Goal: Communication & Community: Answer question/provide support

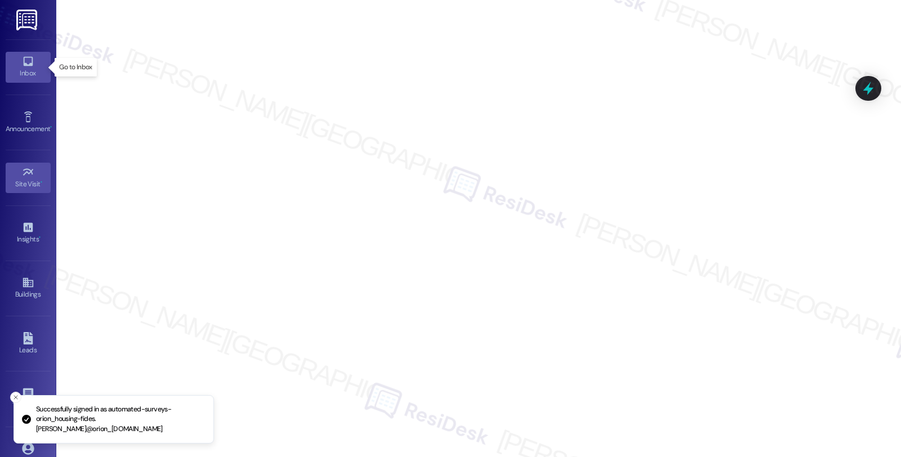
click at [21, 69] on div "Inbox" at bounding box center [28, 73] width 56 height 11
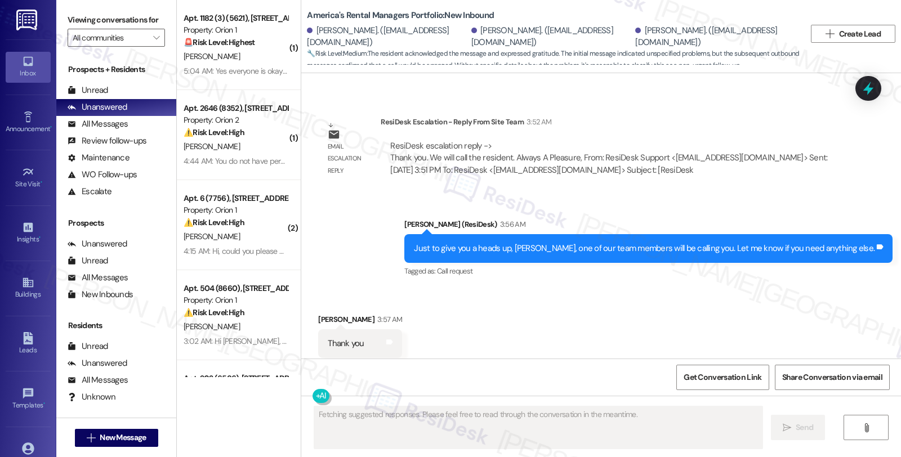
scroll to position [1466, 0]
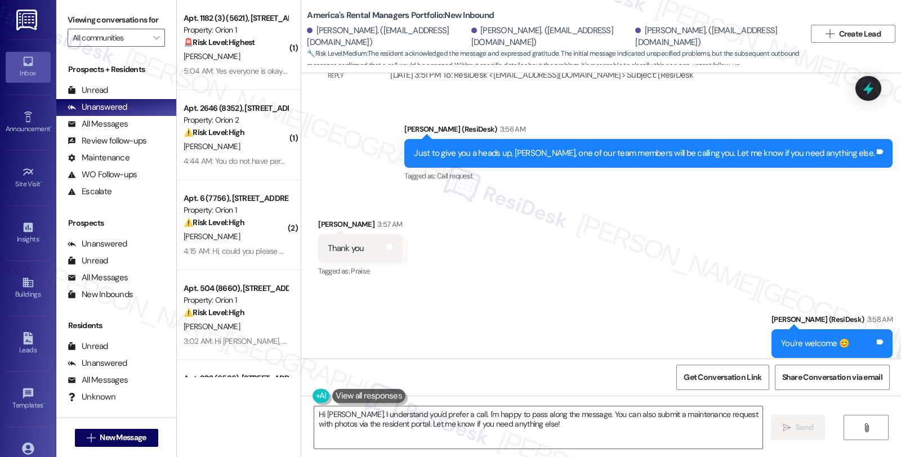
type textarea "Hi [PERSON_NAME], I understand you'd prefer a call. I'm happy to pass along the…"
click at [730, 234] on div "Received via SMS [PERSON_NAME] 3:57 AM Thank you Tags and notes Tagged as: Prai…" at bounding box center [601, 240] width 600 height 95
click at [701, 204] on div "Received via SMS Thomas Bodine 3:57 AM Thank you Tags and notes Tagged as: Prai…" at bounding box center [601, 240] width 600 height 95
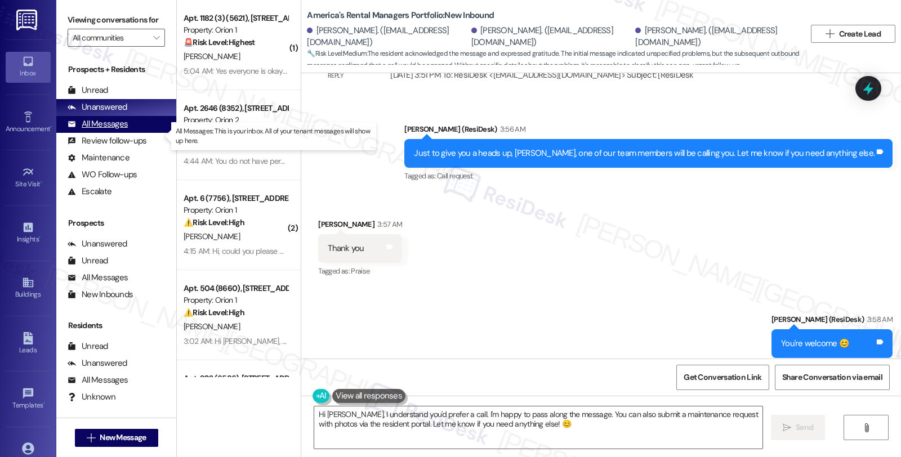
click at [114, 130] on div "All Messages" at bounding box center [98, 124] width 60 height 12
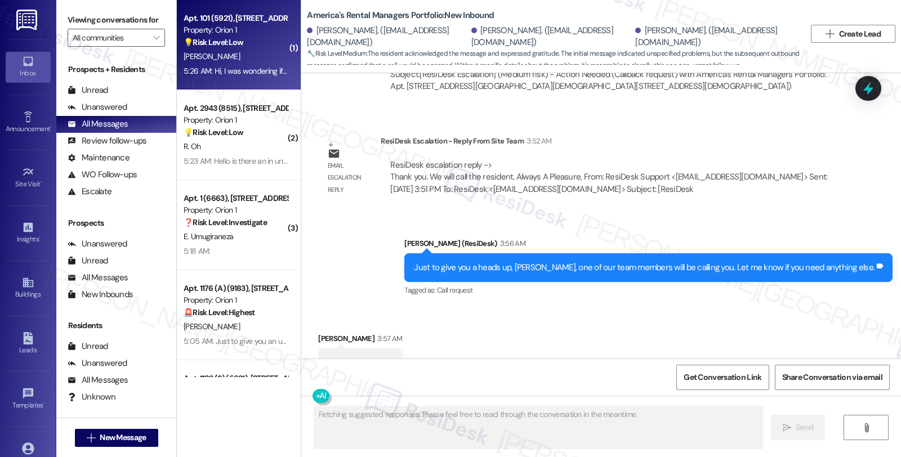
scroll to position [1371, 0]
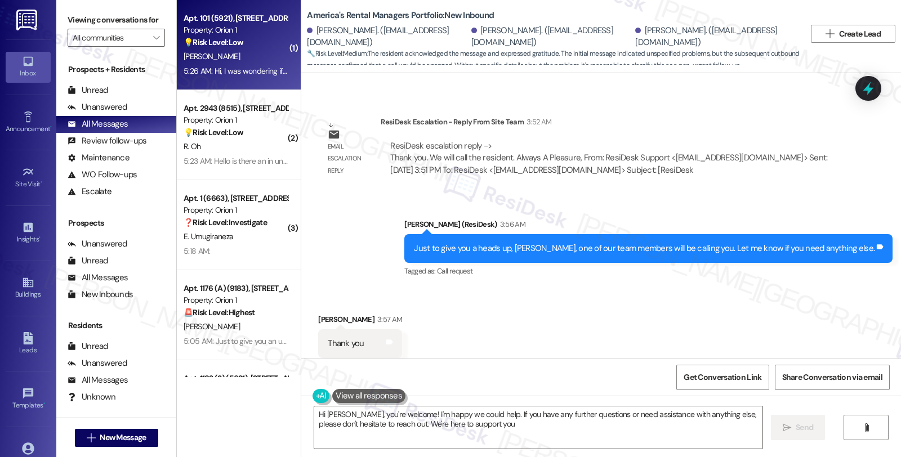
type textarea "Hi Thomas, you're welcome! I'm happy we could help. If you have any further que…"
click at [271, 53] on div "T. Baek" at bounding box center [235, 57] width 106 height 14
type textarea "Fetching suggested responses. Please feel free to read through the conversation…"
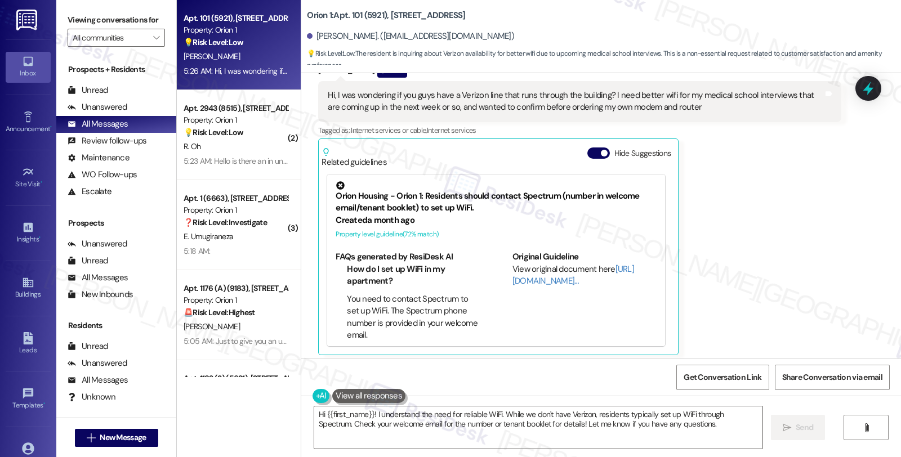
scroll to position [222, 0]
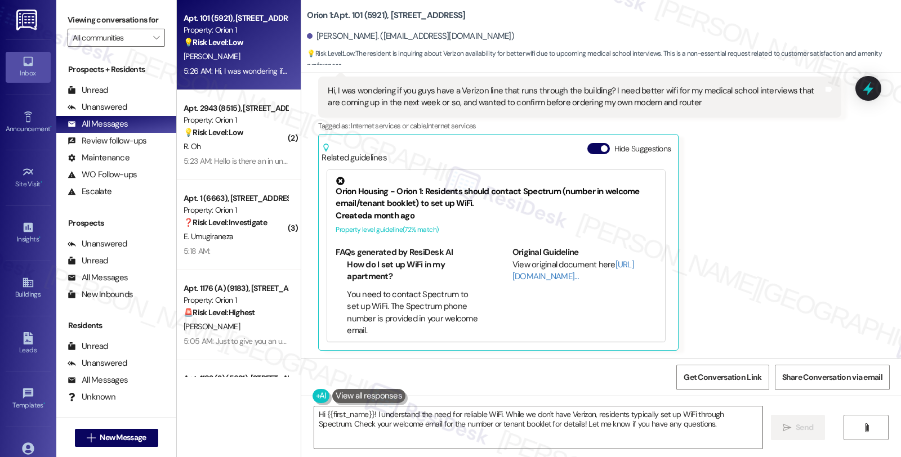
click at [757, 255] on div "Thomas Baek Question 5:26 AM Hi, I was wondering if you guys have a Verizon lin…" at bounding box center [579, 205] width 522 height 292
click at [499, 413] on textarea "Hi {{first_name}}! I understand the need for reliable WiFi. While we don't have…" at bounding box center [538, 427] width 448 height 42
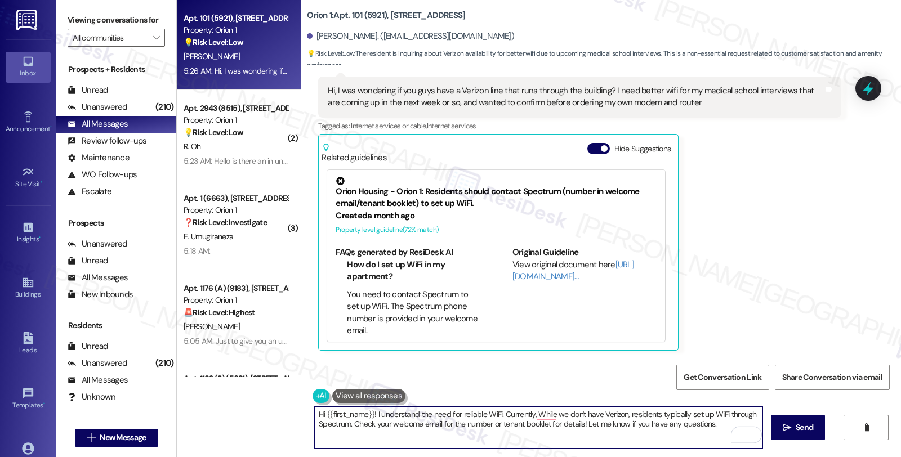
click at [623, 419] on textarea "Hi {{first_name}}! I understand the need for reliable WiFi. Currently, While we…" at bounding box center [538, 427] width 448 height 42
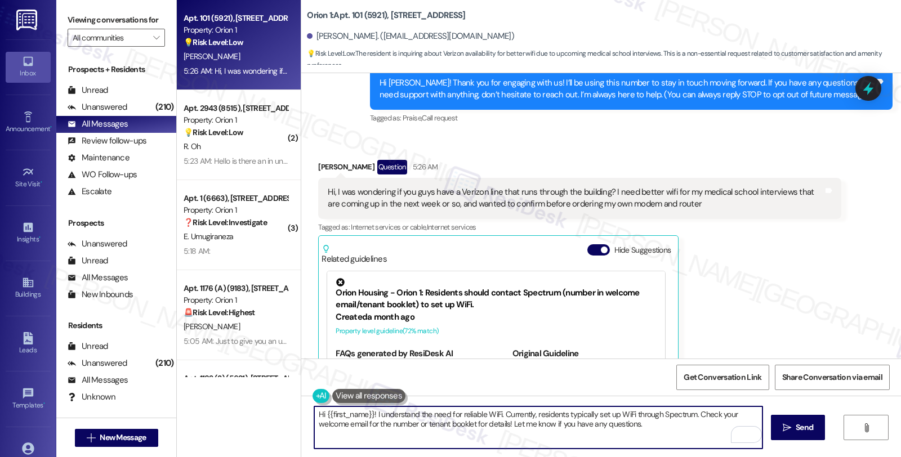
scroll to position [0, 0]
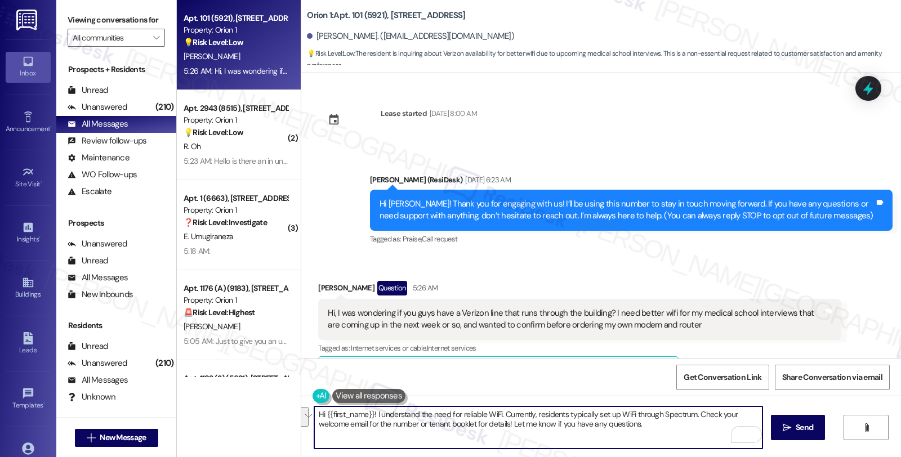
drag, startPoint x: 693, startPoint y: 414, endPoint x: 704, endPoint y: 436, distance: 24.7
click at [704, 436] on textarea "Hi {{first_name}}! I understand the need for reliable WiFi. Currently, resident…" at bounding box center [538, 427] width 448 height 42
click at [471, 314] on div "Hi, I was wondering if you guys have a Verizon line that runs through the build…" at bounding box center [575, 319] width 495 height 24
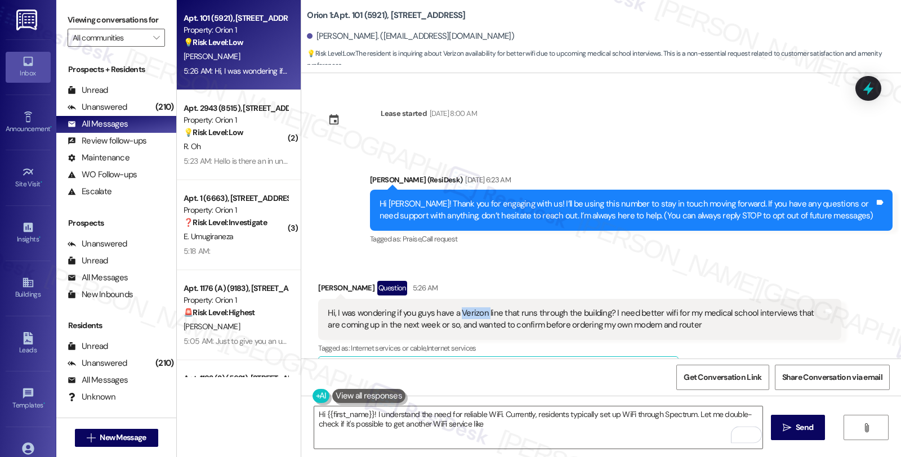
click at [471, 314] on div "Hi, I was wondering if you guys have a Verizon line that runs through the build…" at bounding box center [575, 319] width 495 height 24
copy div "Verizon"
click at [507, 427] on textarea "Hi {{first_name}}! I understand the need for reliable WiFi. Currently, resident…" at bounding box center [538, 427] width 448 height 42
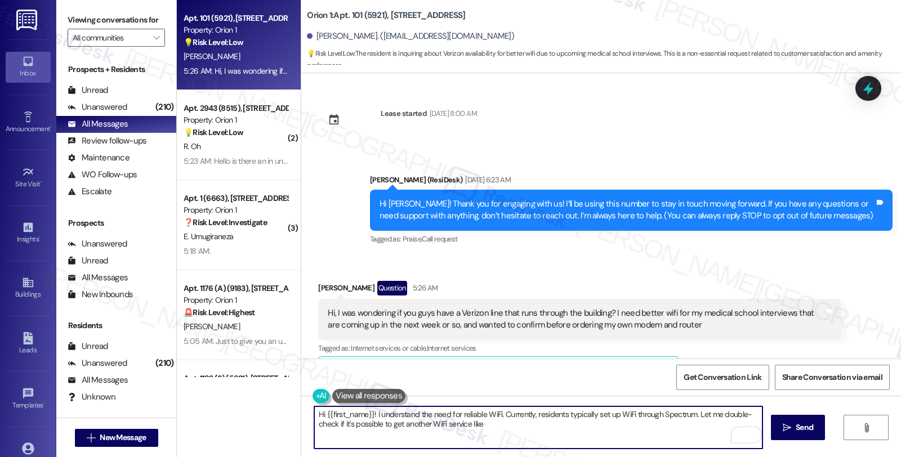
paste textarea "Verizon"
click at [547, 423] on textarea "Hi {{first_name}}! I understand the need for reliable WiFi. Currently, resident…" at bounding box center [538, 427] width 448 height 42
click at [603, 427] on textarea "Hi {{first_name}}! I understand the need for reliable WiFi. Currently, resident…" at bounding box center [538, 427] width 448 height 42
type textarea "Hi {{first_name}}! I understand the need for reliable WiFi. Currently, resident…"
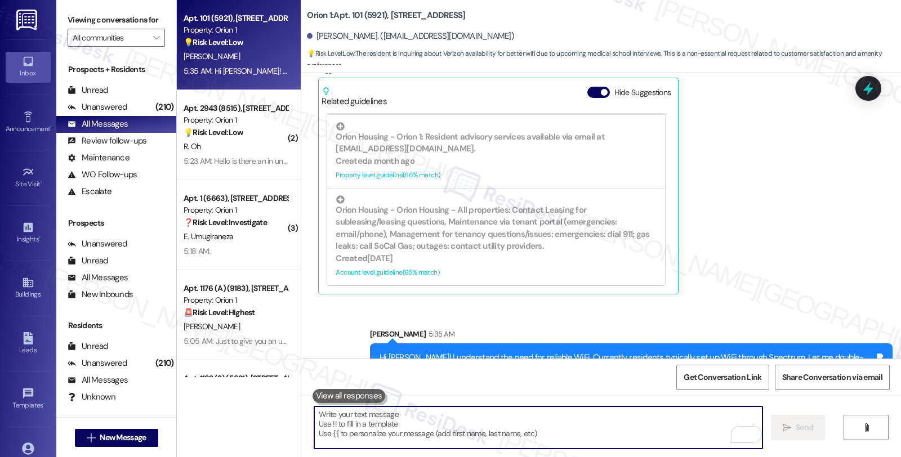
scroll to position [313, 0]
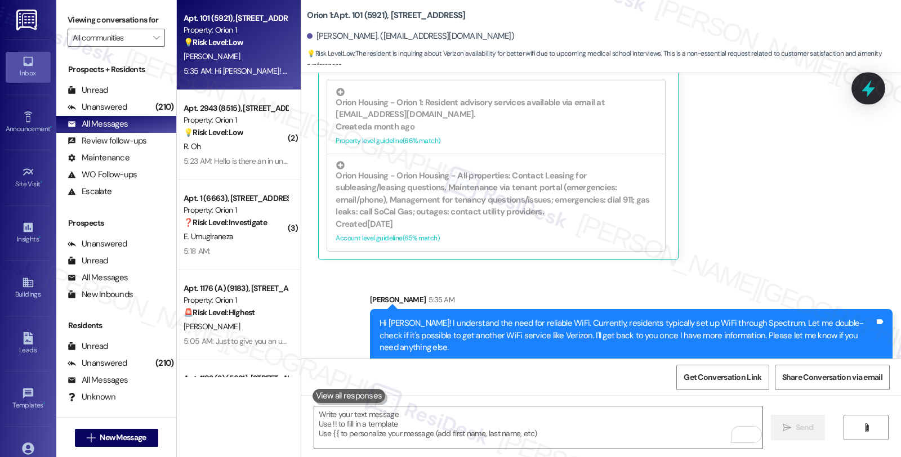
click at [871, 93] on icon at bounding box center [867, 88] width 19 height 19
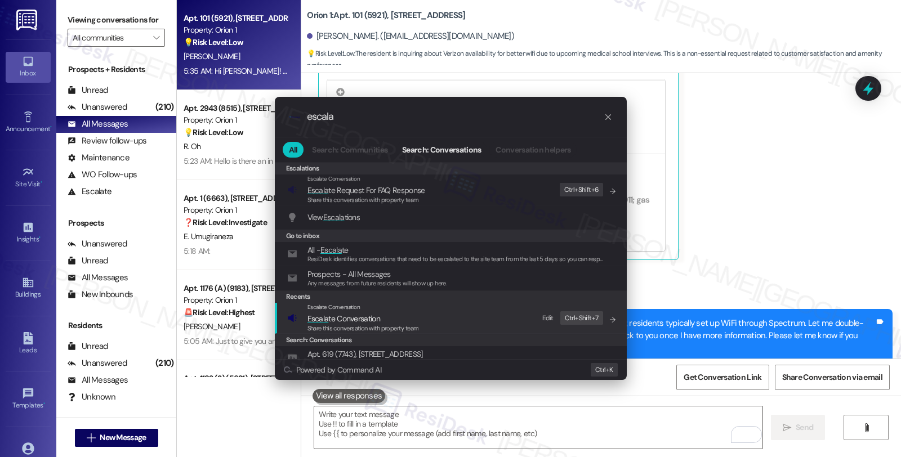
type input "escala"
click at [361, 308] on div "Escalate Conversation" at bounding box center [362, 307] width 111 height 9
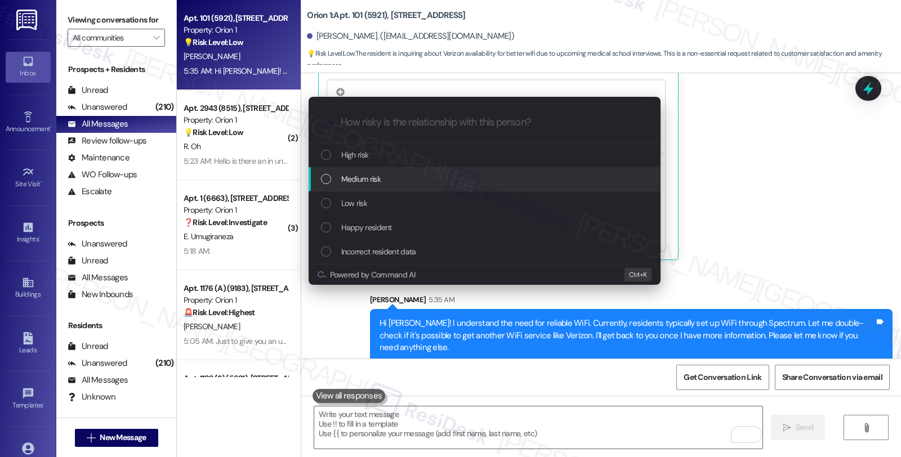
click at [374, 182] on span "Medium risk" at bounding box center [360, 179] width 39 height 12
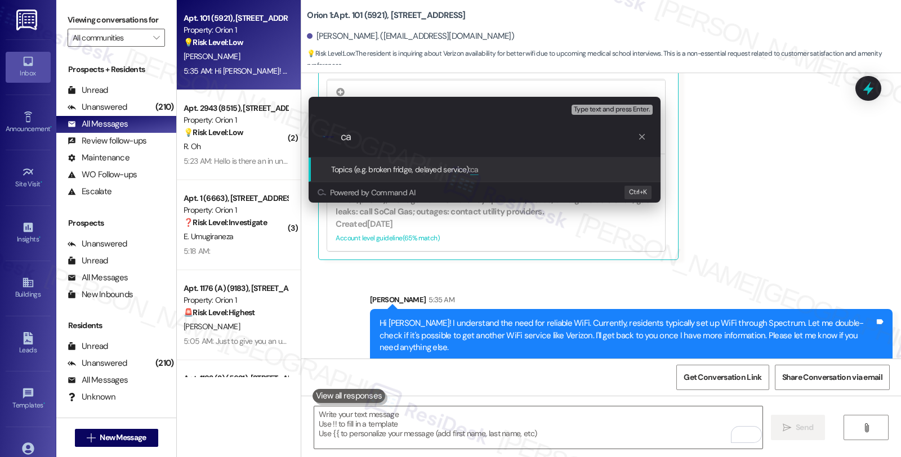
type input "c"
type input "Are residents allowed to have other WiFi service?"
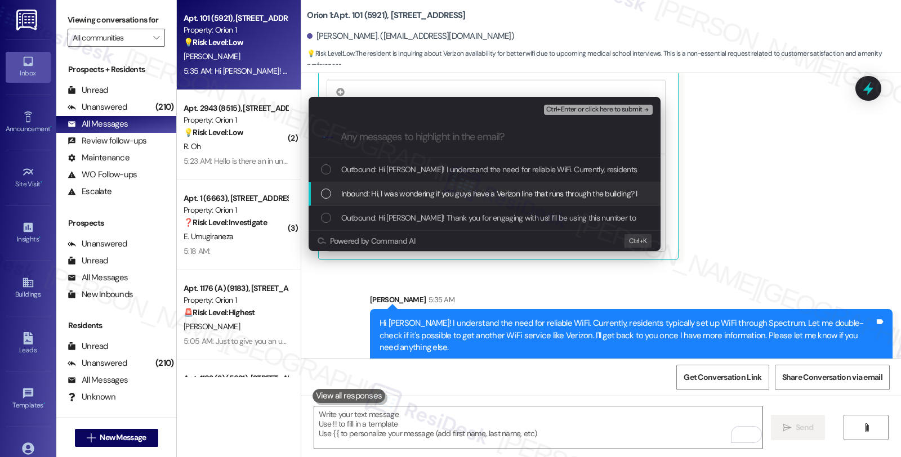
click at [379, 193] on span "Inbound: Hi, I was wondering if you guys have a Verizon line that runs through …" at bounding box center [750, 193] width 818 height 12
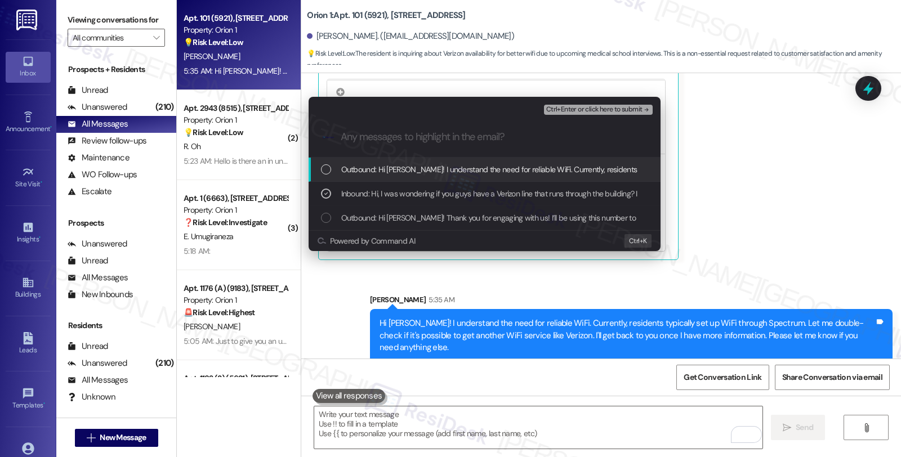
click at [588, 110] on span "Ctrl+Enter or click here to submit" at bounding box center [594, 110] width 96 height 8
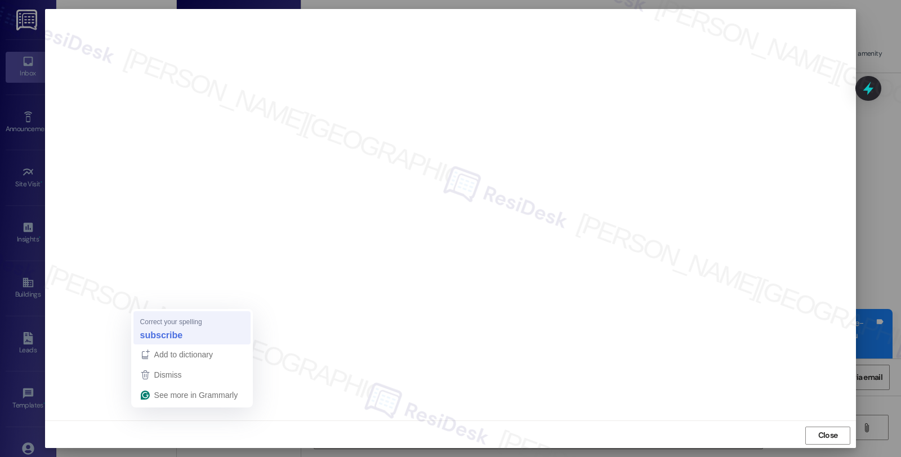
click at [175, 330] on strong "subscribe" at bounding box center [161, 335] width 43 height 12
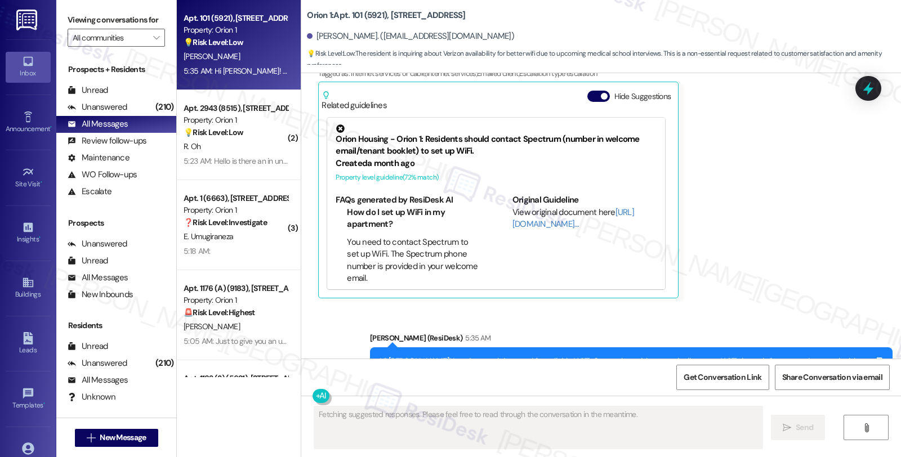
scroll to position [330, 0]
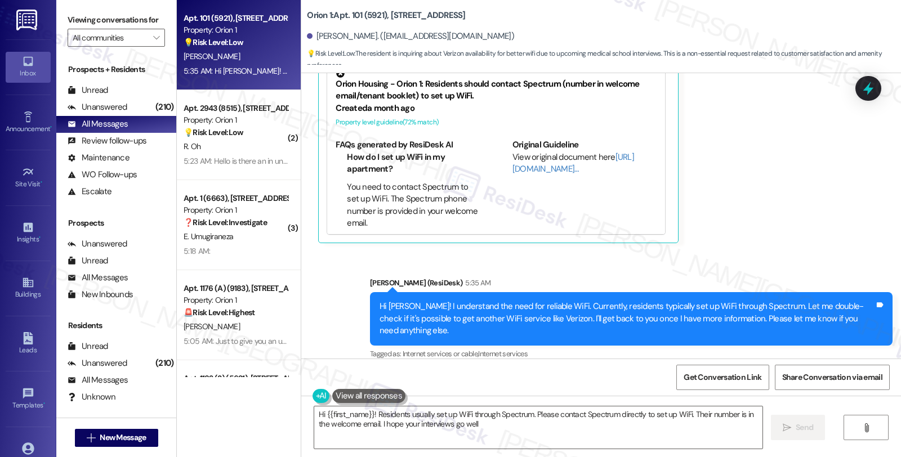
type textarea "Hi {{first_name}}! Residents usually set up WiFi through Spectrum. Please conta…"
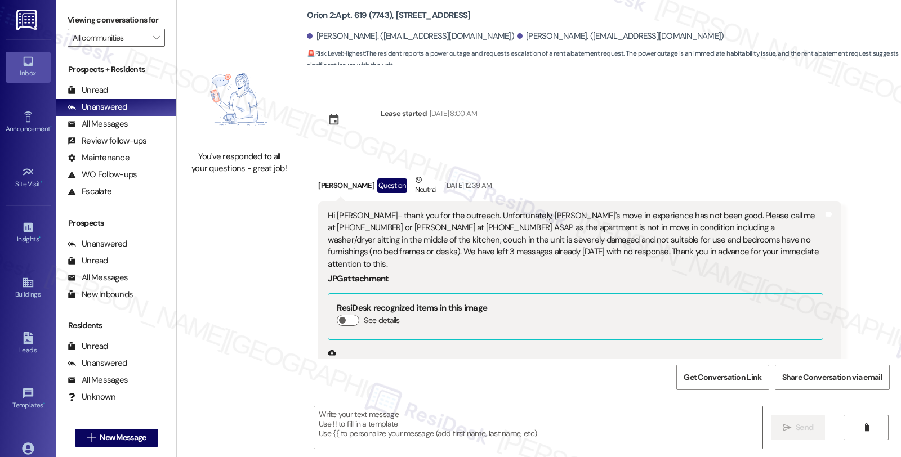
scroll to position [513, 0]
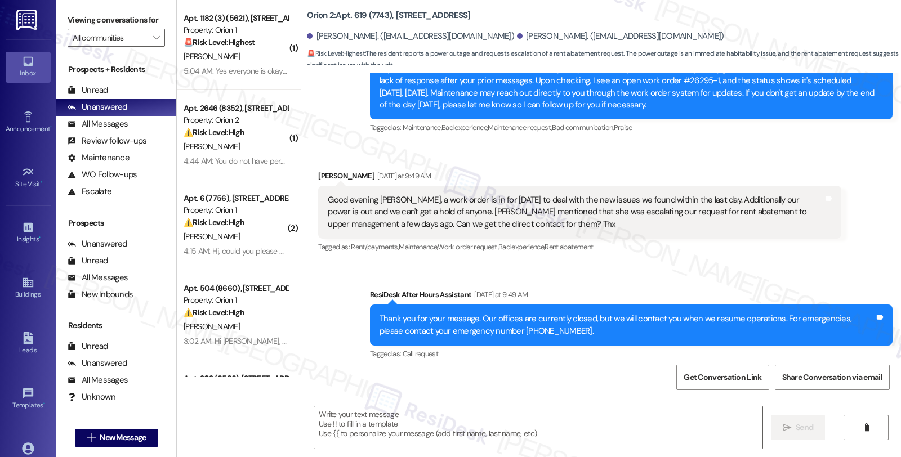
type textarea "Fetching suggested responses. Please feel free to read through the conversation…"
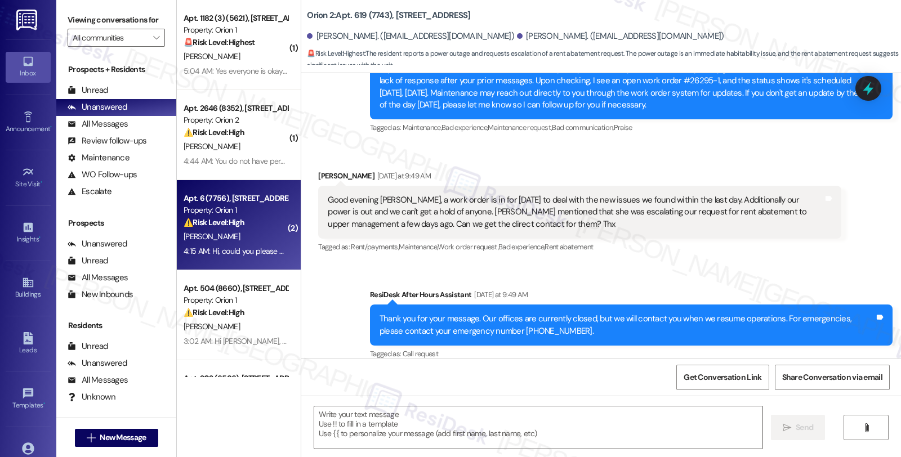
click at [418, 421] on textarea at bounding box center [538, 427] width 448 height 42
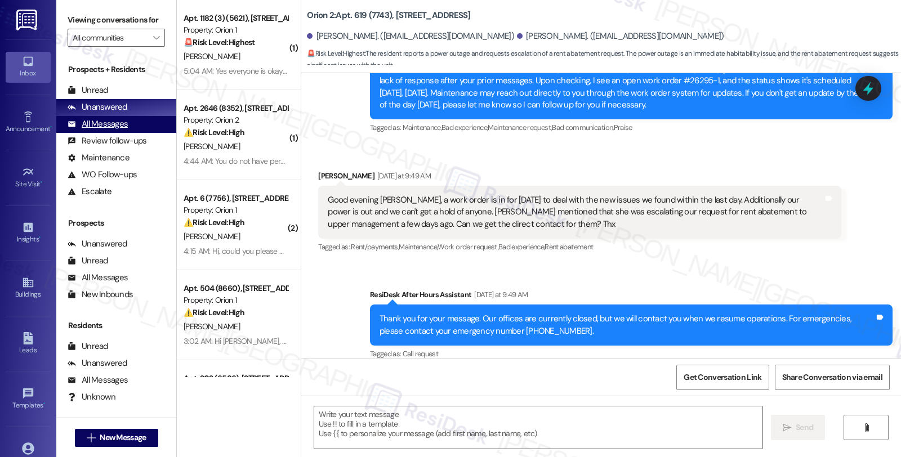
click at [127, 133] on div "All Messages (undefined)" at bounding box center [116, 124] width 120 height 17
click at [117, 113] on div "Unanswered" at bounding box center [98, 107] width 60 height 12
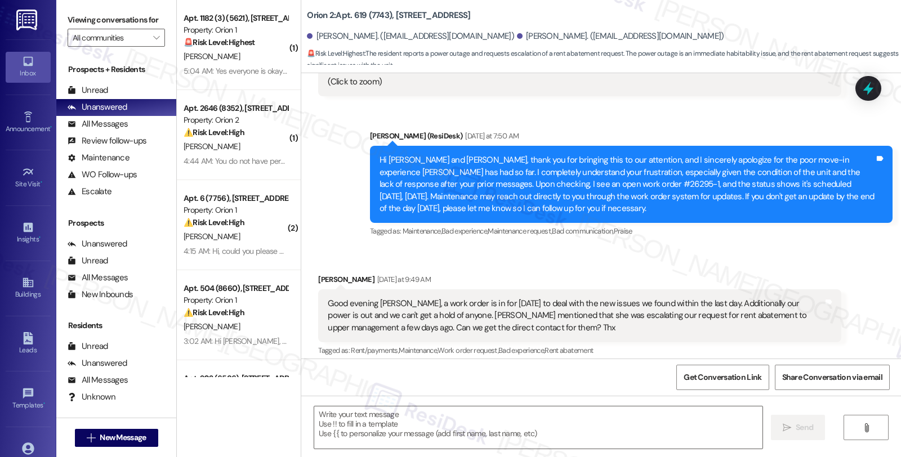
scroll to position [405, 0]
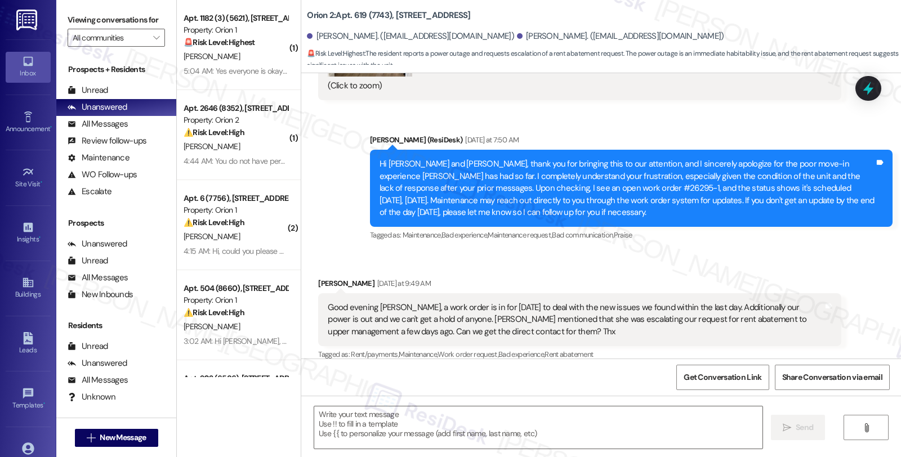
type textarea "Fetching suggested responses. Please feel free to read through the conversation…"
drag, startPoint x: 636, startPoint y: 306, endPoint x: 691, endPoint y: 306, distance: 54.6
click at [691, 306] on div "Good evening Sarah, a work order is in for tomorrow to deal with the new issues…" at bounding box center [575, 320] width 495 height 36
copy div "rent abatement"
click at [405, 423] on textarea at bounding box center [538, 427] width 448 height 42
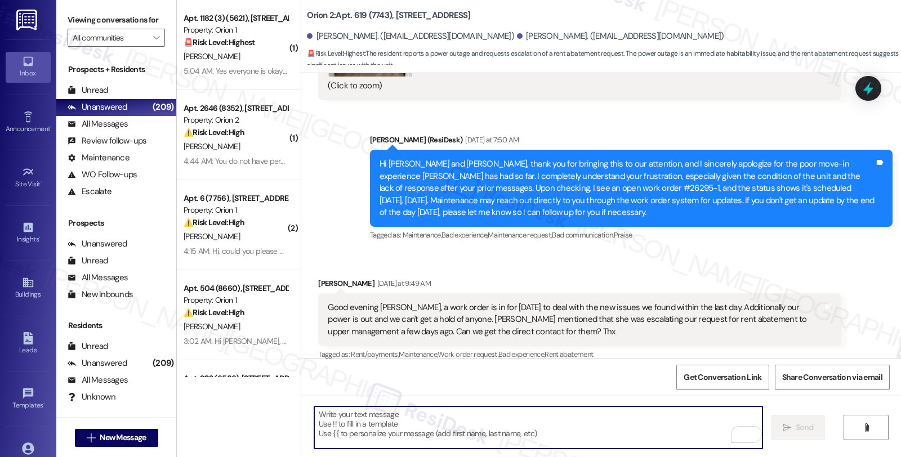
click at [318, 278] on div "Ella Schilling Yesterday at 9:49 AM" at bounding box center [579, 286] width 522 height 16
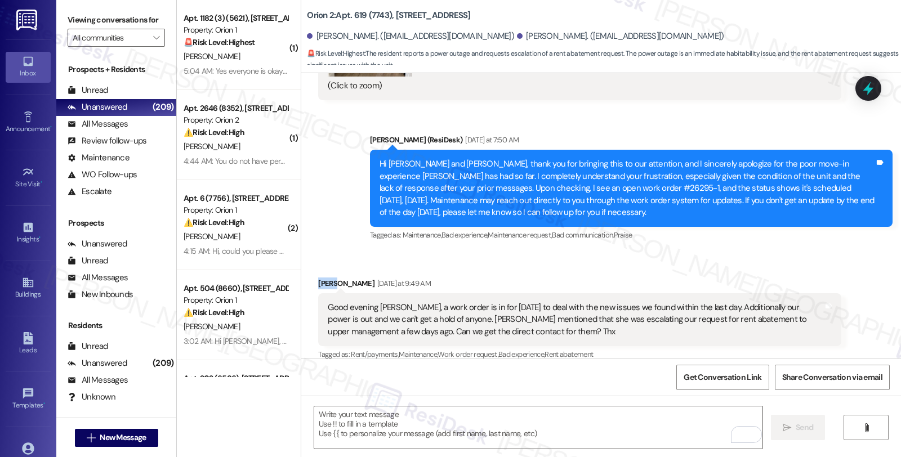
click at [318, 278] on div "Ella Schilling Yesterday at 9:49 AM" at bounding box center [579, 286] width 522 height 16
copy div "Ella"
click at [379, 438] on textarea "To enrich screen reader interactions, please activate Accessibility in Grammarl…" at bounding box center [538, 427] width 448 height 42
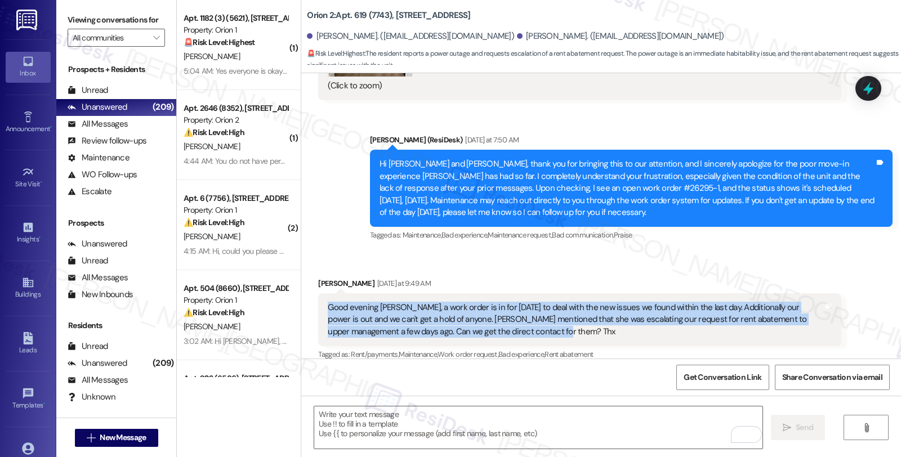
drag, startPoint x: 536, startPoint y: 321, endPoint x: 314, endPoint y: 286, distance: 225.7
click at [318, 293] on div "Good evening Sarah, a work order is in for tomorrow to deal with the new issues…" at bounding box center [579, 319] width 522 height 53
copy div "Good evening Sarah, a work order is in for tomorrow to deal with the new issues…"
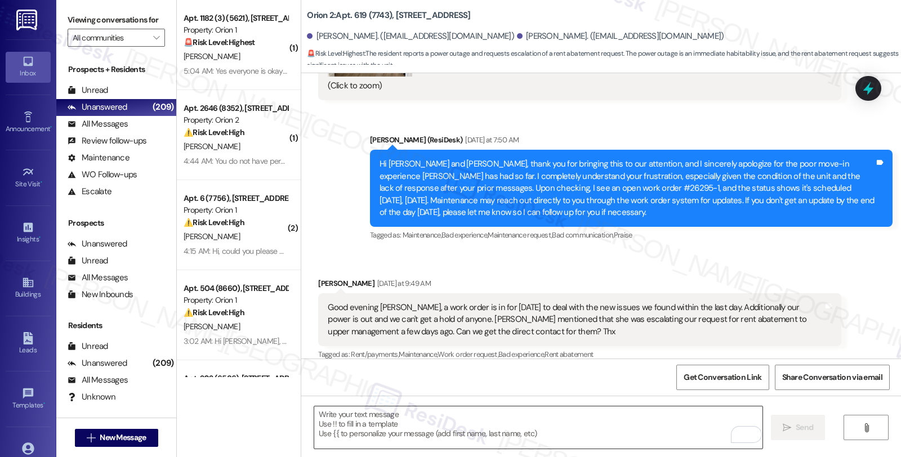
click at [340, 427] on textarea "To enrich screen reader interactions, please activate Accessibility in Grammarl…" at bounding box center [538, 427] width 448 height 42
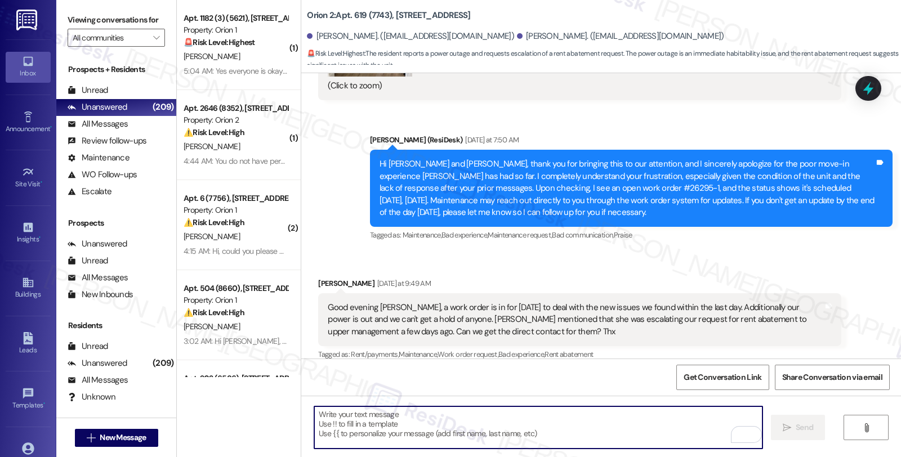
paste textarea "Good evening! Thanks for the update—I'm sorry to hear you're still experiencing…"
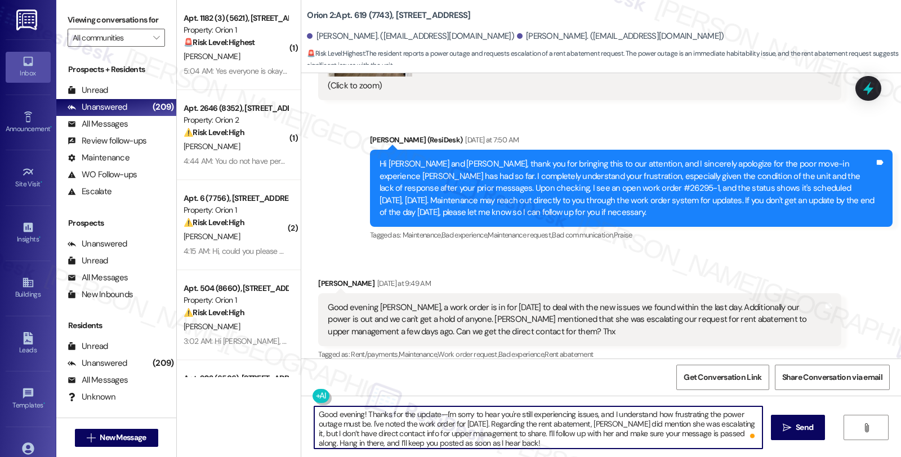
click at [318, 278] on div "Ella Schilling Yesterday at 9:49 AM" at bounding box center [579, 286] width 522 height 16
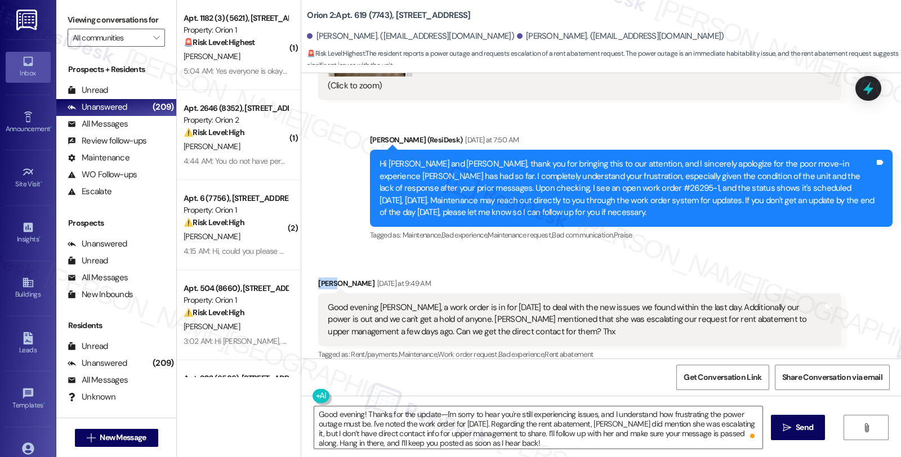
click at [318, 278] on div "Ella Schilling Yesterday at 9:49 AM" at bounding box center [579, 286] width 522 height 16
copy div "Ella"
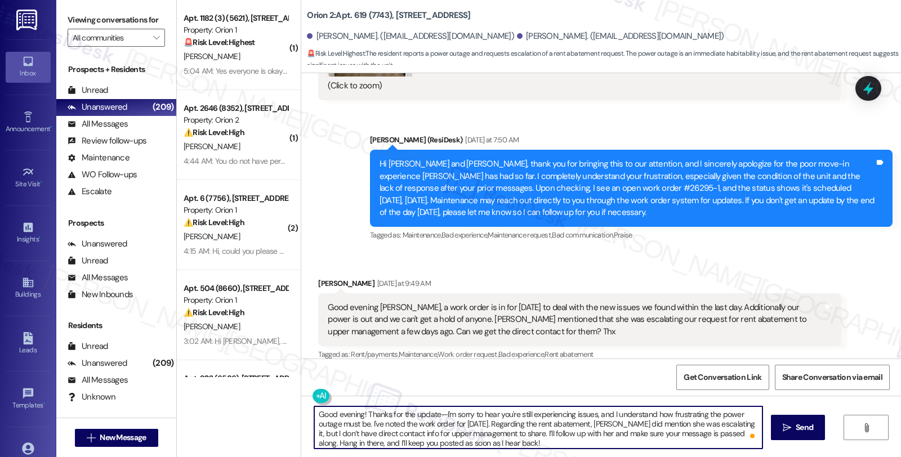
click at [357, 413] on textarea "Good evening! Thanks for the update—I'm sorry to hear you're still experiencing…" at bounding box center [538, 427] width 448 height 42
drag, startPoint x: 361, startPoint y: 414, endPoint x: 269, endPoint y: 414, distance: 91.8
click at [269, 414] on div "( 1 ) Apt. 1182 (3) (5621), 1180 W 37th Pl Property: Orion 1 🚨 Risk Level: High…" at bounding box center [539, 228] width 724 height 457
paste textarea "Ella"
drag, startPoint x: 322, startPoint y: 420, endPoint x: 449, endPoint y: 424, distance: 127.3
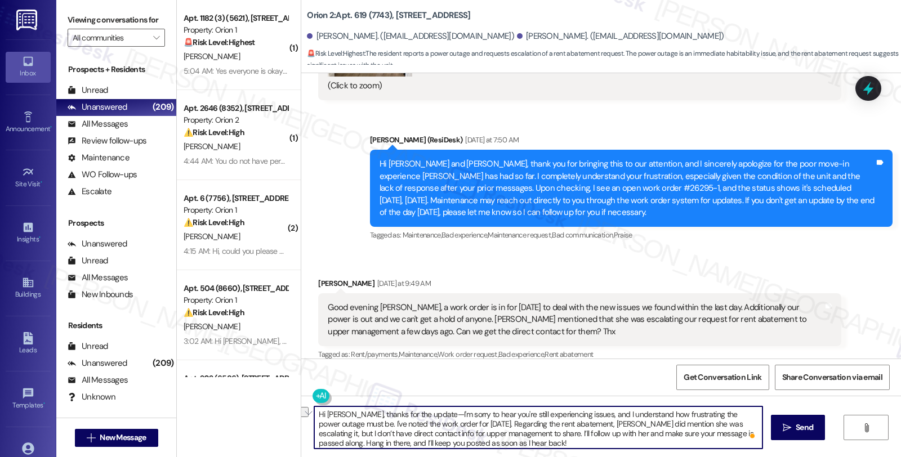
click at [449, 424] on textarea "Hi Ella, thanks for the update—I'm sorry to hear you're still experiencing issu…" at bounding box center [538, 427] width 448 height 42
drag, startPoint x: 701, startPoint y: 426, endPoint x: 696, endPoint y: 428, distance: 5.9
click at [696, 428] on textarea "Hi Ella, thanks for the update—I'm sorry to hear you're still experiencing issu…" at bounding box center [538, 427] width 448 height 42
click at [696, 424] on textarea "Hi Ella, thanks for the update—I'm sorry to hear you're still experiencing issu…" at bounding box center [538, 427] width 448 height 42
click at [694, 422] on textarea "Hi Ella, thanks for the update—I'm sorry to hear you're still experiencing issu…" at bounding box center [538, 427] width 448 height 42
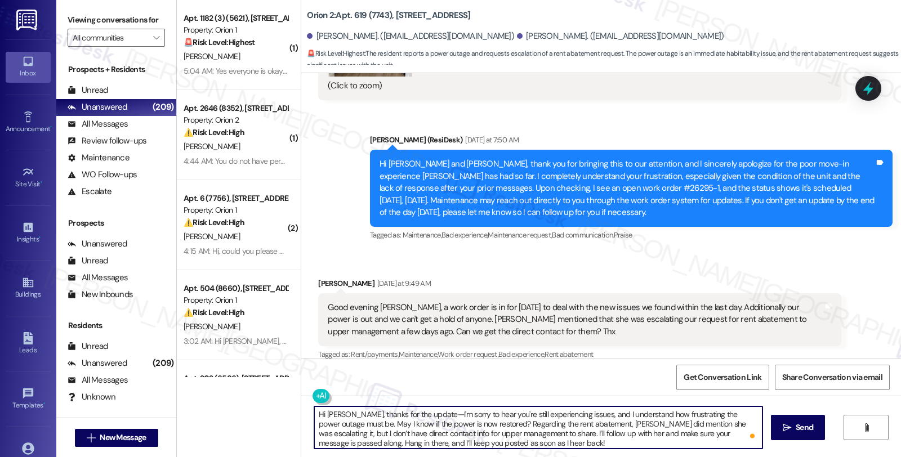
click at [496, 435] on textarea "Hi Ella, thanks for the update—I'm sorry to hear you're still experiencing issu…" at bounding box center [538, 427] width 448 height 42
drag, startPoint x: 509, startPoint y: 432, endPoint x: 759, endPoint y: 432, distance: 249.4
click at [759, 432] on textarea "Hi Ella, thanks for the update—I'm sorry to hear you're still experiencing issu…" at bounding box center [538, 427] width 448 height 42
click at [696, 423] on textarea "Hi Ella, thanks for the update—I'm sorry to hear you're still experiencing issu…" at bounding box center [538, 427] width 448 height 42
click at [441, 308] on div "Good evening Sarah, a work order is in for tomorrow to deal with the new issues…" at bounding box center [575, 320] width 495 height 36
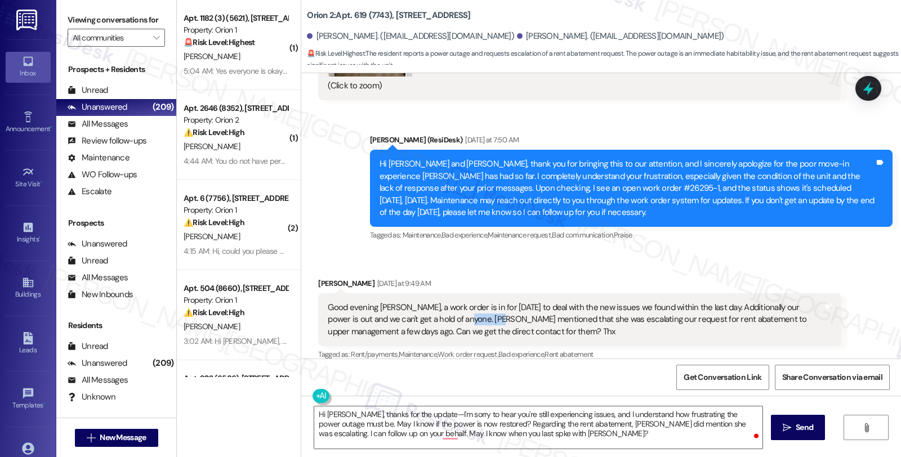
click at [441, 308] on div "Good evening Sarah, a work order is in for tomorrow to deal with the new issues…" at bounding box center [575, 320] width 495 height 36
copy div "Fernanda"
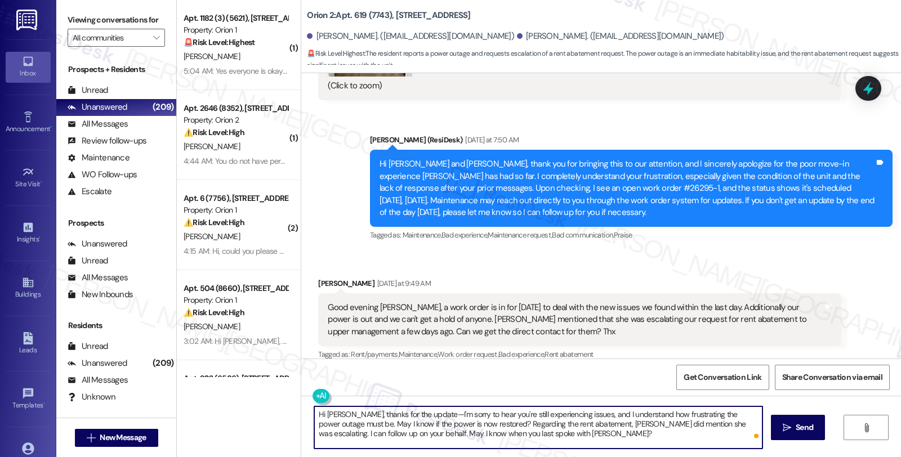
click at [489, 436] on textarea "Hi Ella, thanks for the update—I'm sorry to hear you're still experiencing issu…" at bounding box center [538, 427] width 448 height 42
paste textarea "a"
type textarea "Hi Ella, thanks for the update—I'm sorry to hear you're still experiencing issu…"
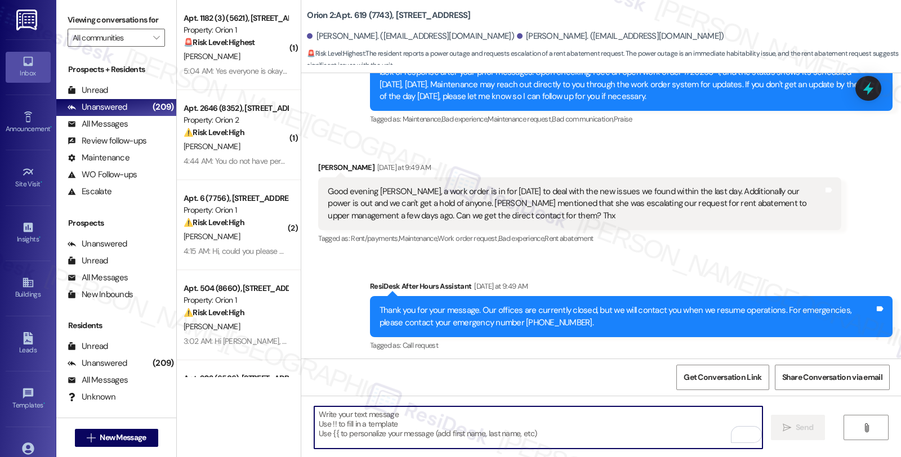
scroll to position [615, 0]
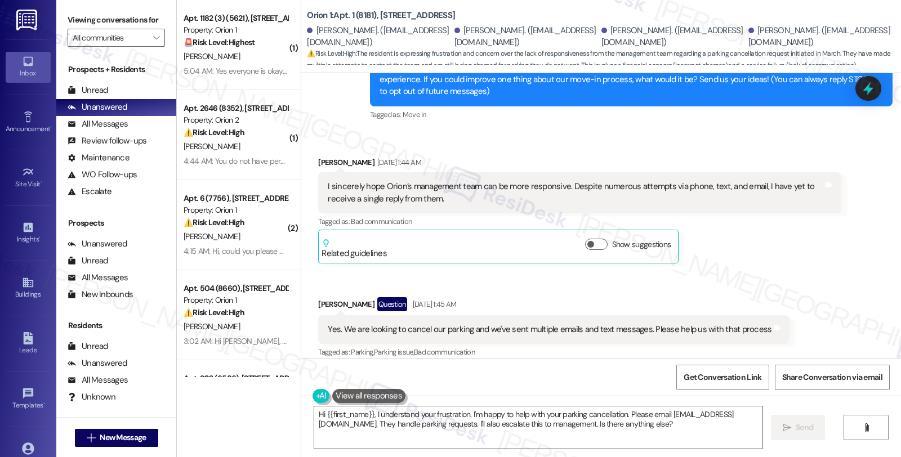
scroll to position [306, 0]
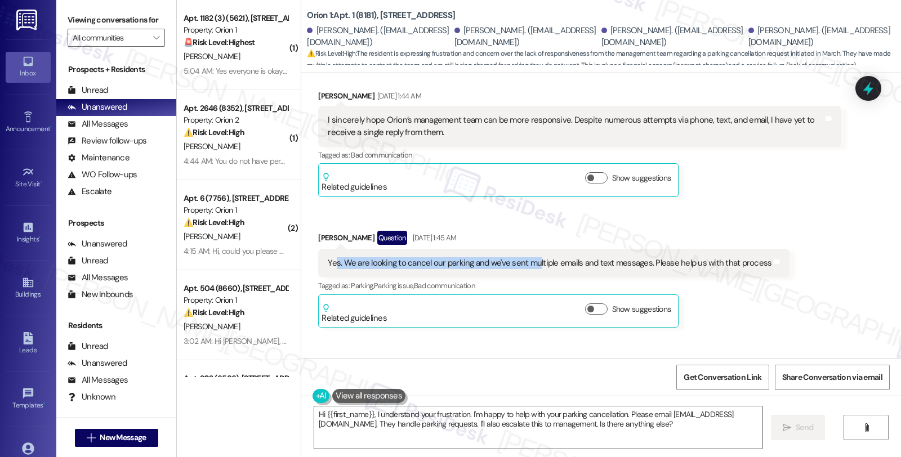
drag, startPoint x: 329, startPoint y: 249, endPoint x: 526, endPoint y: 249, distance: 197.6
click at [526, 257] on div "Yes. We are looking to cancel our parking and we've sent multiple emails and te…" at bounding box center [550, 263] width 444 height 12
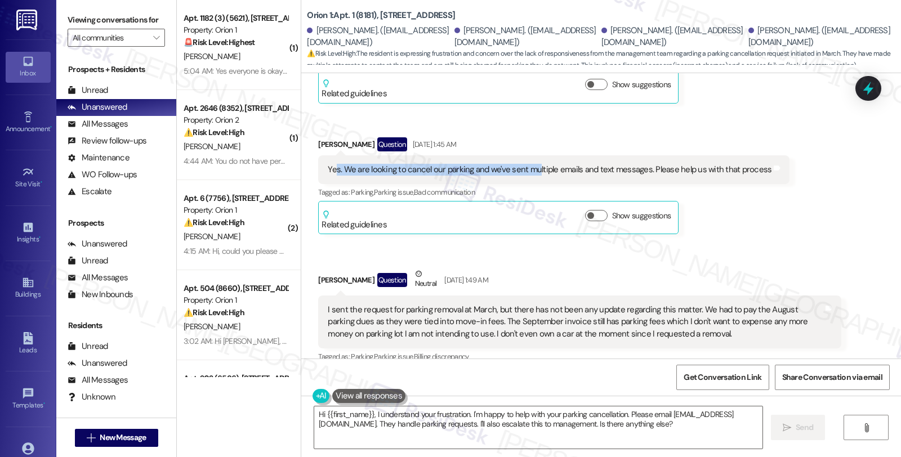
scroll to position [431, 0]
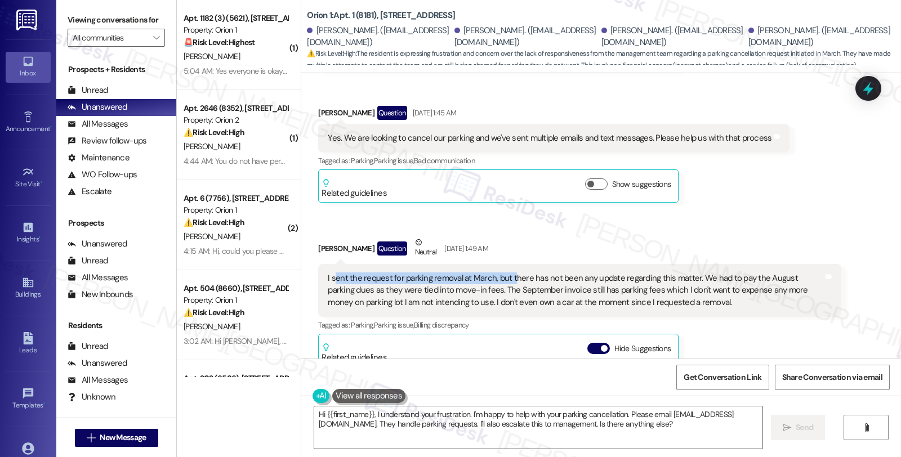
drag, startPoint x: 326, startPoint y: 260, endPoint x: 504, endPoint y: 271, distance: 178.2
click at [504, 272] on div "I sent the request for parking removal at March, but there has not been any upd…" at bounding box center [575, 290] width 495 height 36
click at [723, 168] on div "Channin Zhao Question Aug 19, 2025 at 1:45 AM Yes. We are looking to cancel our…" at bounding box center [553, 154] width 471 height 97
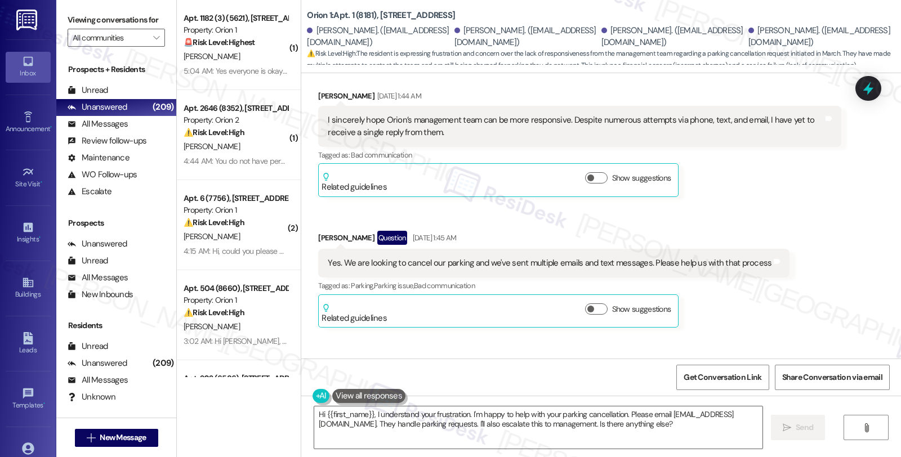
scroll to position [244, 0]
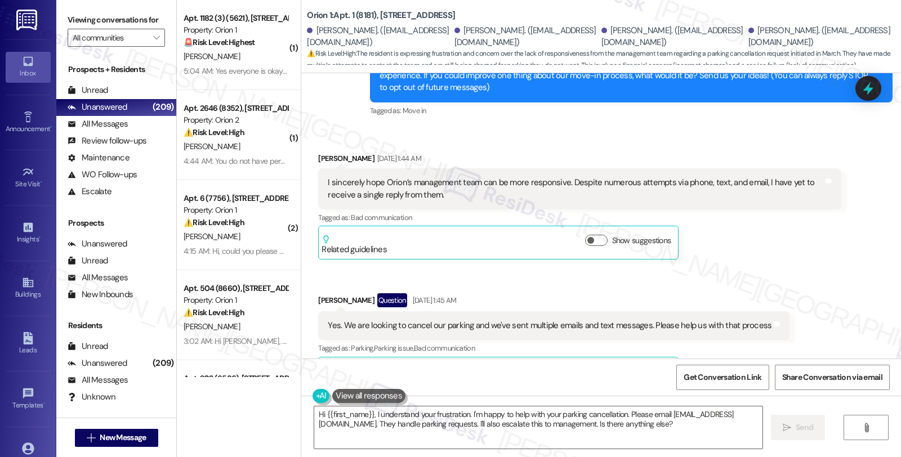
click at [318, 153] on div "Jiho Kim Aug 19, 2025 at 1:44 AM" at bounding box center [579, 161] width 522 height 16
copy div "Jiho"
click at [321, 414] on textarea "Hi {{first_name}}, I understand your frustration. I'm happy to help with your p…" at bounding box center [538, 427] width 448 height 42
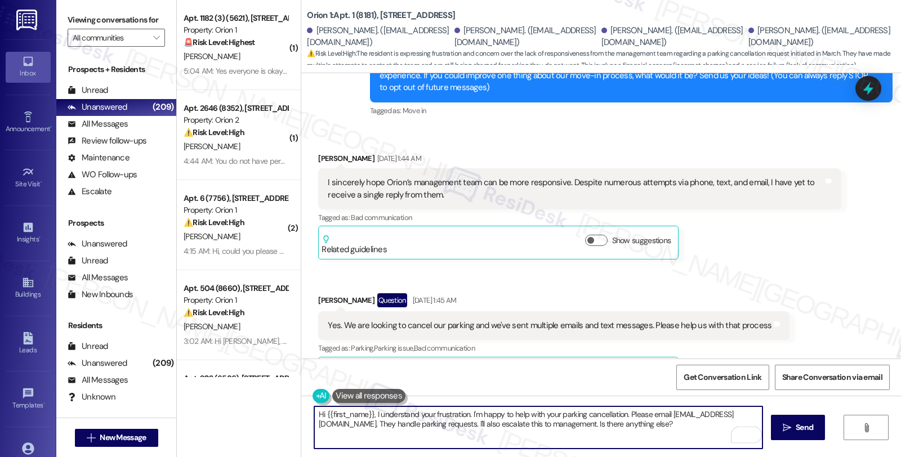
paste textarea "Jiho"
click at [318, 293] on div "Channin Zhao Question Aug 19, 2025 at 1:45 AM" at bounding box center [553, 302] width 471 height 18
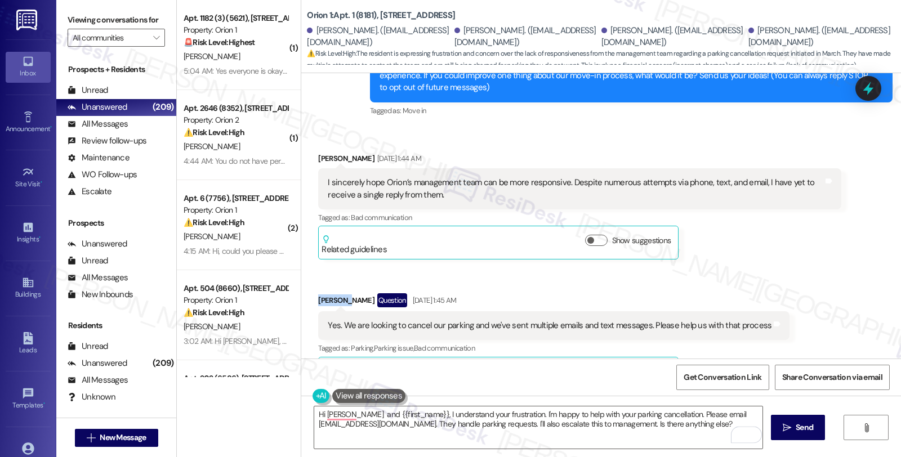
click at [318, 293] on div "Channin Zhao Question Aug 19, 2025 at 1:45 AM" at bounding box center [553, 302] width 471 height 18
copy div "Channin"
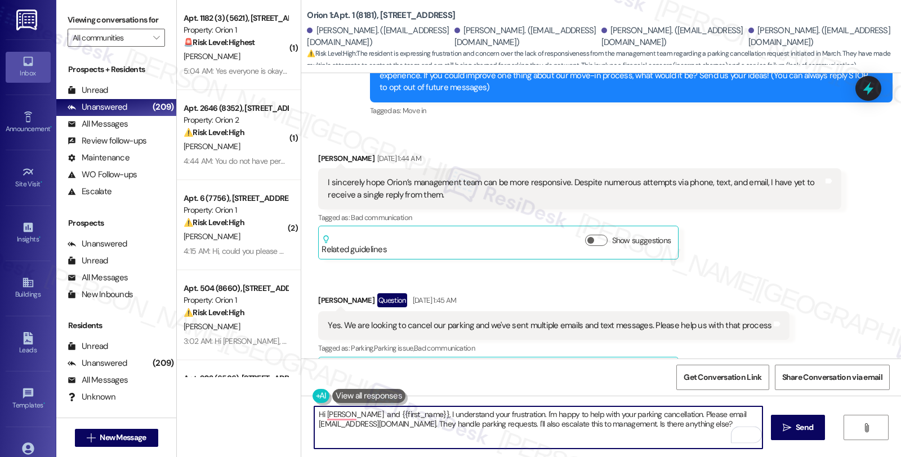
click at [350, 413] on textarea "Hi Jiho and {{first_name}}, I understand your frustration. I'm happy to help wi…" at bounding box center [538, 427] width 448 height 42
paste textarea "Channin"
click at [378, 415] on textarea "Hi Jiho and Channin {{first_name}}, I understand your frustration. I'm happy to…" at bounding box center [538, 427] width 448 height 42
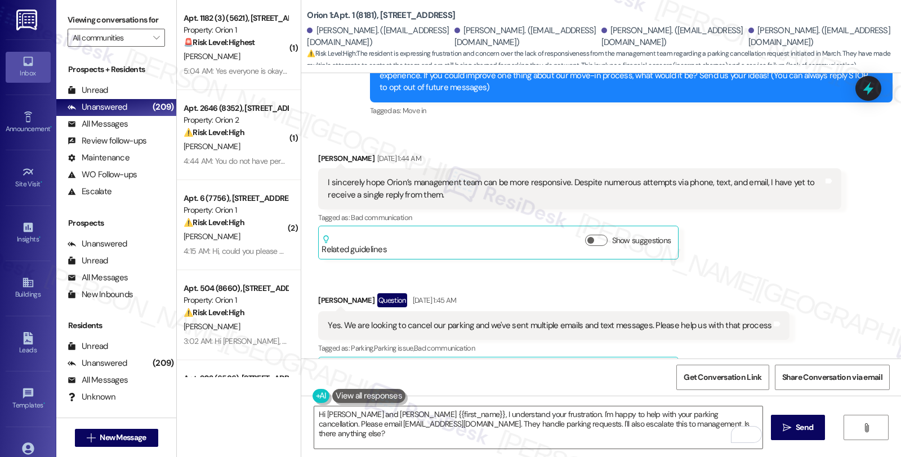
click at [785, 248] on div "Received via SMS Jiho Kim Aug 19, 2025 at 1:44 AM I sincerely hope Orion’s mana…" at bounding box center [579, 206] width 539 height 124
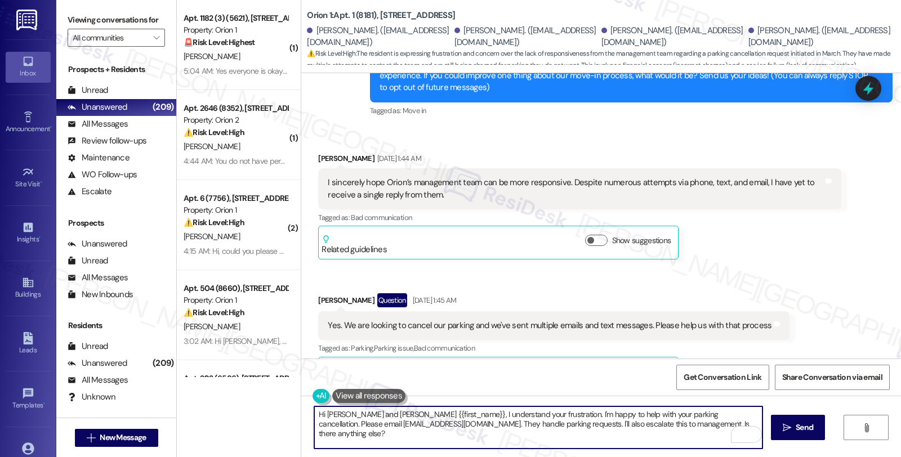
drag, startPoint x: 377, startPoint y: 414, endPoint x: 424, endPoint y: 414, distance: 47.3
click at [424, 414] on textarea "Hi Jiho and Channin {{first_name}}, I understand your frustration. I'm happy to…" at bounding box center [538, 427] width 448 height 42
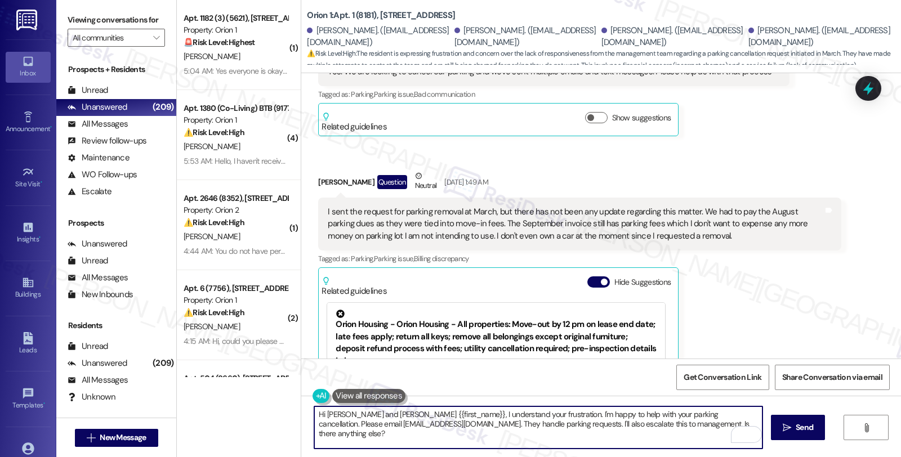
scroll to position [494, 0]
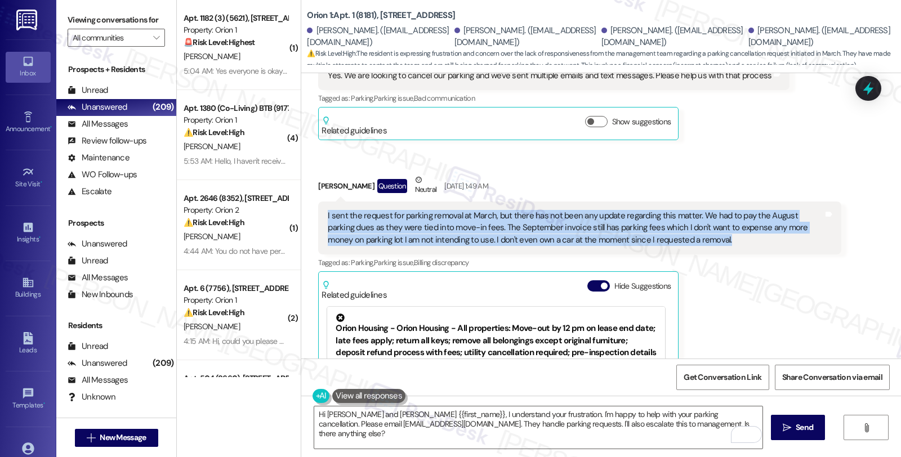
drag, startPoint x: 317, startPoint y: 203, endPoint x: 704, endPoint y: 234, distance: 388.5
click at [704, 234] on div "I sent the request for parking removal at March, but there has not been any upd…" at bounding box center [579, 228] width 522 height 53
copy div "I sent the request for parking removal at March, but there has not been any upd…"
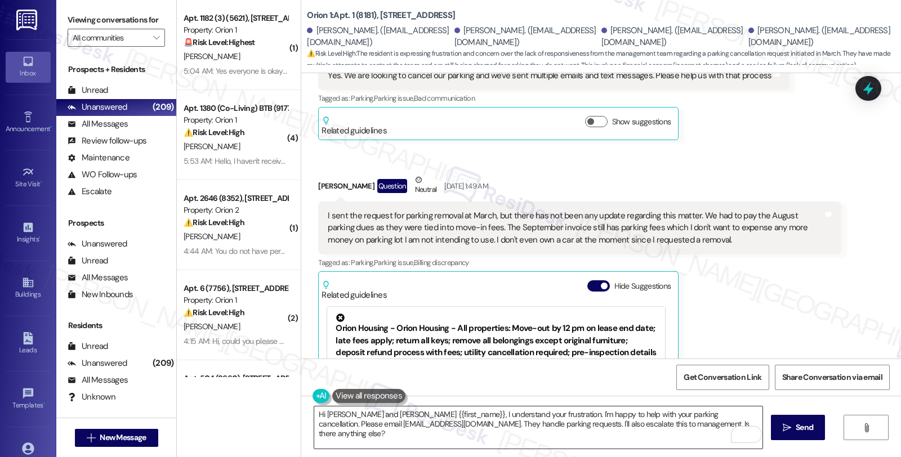
click at [375, 415] on textarea "Hi Jiho and Channin {{first_name}}, I understand your frustration. I'm happy to…" at bounding box center [538, 427] width 448 height 42
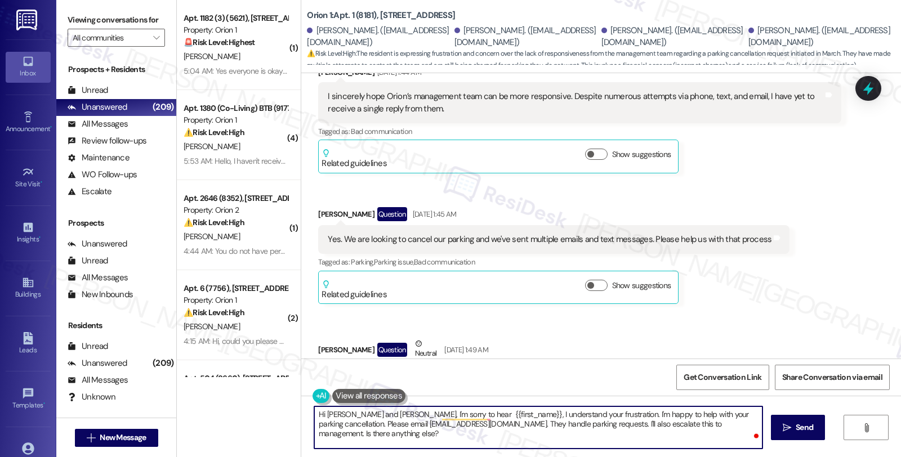
scroll to position [306, 0]
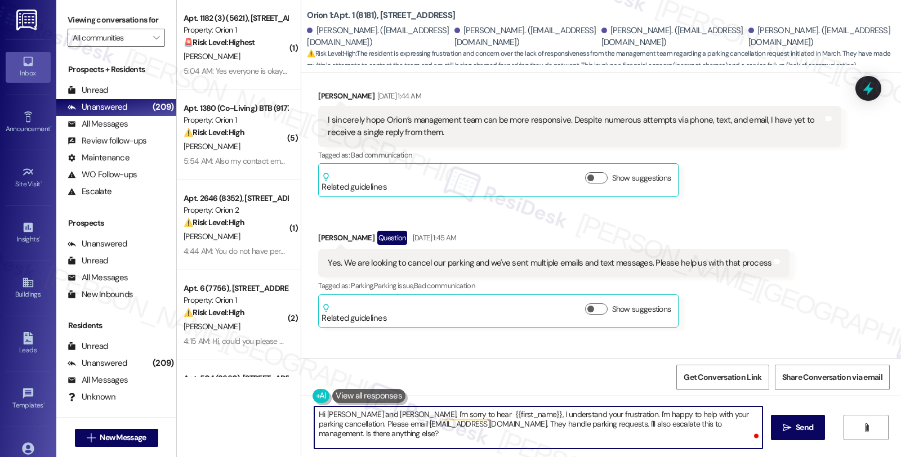
click at [378, 415] on textarea "Hi Jiho and Channin, I'm sorry to hear {{first_name}}, I understand your frustr…" at bounding box center [538, 427] width 448 height 42
click at [541, 415] on textarea "Hi Jiho and Channin, I understand you'd like to cancel your parking fee request…" at bounding box center [538, 427] width 448 height 42
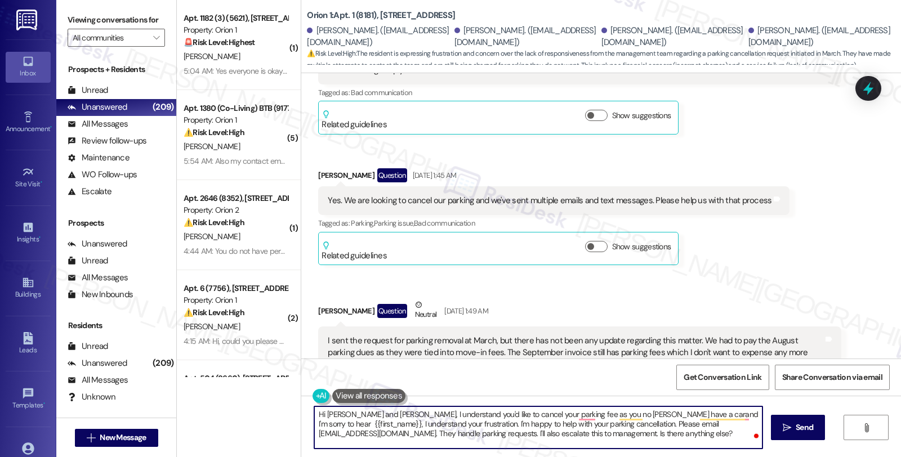
scroll to position [431, 0]
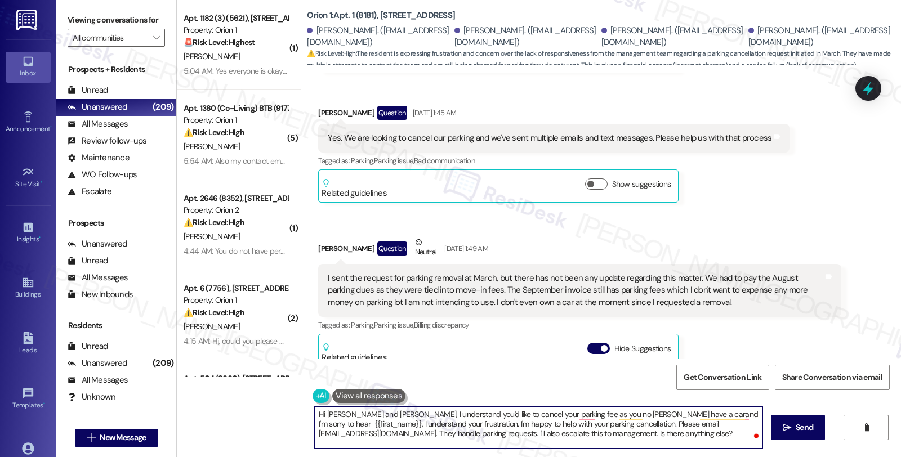
click at [378, 415] on textarea "Hi Jiho and Channin, I understand you'd like to cancel your parking fee as you …" at bounding box center [538, 427] width 448 height 42
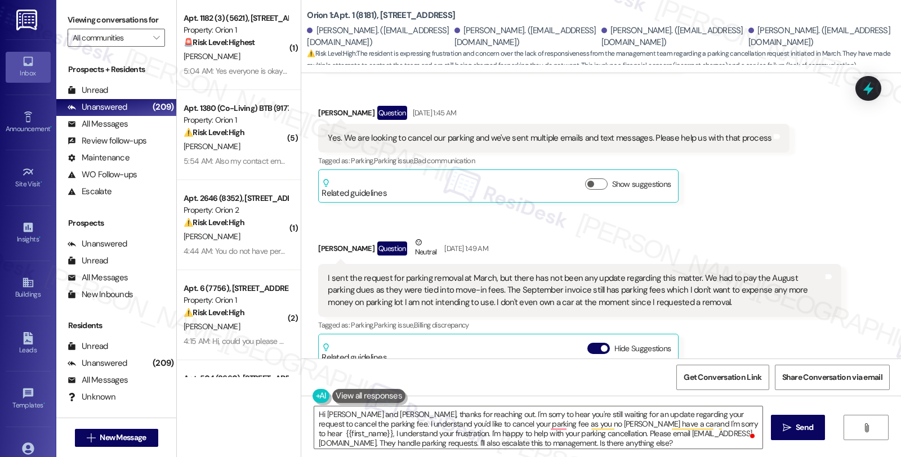
click at [728, 194] on div "Received via SMS Channin Zhao Question Aug 19, 2025 at 1:45 AM Yes. We are look…" at bounding box center [554, 154] width 488 height 114
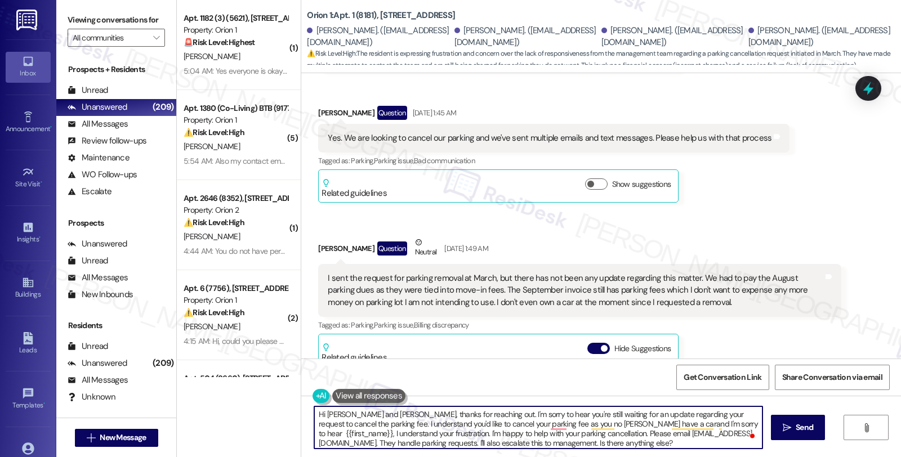
click at [349, 424] on textarea "Hi Jiho and Channin, thanks for reaching out. I'm sorry to hear you're still wa…" at bounding box center [538, 427] width 448 height 42
paste textarea "understand how frustrating this must be, especially since you’ve already submit…"
drag, startPoint x: 745, startPoint y: 424, endPoint x: 754, endPoint y: 445, distance: 23.2
click at [754, 445] on textarea "Hi Jiho and Channin, thanks for reaching out. I'm sorry to hear you're still wa…" at bounding box center [538, 427] width 448 height 42
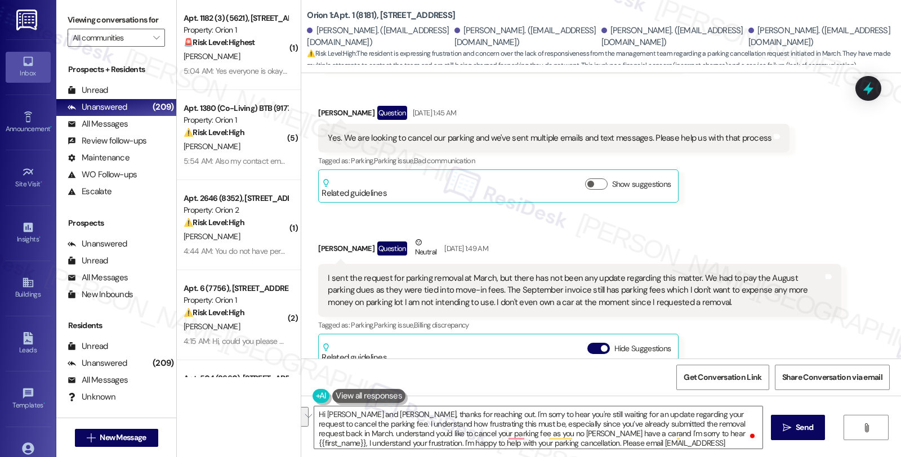
click at [724, 335] on div "Jiho Kim Question Neutral Aug 19, 2025 at 1:49 AM I sent the request for parkin…" at bounding box center [579, 393] width 522 height 314
click at [350, 423] on textarea "Hi Jiho and Channin, thanks for reaching out. I'm sorry to hear you're still wa…" at bounding box center [538, 427] width 448 height 42
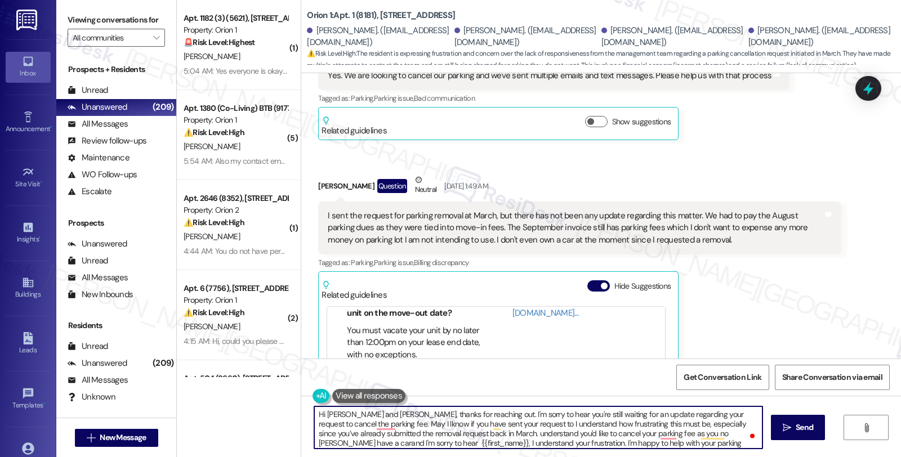
scroll to position [12, 0]
click at [691, 430] on textarea "Hi Jiho and Channin, thanks for reaching out. I'm sorry to hear you're still wa…" at bounding box center [538, 427] width 448 height 42
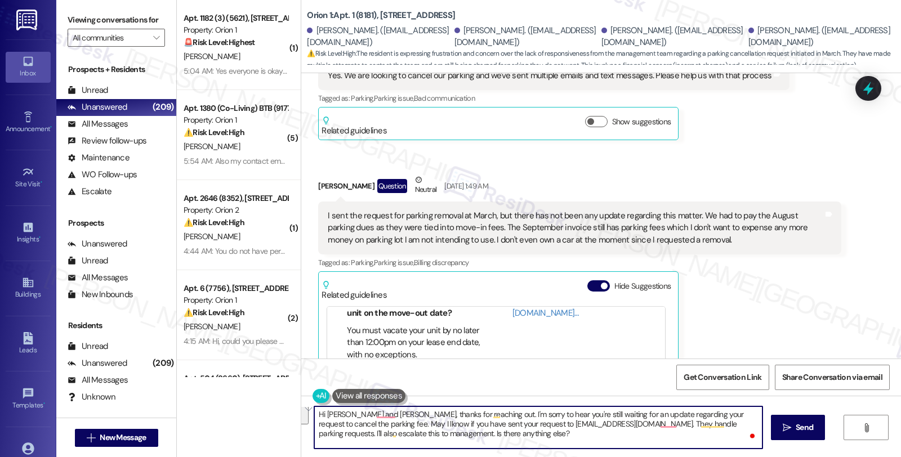
scroll to position [0, 0]
drag, startPoint x: 588, startPoint y: 424, endPoint x: 605, endPoint y: 440, distance: 23.1
click at [605, 440] on textarea "Hi Jiho and Channin, thanks for reaching out. I'm sorry to hear you're still wa…" at bounding box center [538, 427] width 448 height 42
click at [351, 424] on textarea "Hi Jiho and Channin, thanks for reaching out. I'm sorry to hear you're still wa…" at bounding box center [538, 427] width 448 height 42
click at [589, 427] on textarea "Hi Jiho and Channin, thanks for reaching out. I'm sorry to hear you're still wa…" at bounding box center [538, 427] width 448 height 42
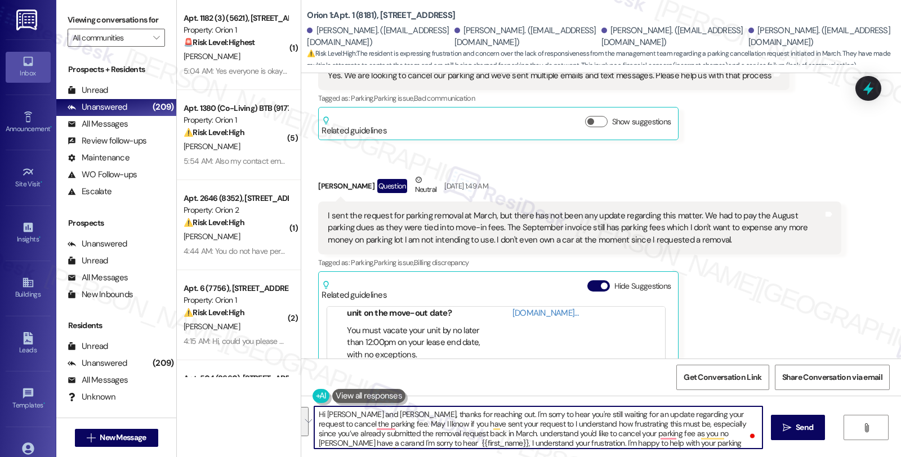
click at [440, 424] on textarea "Hi Jiho and Channin, thanks for reaching out. I'm sorry to hear you're still wa…" at bounding box center [538, 427] width 448 height 42
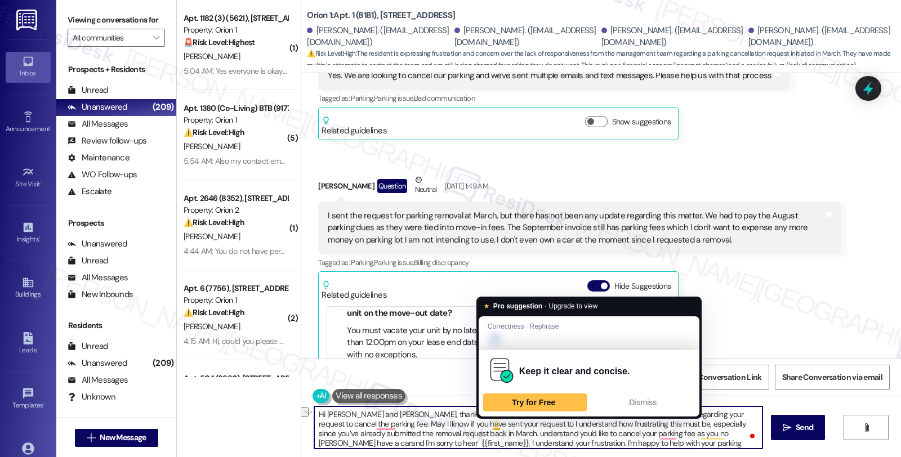
drag, startPoint x: 350, startPoint y: 421, endPoint x: 493, endPoint y: 421, distance: 142.4
click at [493, 421] on textarea "Hi Jiho and Channin, thanks for reaching out. I'm sorry to hear you're still wa…" at bounding box center [538, 427] width 448 height 42
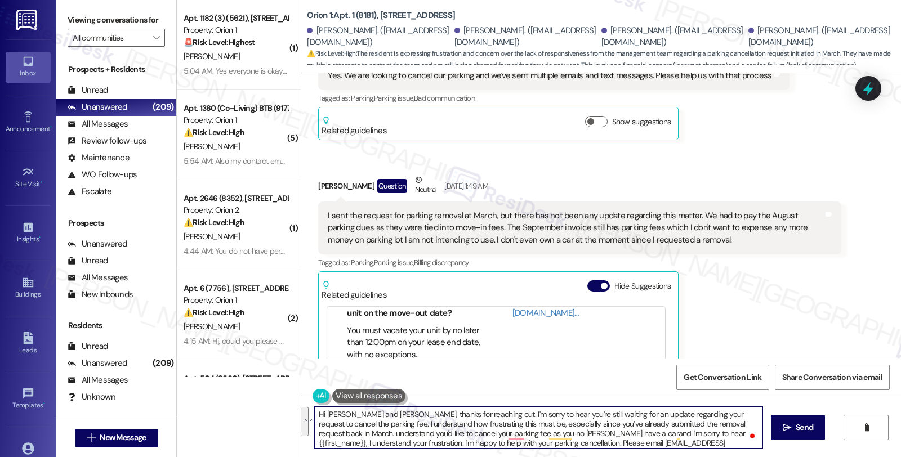
drag, startPoint x: 744, startPoint y: 420, endPoint x: 750, endPoint y: 454, distance: 33.8
click at [750, 454] on div "Hi Jiho and Channin, thanks for reaching out. I'm sorry to hear you're still wa…" at bounding box center [601, 438] width 600 height 84
paste textarea "May I know if you have sent your request to leasing@orionhousing.com?"
click at [740, 422] on textarea "Hi Jiho and Channin, thanks for reaching out. I'm sorry to hear you're still wa…" at bounding box center [538, 427] width 448 height 42
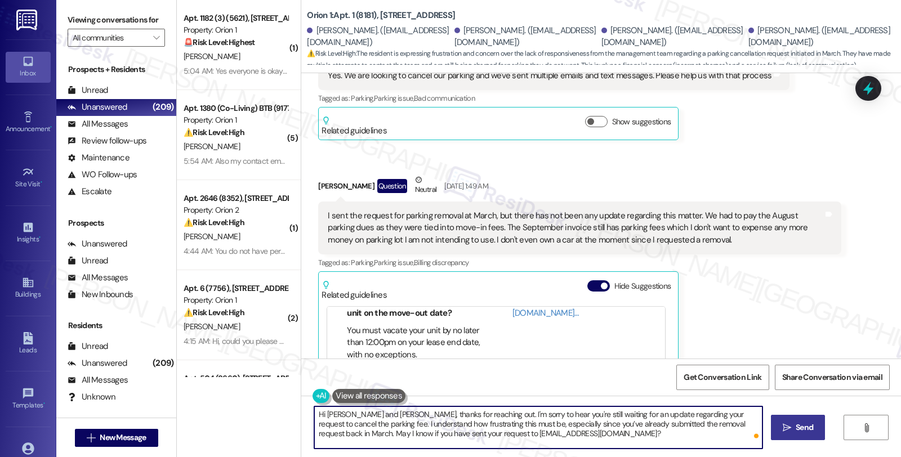
type textarea "Hi Jiho and Channin, thanks for reaching out. I'm sorry to hear you're still wa…"
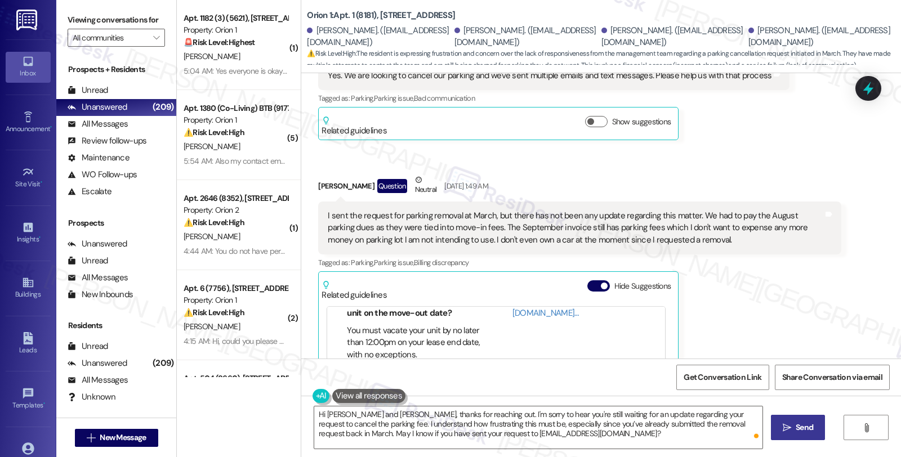
click at [773, 424] on button " Send" at bounding box center [798, 427] width 55 height 25
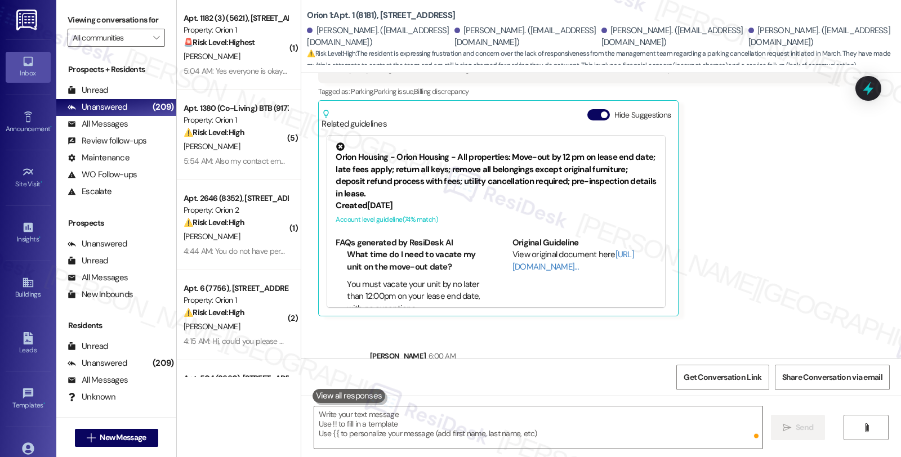
scroll to position [722, 0]
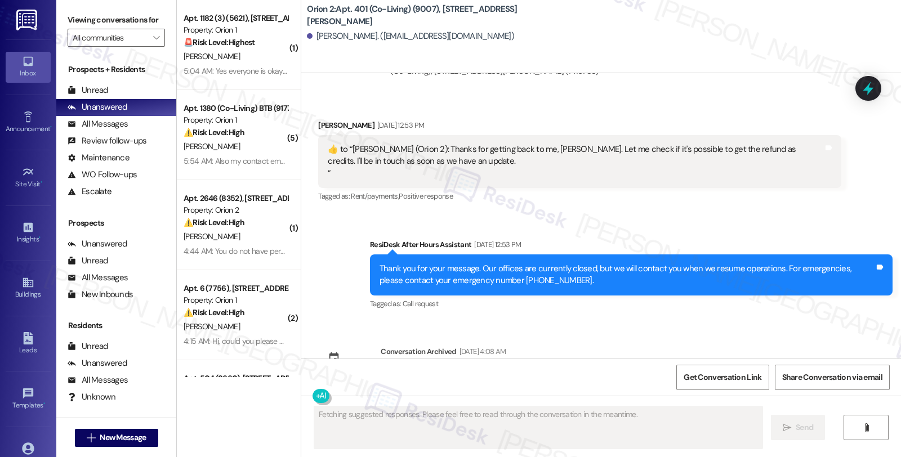
scroll to position [3091, 0]
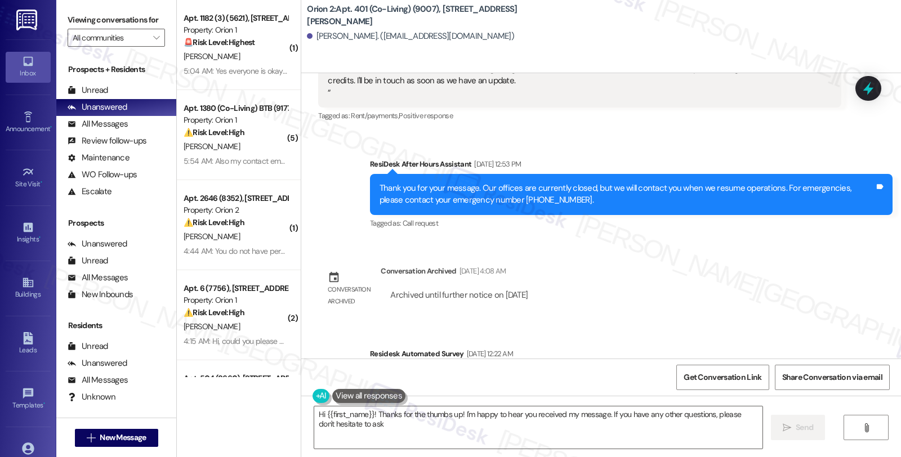
type textarea "Hi {{first_name}}! Thanks for the thumbs up! I'm happy to hear you received my …"
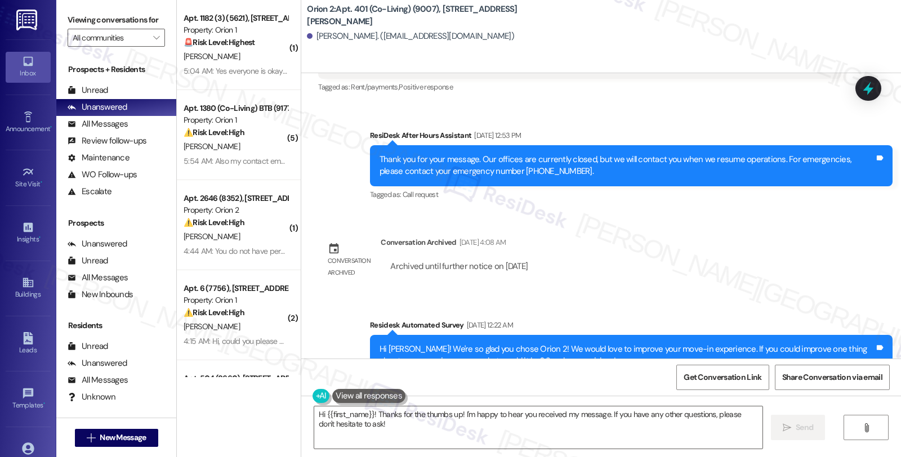
scroll to position [3138, 0]
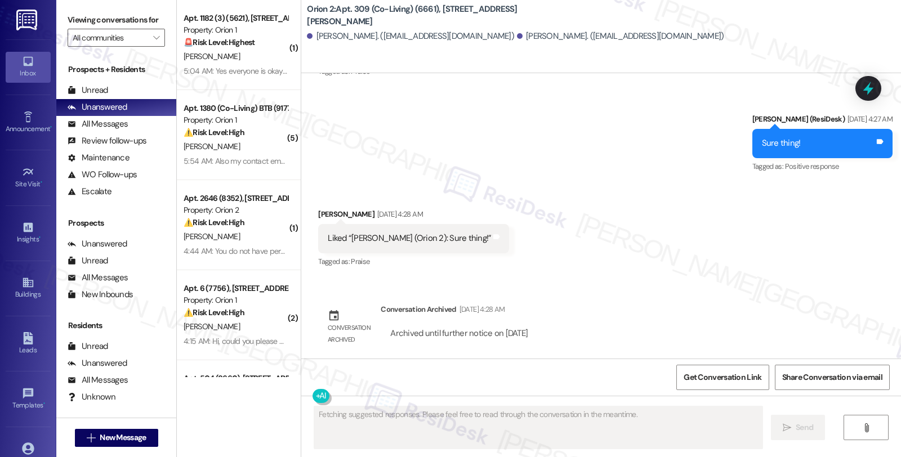
scroll to position [808, 0]
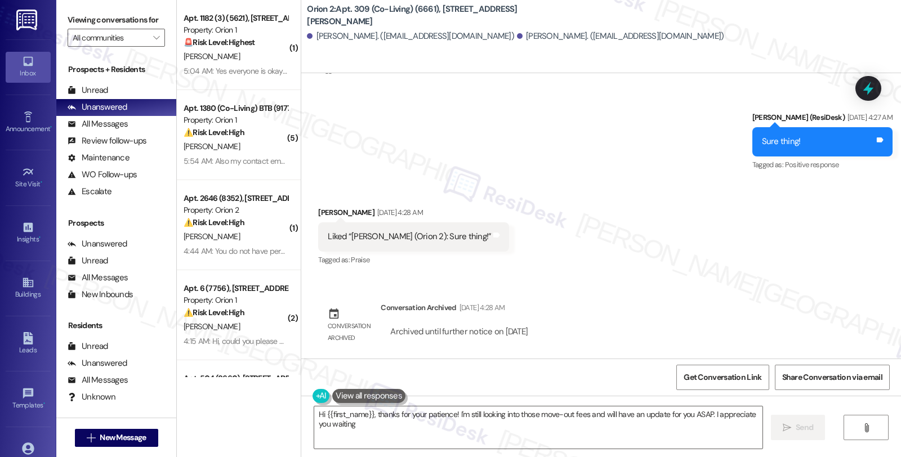
type textarea "Hi {{first_name}}, thanks for your patience! I'm still looking into those move-…"
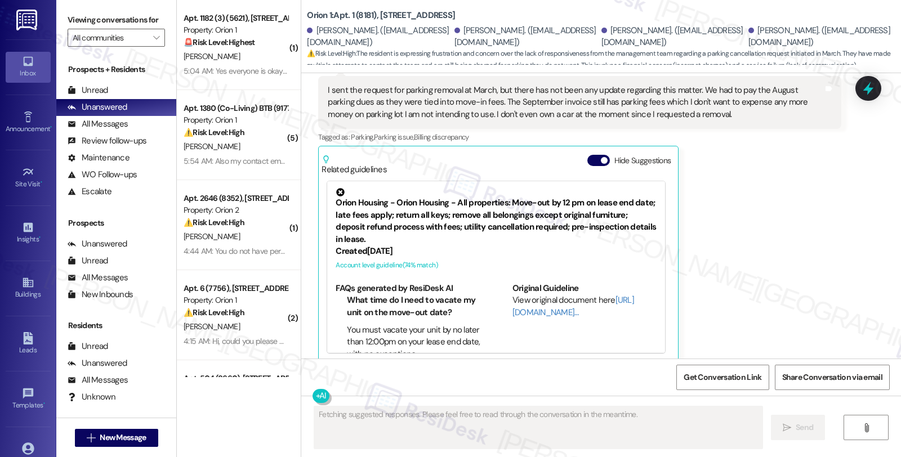
scroll to position [739, 0]
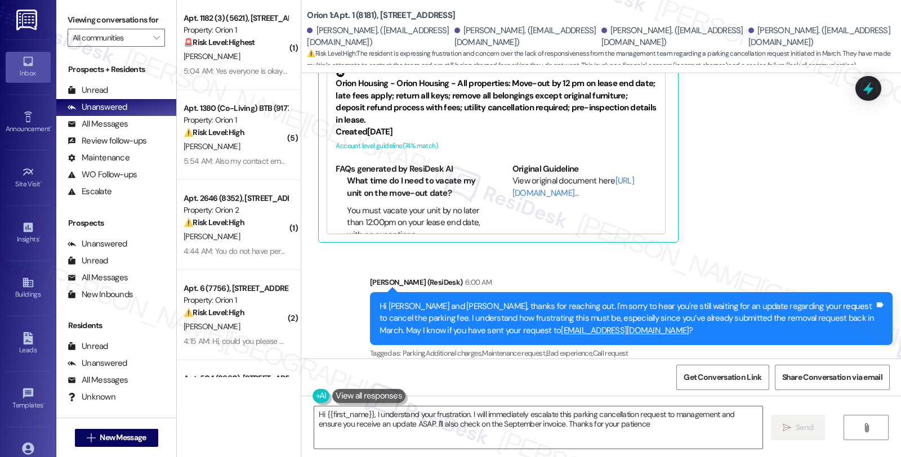
type textarea "Hi {{first_name}}, I understand your frustration. I will immediately escalate t…"
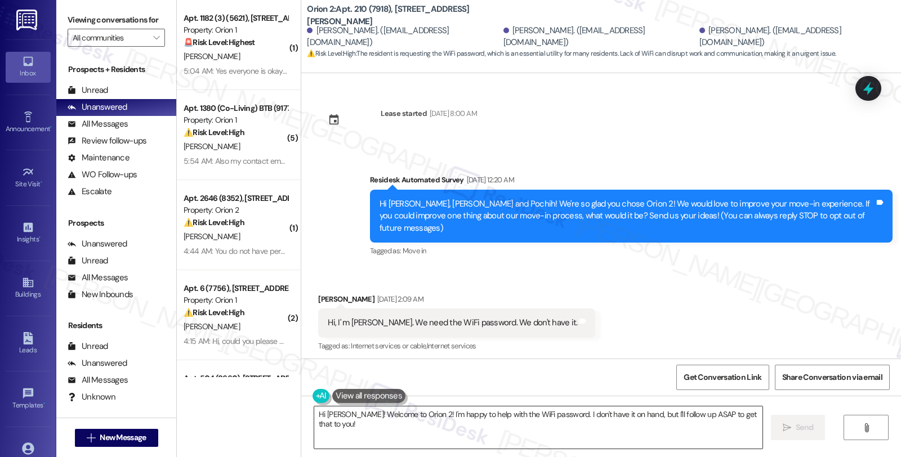
click at [345, 414] on textarea "Hi [PERSON_NAME]! Welcome to Orion 2! I'm happy to help with the WiFi password.…" at bounding box center [538, 427] width 448 height 42
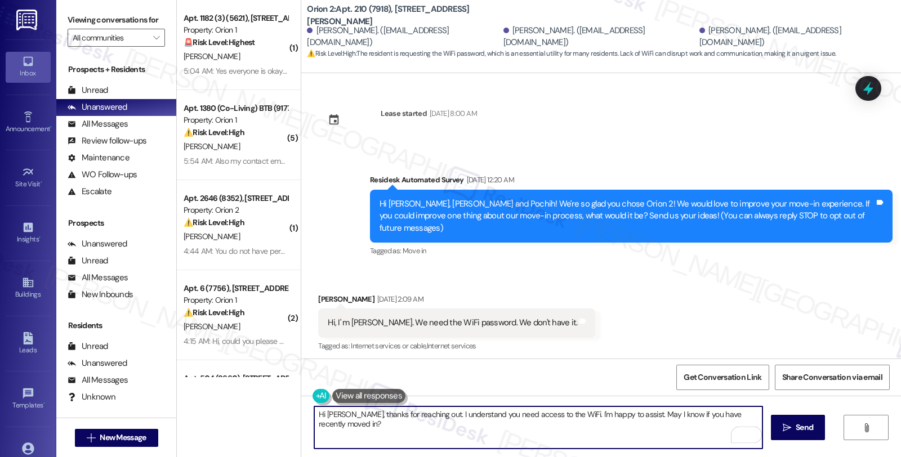
click at [328, 424] on textarea "Hi [PERSON_NAME], thanks for reaching out. I understand you need access to the …" at bounding box center [538, 427] width 448 height 42
click at [401, 424] on textarea "Hi [PERSON_NAME], thanks for reaching out. I understand you need access to the …" at bounding box center [538, 427] width 448 height 42
click at [519, 426] on textarea "Hi [PERSON_NAME], thanks for reaching out. I understand you need access to the …" at bounding box center [538, 427] width 448 height 42
click at [471, 424] on textarea "Hi [PERSON_NAME], thanks for reaching out. I understand you need access to the …" at bounding box center [538, 427] width 448 height 42
type textarea "Hi [PERSON_NAME], thanks for reaching out. I understand you need access to the …"
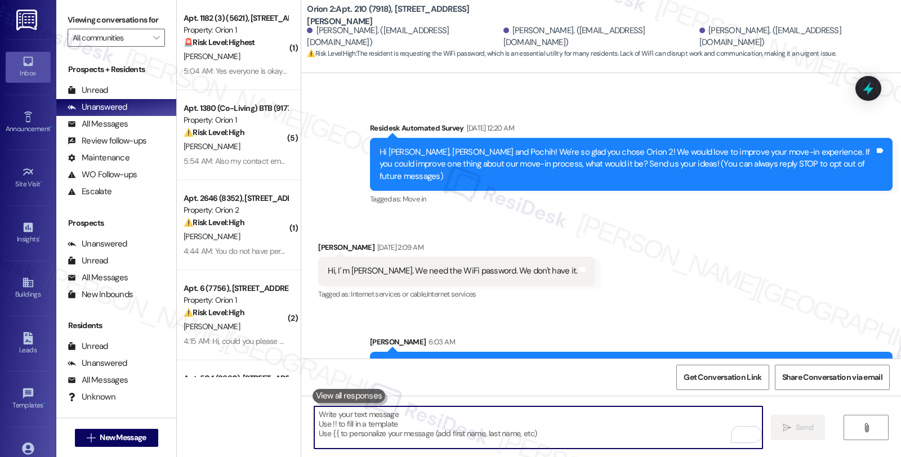
scroll to position [82, 0]
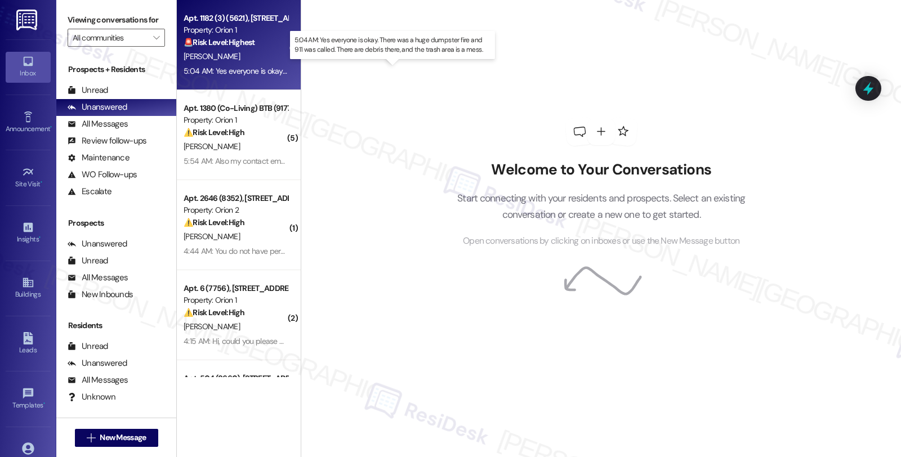
click at [277, 68] on div "5:04 AM: Yes everyone is okay. There was a huge dumpster fire and 911 was calle…" at bounding box center [405, 71] width 442 height 10
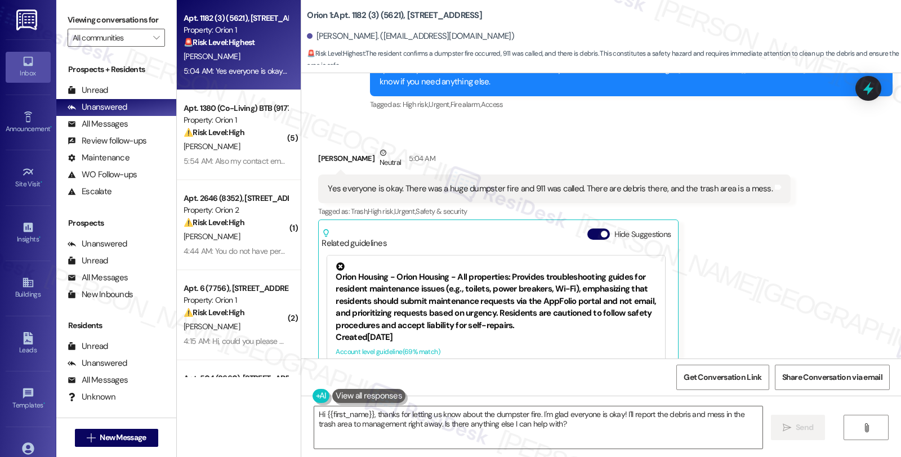
scroll to position [695, 0]
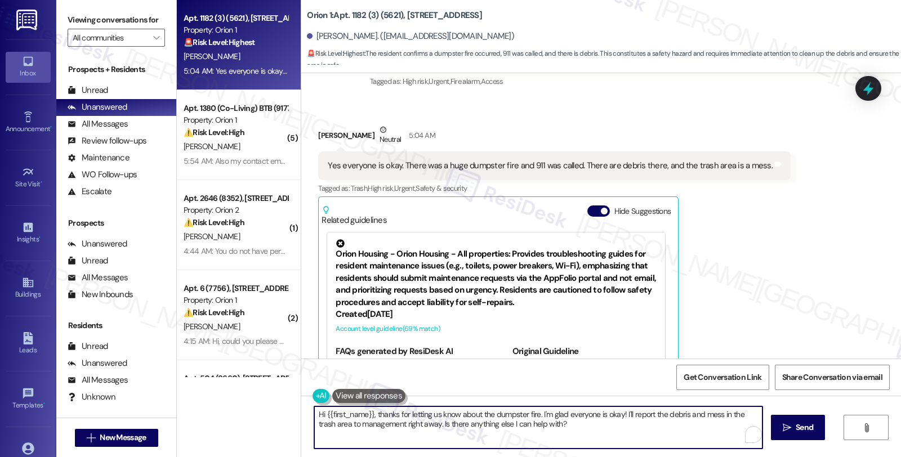
drag, startPoint x: 374, startPoint y: 417, endPoint x: 271, endPoint y: 411, distance: 102.6
click at [274, 413] on div "Apt. 1182 (3) (5621), [STREET_ADDRESS] Property: Orion 1 🚨 Risk Level: Highest …" at bounding box center [539, 228] width 724 height 457
drag, startPoint x: 561, startPoint y: 413, endPoint x: 592, endPoint y: 438, distance: 39.6
click at [592, 438] on textarea "Thanks for letting us know about the dumpster fire. I'm glad everyone is okay! …" at bounding box center [538, 427] width 448 height 42
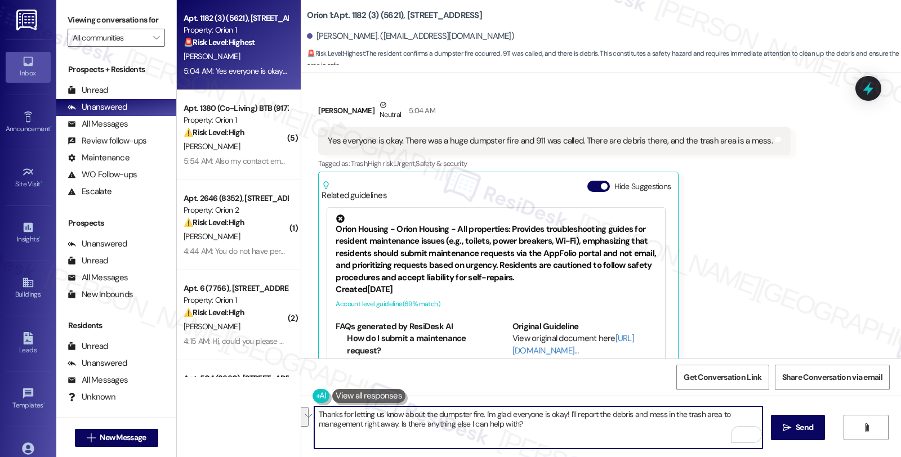
scroll to position [757, 0]
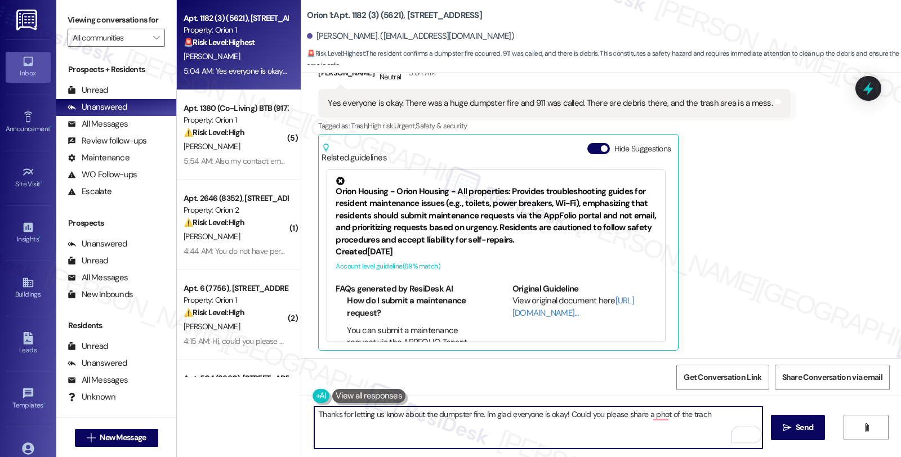
click at [665, 356] on div "Received via SMS [PERSON_NAME] Neutral 5:04 AM Yes everyone is okay. There was …" at bounding box center [554, 206] width 489 height 306
click at [703, 415] on textarea "Thanks for letting us know about the dumpster fire. I'm glad everyone is okay! …" at bounding box center [538, 427] width 448 height 42
click at [692, 419] on textarea "Thanks for letting us know about the dumpster fire. I'm glad everyone is okay! …" at bounding box center [538, 427] width 448 height 42
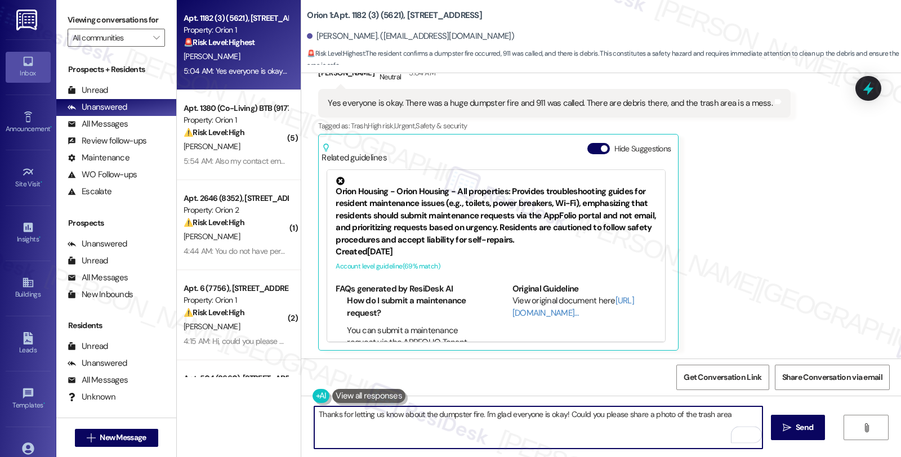
click at [686, 411] on textarea "Thanks for letting us know about the dumpster fire. I'm glad everyone is okay! …" at bounding box center [538, 427] width 448 height 42
click at [364, 427] on textarea "Thanks for letting us know about the dumpster fire. I'm glad everyone is okay! …" at bounding box center [538, 427] width 448 height 42
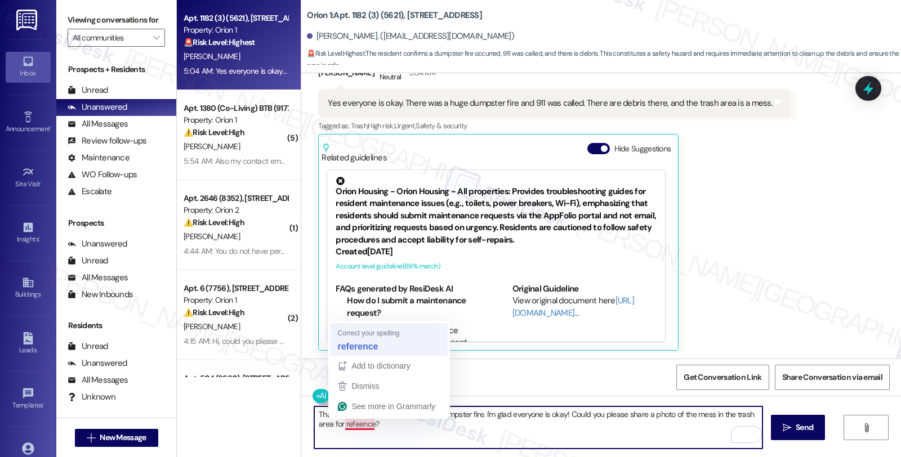
type textarea "Thanks for letting us know about the dumpster fire. I'm glad everyone is okay! …"
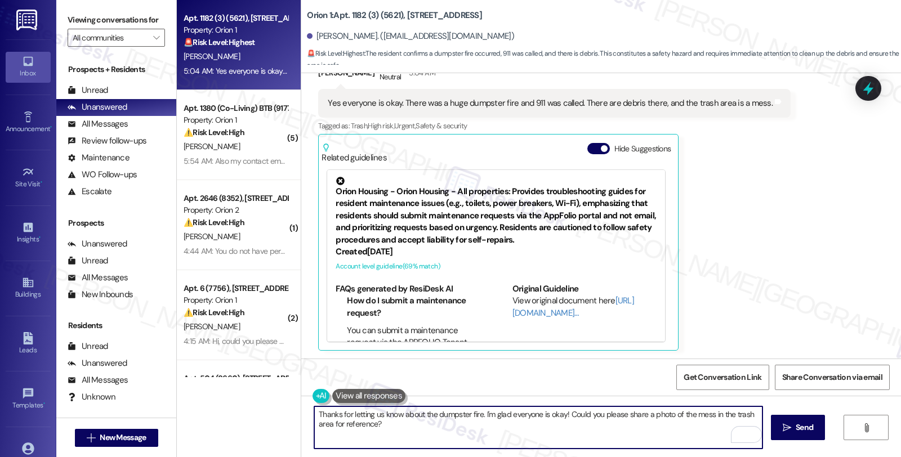
click at [366, 425] on textarea "Thanks for letting us know about the dumpster fire. I'm glad everyone is okay! …" at bounding box center [538, 427] width 448 height 42
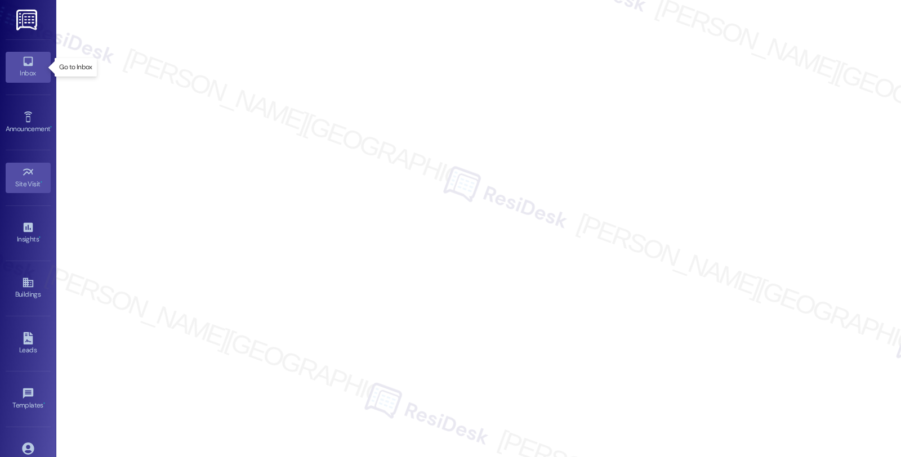
click at [37, 65] on link "Inbox" at bounding box center [28, 67] width 45 height 30
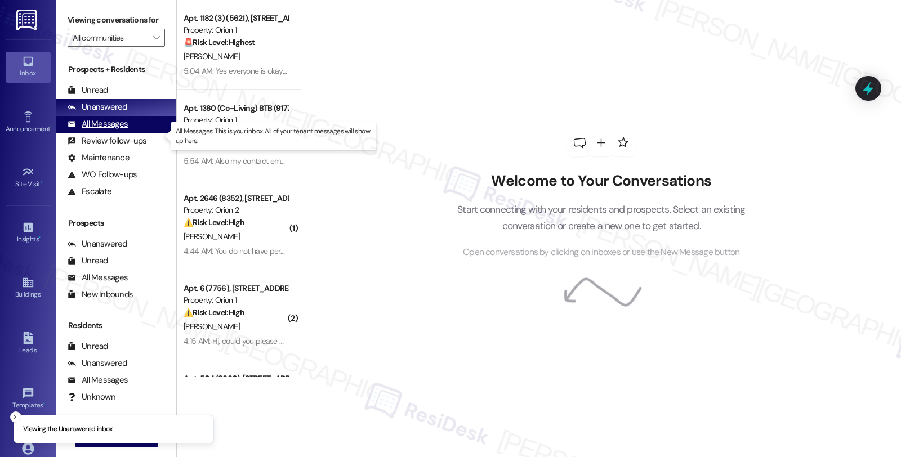
click at [122, 130] on div "All Messages" at bounding box center [98, 124] width 60 height 12
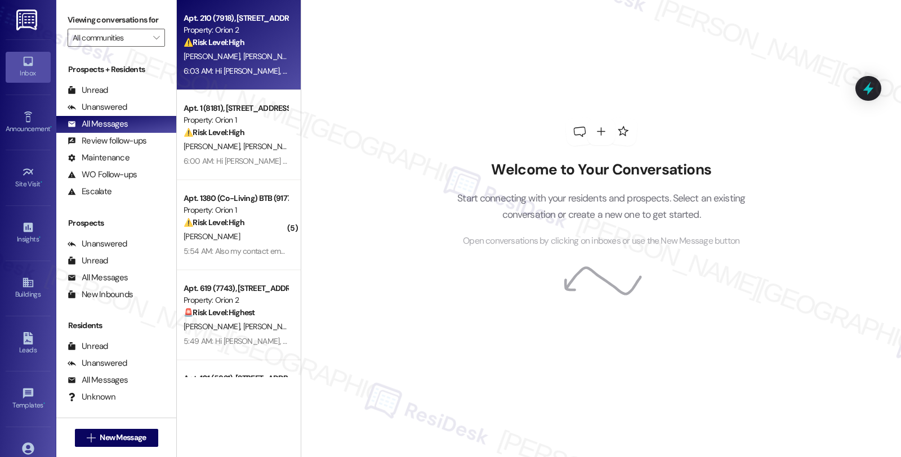
click at [269, 43] on div "⚠️ Risk Level: High The resident is requesting the WiFi password, which is an e…" at bounding box center [236, 43] width 104 height 12
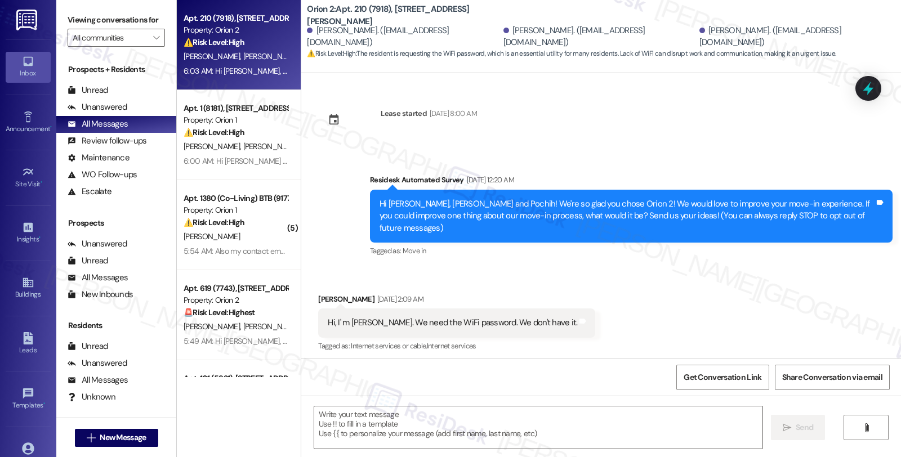
type textarea "Fetching suggested responses. Please feel free to read through the conversation…"
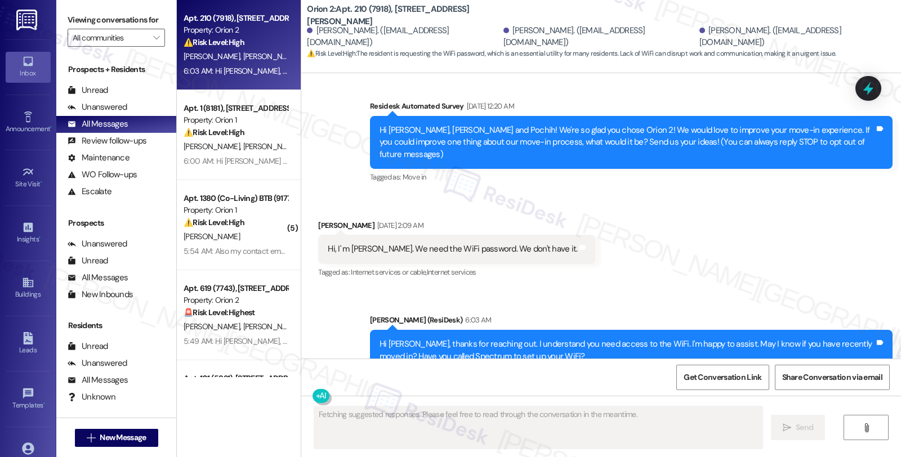
scroll to position [99, 0]
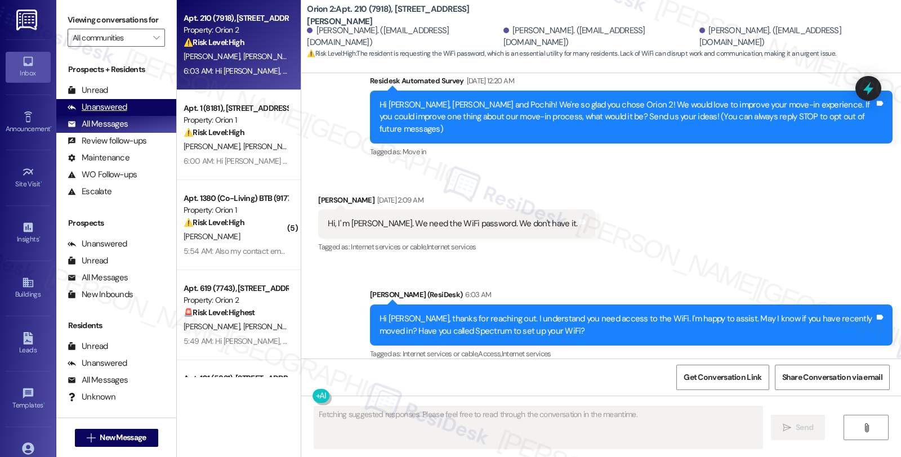
click at [120, 113] on div "Unanswered" at bounding box center [98, 107] width 60 height 12
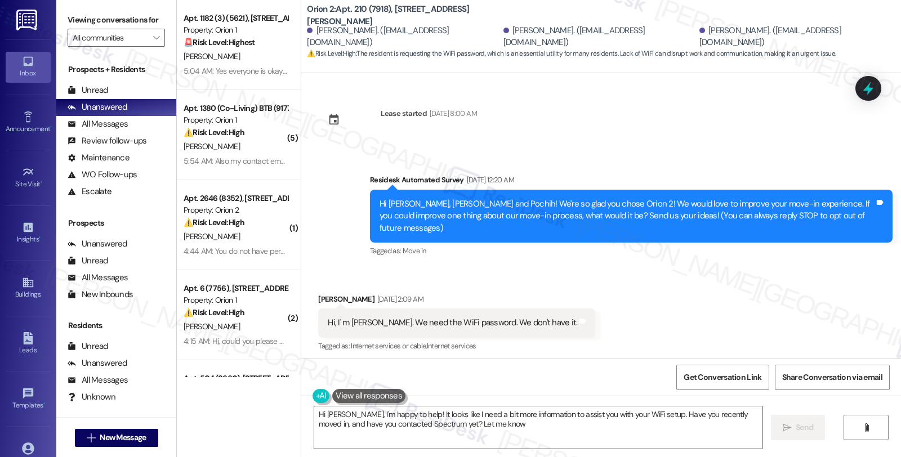
type textarea "Hi Michael, I'm happy to help! It looks like I need a bit more information to a…"
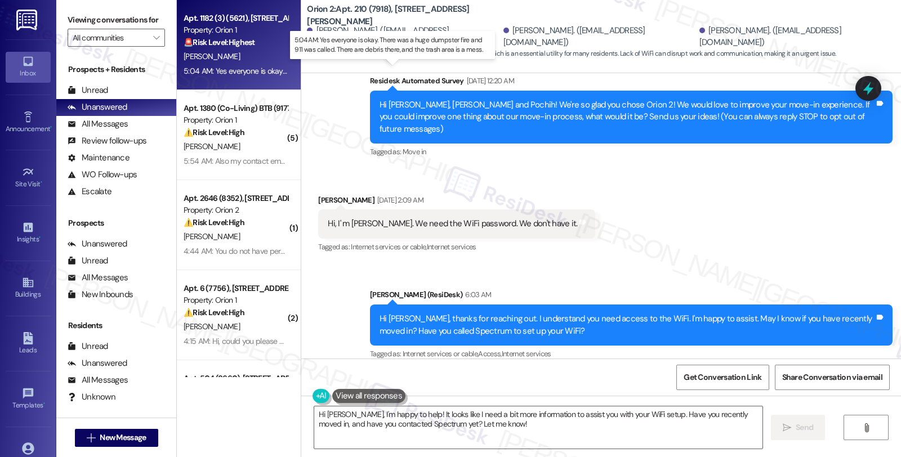
click at [244, 69] on div "5:04 AM: Yes everyone is okay. There was a huge dumpster fire and 911 was calle…" at bounding box center [405, 71] width 442 height 10
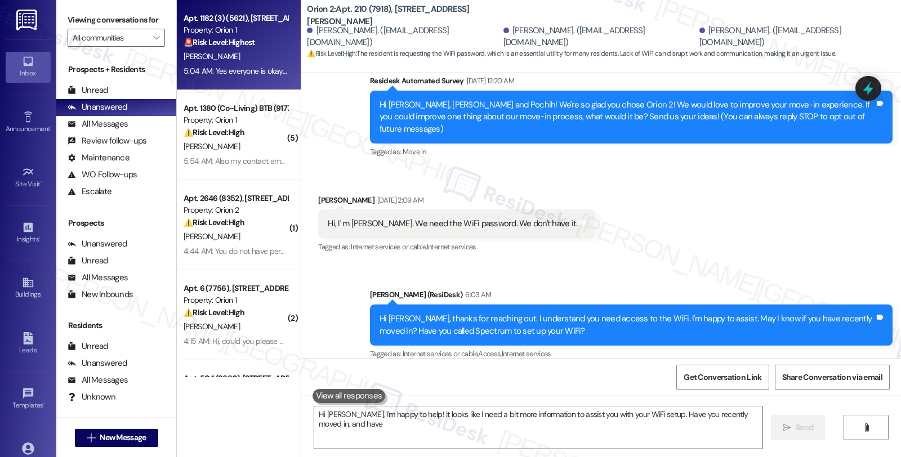
type textarea "Hi Michael, I'm happy to help! It looks like I need a bit more information to a…"
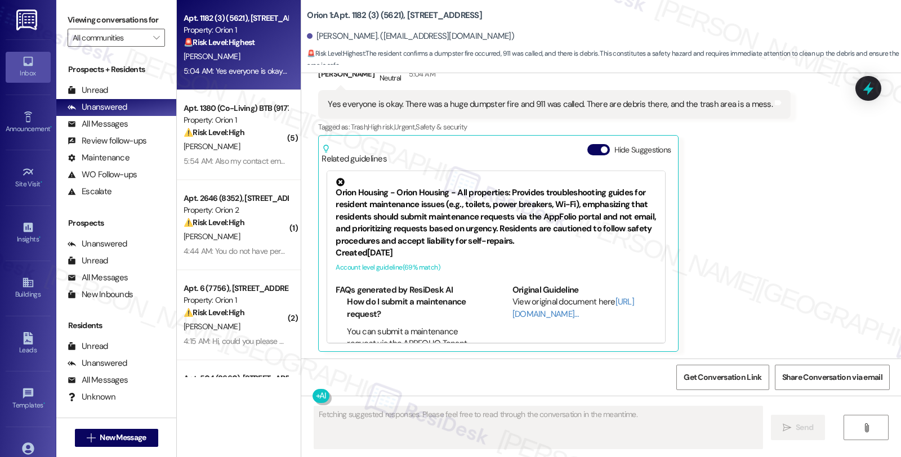
scroll to position [757, 0]
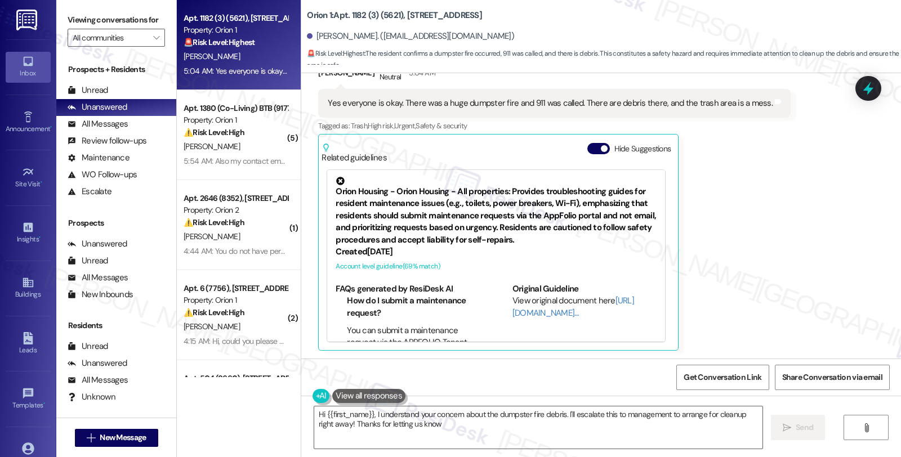
type textarea "Hi {{first_name}}, I understand your concern about the dumpster fire debris. I'…"
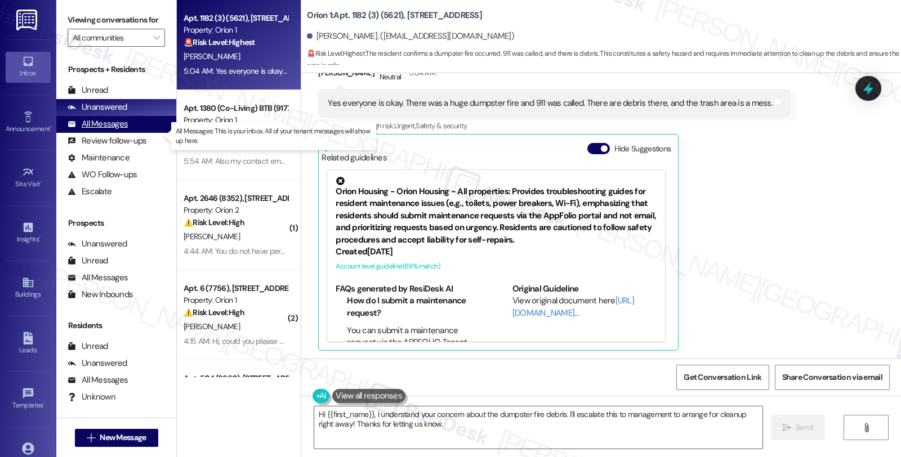
click at [116, 130] on div "All Messages" at bounding box center [98, 124] width 60 height 12
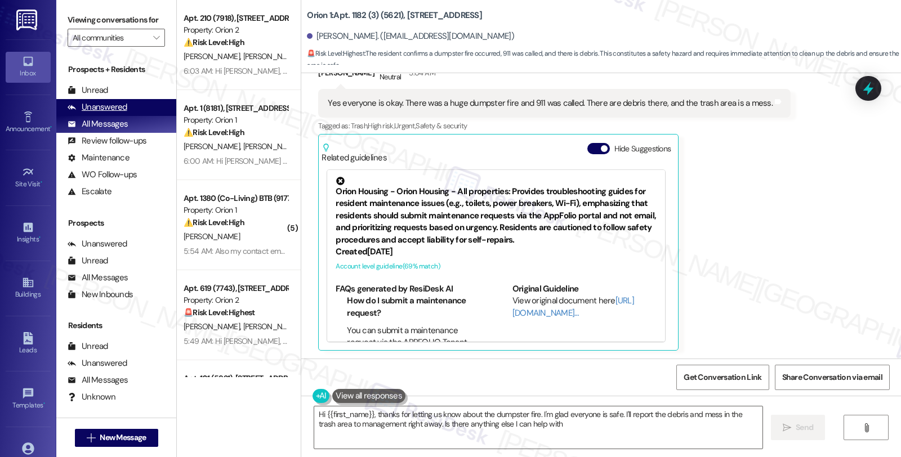
type textarea "Hi {{first_name}}, thanks for letting us know about the dumpster fire. I'm glad…"
click at [100, 113] on div "Unanswered" at bounding box center [98, 107] width 60 height 12
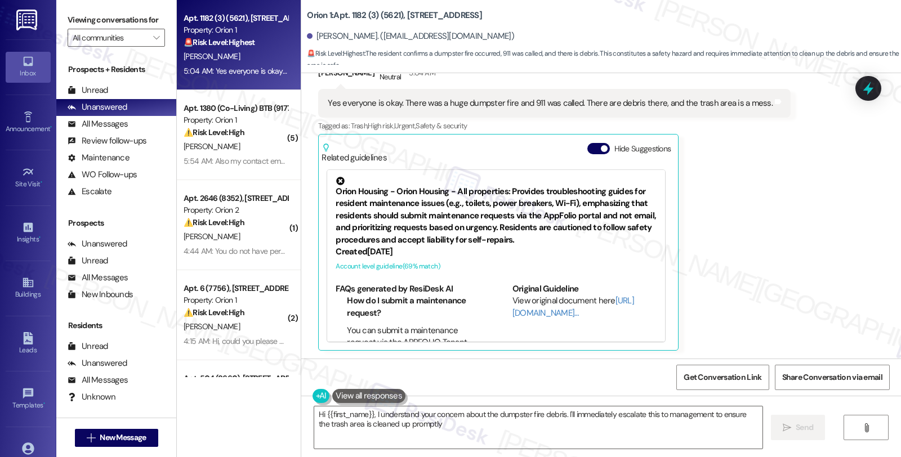
click at [831, 272] on div "Received via SMS James Kwon Neutral 5:04 AM Yes everyone is okay. There was a h…" at bounding box center [601, 197] width 600 height 323
click at [381, 399] on button at bounding box center [368, 396] width 73 height 14
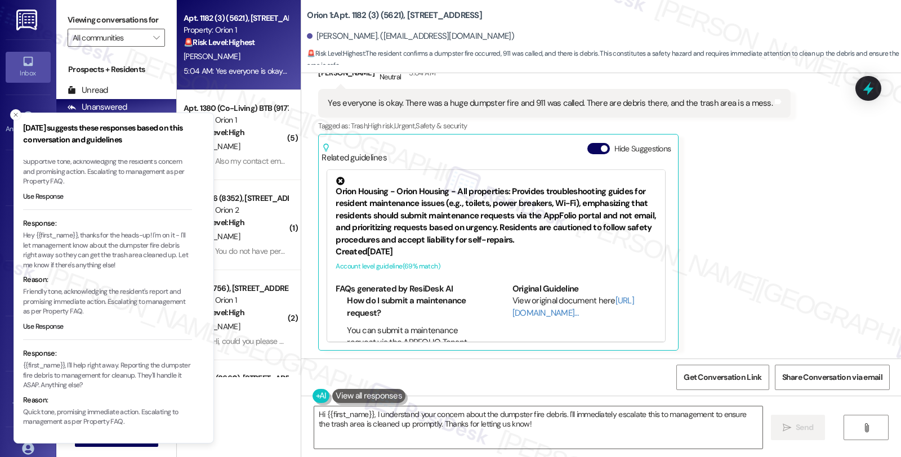
scroll to position [101, 0]
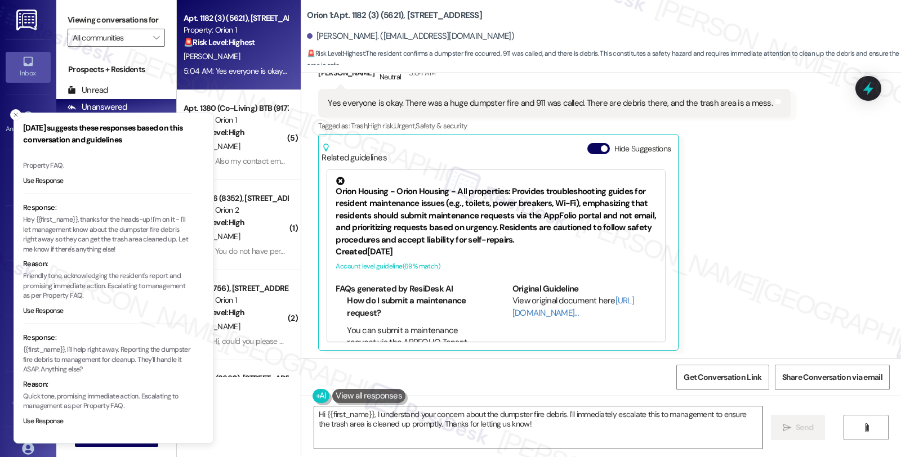
click at [437, 368] on div "Get Conversation Link Share Conversation via email" at bounding box center [601, 377] width 600 height 37
click at [16, 119] on button "Close toast" at bounding box center [15, 114] width 11 height 11
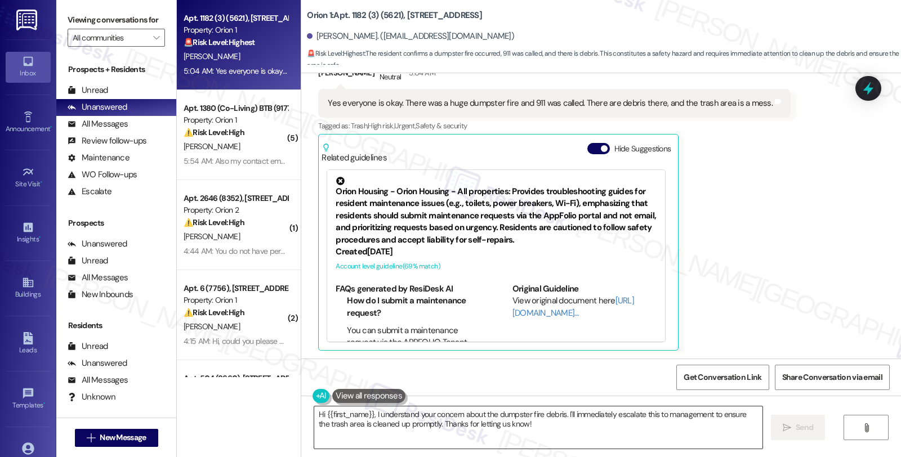
click at [314, 411] on textarea "Hi {{first_name}}, I understand your concern about the dumpster fire debris. I'…" at bounding box center [538, 427] width 448 height 42
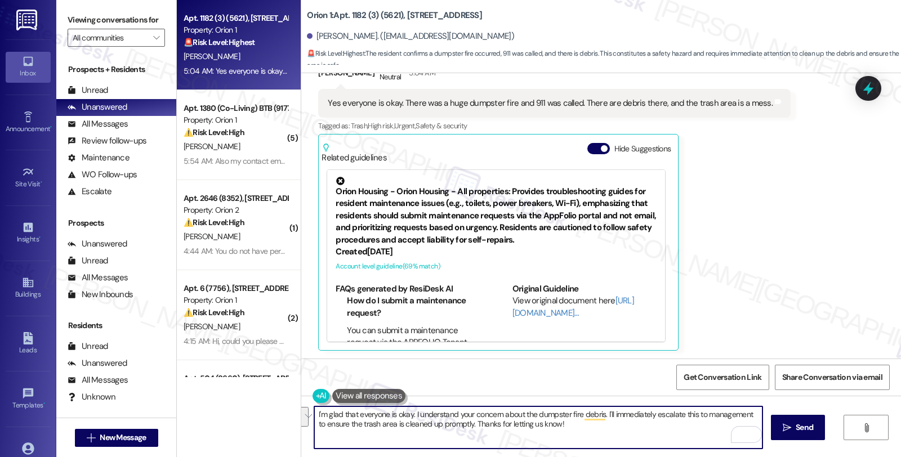
drag, startPoint x: 600, startPoint y: 414, endPoint x: 609, endPoint y: 440, distance: 28.1
click at [609, 440] on textarea "I'm glad that everyone is okay. I understand your concern about the dumpster fi…" at bounding box center [538, 427] width 448 height 42
click at [526, 421] on textarea "I'm glad that everyone is okay. I understand your concern about the dumpster fi…" at bounding box center [538, 427] width 448 height 42
click at [609, 436] on textarea "I'm glad that everyone is okay. I understand your concern about the dumpster fi…" at bounding box center [538, 427] width 448 height 42
type textarea "I'm glad that everyone is okay. I understand your concern about the dumpster fi…"
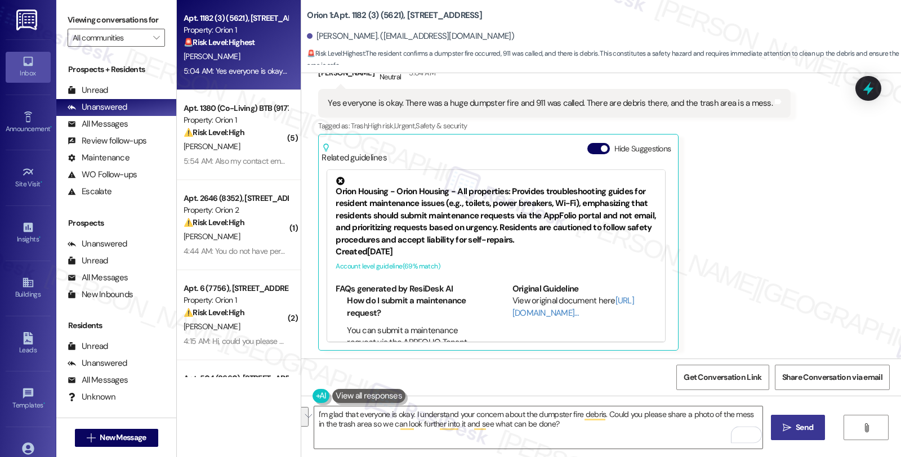
click at [785, 432] on span " Send" at bounding box center [797, 428] width 35 height 12
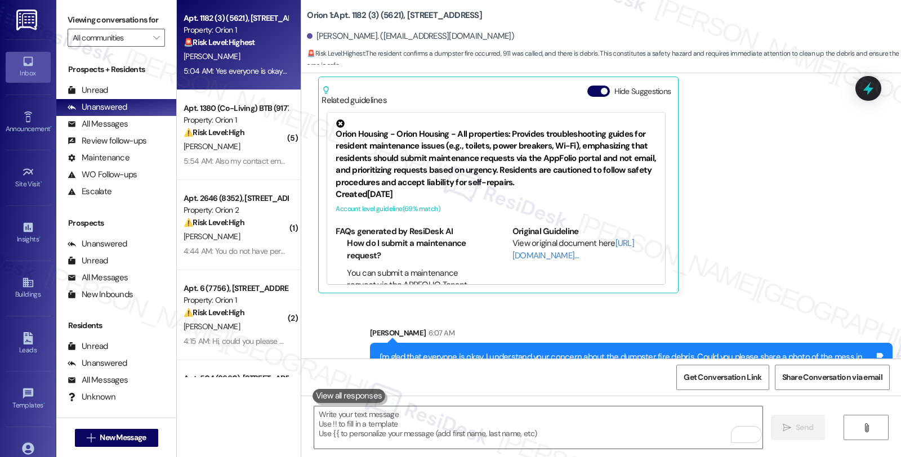
scroll to position [848, 0]
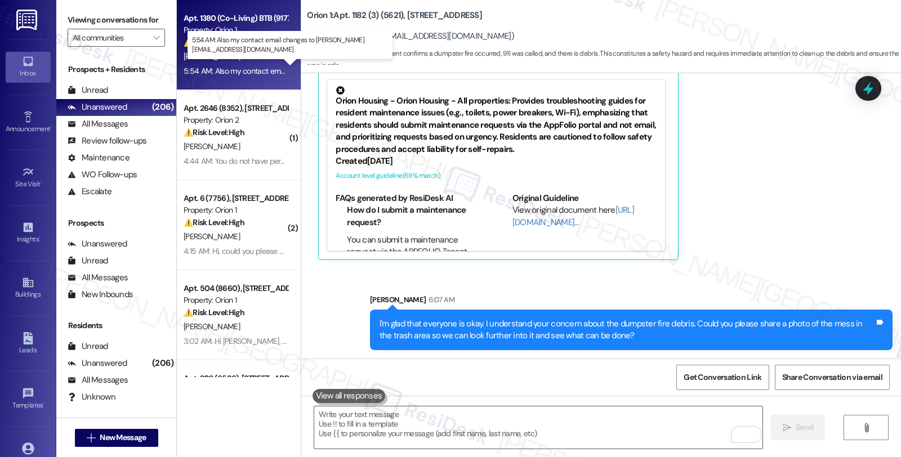
click at [248, 72] on div "5:54 AM: Also my contact email changes to zhaojvchao@outlook.com 5:54 AM: Also …" at bounding box center [342, 71] width 317 height 10
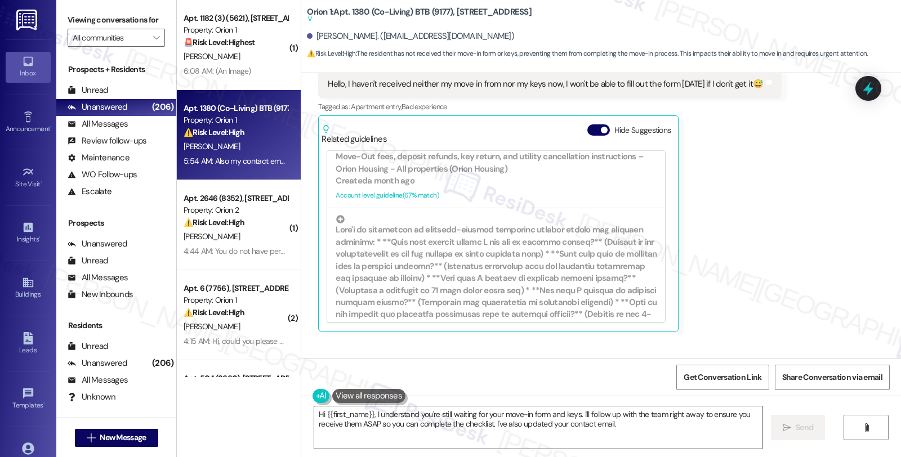
scroll to position [767, 0]
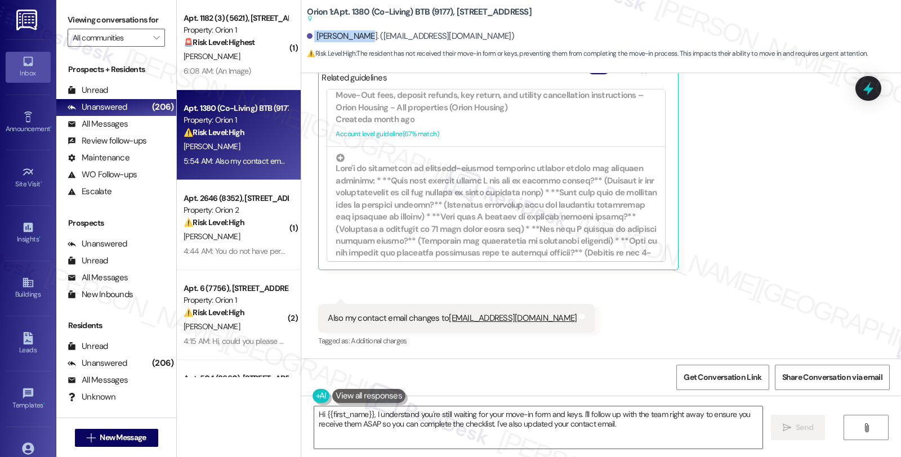
drag, startPoint x: 307, startPoint y: 37, endPoint x: 355, endPoint y: 41, distance: 48.0
click at [355, 41] on div "Juchao Zhao. (jz6@juilliard.edu)" at bounding box center [410, 36] width 207 height 12
copy div "Juchao Zhao."
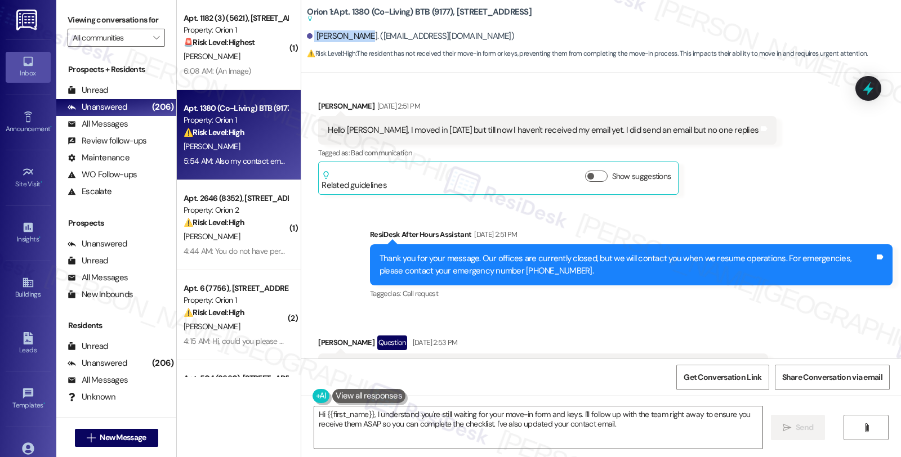
scroll to position [312, 0]
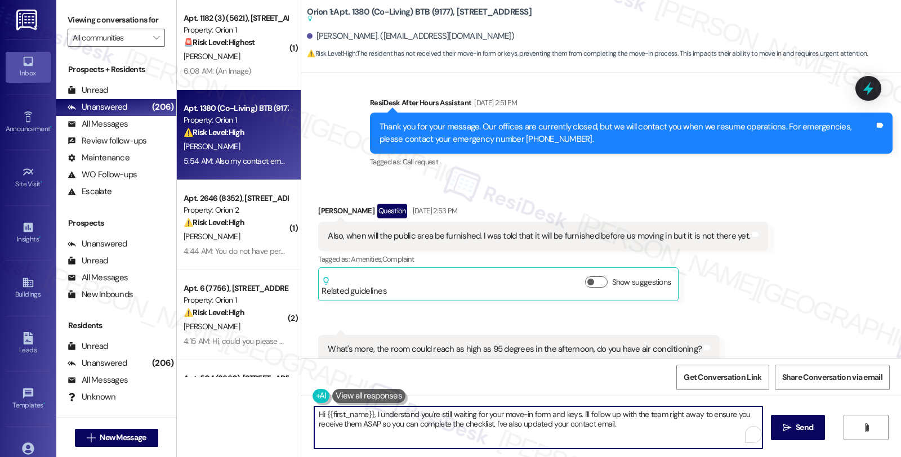
drag, startPoint x: 576, startPoint y: 413, endPoint x: 639, endPoint y: 432, distance: 66.1
click at [639, 432] on textarea "Hi {{first_name}}, I understand you're still waiting for your move-in form and …" at bounding box center [538, 427] width 448 height 42
paste textarea "Move-in items can be found inside your unit, usually on the kitchen countertop …"
click at [576, 414] on textarea "Hi {{first_name}}, I understand you're still waiting for your move-in form and …" at bounding box center [538, 427] width 448 height 42
drag, startPoint x: 576, startPoint y: 413, endPoint x: 584, endPoint y: 440, distance: 28.5
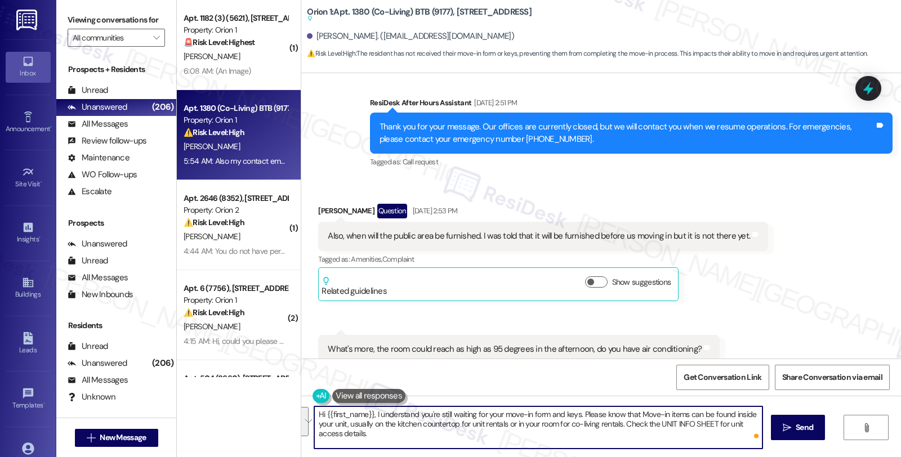
click at [584, 440] on textarea "Hi {{first_name}}, I understand you're still waiting for your move-in form and …" at bounding box center [538, 427] width 448 height 42
paste textarea "All move-in items (keys, garage clickers, etc.) can be found inside your unit, …"
click at [578, 414] on textarea "Hi {{first_name}}, I understand you're still waiting for your move-in form and …" at bounding box center [538, 427] width 448 height 42
click at [715, 422] on textarea "Hi {{first_name}}, I understand you're still waiting for your move-in form and …" at bounding box center [538, 427] width 448 height 42
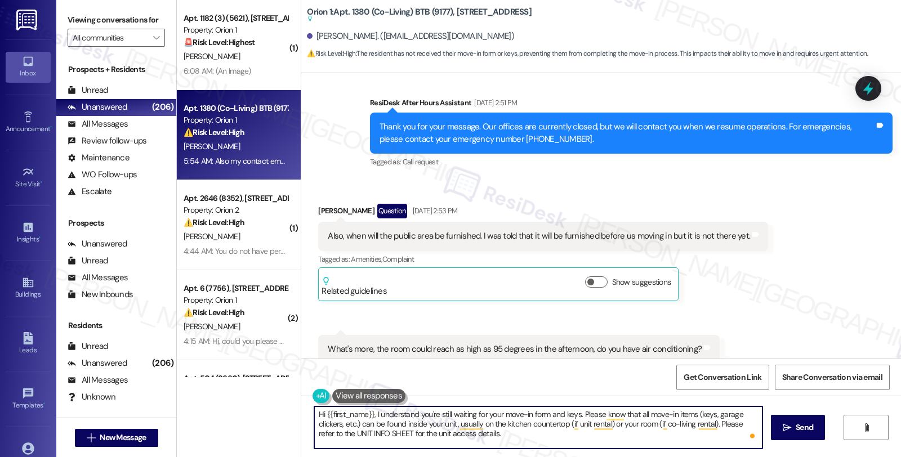
click at [636, 434] on textarea "Hi {{first_name}}, I understand you're still waiting for your move-in form and …" at bounding box center [538, 427] width 448 height 42
click at [714, 425] on textarea "Hi {{first_name}}, I understand you're still waiting for your move-in form and …" at bounding box center [538, 427] width 448 height 42
click at [424, 431] on textarea "Hi {{first_name}}, I understand you're still waiting for your move-in form and …" at bounding box center [538, 427] width 448 height 42
click at [548, 431] on textarea "Hi {{first_name}}, I understand you're still waiting for your move-in form and …" at bounding box center [538, 427] width 448 height 42
click at [632, 434] on textarea "Hi {{first_name}}, I understand you're still waiting for your move-in form and …" at bounding box center [538, 427] width 448 height 42
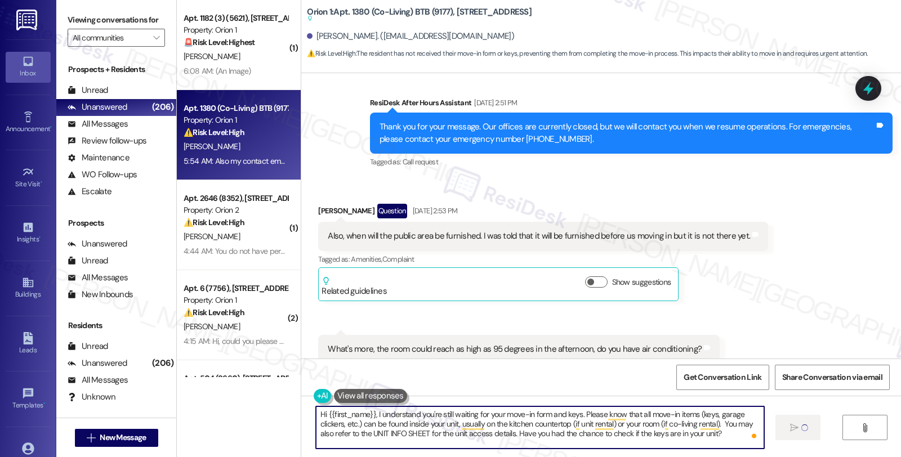
type textarea "Hi {{first_name}}, I understand you're still waiting for your move-in form and …"
click at [606, 440] on textarea "Hi {{first_name}}, I understand you're still waiting for your move-in form and …" at bounding box center [540, 427] width 448 height 42
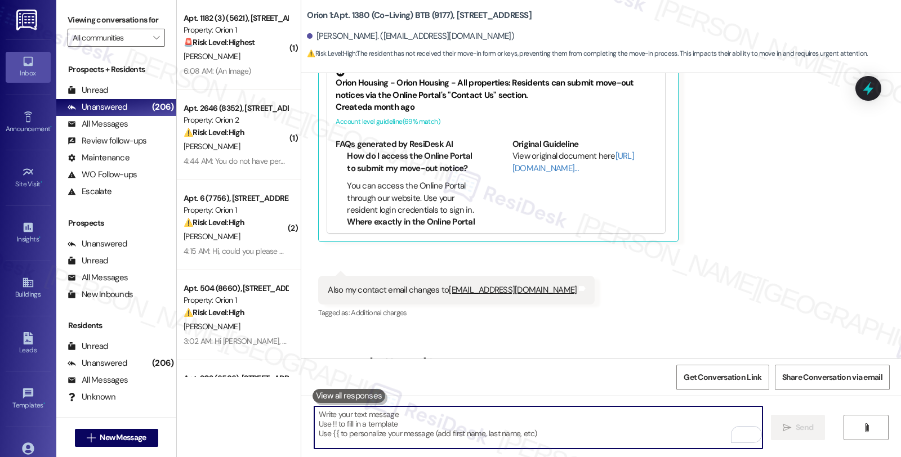
scroll to position [869, 0]
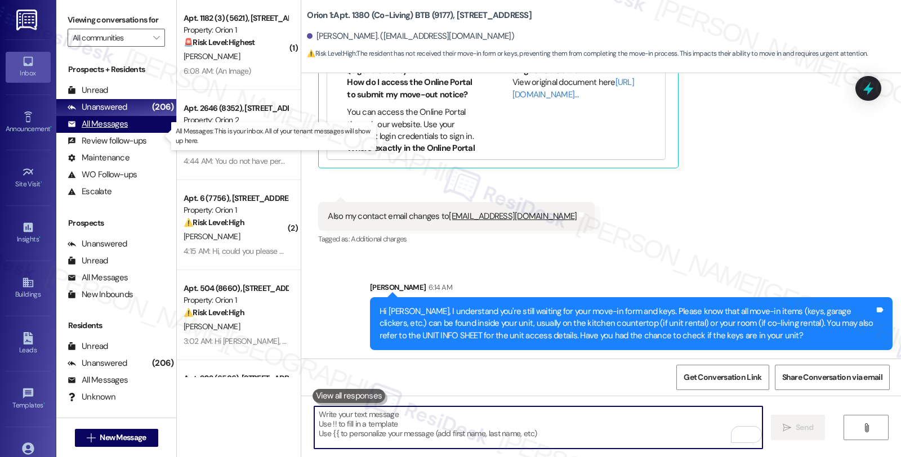
click at [121, 130] on div "All Messages" at bounding box center [98, 124] width 60 height 12
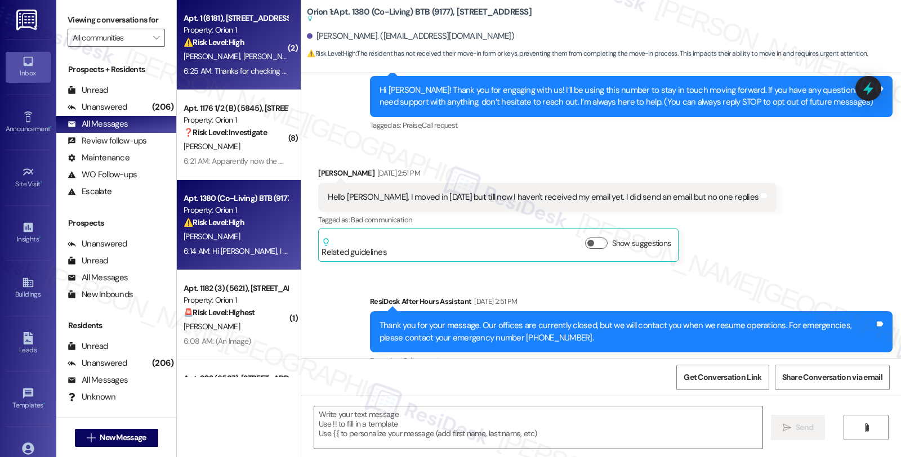
type textarea "Fetching suggested responses. Please feel free to read through the conversation…"
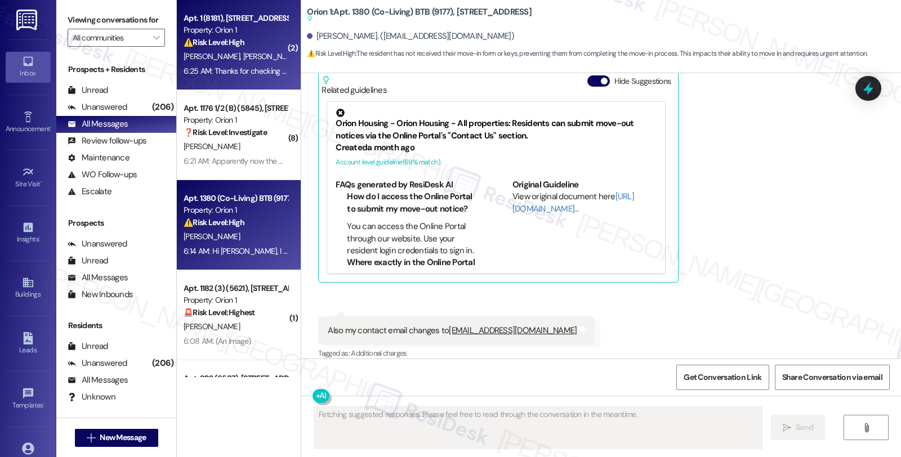
click at [265, 35] on div "Property: Orion 1" at bounding box center [236, 30] width 104 height 12
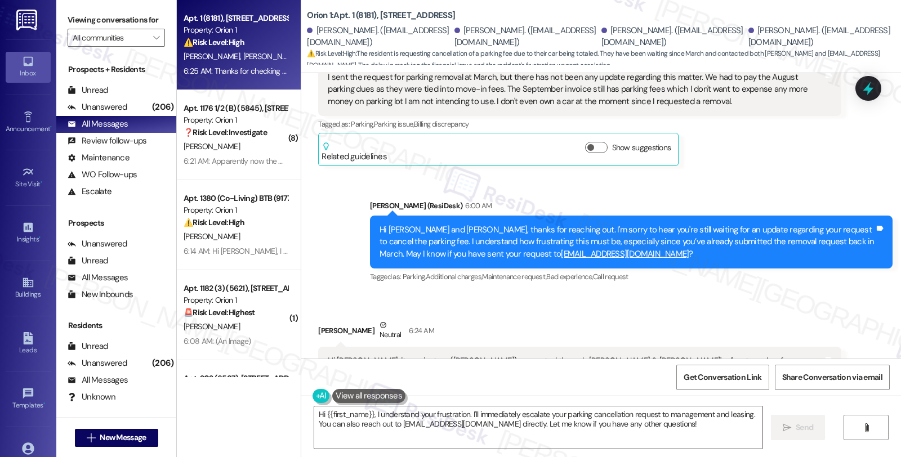
scroll to position [631, 0]
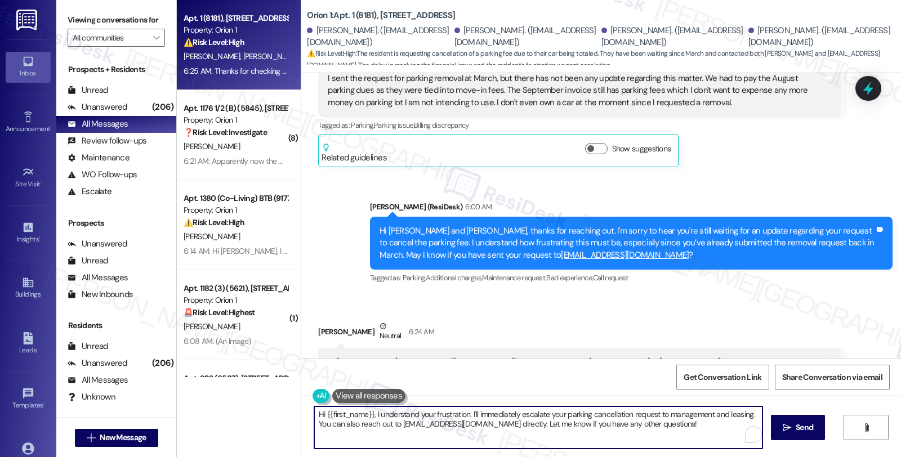
drag, startPoint x: 369, startPoint y: 413, endPoint x: 257, endPoint y: 413, distance: 112.0
click at [257, 413] on div "Apt. 1 (8181), 1189 W 37th Pl Property: Orion 1 ⚠️ Risk Level: High The residen…" at bounding box center [539, 228] width 724 height 457
click at [507, 423] on textarea "I see. Could you also please send you request diewctly to I understand your fru…" at bounding box center [538, 427] width 448 height 42
type textarea "I see. Could you also please send your request directly to to leasing@orionhous…"
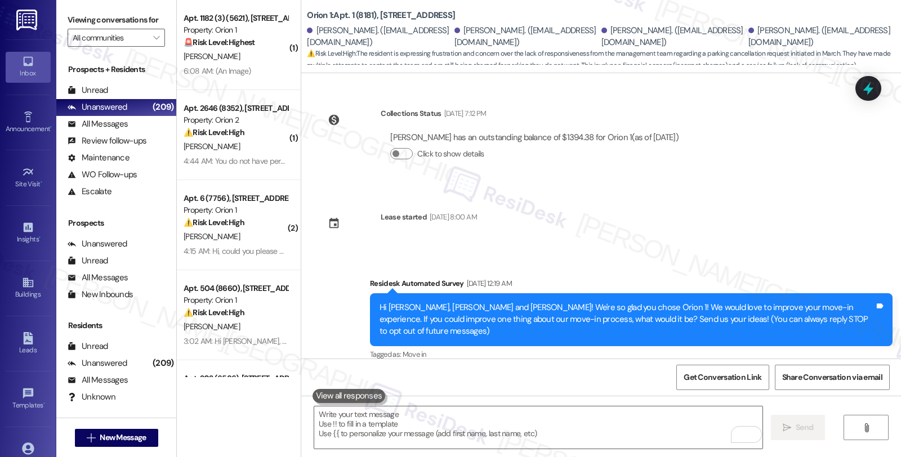
scroll to position [722, 0]
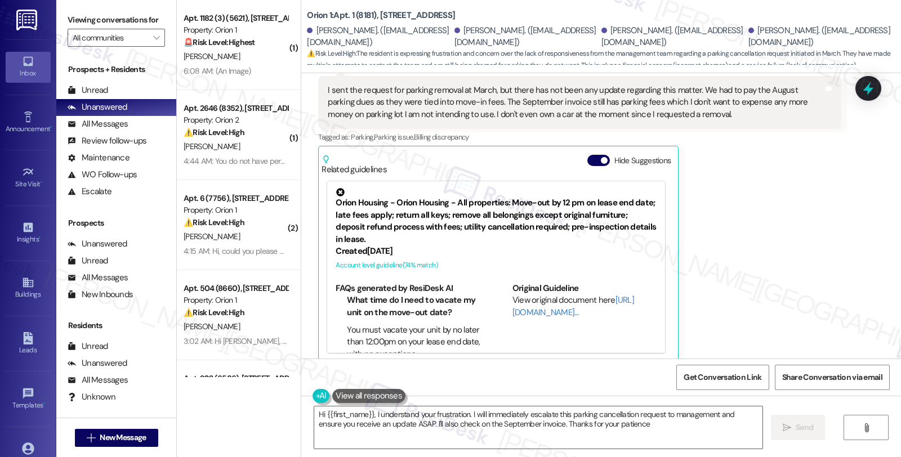
type textarea "Hi {{first_name}}, I understand your frustration. I will immediately escalate t…"
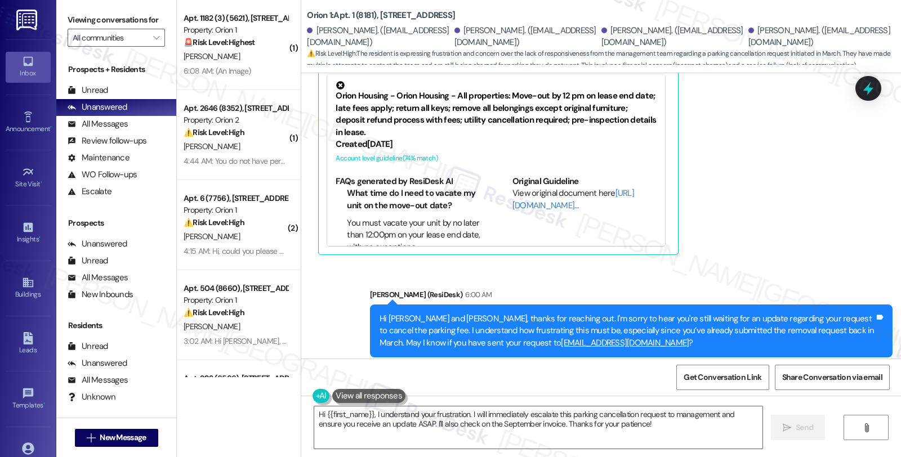
scroll to position [739, 0]
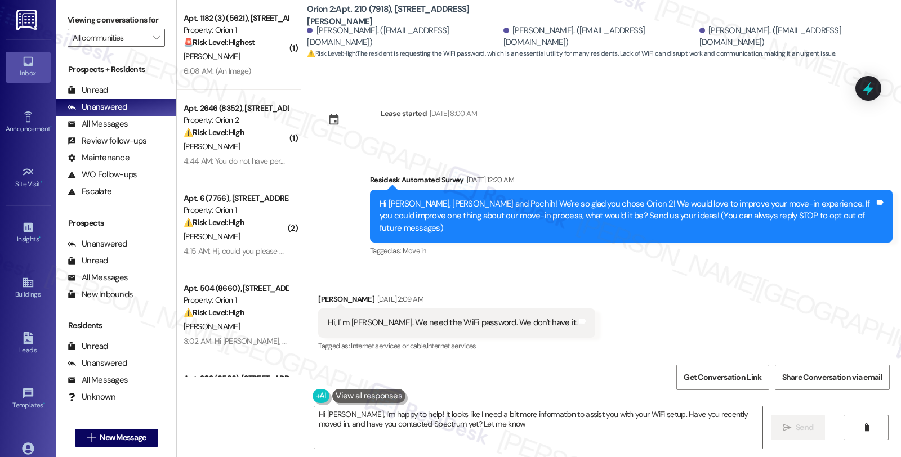
type textarea "Hi [PERSON_NAME], I'm happy to help! It looks like I need a bit more informatio…"
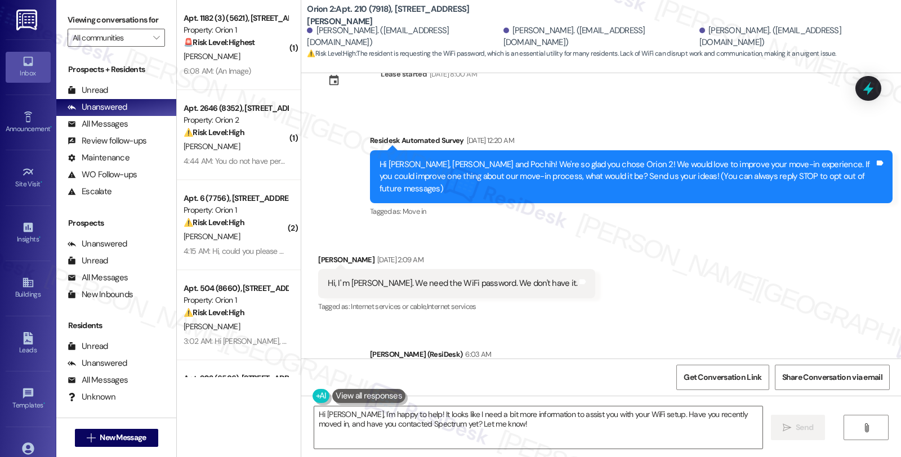
scroll to position [99, 0]
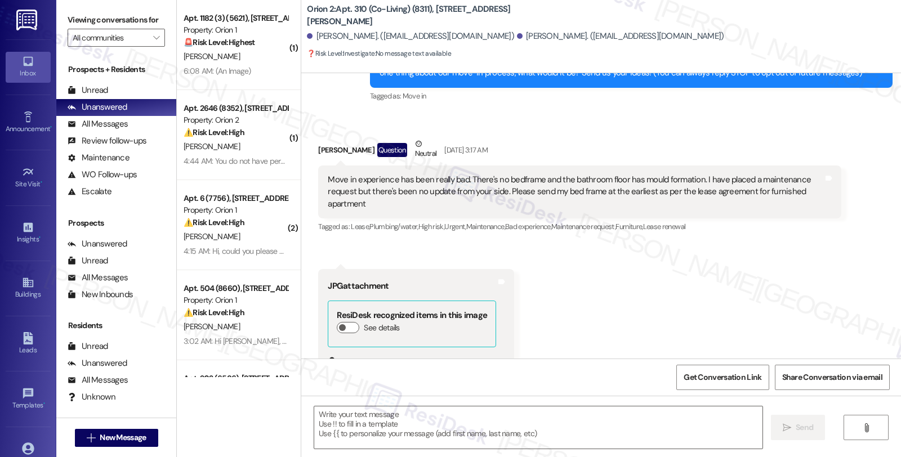
type textarea "Fetching suggested responses. Please feel free to read through the conversation…"
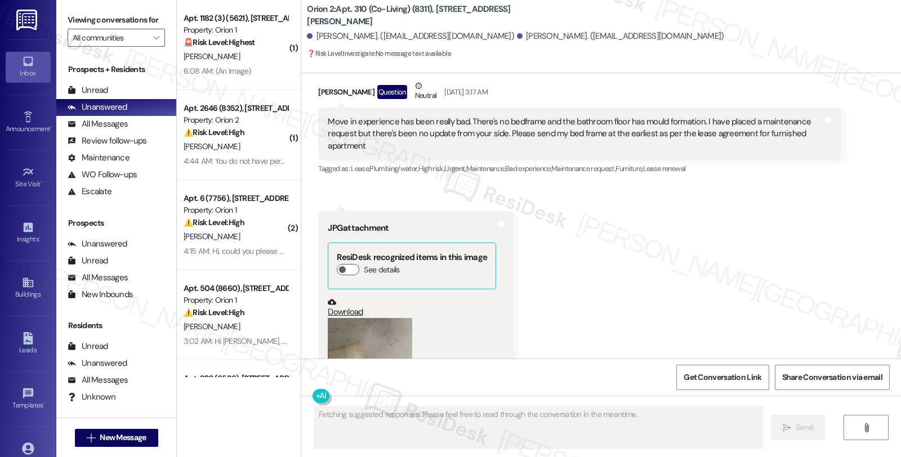
scroll to position [409, 0]
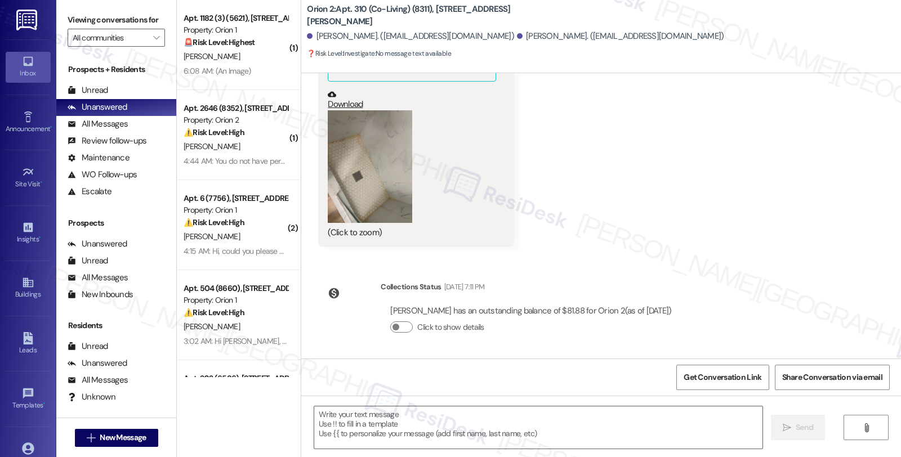
click at [356, 178] on button "Zoom image" at bounding box center [370, 166] width 84 height 113
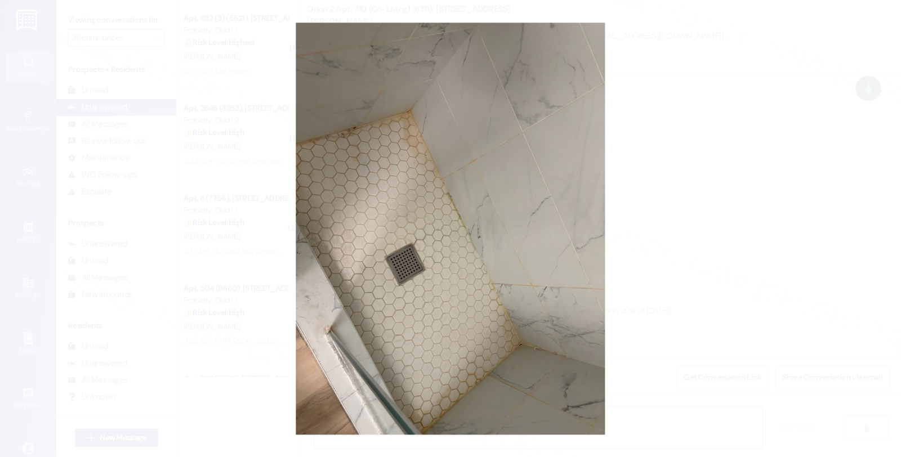
click at [740, 176] on button "Unzoom image" at bounding box center [450, 228] width 901 height 457
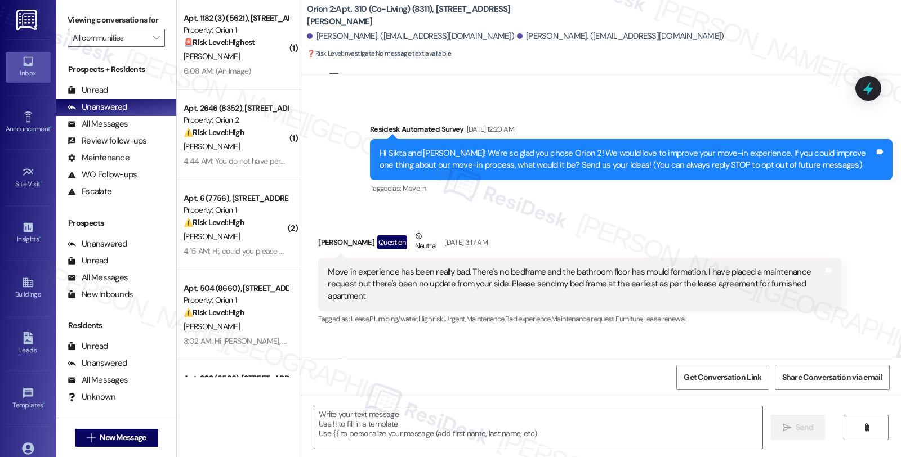
scroll to position [34, 0]
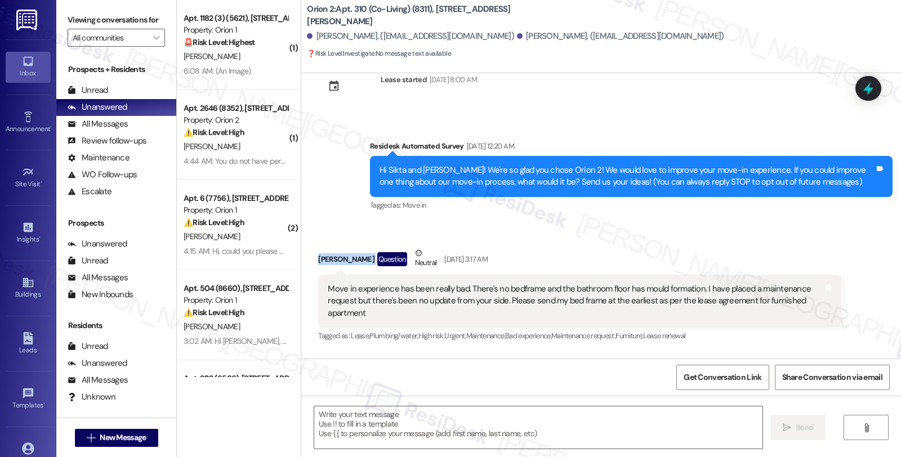
drag, startPoint x: 310, startPoint y: 260, endPoint x: 367, endPoint y: 268, distance: 57.4
click at [367, 268] on div "Hardhik Mohanty Question Neutral Aug 19, 2025 at 3:17 AM" at bounding box center [579, 261] width 522 height 28
copy div "Hardhik Mohanty"
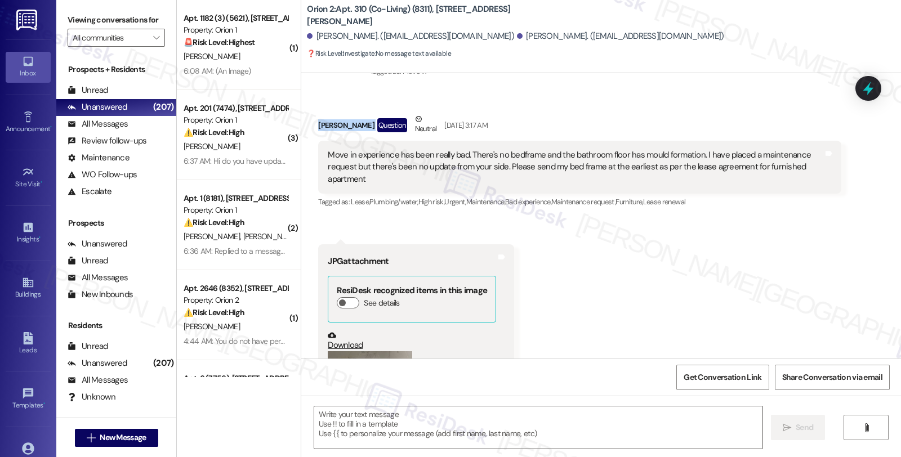
scroll to position [96, 0]
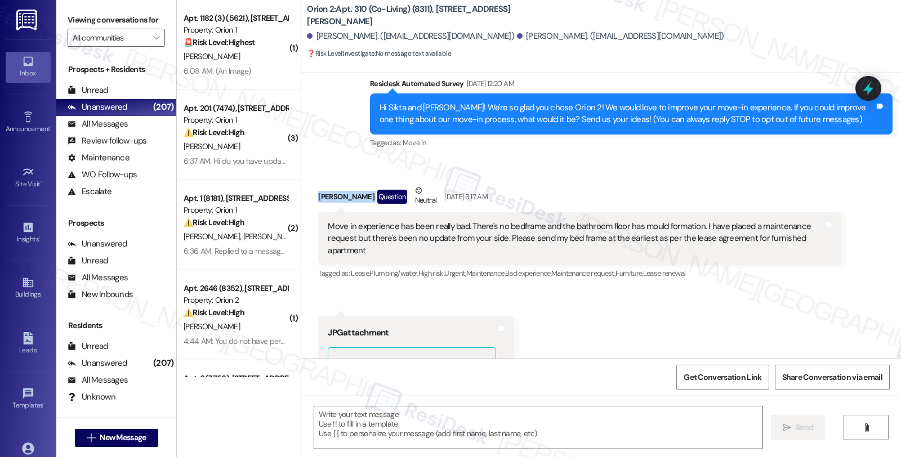
click at [331, 205] on div "Hardhik Mohanty Question Neutral Aug 19, 2025 at 3:17 AM" at bounding box center [579, 199] width 522 height 28
drag, startPoint x: 308, startPoint y: 194, endPoint x: 365, endPoint y: 195, distance: 56.3
click at [365, 195] on div "Received via SMS Hardhik Mohanty Question Neutral Aug 19, 2025 at 3:17 AM Move …" at bounding box center [579, 233] width 539 height 114
copy div "[PERSON_NAME]"
click at [430, 441] on textarea at bounding box center [538, 427] width 448 height 42
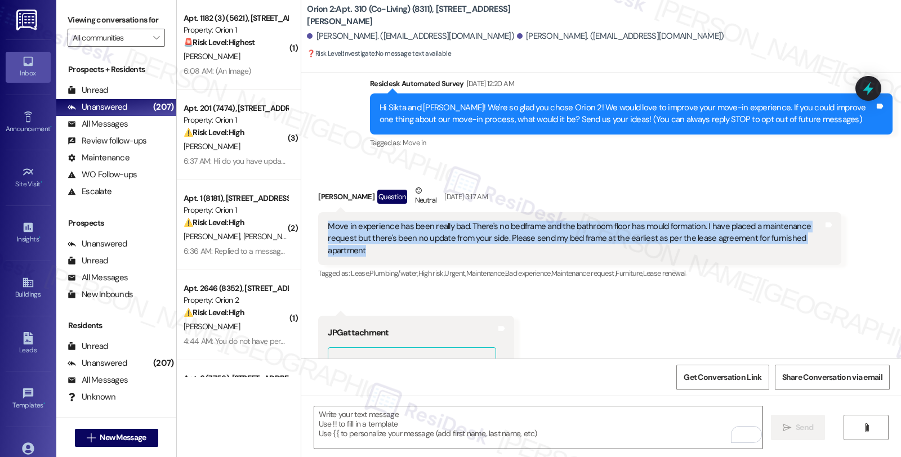
drag, startPoint x: 404, startPoint y: 256, endPoint x: 305, endPoint y: 227, distance: 103.7
click at [310, 227] on div "Received via SMS Hardhik Mohanty Question Neutral Aug 19, 2025 at 3:17 AM Move …" at bounding box center [579, 233] width 539 height 114
copy div "Move in experience has been really bad. There's no bedframe and the bathroom fl…"
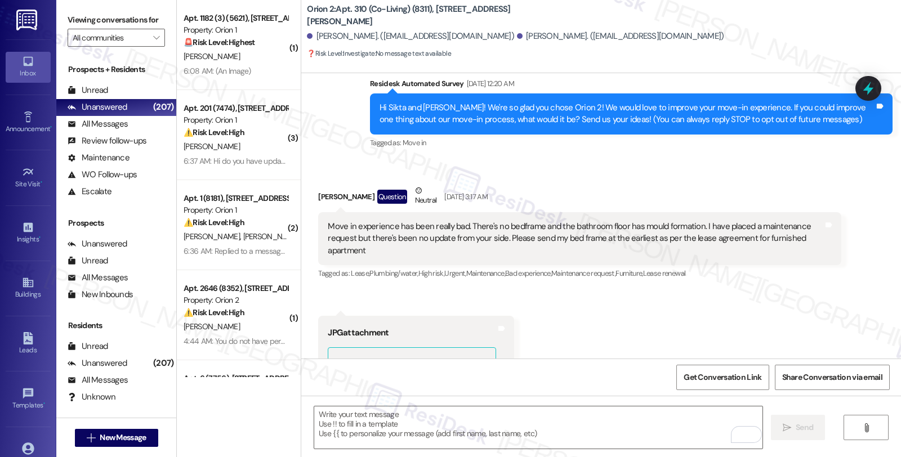
drag, startPoint x: 406, startPoint y: 415, endPoint x: 405, endPoint y: 392, distance: 23.7
click at [406, 415] on textarea "To enrich screen reader interactions, please activate Accessibility in Grammarl…" at bounding box center [538, 427] width 448 height 42
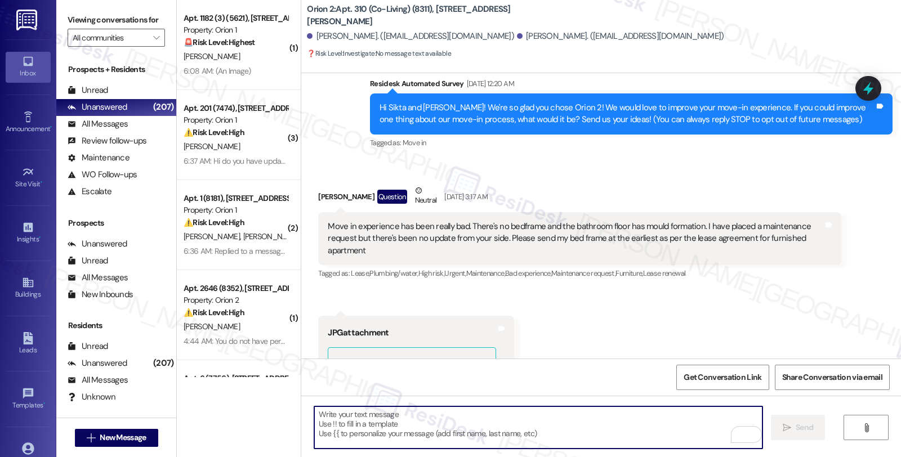
click at [318, 194] on div "Hardhik Mohanty Question Neutral Aug 19, 2025 at 3:17 AM" at bounding box center [579, 199] width 522 height 28
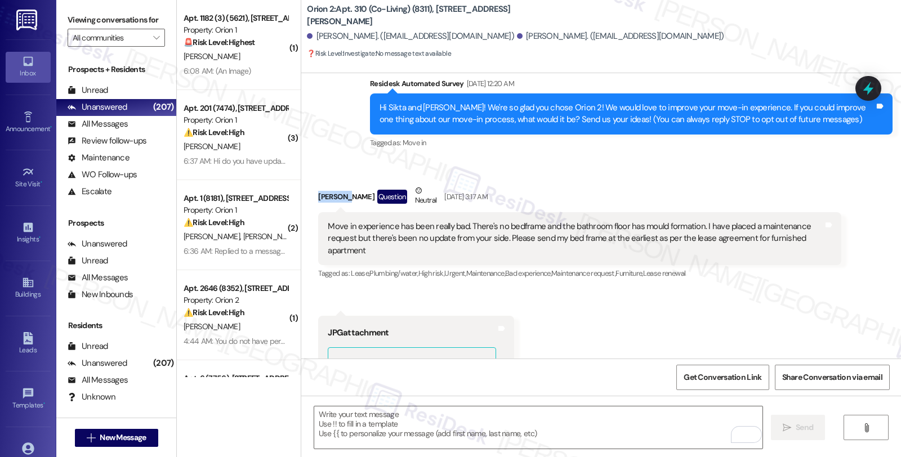
click at [318, 194] on div "Hardhik Mohanty Question Neutral Aug 19, 2025 at 3:17 AM" at bounding box center [579, 199] width 522 height 28
copy div "Hardhik"
click at [402, 431] on textarea "To enrich screen reader interactions, please activate Accessibility in Grammarl…" at bounding box center [538, 427] width 448 height 42
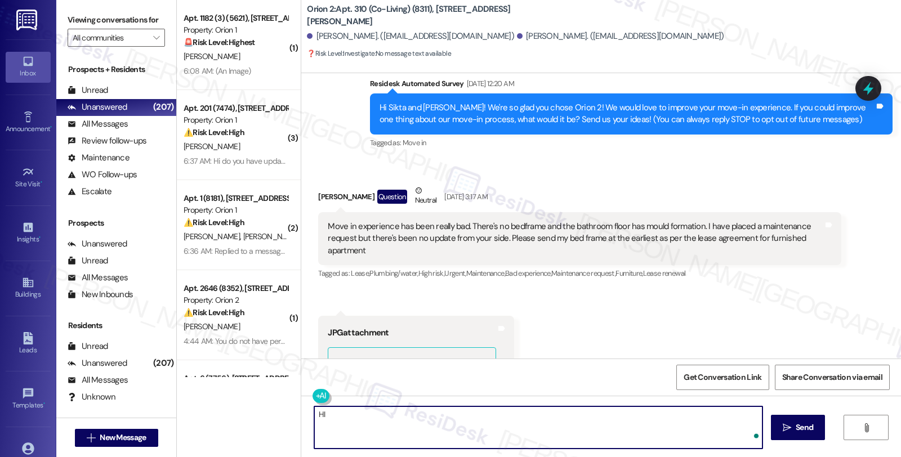
paste textarea "Hardhik"
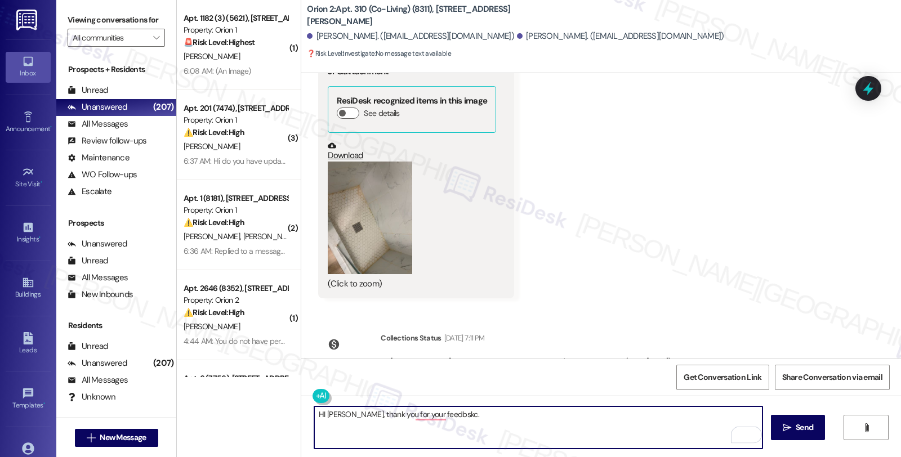
scroll to position [346, 0]
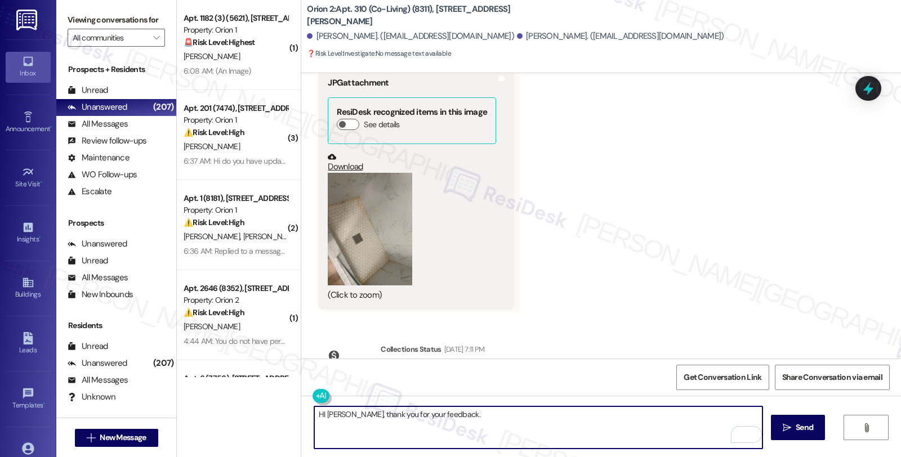
click at [469, 414] on textarea "HI Hardhik, thank you for your feedback." at bounding box center [538, 427] width 448 height 42
paste textarea "I understand your concern about the missing bedframe and the mould on the bathr…"
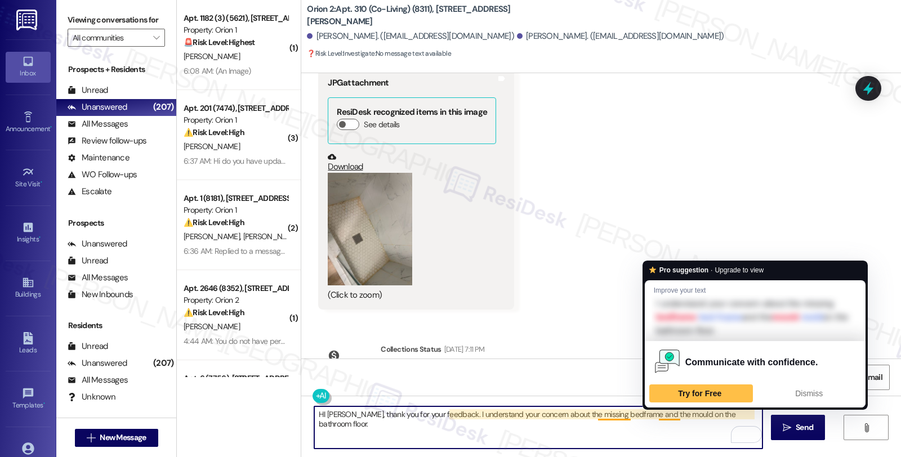
click at [656, 414] on textarea "HI Hardhik, thank you for your feedback. I understand your concern about the mi…" at bounding box center [538, 427] width 448 height 42
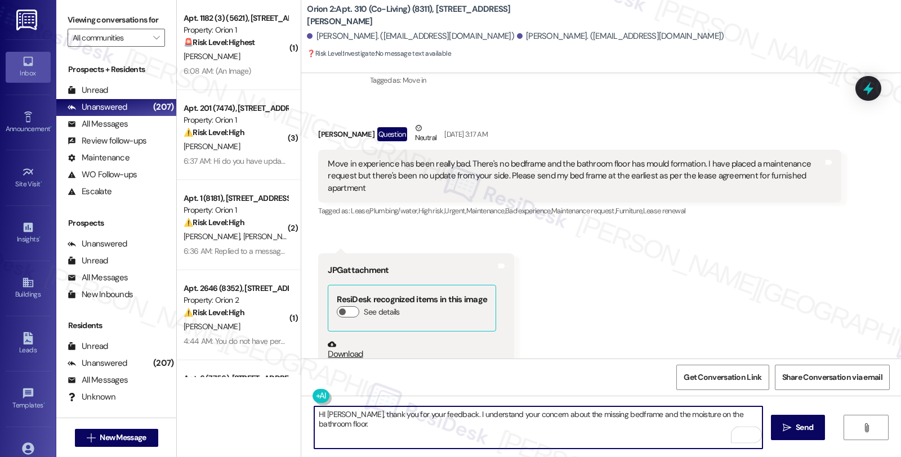
scroll to position [96, 0]
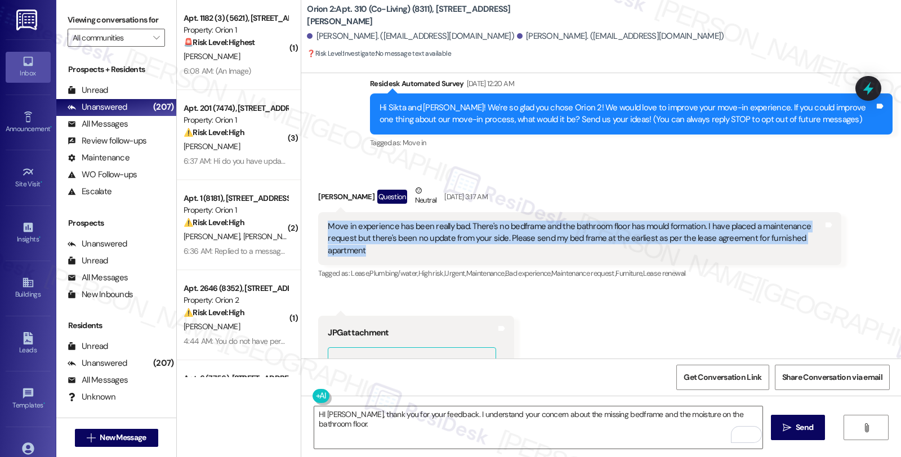
drag, startPoint x: 401, startPoint y: 253, endPoint x: 312, endPoint y: 230, distance: 91.5
click at [318, 230] on div "Move in experience has been really bad. There's no bedframe and the bathroom fl…" at bounding box center [579, 238] width 522 height 53
copy div "Move in experience has been really bad. There's no bedframe and the bathroom fl…"
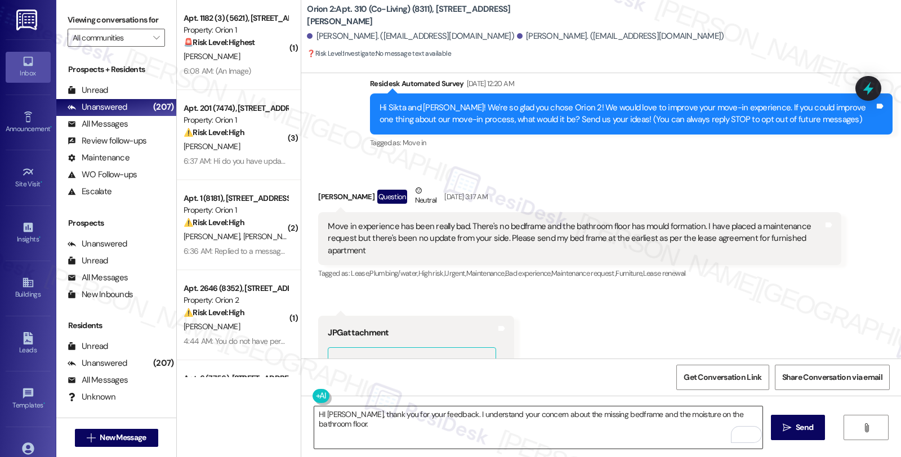
click at [757, 415] on textarea "HI Hardhik, thank you for your feedback. I understand your concern about the mi…" at bounding box center [538, 427] width 448 height 42
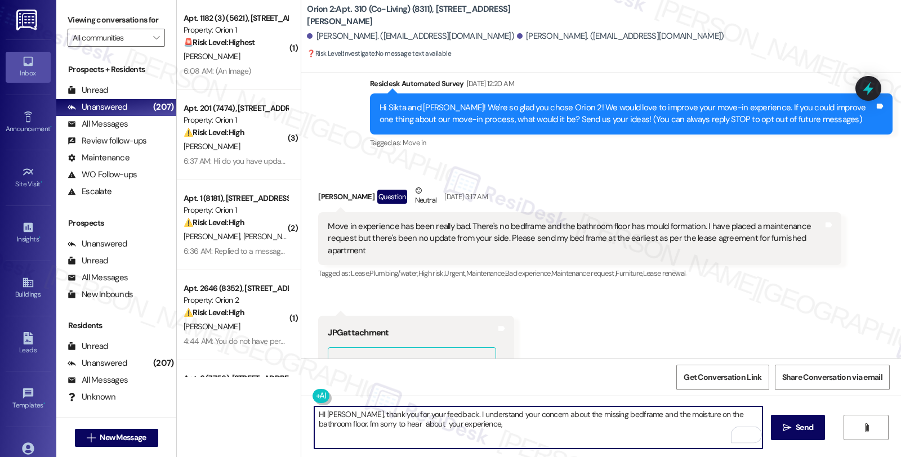
click at [481, 433] on textarea "HI Hardhik, thank you for your feedback. I understand your concern about the mi…" at bounding box center [538, 427] width 448 height 42
drag, startPoint x: 462, startPoint y: 425, endPoint x: 301, endPoint y: 424, distance: 161.0
click at [308, 424] on div "HI Hardhik, thank you for your feedback. I understand your concern about the mi…" at bounding box center [532, 427] width 449 height 43
click at [451, 424] on textarea "HI Hardhik, thank you for your feedback. I understand your concern about the mi…" at bounding box center [538, 427] width 448 height 42
click at [386, 424] on textarea "HI Hardhik, thank you for your feedback. I understand your concern about the mi…" at bounding box center [538, 427] width 448 height 42
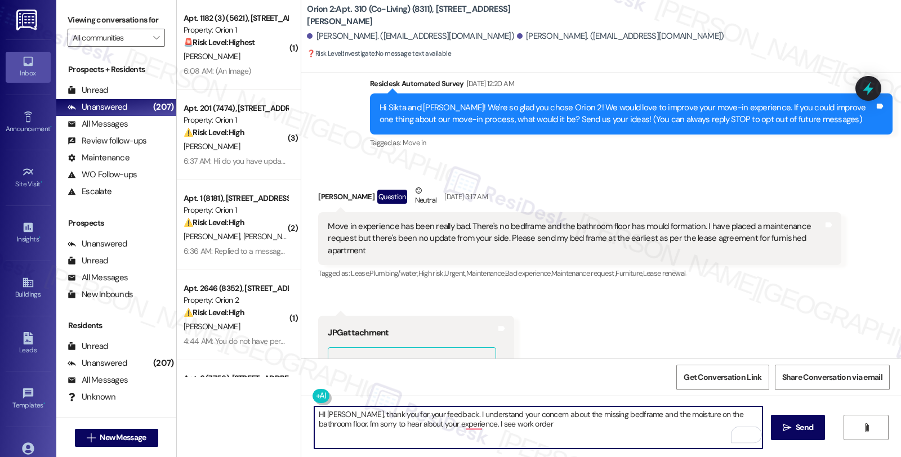
click at [386, 424] on textarea "HI Hardhik, thank you for your feedback. I understand your concern about the mi…" at bounding box center [538, 427] width 448 height 42
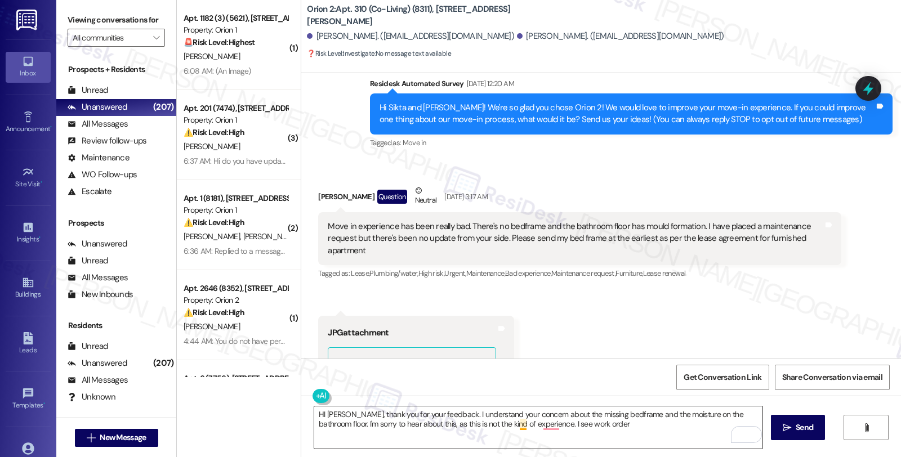
click at [513, 424] on textarea "HI Hardhik, thank you for your feedback. I understand your concern about the mi…" at bounding box center [538, 427] width 448 height 42
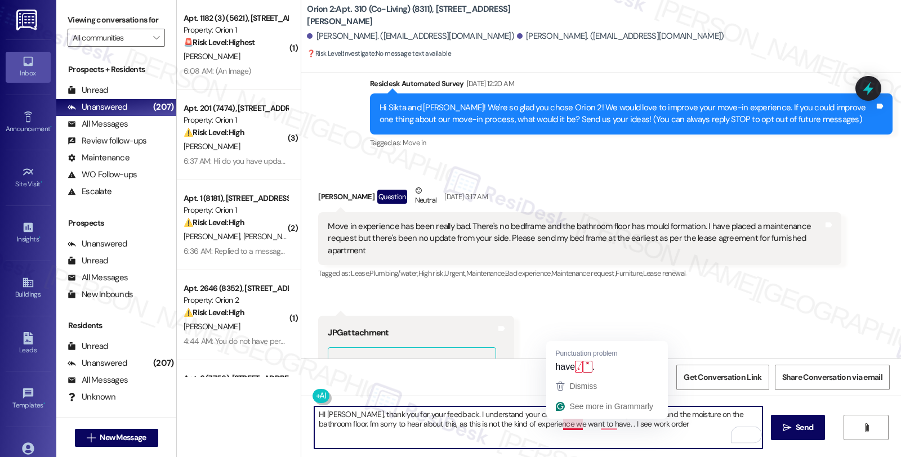
click at [575, 424] on textarea "HI Hardhik, thank you for your feedback. I understand your concern about the mi…" at bounding box center [538, 427] width 448 height 42
click at [589, 423] on textarea "HI Hardhik, thank you for your feedback. I understand your concern about the mi…" at bounding box center [538, 427] width 448 height 42
click at [632, 421] on textarea "HI Hardhik, thank you for your feedback. I understand your concern about the mi…" at bounding box center [538, 427] width 448 height 42
click at [633, 425] on textarea "HI Hardhik, thank you for your feedback. I understand your concern about the mi…" at bounding box center [538, 427] width 448 height 42
paste textarea "#25139-1"
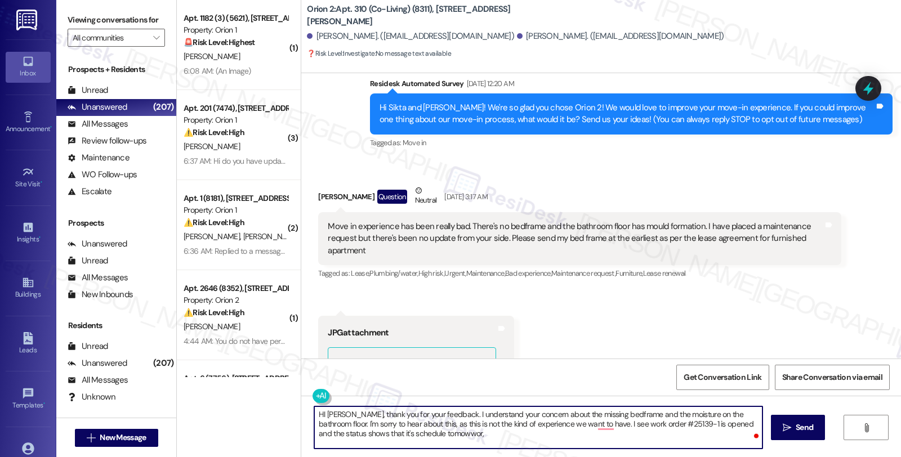
click at [424, 436] on textarea "HI Hardhik, thank you for your feedback. I understand your concern about the mi…" at bounding box center [538, 427] width 448 height 42
click at [445, 439] on textarea "HI Hardhik, thank you for your feedback. I understand your concern about the mi…" at bounding box center [538, 427] width 448 height 42
type textarea "HI Hardhik, thank you for your feedback. I understand your concern about the mi…"
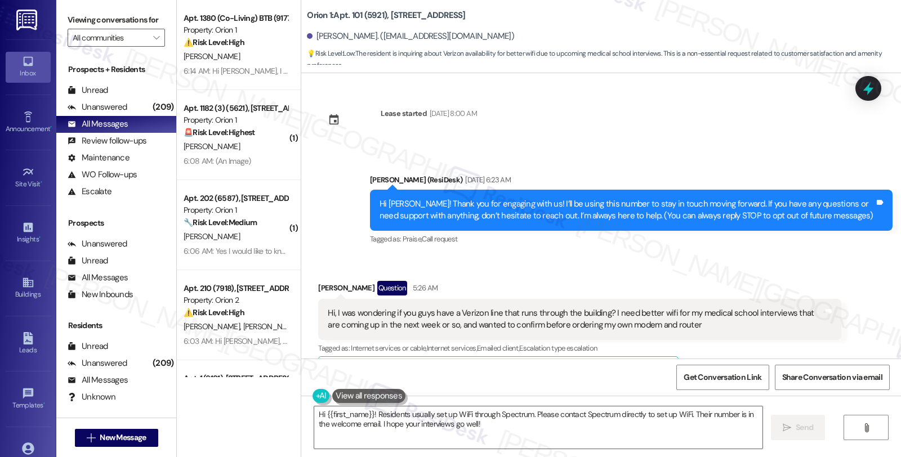
scroll to position [330, 0]
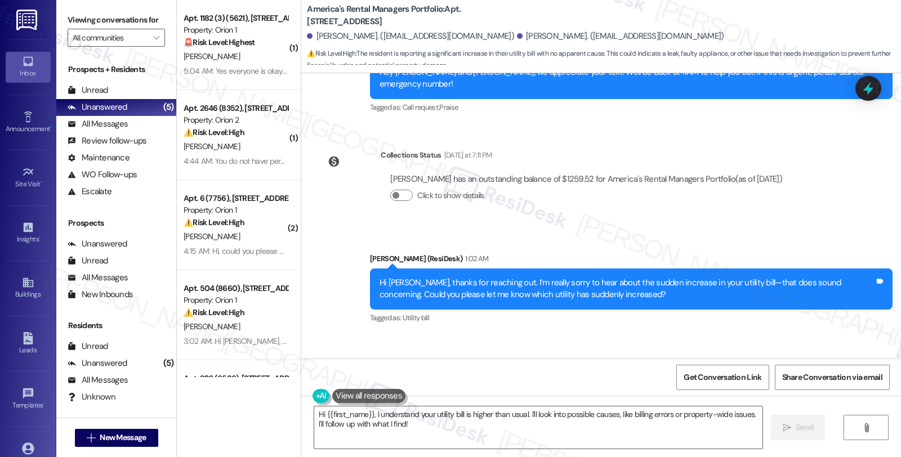
scroll to position [750, 0]
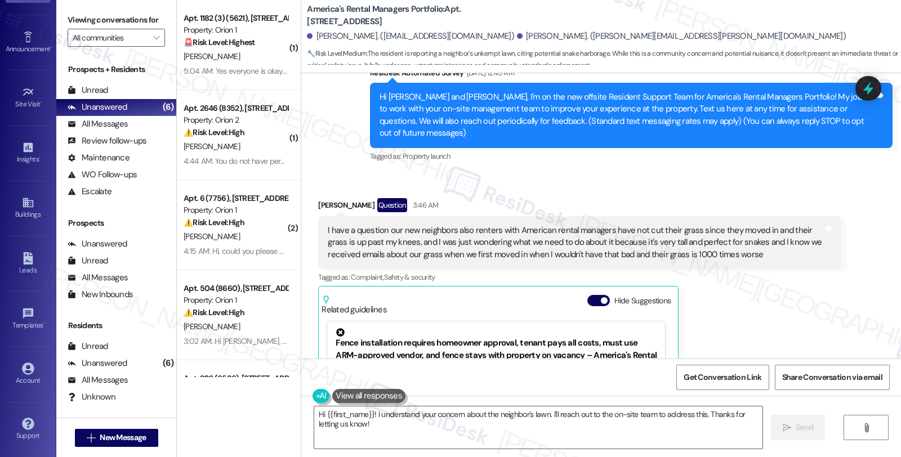
scroll to position [247, 0]
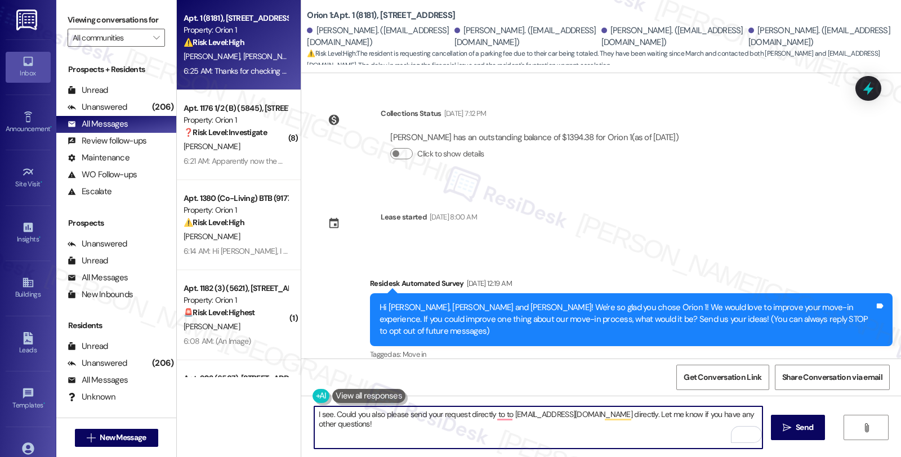
scroll to position [631, 0]
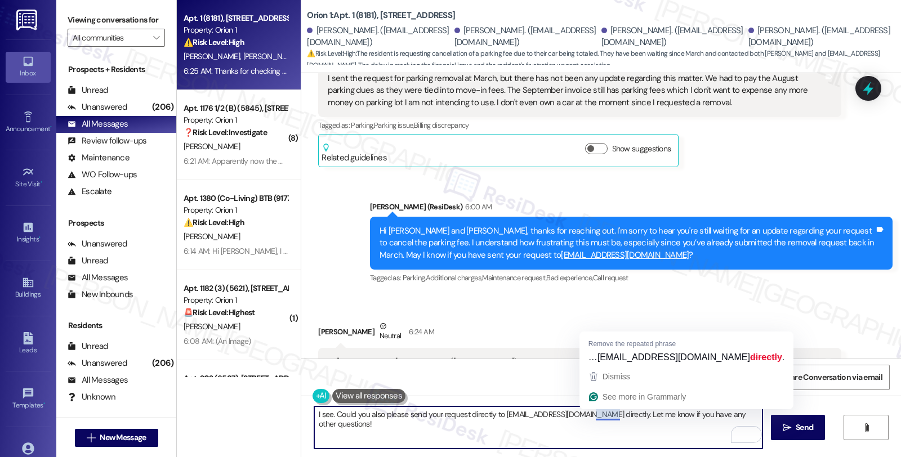
click at [610, 415] on textarea "I see. Could you also please send your request directly to [EMAIL_ADDRESS][DOMA…" at bounding box center [538, 427] width 448 height 42
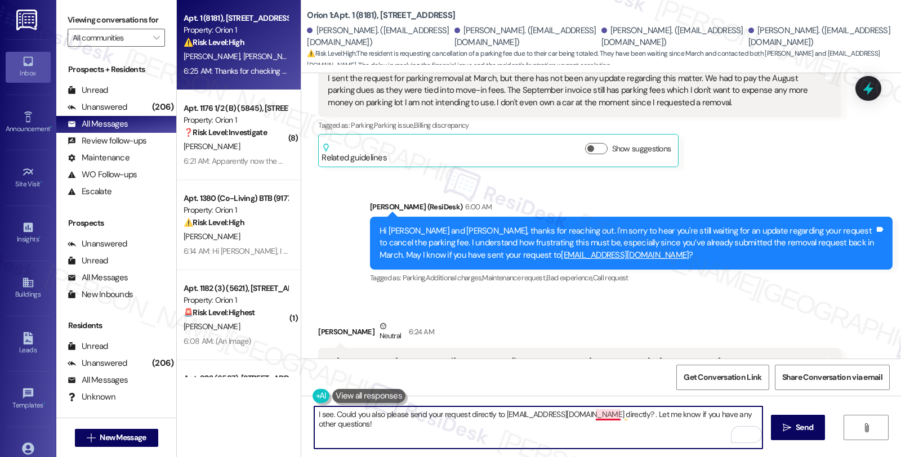
click at [592, 417] on textarea "I see. Could you also please send your request directly to [EMAIL_ADDRESS][DOMA…" at bounding box center [538, 427] width 448 height 42
click at [381, 389] on button at bounding box center [368, 396] width 73 height 14
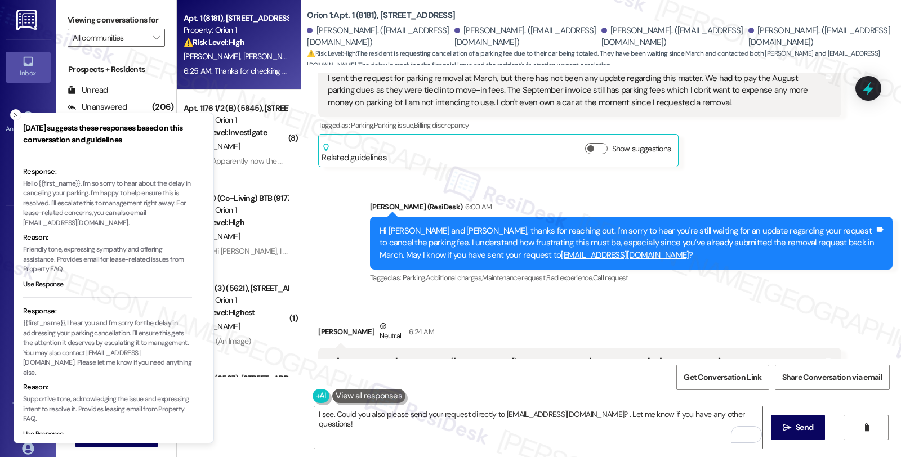
scroll to position [160, 0]
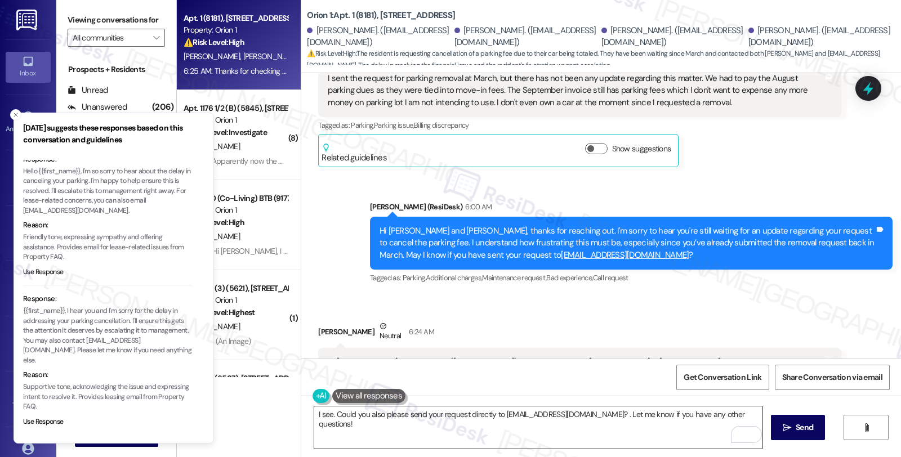
click at [329, 417] on textarea "I see. Could you also please send your request directly to leasing@orionhousing…" at bounding box center [538, 427] width 448 height 42
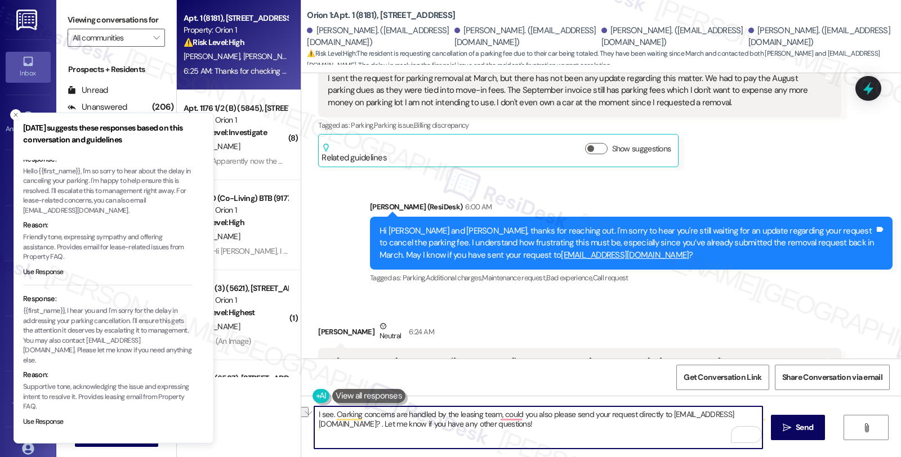
drag, startPoint x: 487, startPoint y: 430, endPoint x: 284, endPoint y: 429, distance: 203.2
click at [284, 429] on div "Apt. 1 (8181), 1189 W 37th Pl Property: Orion 1 ⚠️ Risk Level: High The residen…" at bounding box center [539, 228] width 724 height 457
click at [415, 425] on textarea "I see. Oarking concerns are handled by the leasing team. Could you also please …" at bounding box center [538, 427] width 448 height 42
click at [505, 424] on textarea "I see. Oarking concerns are handled by the leasing team. Could you also please …" at bounding box center [538, 427] width 448 height 42
click at [536, 428] on textarea "I see. Oarking concerns are handled by the leasing team. Could you also please …" at bounding box center [538, 427] width 448 height 42
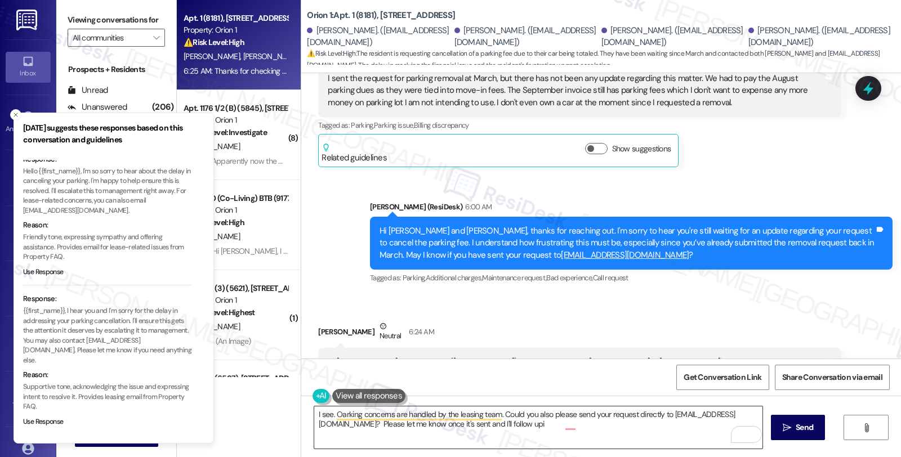
click at [610, 431] on textarea "I see. Oarking concerns are handled by the leasing team. Could you also please …" at bounding box center [538, 427] width 448 height 42
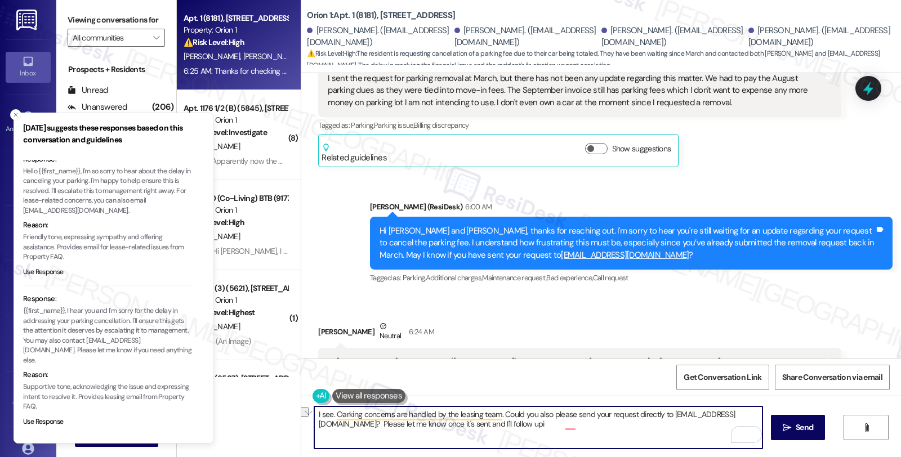
drag, startPoint x: 530, startPoint y: 429, endPoint x: 651, endPoint y: 424, distance: 120.5
click at [651, 424] on textarea "I see. Oarking concerns are handled by the leasing team. Could you also please …" at bounding box center [538, 427] width 448 height 42
click at [583, 430] on textarea "I see. Oarking concerns are handled by the leasing team. Could you also please …" at bounding box center [538, 427] width 448 height 42
drag, startPoint x: 537, startPoint y: 422, endPoint x: 666, endPoint y: 427, distance: 129.5
click at [666, 427] on textarea "I see. Oarking concerns are handled by the leasing team. Could you also please …" at bounding box center [538, 427] width 448 height 42
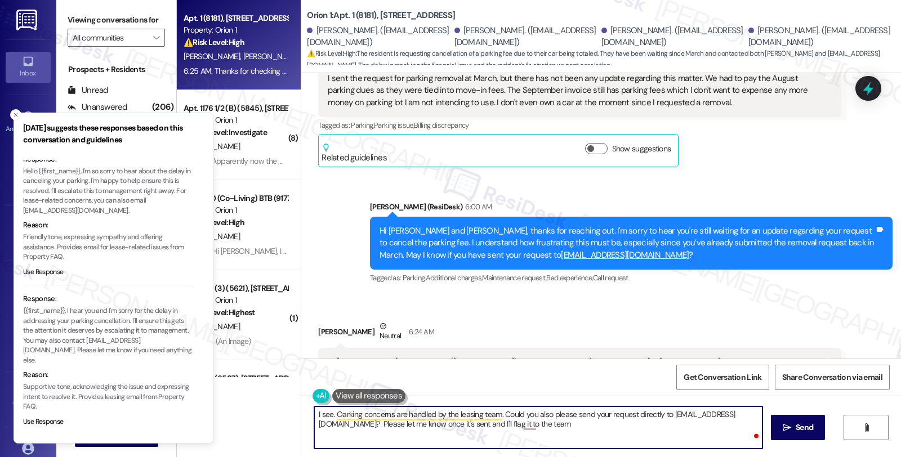
type textarea "I see. Oarking concerns are handled by the leasing team. Could you also please …"
click at [666, 428] on textarea "I see. Oarking concerns are handled by the leasing team. Could you also please …" at bounding box center [540, 427] width 448 height 42
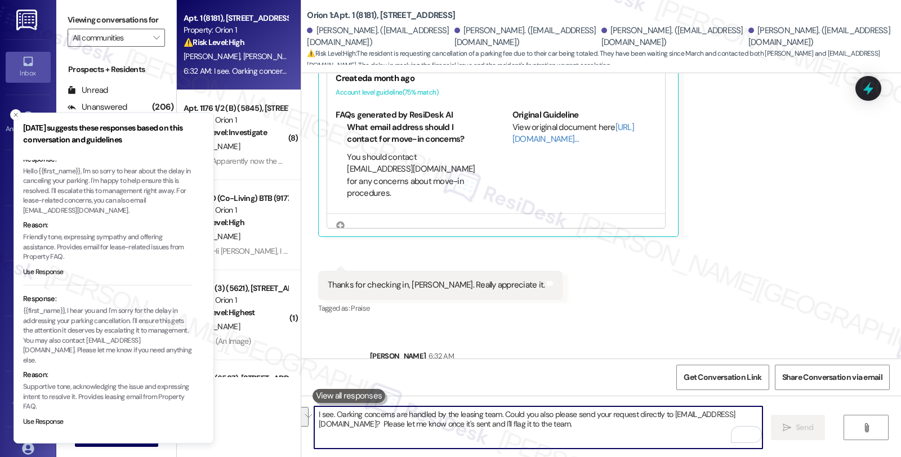
scroll to position [1097, 0]
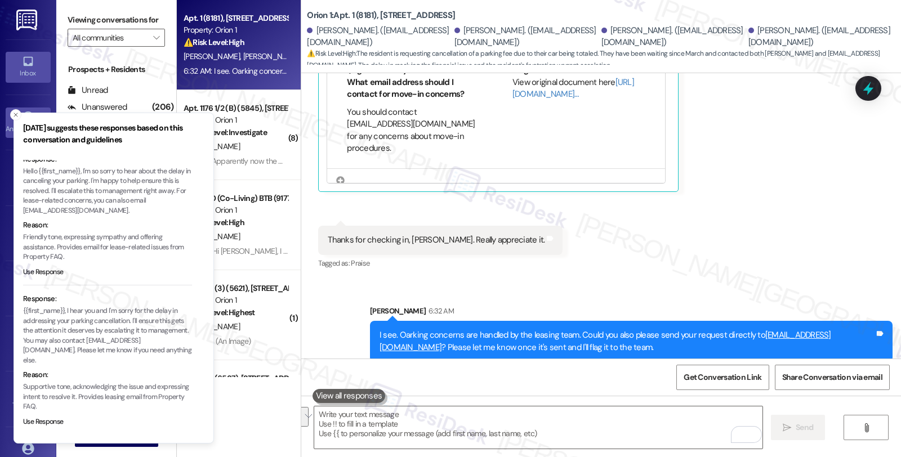
click at [11, 125] on div "Announcement •" at bounding box center [28, 128] width 56 height 11
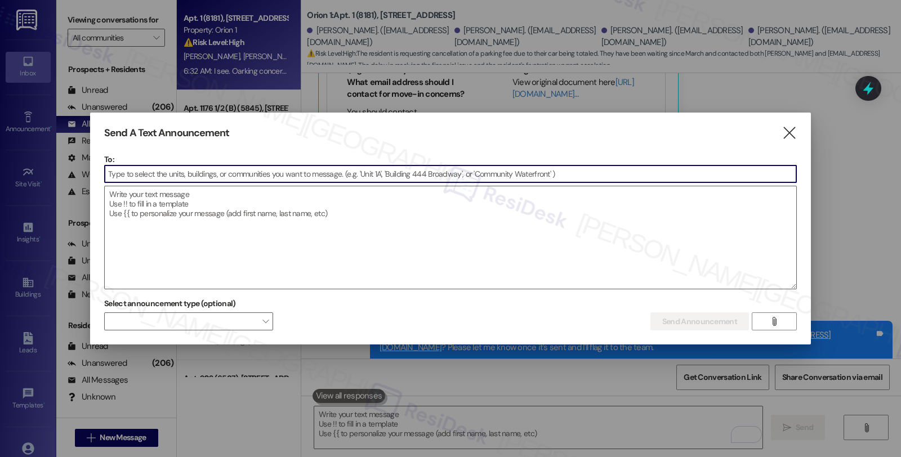
click at [790, 131] on icon "" at bounding box center [788, 133] width 15 height 12
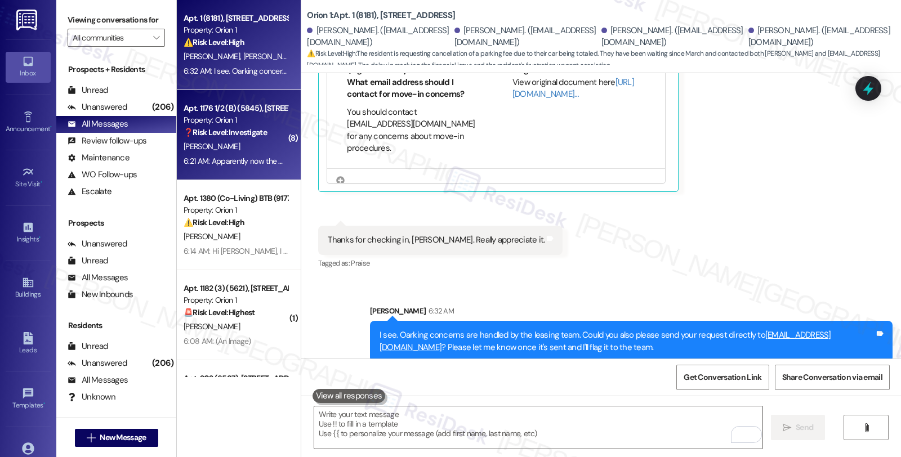
click at [266, 137] on div "❓ Risk Level: Investigate" at bounding box center [236, 133] width 104 height 12
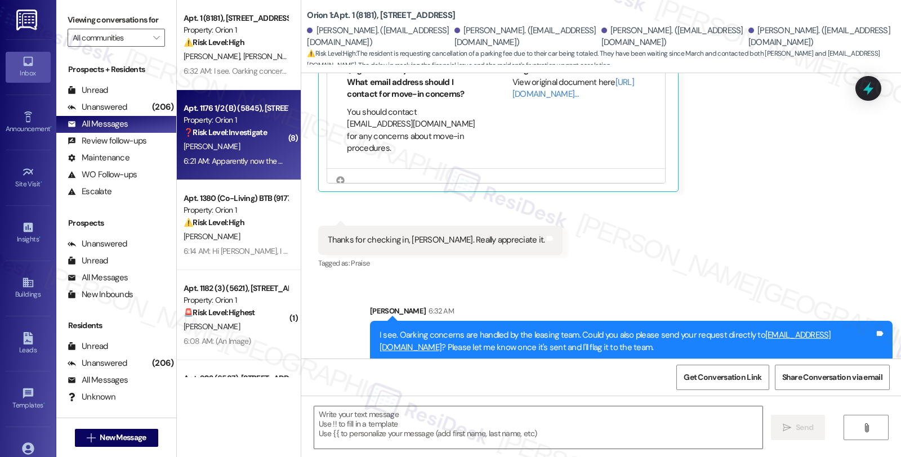
type textarea "Fetching suggested responses. Please feel free to read through the conversation…"
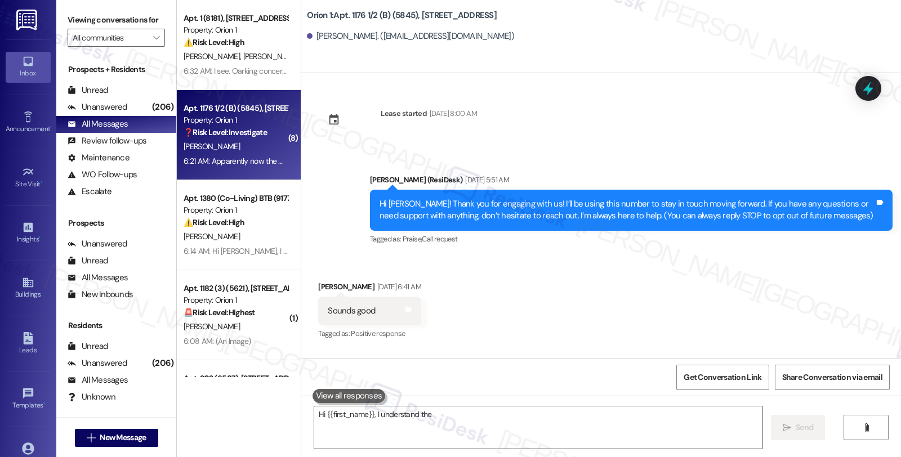
scroll to position [2856, 0]
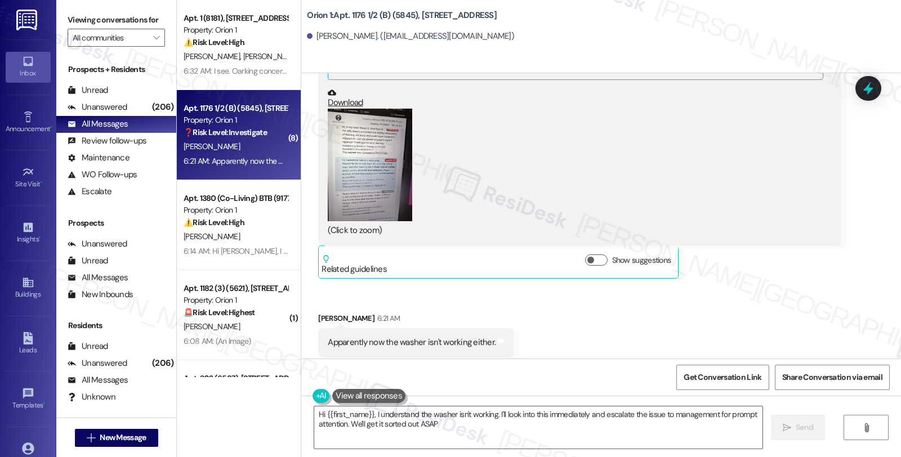
type textarea "Hi {{first_name}}, I understand the washer isn't working. I'll look into this i…"
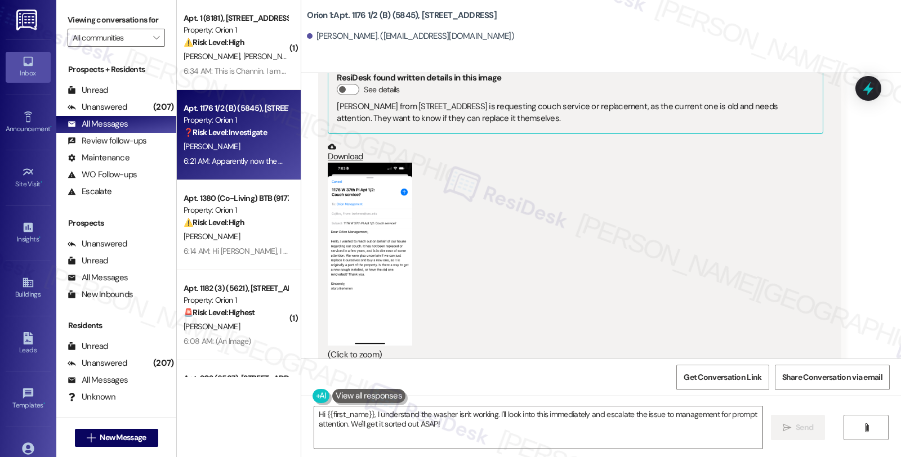
scroll to position [1918, 0]
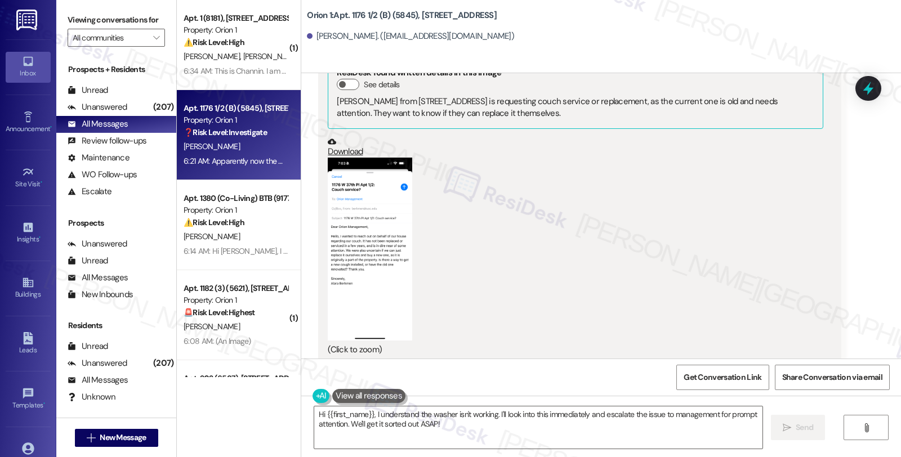
click at [396, 267] on button "Zoom image" at bounding box center [370, 249] width 84 height 183
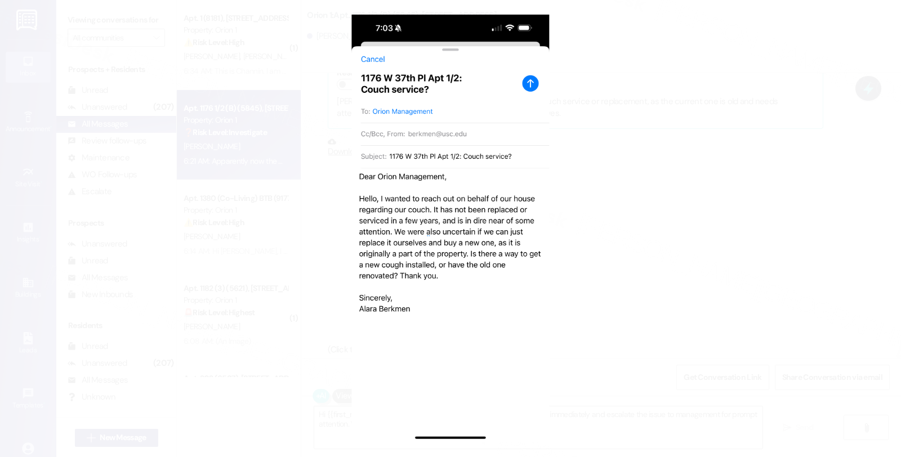
click at [710, 248] on button "Unzoom image" at bounding box center [450, 228] width 901 height 457
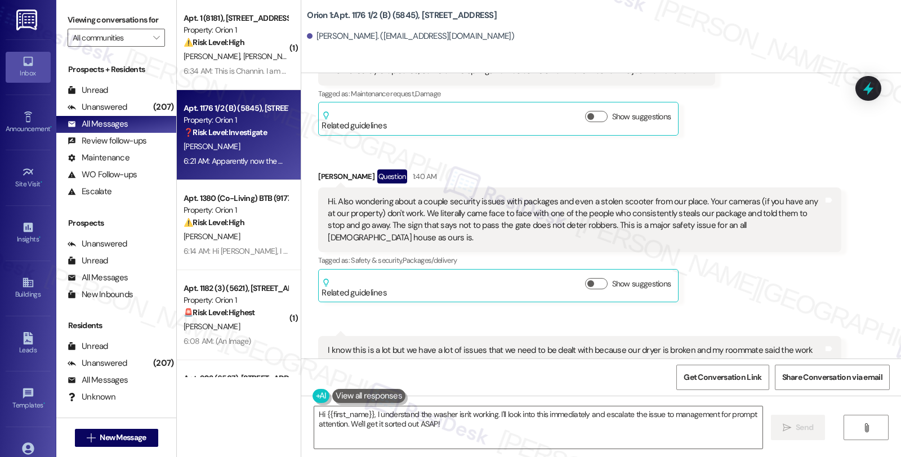
scroll to position [2356, 0]
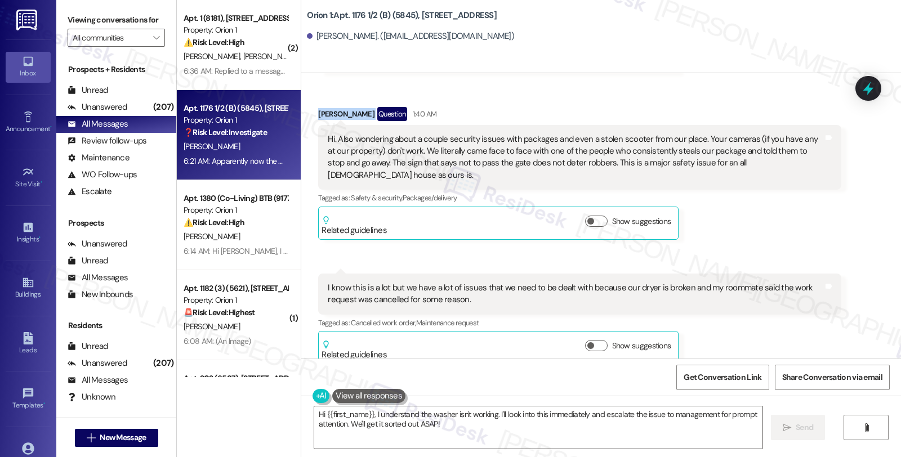
drag, startPoint x: 311, startPoint y: 100, endPoint x: 356, endPoint y: 105, distance: 45.3
click at [356, 107] on div "Fatema Bhaiji Question 1:40 AM" at bounding box center [579, 116] width 522 height 18
copy div "[PERSON_NAME]"
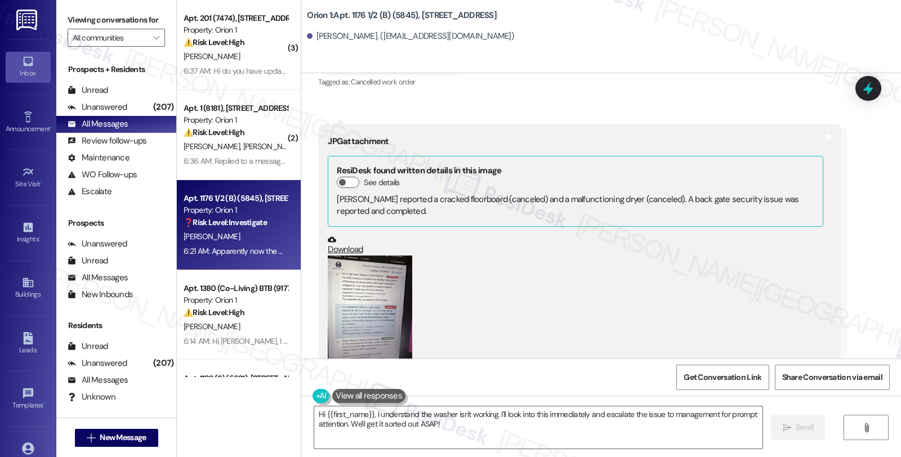
scroll to position [2731, 0]
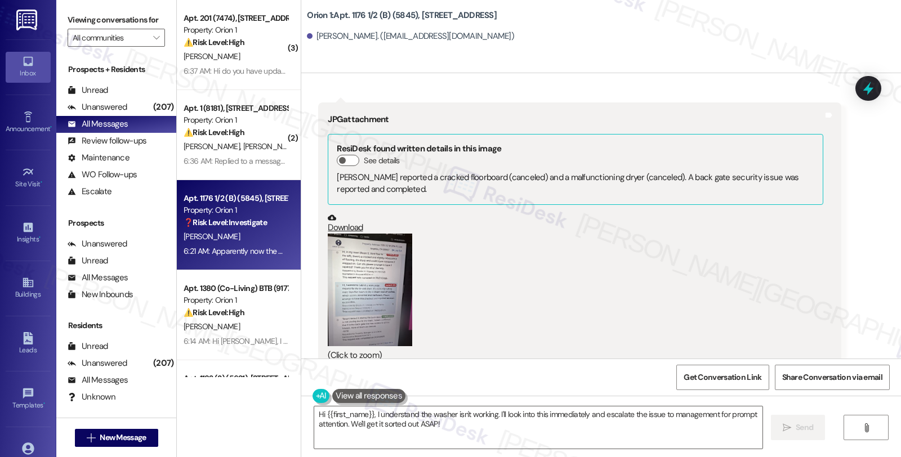
click at [355, 279] on button "Zoom image" at bounding box center [370, 290] width 84 height 113
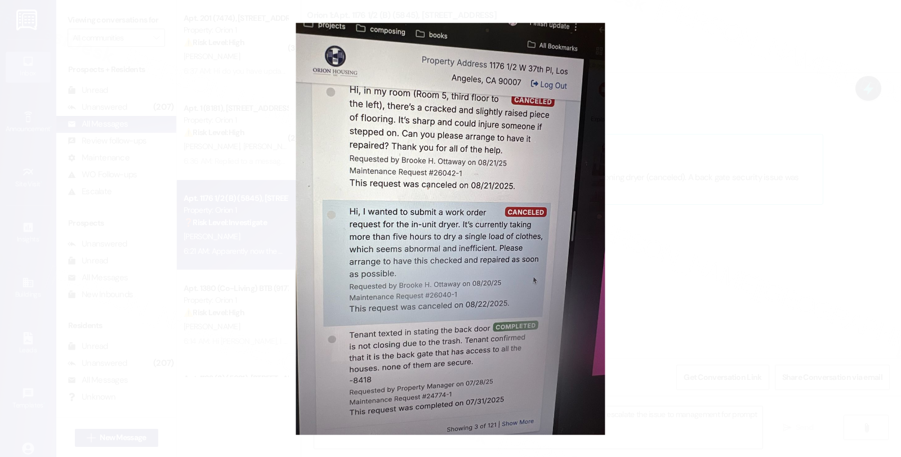
click at [726, 308] on button "Unzoom image" at bounding box center [450, 228] width 901 height 457
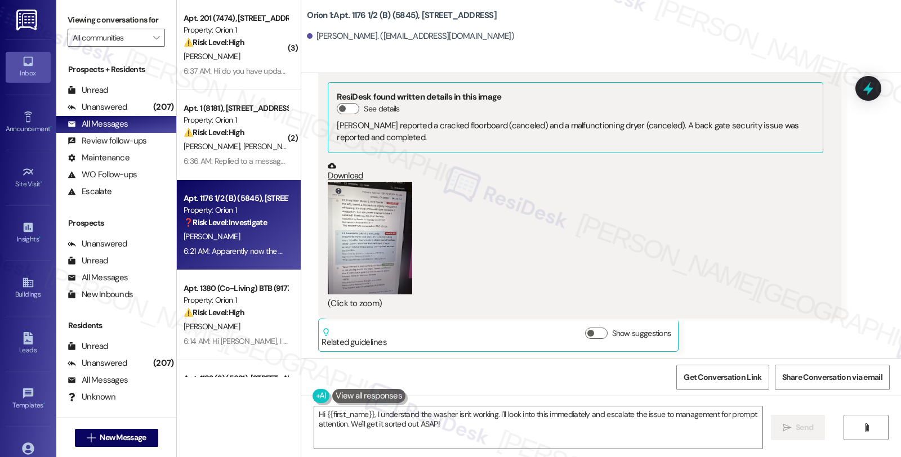
scroll to position [2856, 0]
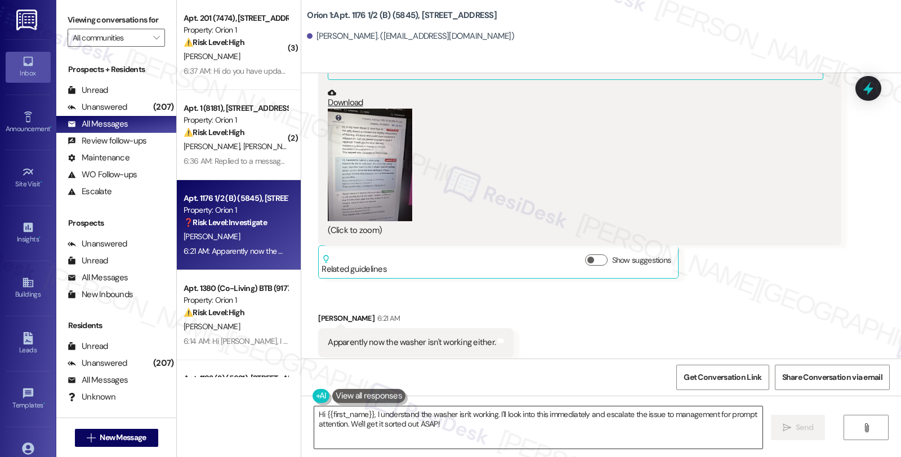
click at [459, 426] on textarea "Hi {{first_name}}, I understand the washer isn't working. I'll look into this i…" at bounding box center [538, 427] width 448 height 42
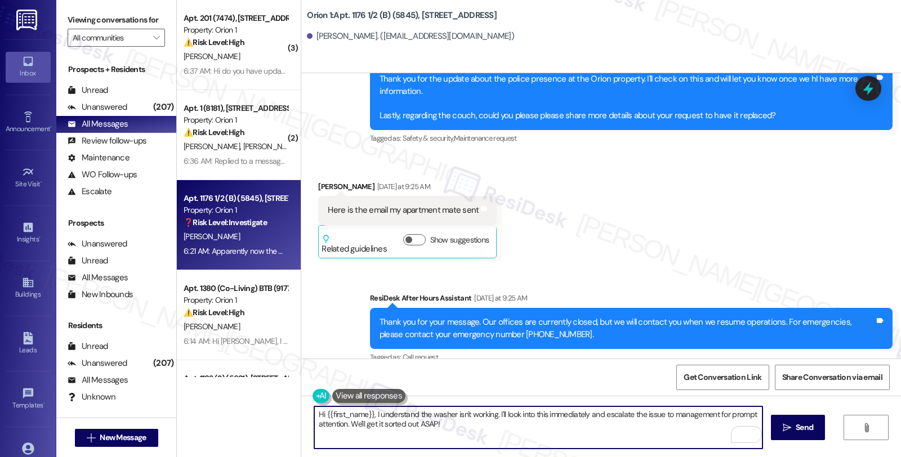
scroll to position [1605, 0]
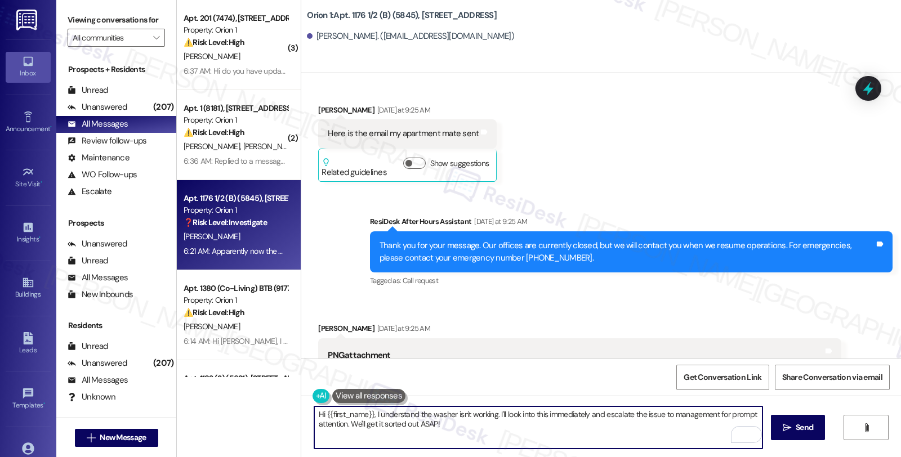
click at [314, 413] on textarea "Hi {{first_name}}, I understand the washer isn't working. I'll look into this i…" at bounding box center [538, 427] width 448 height 42
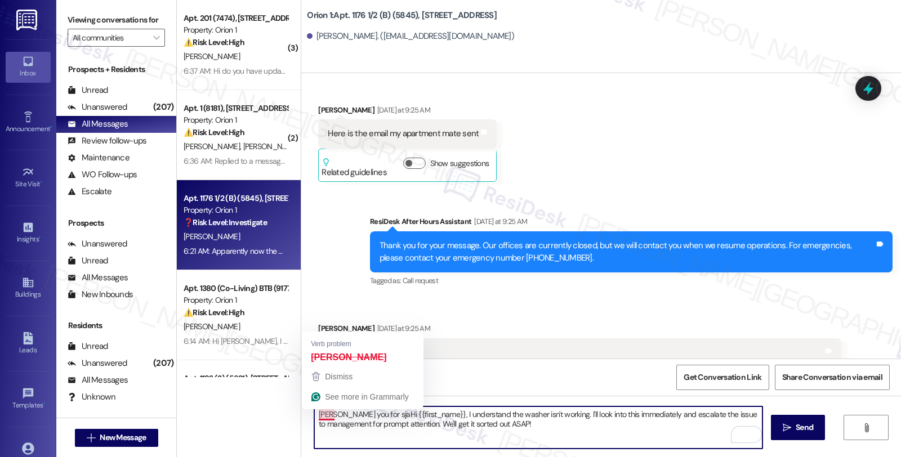
click at [314, 414] on textarea "hank you for sjaHi {{first_name}}, I understand the washer isn't working. I'll …" at bounding box center [538, 427] width 448 height 42
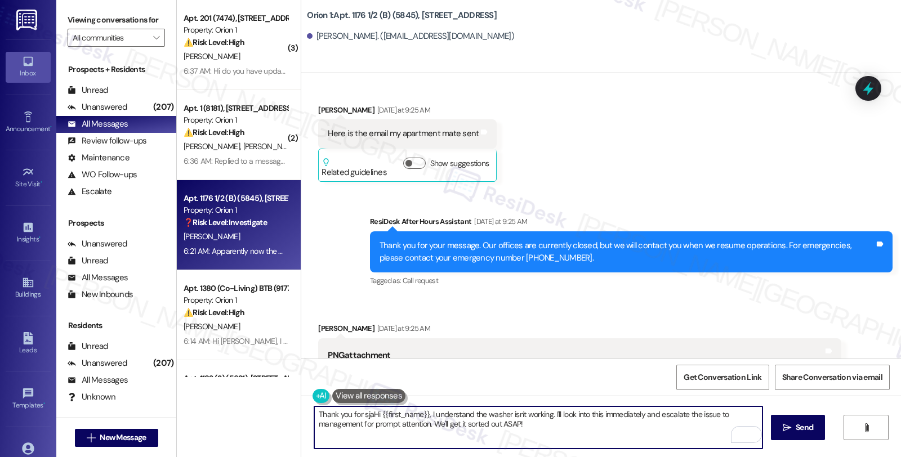
click at [361, 414] on textarea "Thank you for sjaHi {{first_name}}, I understand the washer isn't working. I'll…" at bounding box center [538, 427] width 448 height 42
click at [424, 413] on textarea "Thank you for sharing this with me. {{first_name}}, I understand the washer isn…" at bounding box center [538, 427] width 448 height 42
click at [616, 415] on textarea "Thank you for sharing this with me. I'm sorry to hear that the work orders have…" at bounding box center [538, 427] width 448 height 42
click at [616, 413] on textarea "Thank you for sharing this with me. I'm sorry to hear that the work orders have…" at bounding box center [538, 427] width 448 height 42
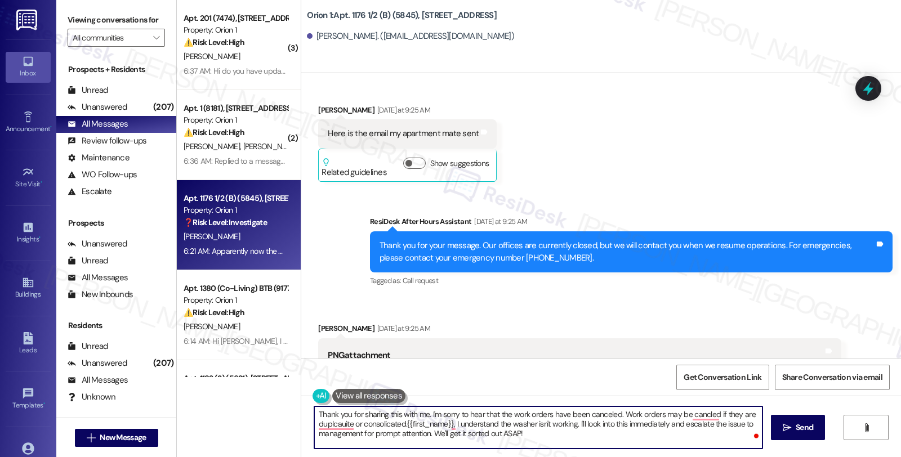
type textarea "Thank you for sharing this with me. I'm sorry to hear that the work orders have…"
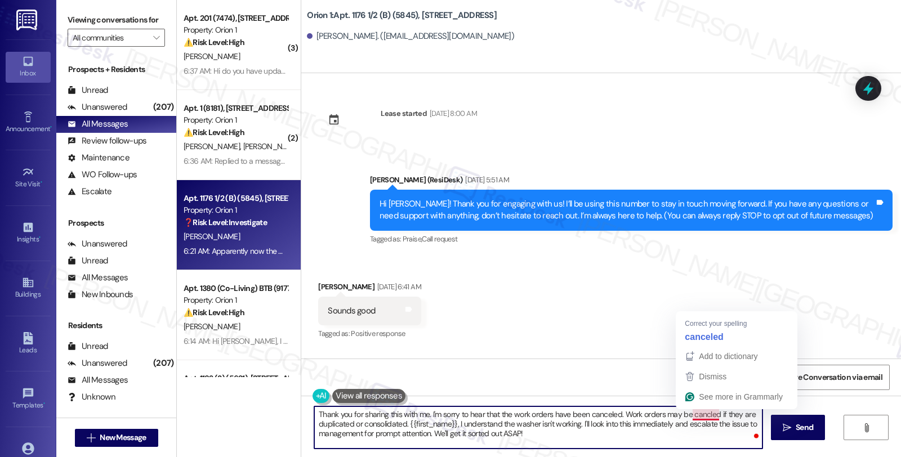
scroll to position [1605, 0]
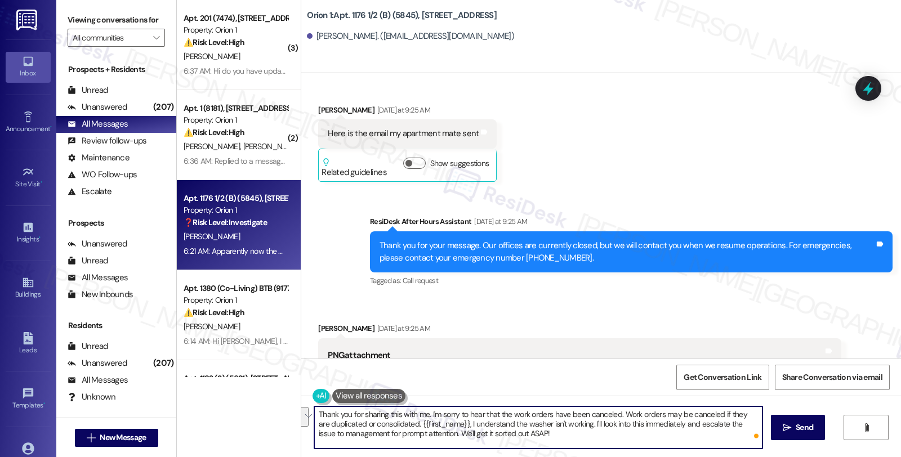
drag, startPoint x: 402, startPoint y: 423, endPoint x: 565, endPoint y: 454, distance: 165.6
click at [565, 454] on div "Thank you for sharing this with me. I'm sorry to hear that the work orders have…" at bounding box center [601, 438] width 600 height 84
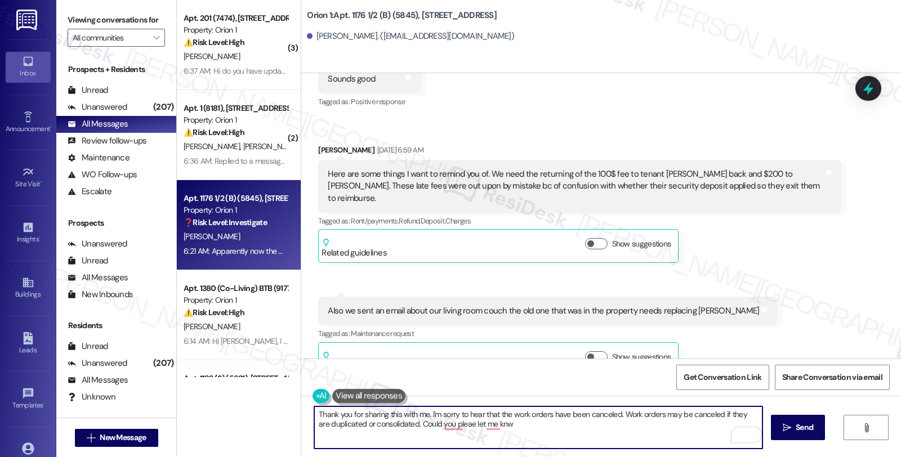
scroll to position [229, 0]
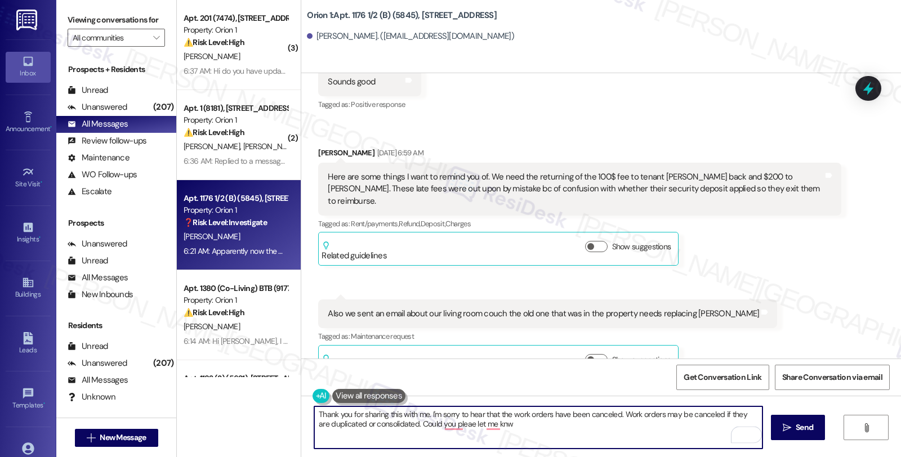
click at [402, 424] on textarea "Thank you for sharing this with me. I'm sorry to hear that the work orders have…" at bounding box center [538, 427] width 448 height 42
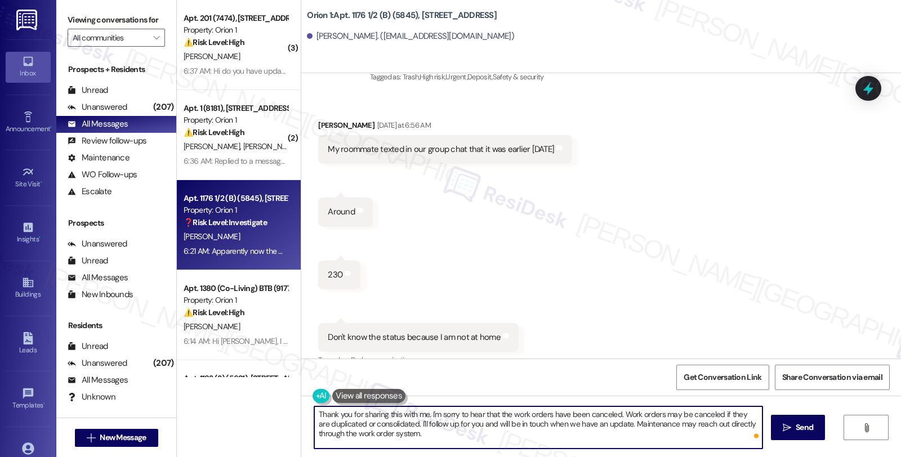
scroll to position [1063, 0]
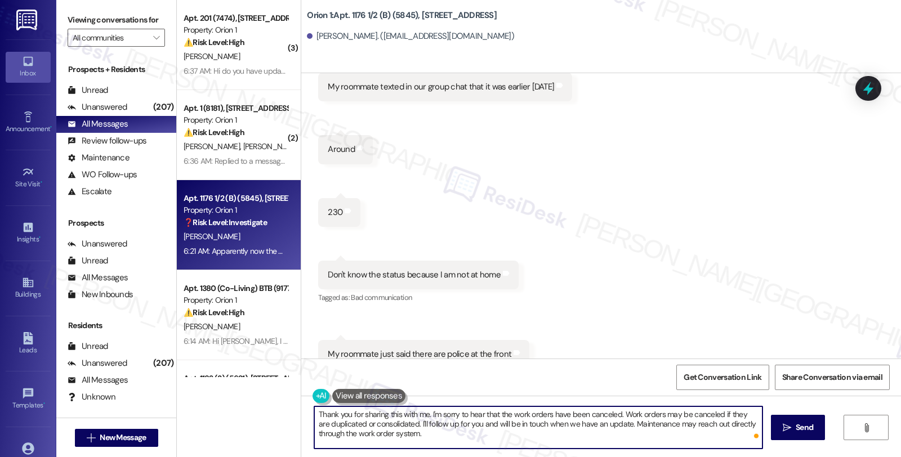
click at [477, 430] on textarea "Thank you for sharing this with me. I'm sorry to hear that the work orders have…" at bounding box center [538, 427] width 448 height 42
click at [415, 432] on textarea "Thank you for sharing this with me. I'm sorry to hear that the work orders have…" at bounding box center [538, 427] width 448 height 42
click at [496, 436] on textarea "Thank you for sharing this with me. I'm sorry to hear that the work orders have…" at bounding box center [538, 427] width 448 height 42
click at [493, 433] on textarea "Thank you for sharing this with me. I'm sorry to hear that the work orders have…" at bounding box center [538, 427] width 448 height 42
click at [500, 432] on textarea "Thank you for sharing this with me. I'm sorry to hear that the work orders have…" at bounding box center [538, 427] width 448 height 42
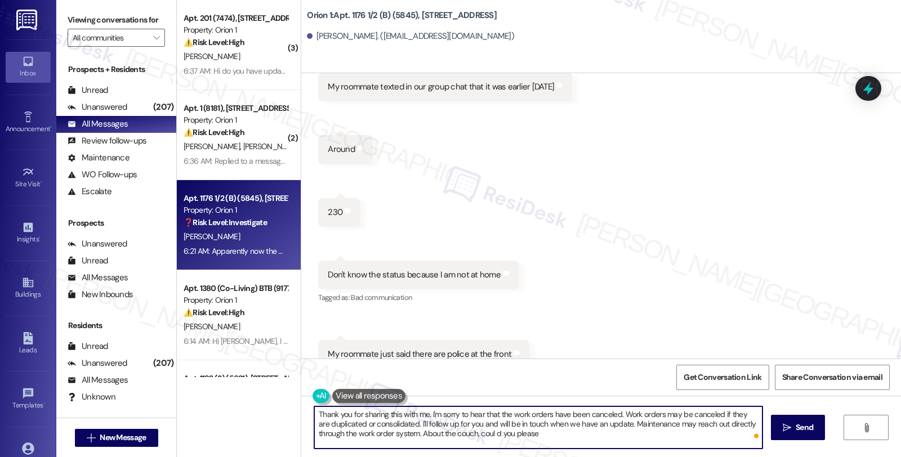
click at [487, 434] on textarea "Thank you for sharing this with me. I'm sorry to hear that the work orders have…" at bounding box center [538, 427] width 448 height 42
click at [542, 436] on textarea "Thank you for sharing this with me. I'm sorry to hear that the work orders have…" at bounding box center [538, 427] width 448 height 42
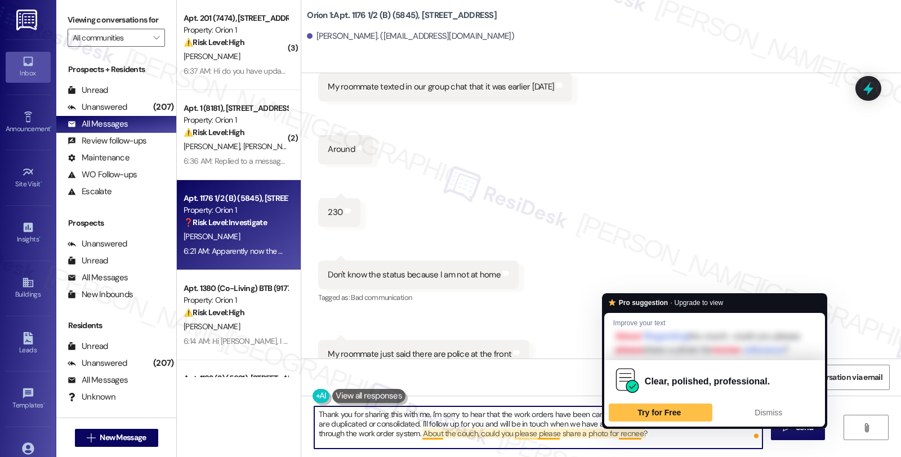
click at [624, 437] on textarea "Thank you for sharing this with me. I'm sorry to hear that the work orders have…" at bounding box center [538, 427] width 448 height 42
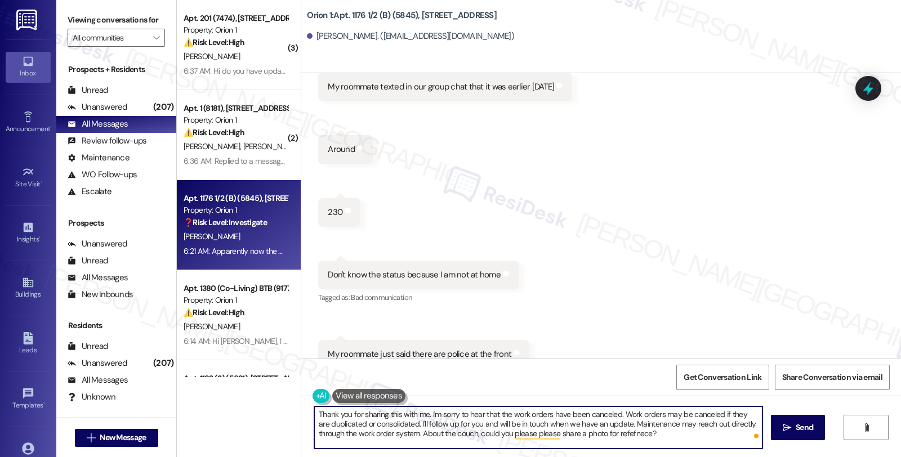
click at [657, 428] on textarea "Thank you for sharing this with me. I'm sorry to hear that the work orders have…" at bounding box center [538, 427] width 448 height 42
click at [623, 433] on textarea "Thank you for sharing this with me. I'm sorry to hear that the work orders have…" at bounding box center [538, 427] width 448 height 42
click at [687, 431] on textarea "Thank you for sharing this with me. I'm sorry to hear that the work orders have…" at bounding box center [538, 427] width 448 height 42
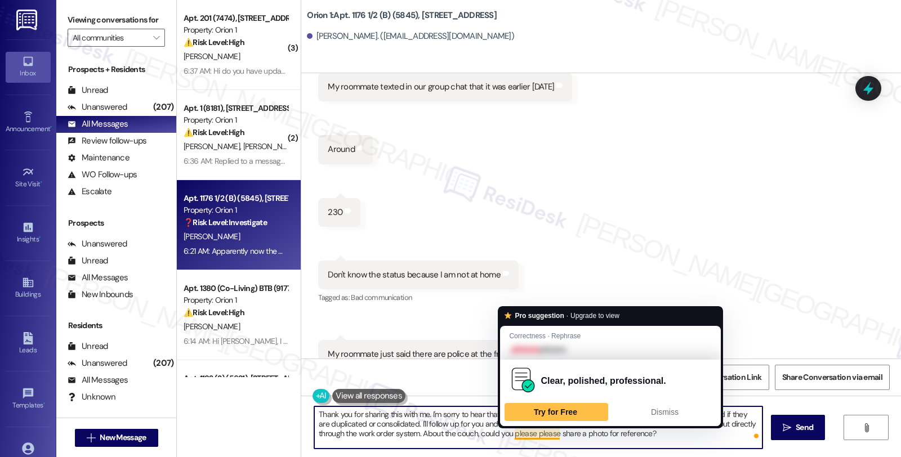
click at [533, 432] on textarea "Thank you for sharing this with me. I'm sorry to hear that the work orders have…" at bounding box center [538, 427] width 448 height 42
type textarea "Thank you for sharing this with me. I'm sorry to hear that the work orders have…"
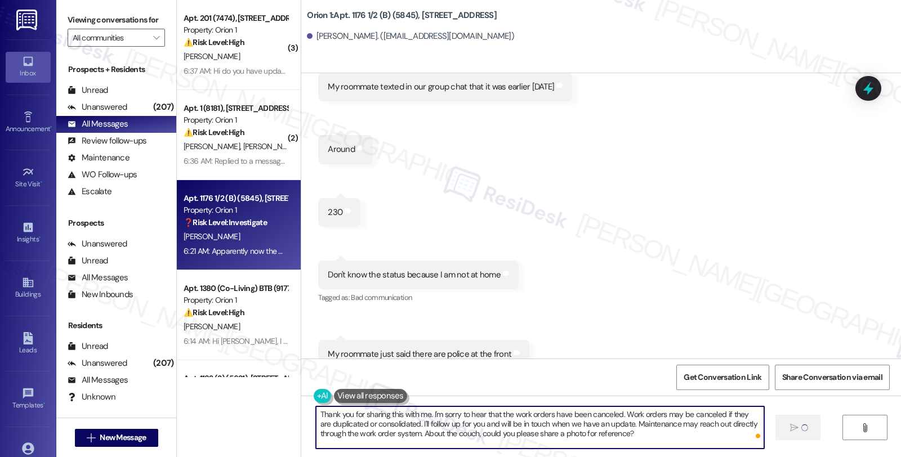
click at [533, 432] on textarea "Thank you for sharing this with me. I'm sorry to hear that the work orders have…" at bounding box center [540, 427] width 448 height 42
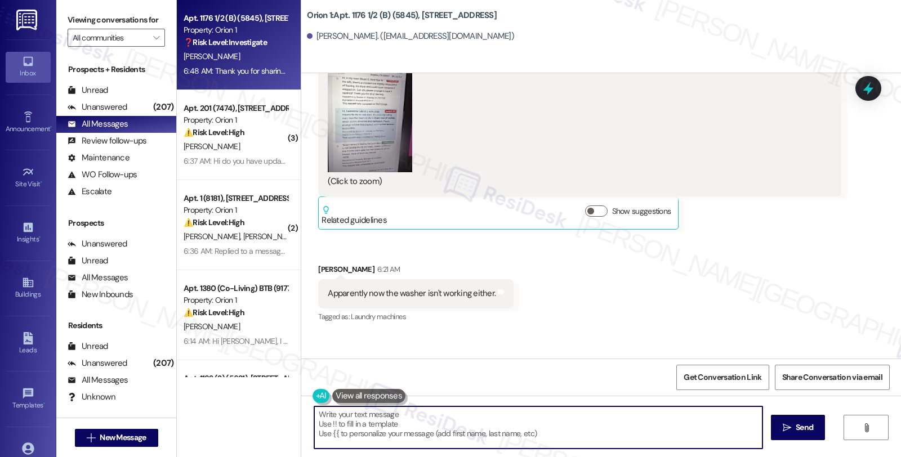
scroll to position [2959, 0]
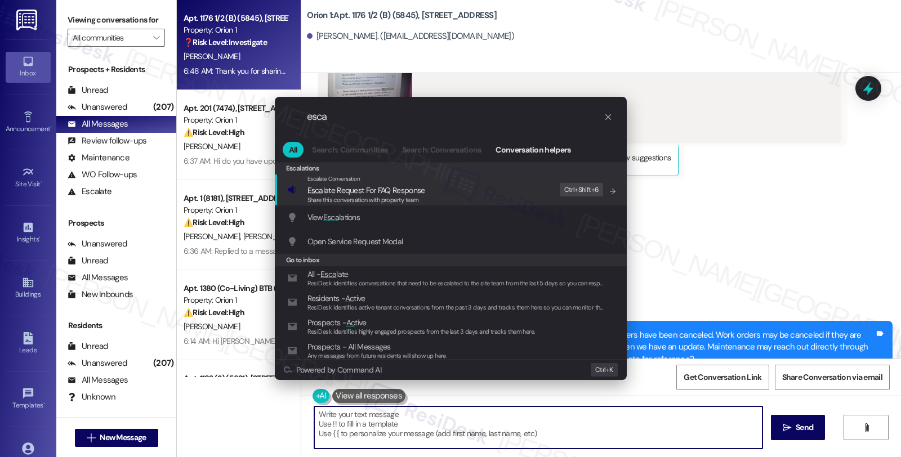
click at [781, 148] on div ".cls-1{fill:#0a055f;}.cls-2{fill:#0cc4c4;} resideskLogoBlueOrange esca All Sear…" at bounding box center [450, 228] width 901 height 457
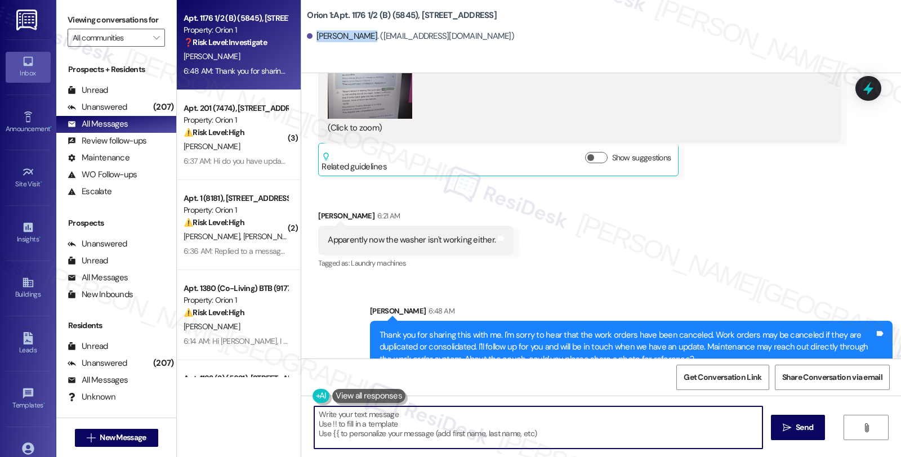
drag, startPoint x: 308, startPoint y: 35, endPoint x: 354, endPoint y: 37, distance: 45.1
click at [354, 37] on div "[PERSON_NAME]. ([EMAIL_ADDRESS][DOMAIN_NAME])" at bounding box center [410, 36] width 207 height 12
copy div "[PERSON_NAME]"
click at [867, 91] on icon at bounding box center [868, 88] width 14 height 17
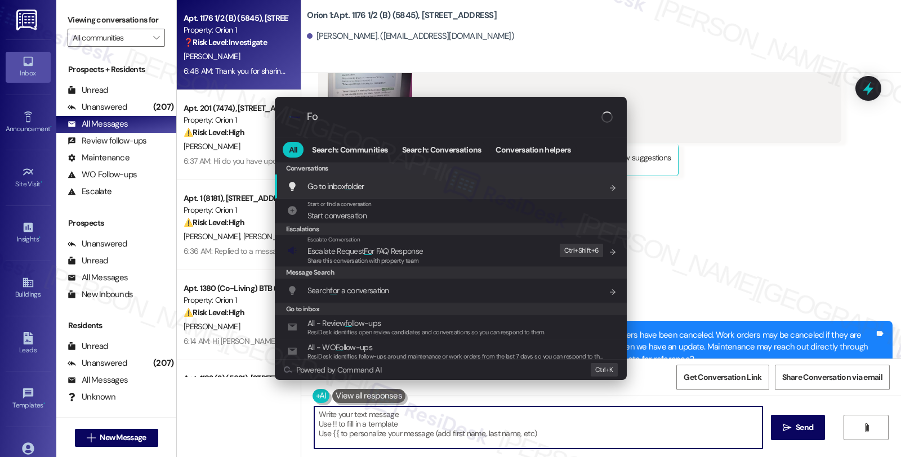
type input "F"
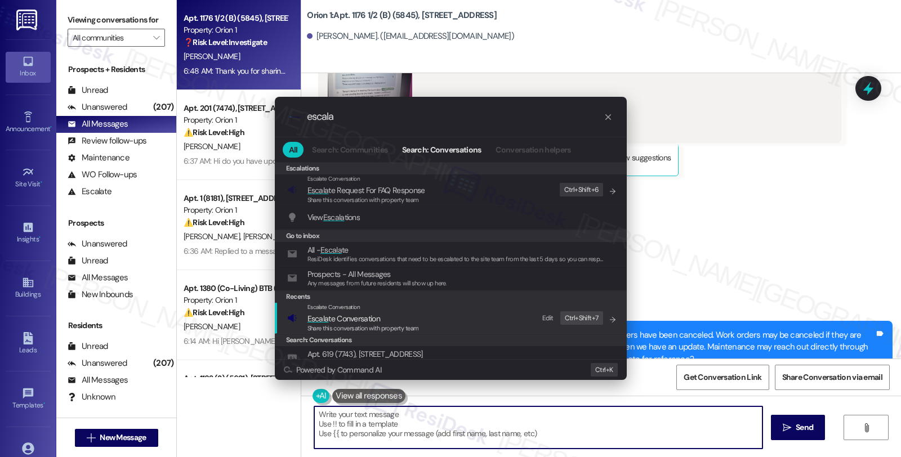
type input "escala"
click at [430, 328] on div "Escalate Conversation Escala te Conversation Share this conversation with prope…" at bounding box center [451, 318] width 329 height 30
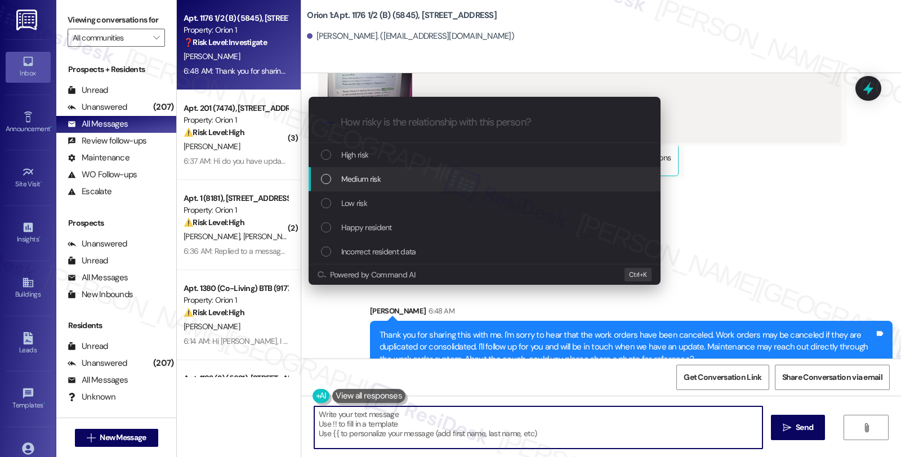
click at [402, 177] on div "Medium risk" at bounding box center [485, 179] width 329 height 12
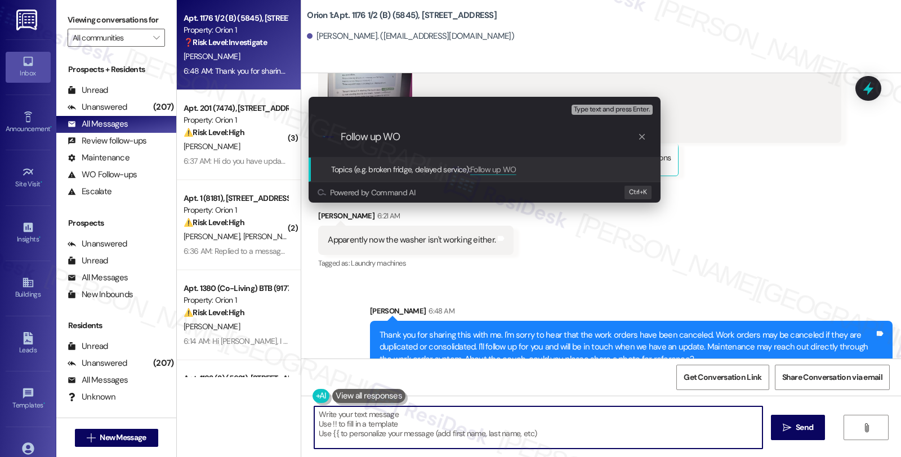
paste input "#26382-1"
click at [539, 141] on input "Follow up WO #26382-1 (washer)" at bounding box center [489, 137] width 297 height 12
paste input "#26041-1"
click at [576, 138] on input "Follow up WO #26382-1 (washer) and #26041-1 (multiople issues)" at bounding box center [489, 137] width 297 height 12
type input "Follow up WO #26382-1 (washer) and #26041-1 (multiple issues)"
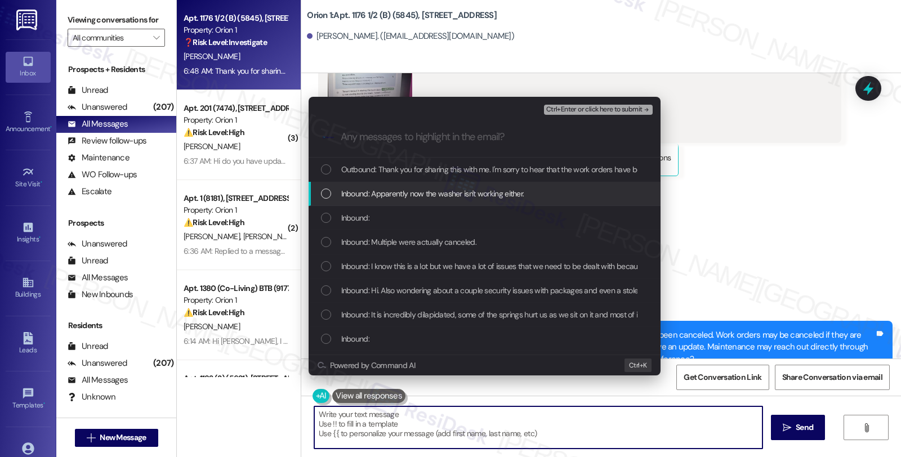
click at [424, 189] on span "Inbound: Apparently now the washer isn't working either." at bounding box center [432, 193] width 183 height 12
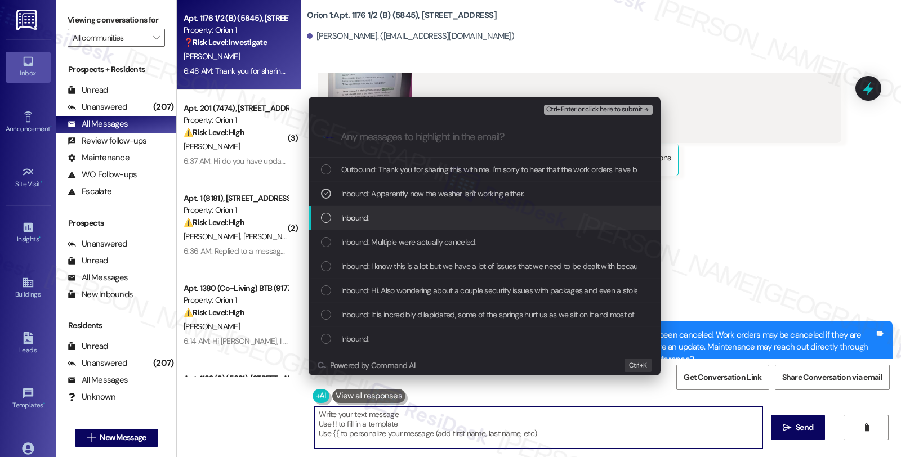
click at [404, 212] on div "Inbound:" at bounding box center [485, 218] width 329 height 12
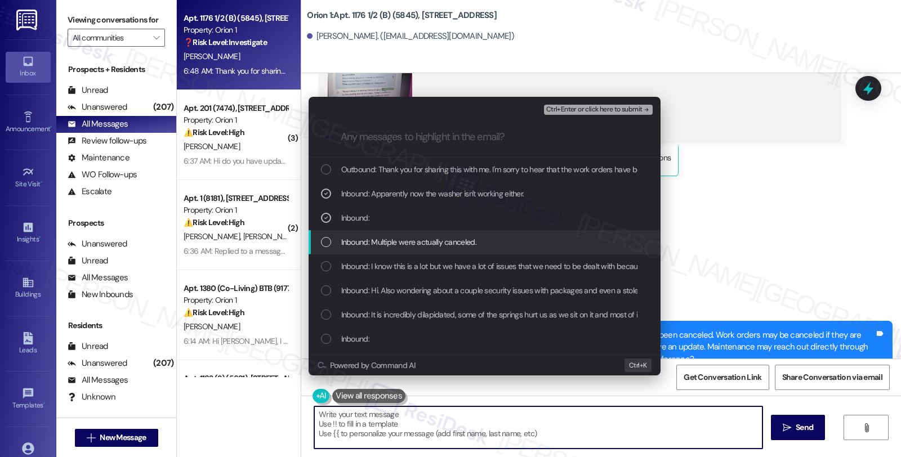
click at [411, 232] on div "Inbound: Multiple were actually canceled." at bounding box center [484, 242] width 352 height 24
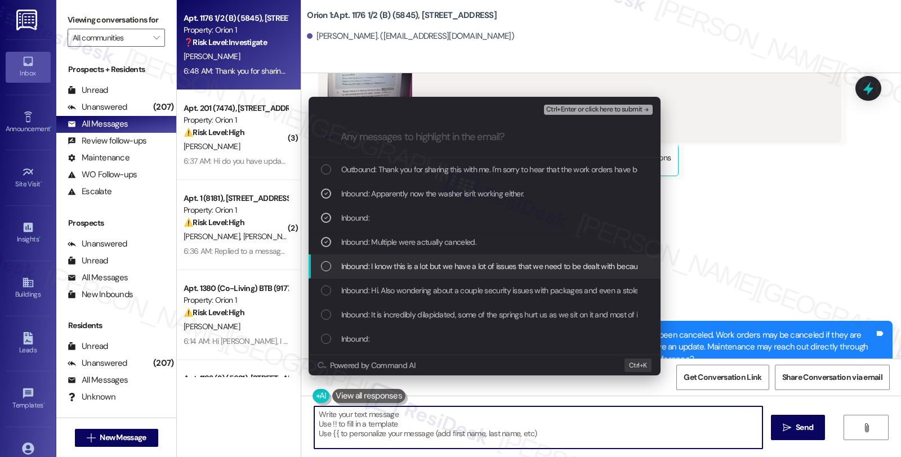
click at [417, 262] on span "Inbound: I know this is a lot but we have a lot of issues that we need to be de…" at bounding box center [645, 266] width 608 height 12
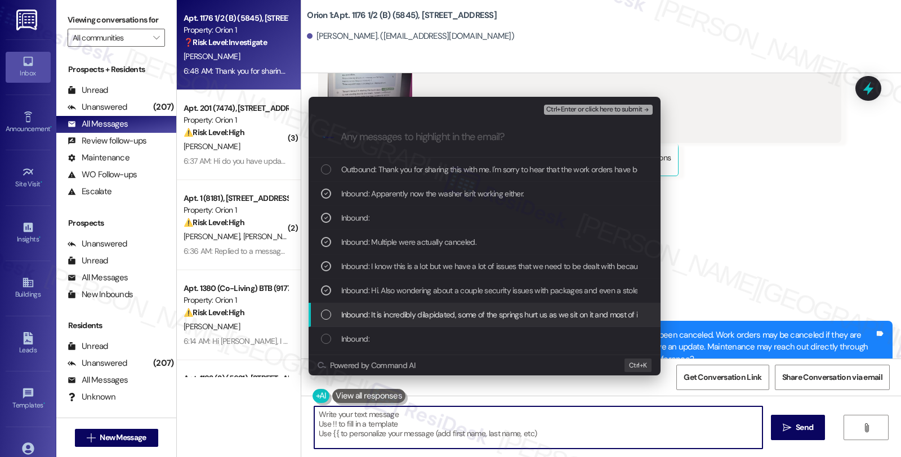
click at [423, 308] on span "Inbound: It is incredibly dilapidated, some of the springs hurt us as we sit on…" at bounding box center [523, 314] width 365 height 12
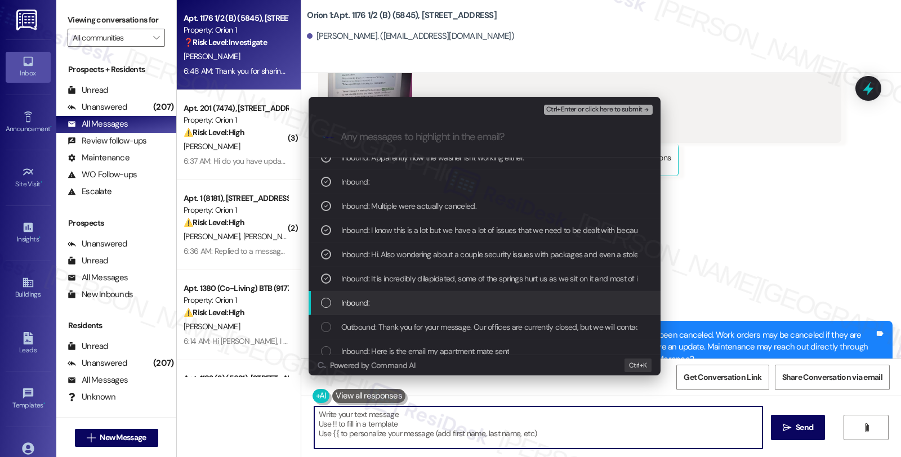
scroll to position [62, 0]
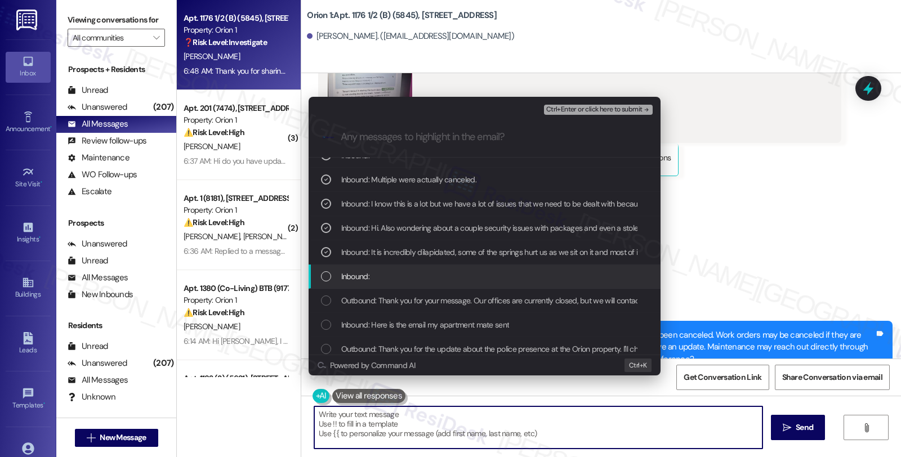
click at [406, 283] on div "Inbound:" at bounding box center [484, 277] width 352 height 24
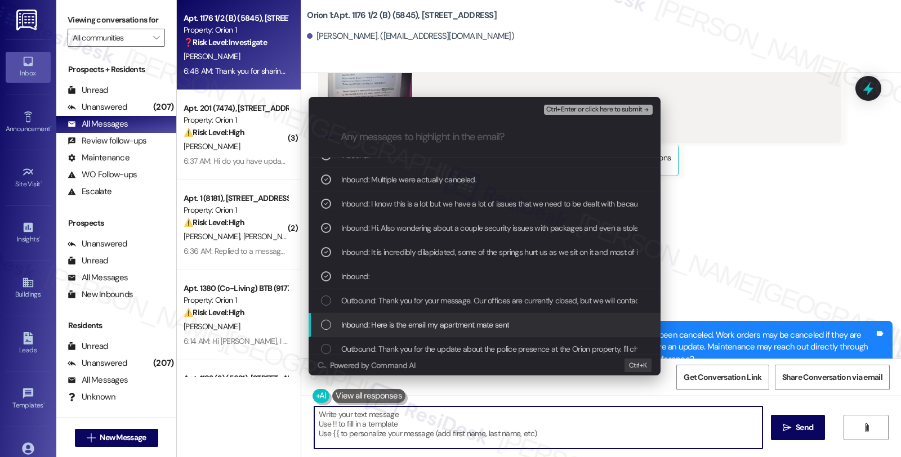
click at [505, 325] on span "Inbound: Here is the email my apartment mate sent" at bounding box center [425, 325] width 168 height 12
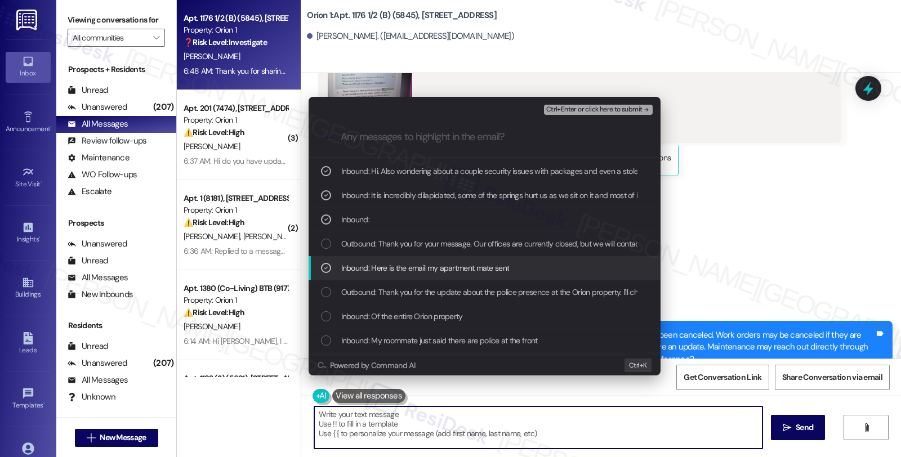
scroll to position [187, 0]
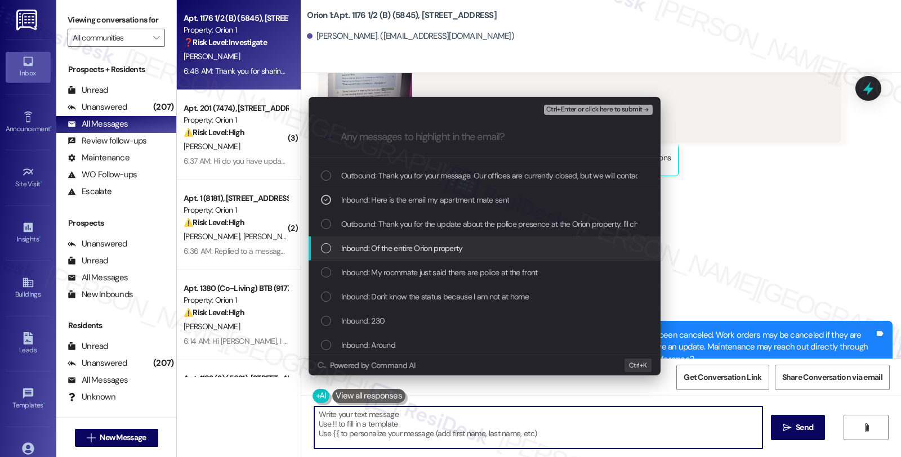
click at [462, 250] on span "Inbound: Of the entire Orion property" at bounding box center [402, 248] width 122 height 12
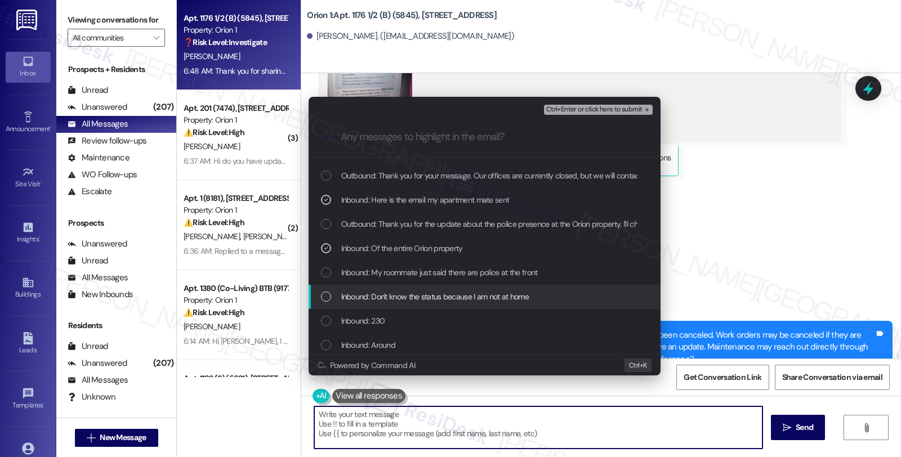
click at [473, 296] on span "Inbound: Don't know the status because I am not at home" at bounding box center [435, 296] width 188 height 12
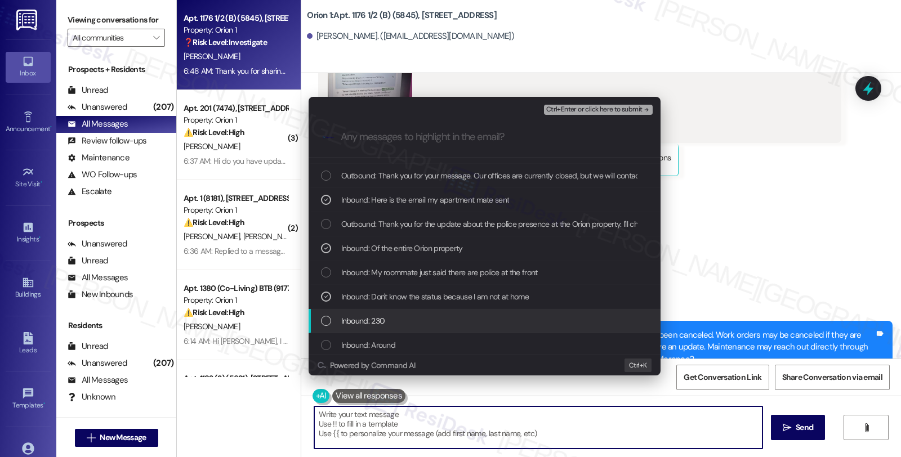
click at [431, 325] on div "Inbound: 230" at bounding box center [485, 321] width 329 height 12
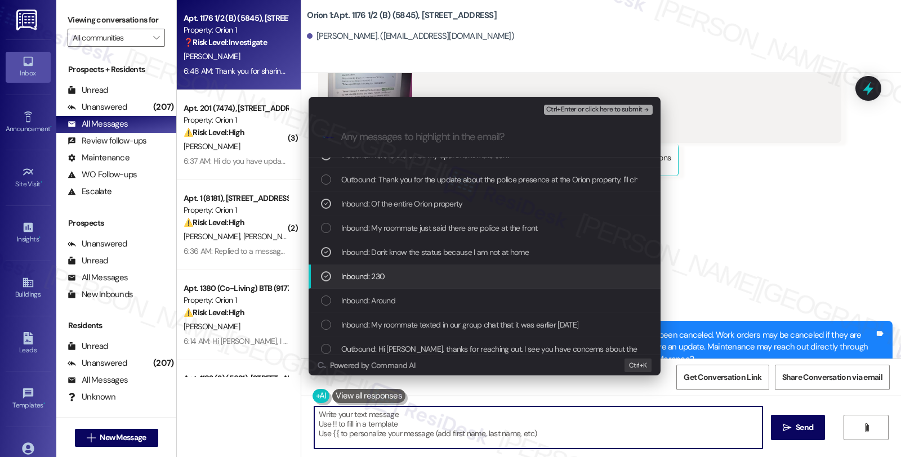
scroll to position [250, 0]
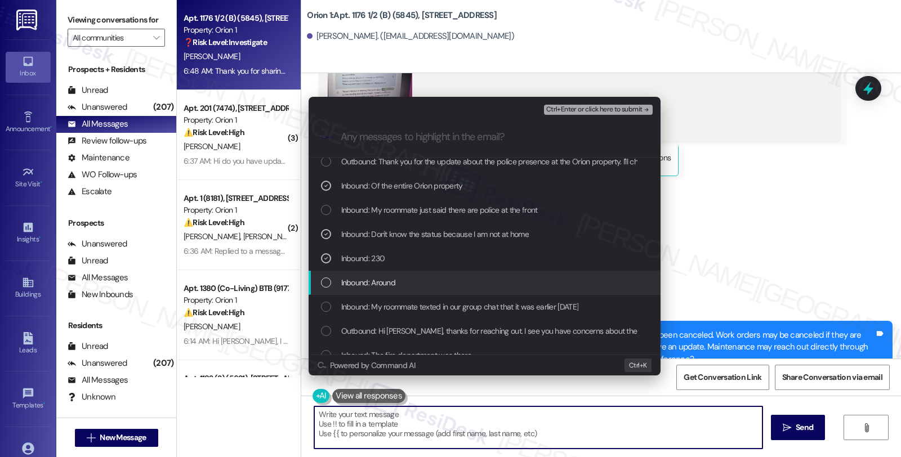
click at [423, 277] on div "Inbound: Around" at bounding box center [485, 282] width 329 height 12
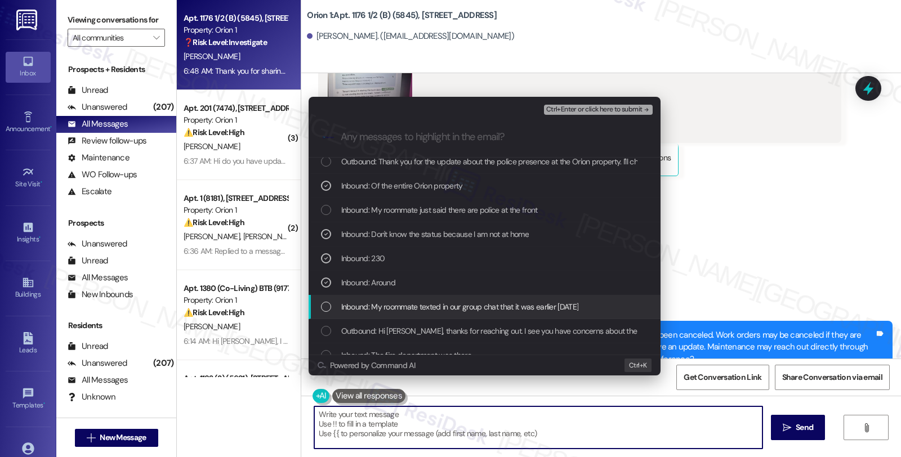
click at [423, 297] on div "Inbound: My roommate texted in our group chat that it was earlier today" at bounding box center [484, 307] width 352 height 24
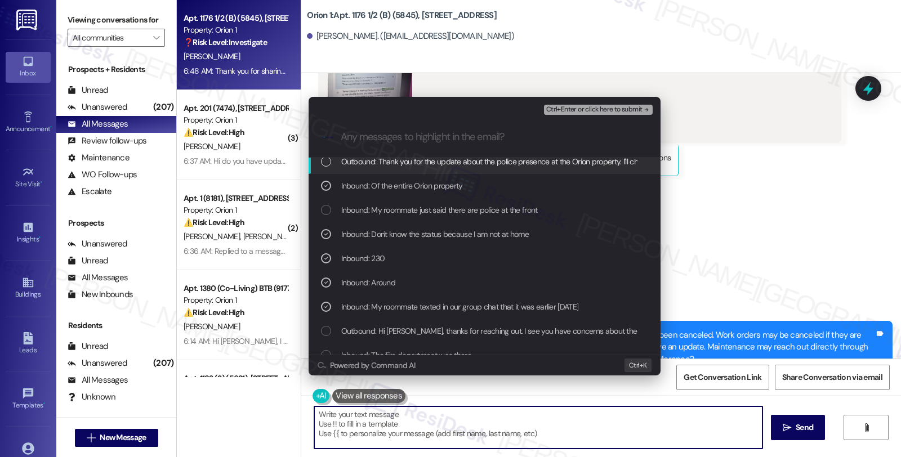
click at [581, 109] on span "Ctrl+Enter or click here to submit" at bounding box center [594, 110] width 96 height 8
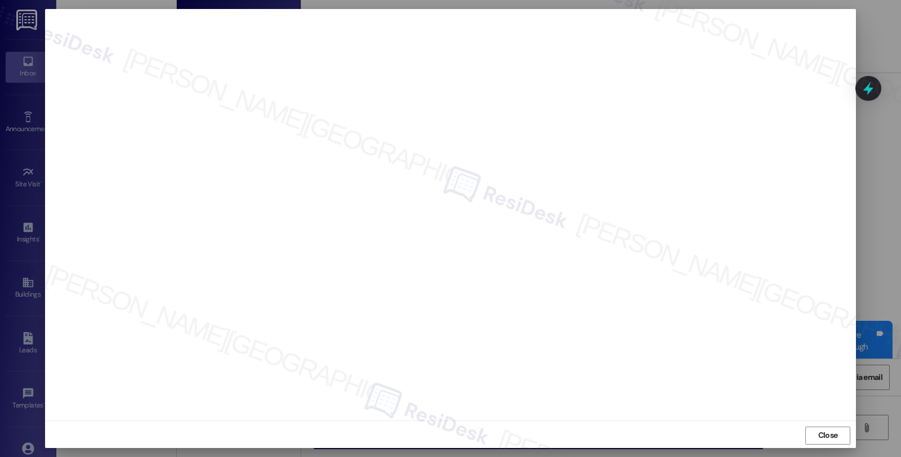
scroll to position [2, 0]
click at [824, 434] on span "Close" at bounding box center [828, 434] width 20 height 12
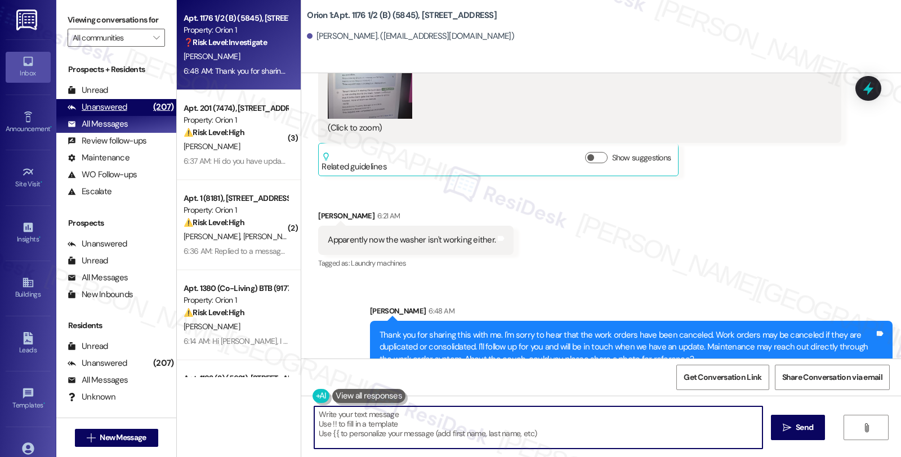
click at [127, 116] on div "Unanswered (207)" at bounding box center [116, 107] width 120 height 17
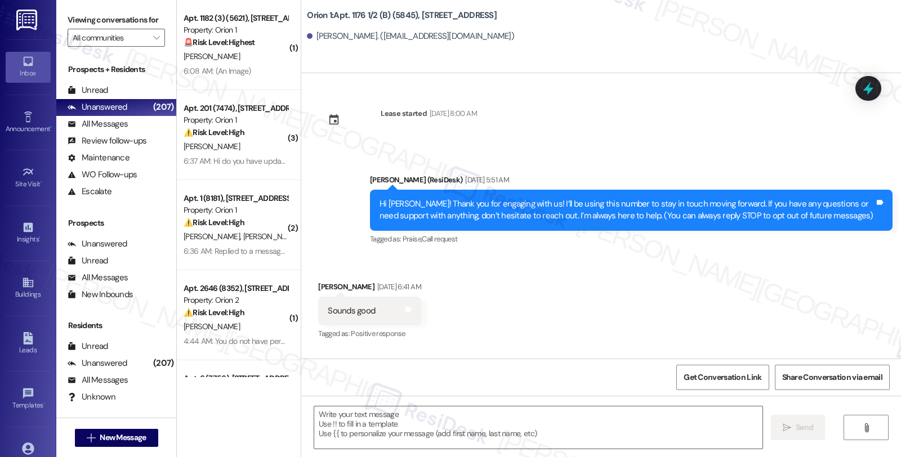
type textarea "Fetching suggested responses. Please feel free to read through the conversation…"
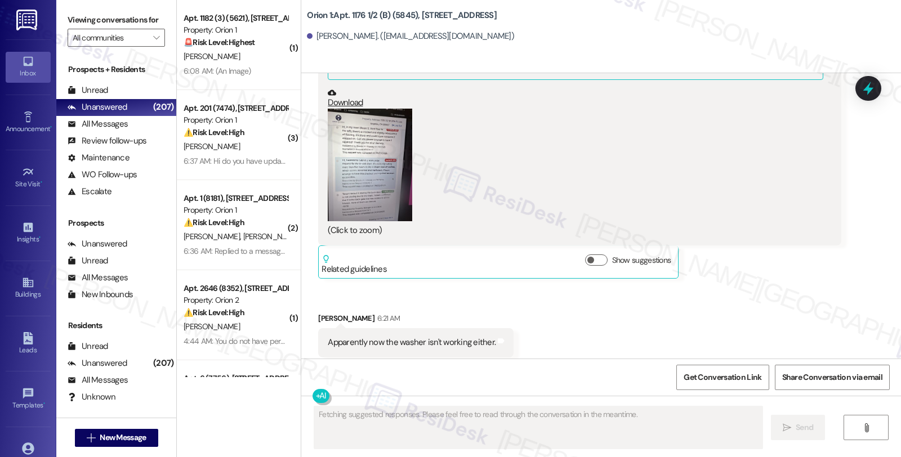
scroll to position [2976, 0]
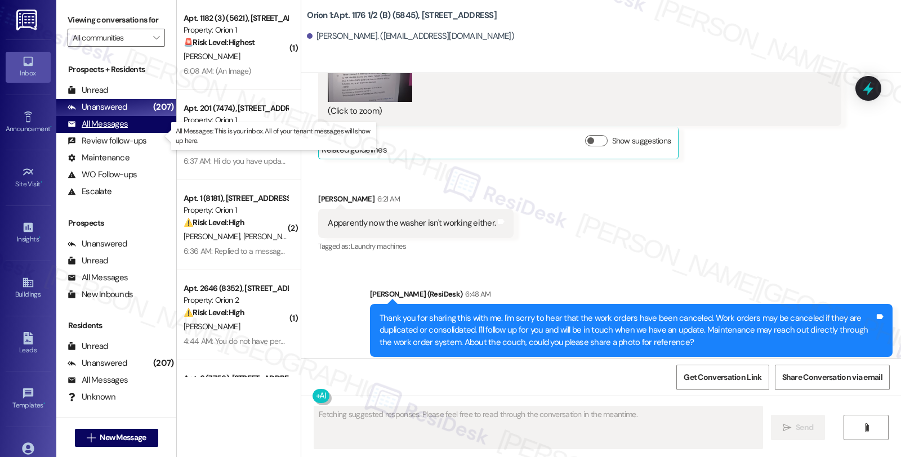
click at [137, 133] on div "All Messages (undefined)" at bounding box center [116, 124] width 120 height 17
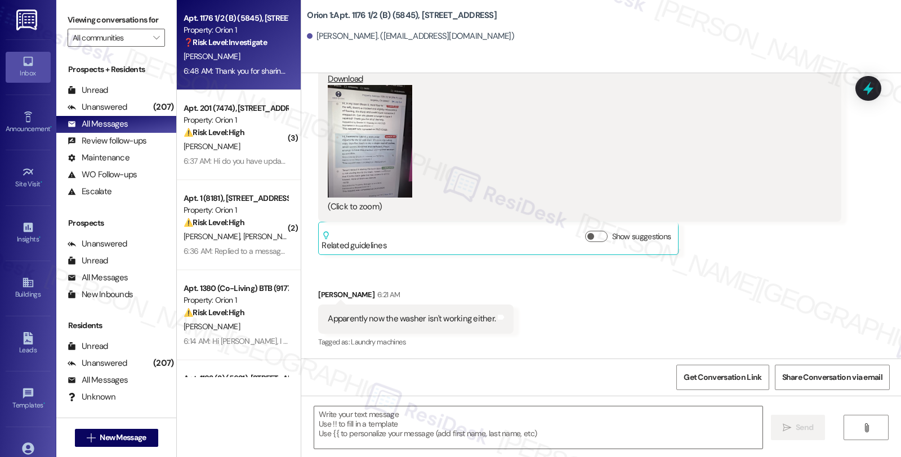
type textarea "Fetching suggested responses. Please feel free to read through the conversation…"
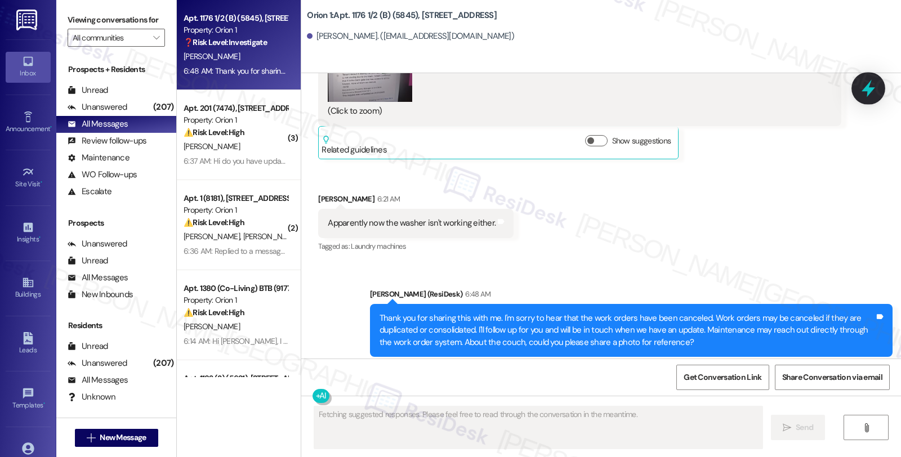
click at [860, 89] on icon at bounding box center [867, 88] width 19 height 19
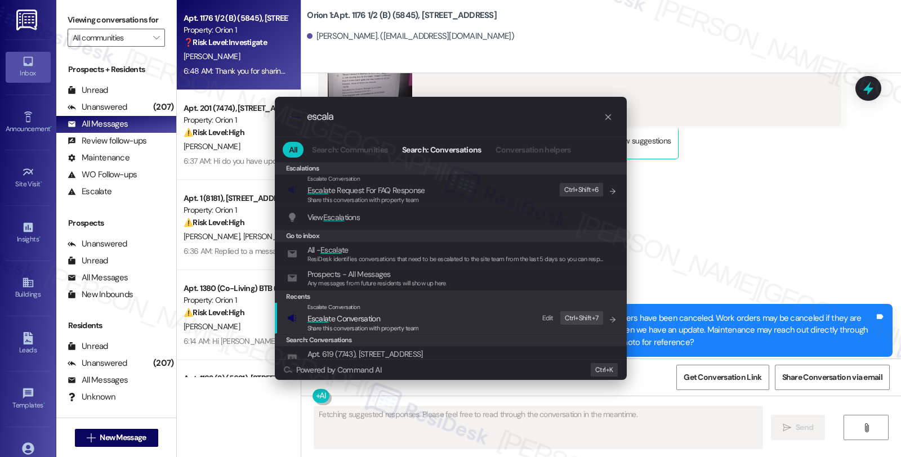
type input "escala"
type textarea "Updating..."
click at [379, 324] on span "Share this conversation with property team" at bounding box center [362, 328] width 111 height 8
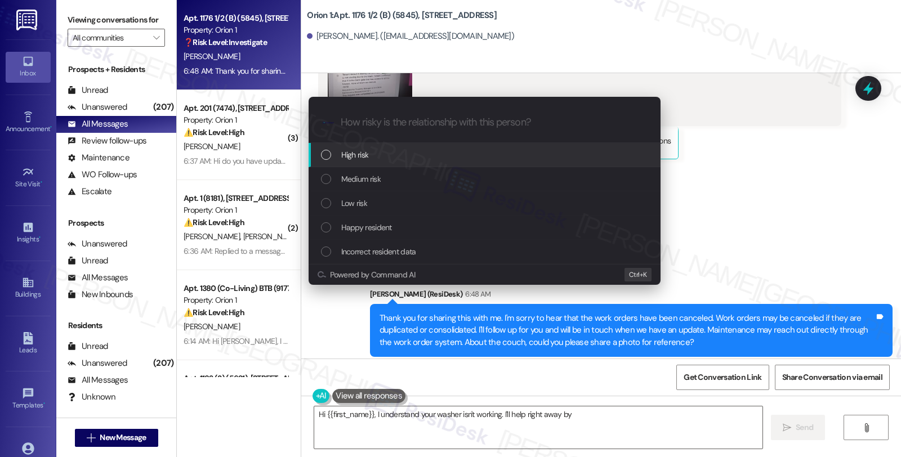
click at [372, 181] on span "Medium risk" at bounding box center [360, 179] width 39 height 12
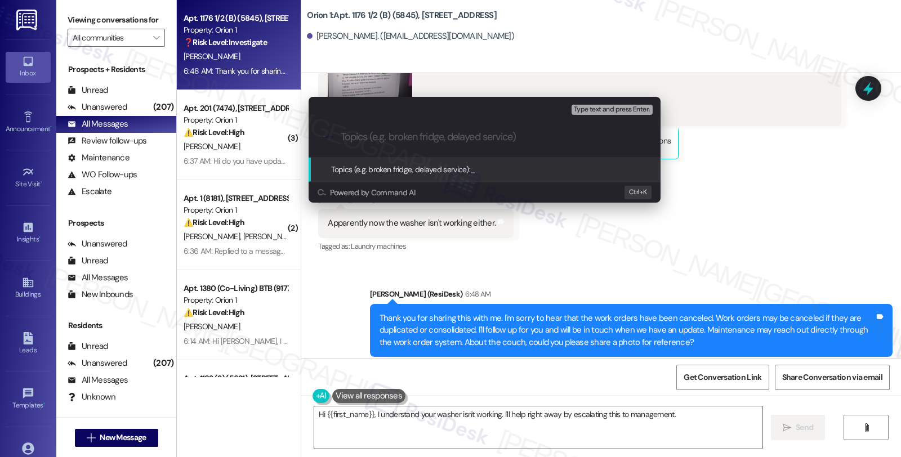
type textarea "Hi {{first_name}}, I understand your washer isn't working. I'll help right away…"
paste input "Follow up WO #26382-1 (washer) and #26041-1 (multiple issues)"
type input "Follow up WO #26382-1 (washer) and #26041-1 (multiple issues)"
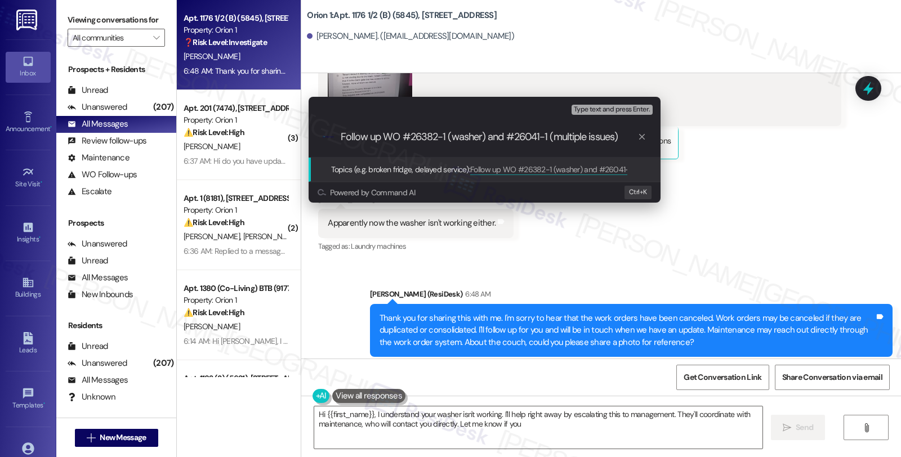
type textarea "Hi {{first_name}}, I understand your washer isn't working. I'll help right away…"
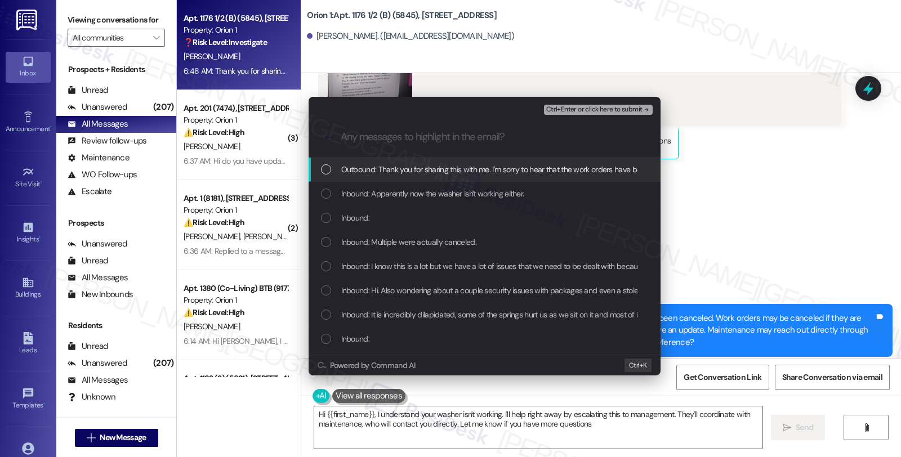
type textarea "Hi {{first_name}}, I understand your washer isn't working. I'll help right away…"
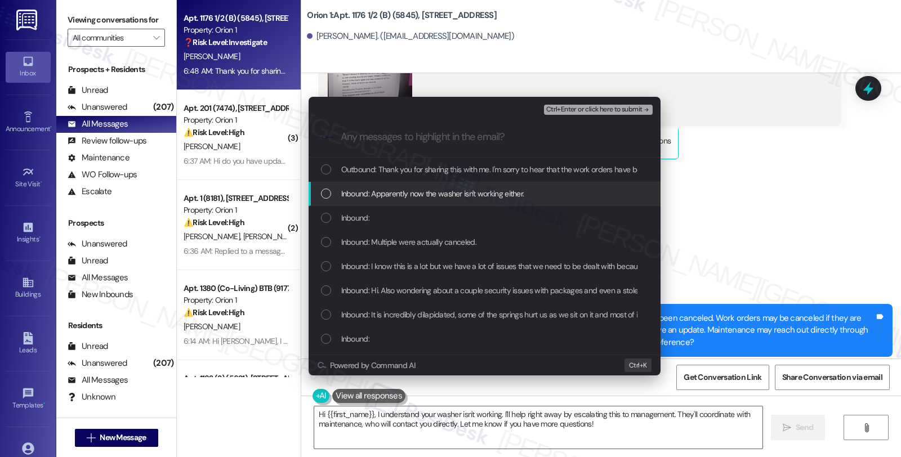
click at [372, 199] on span "Inbound: Apparently now the washer isn't working either." at bounding box center [432, 193] width 183 height 12
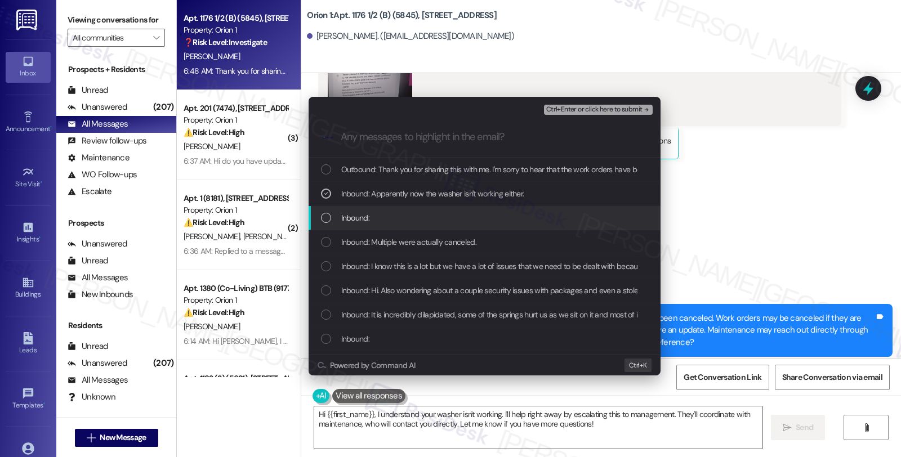
click at [362, 225] on div "Inbound:" at bounding box center [484, 218] width 352 height 24
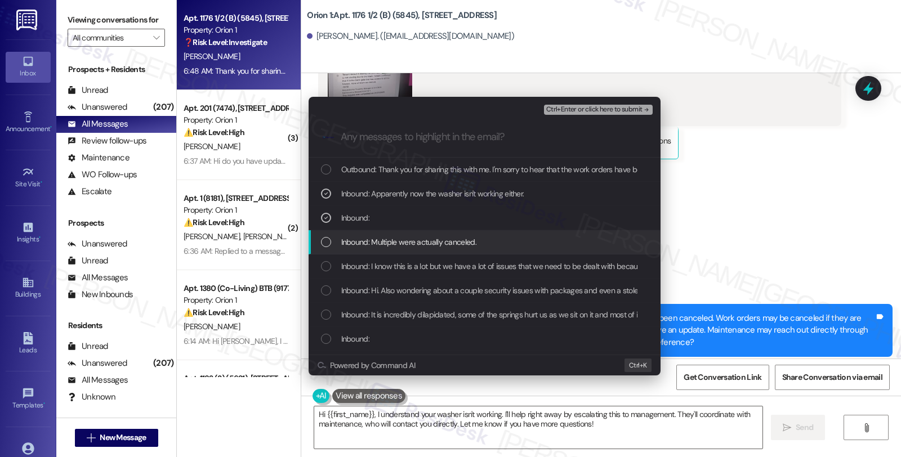
click at [363, 240] on span "Inbound: Multiple were actually canceled." at bounding box center [408, 242] width 135 height 12
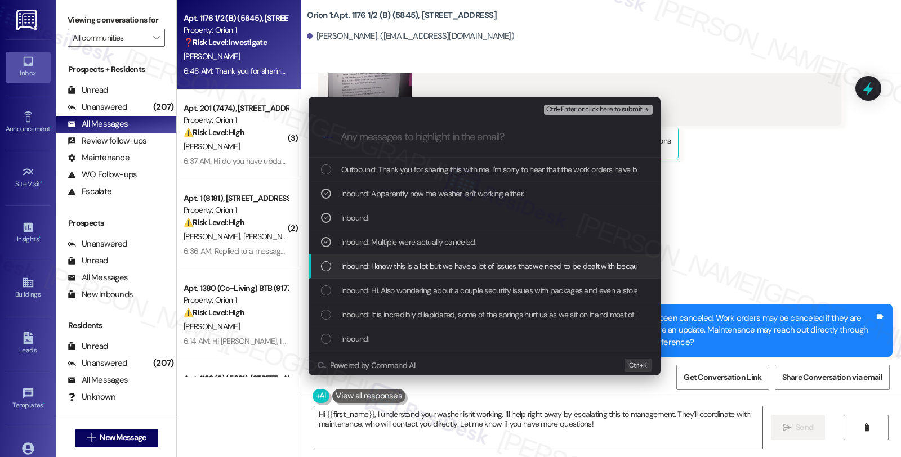
click at [353, 274] on div "Inbound: I know this is a lot but we have a lot of issues that we need to be de…" at bounding box center [484, 266] width 352 height 24
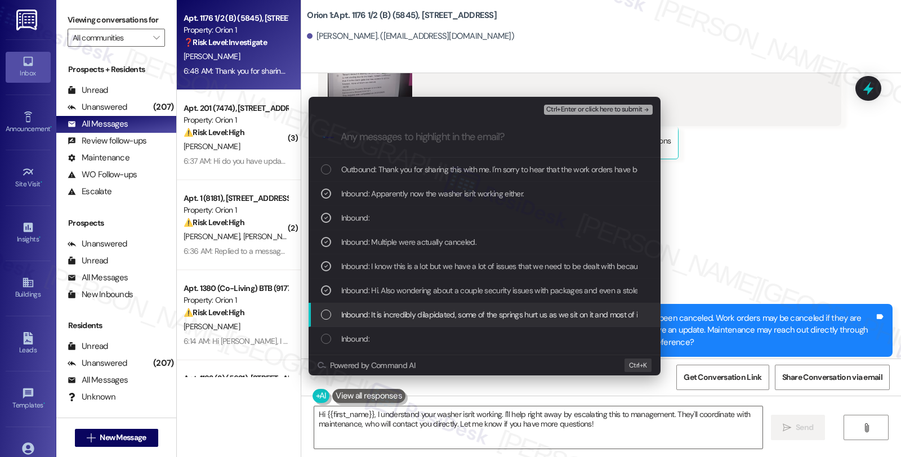
click at [357, 308] on span "Inbound: It is incredibly dilapidated, some of the springs hurt us as we sit on…" at bounding box center [523, 314] width 365 height 12
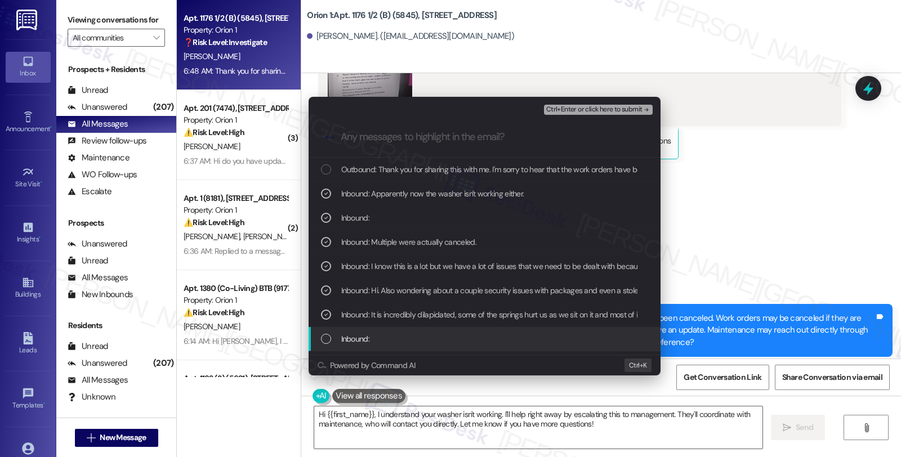
click at [360, 335] on span "Inbound:" at bounding box center [355, 339] width 28 height 12
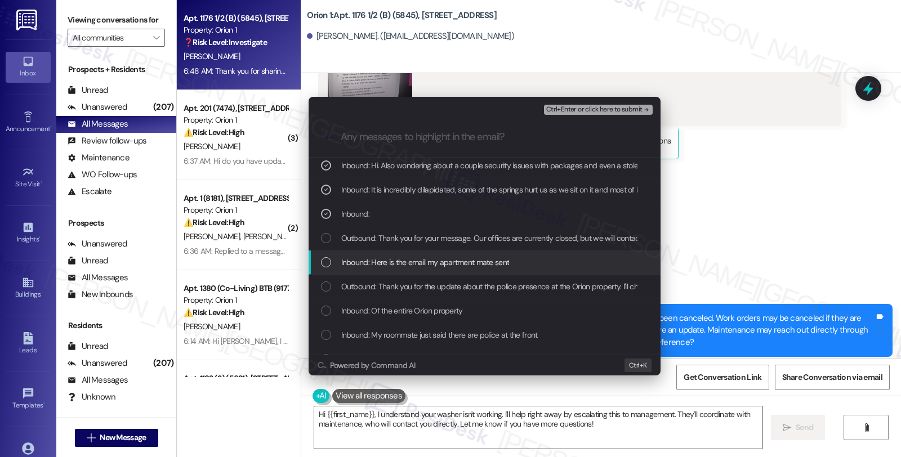
click at [366, 256] on span "Inbound: Here is the email my apartment mate sent" at bounding box center [425, 262] width 168 height 12
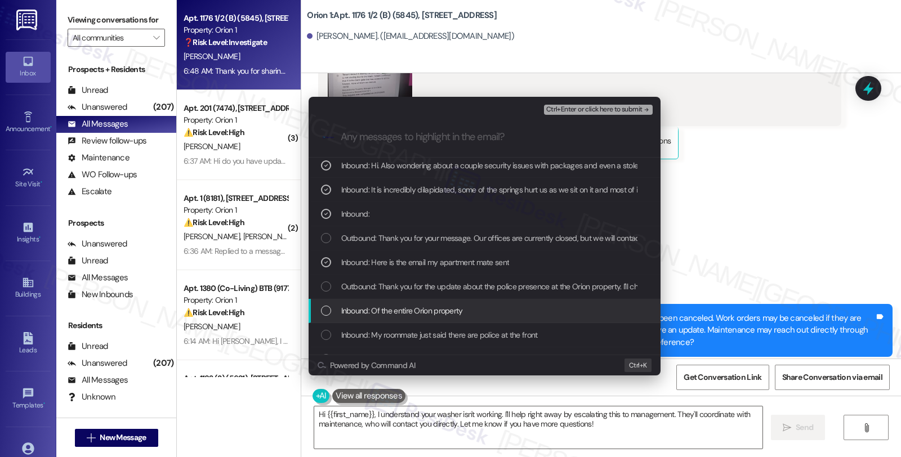
click at [362, 306] on span "Inbound: Of the entire Orion property" at bounding box center [402, 311] width 122 height 12
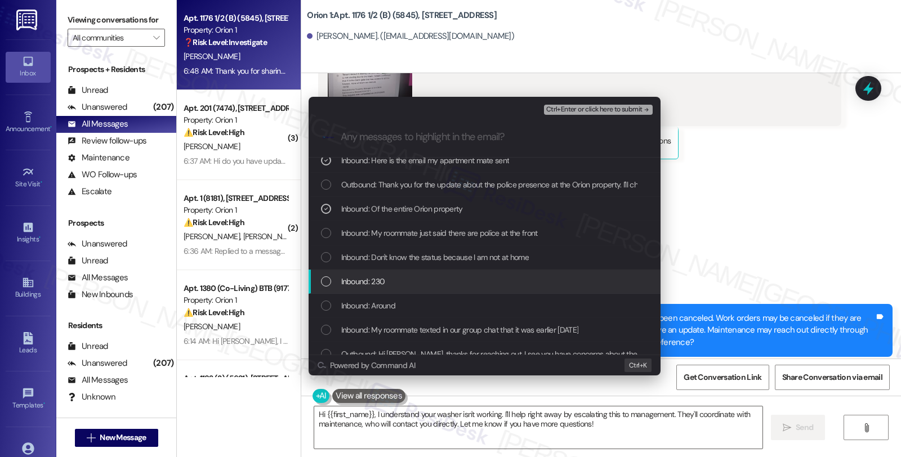
scroll to position [250, 0]
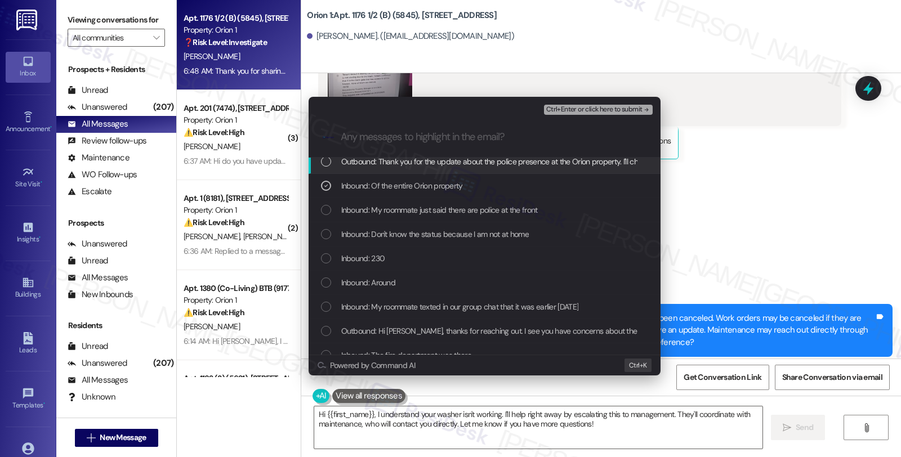
click at [565, 110] on span "Ctrl+Enter or click here to submit" at bounding box center [594, 110] width 96 height 8
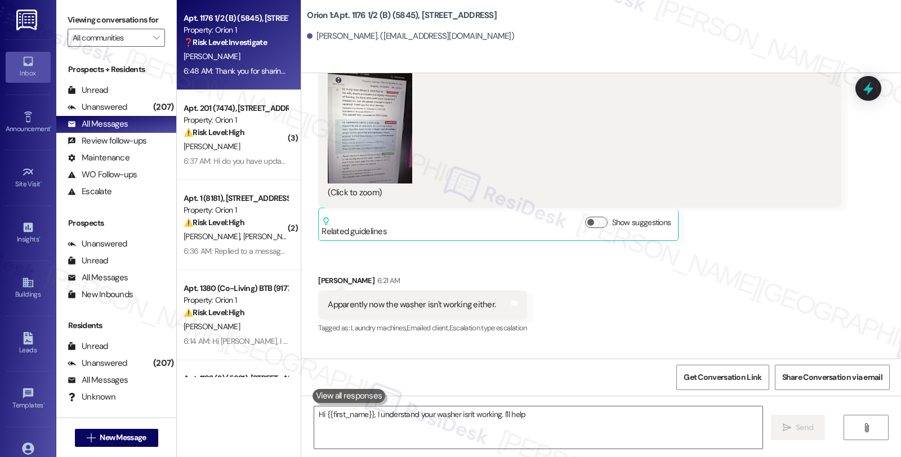
scroll to position [2856, 0]
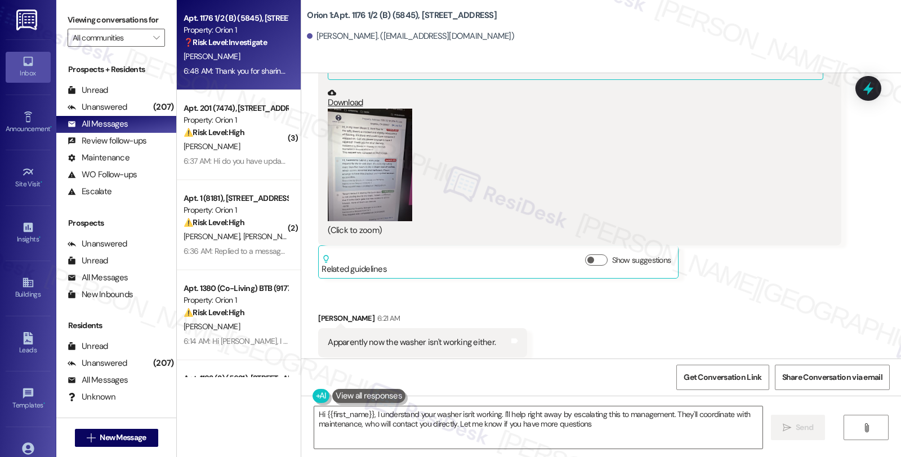
type textarea "Hi {{first_name}}, I understand your washer isn't working. I'll help right away…"
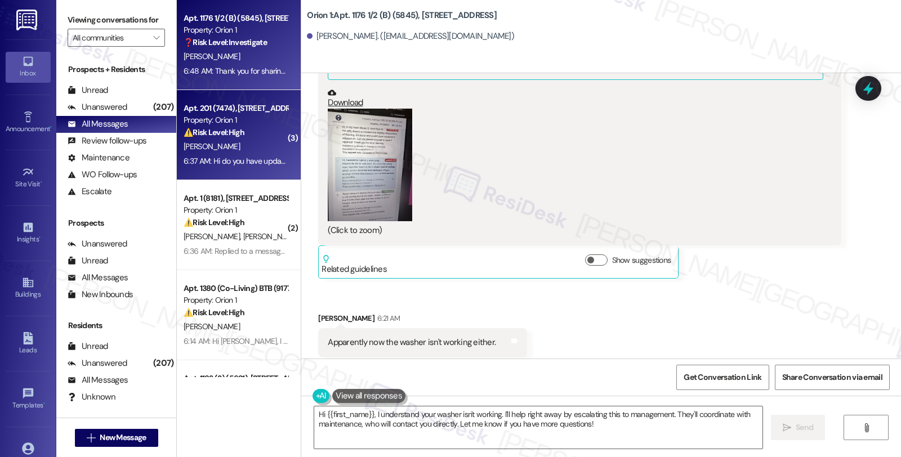
click at [261, 130] on div "⚠️ Risk Level: High The resident is requesting the code to access the mail room…" at bounding box center [236, 133] width 104 height 12
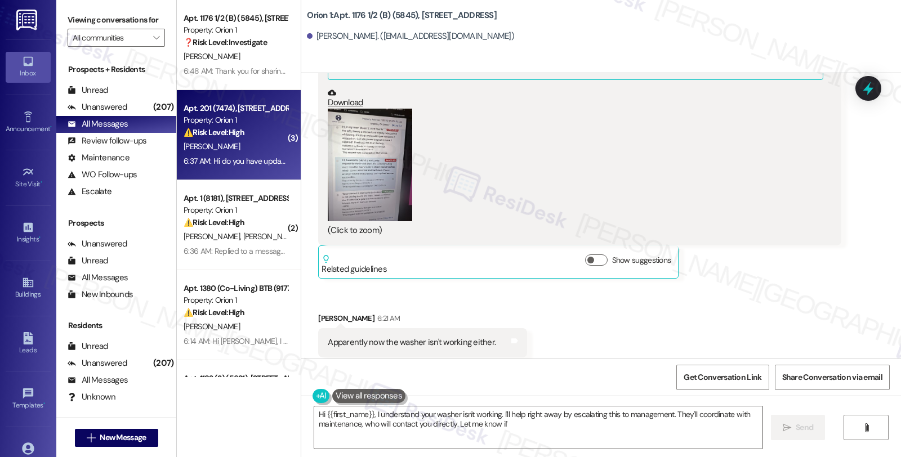
type textarea "Hi {{first_name}}, I understand your washer isn't working. I'll help right away…"
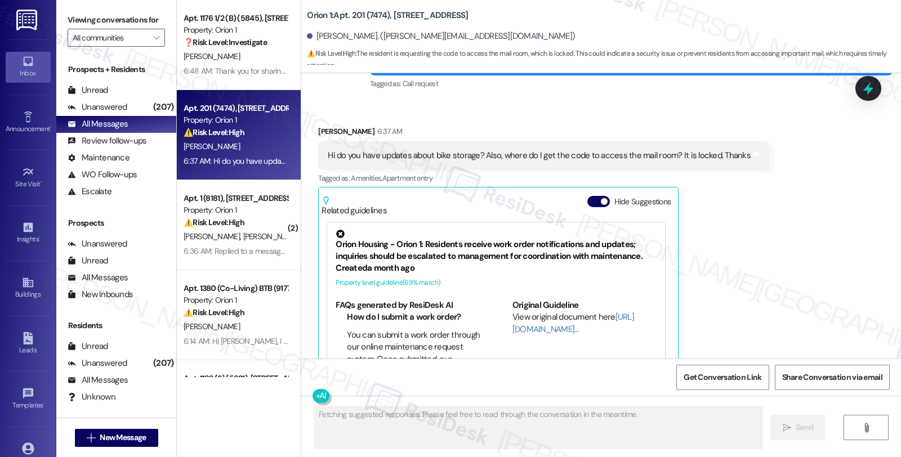
scroll to position [795, 0]
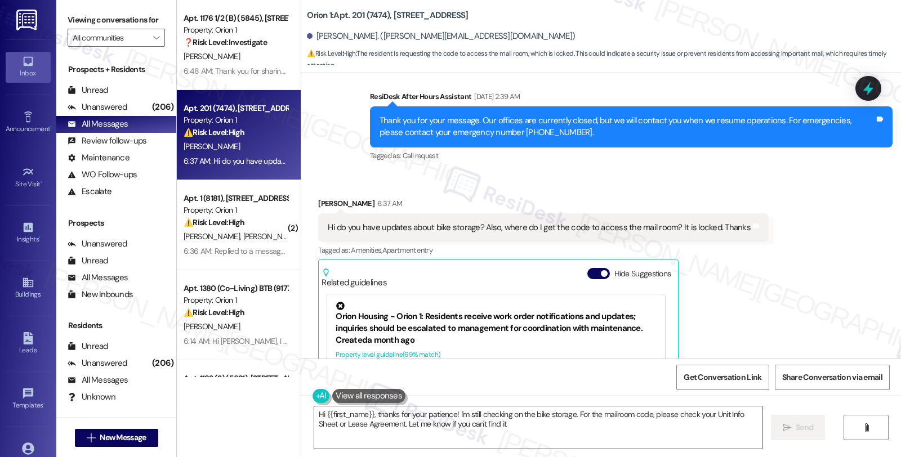
type textarea "Hi {{first_name}}, thanks for your patience! I'm still checking on the bike sto…"
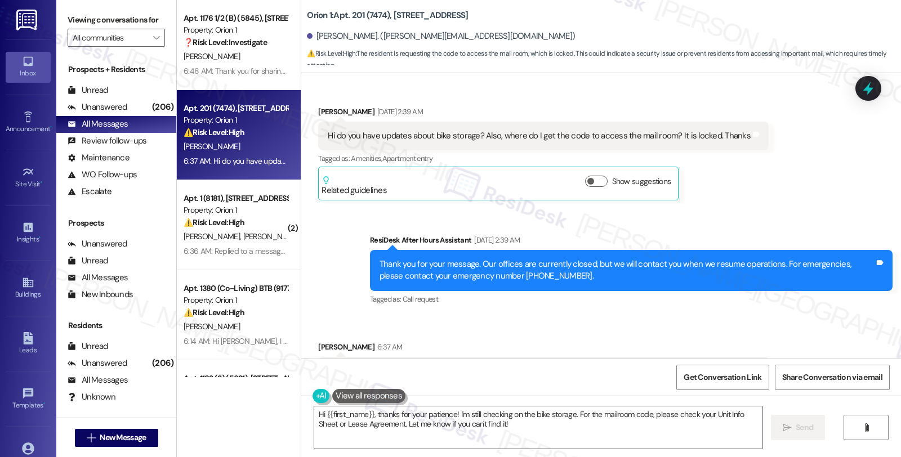
scroll to position [670, 0]
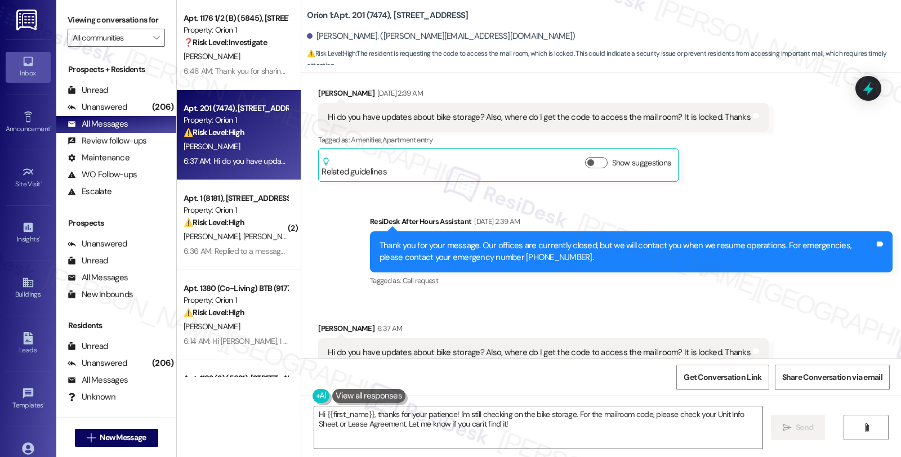
click at [798, 302] on div "Received via SMS Joy Wang 6:37 AM Hi do you have updates about bike storage? Al…" at bounding box center [601, 452] width 600 height 311
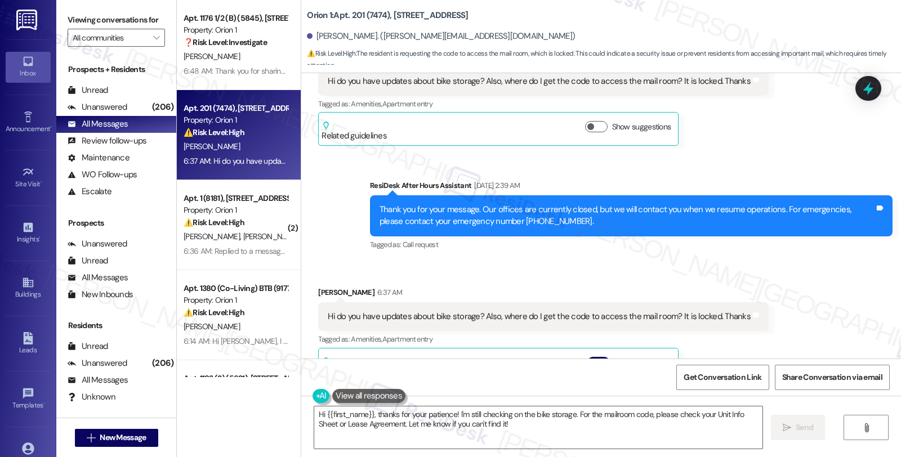
scroll to position [732, 0]
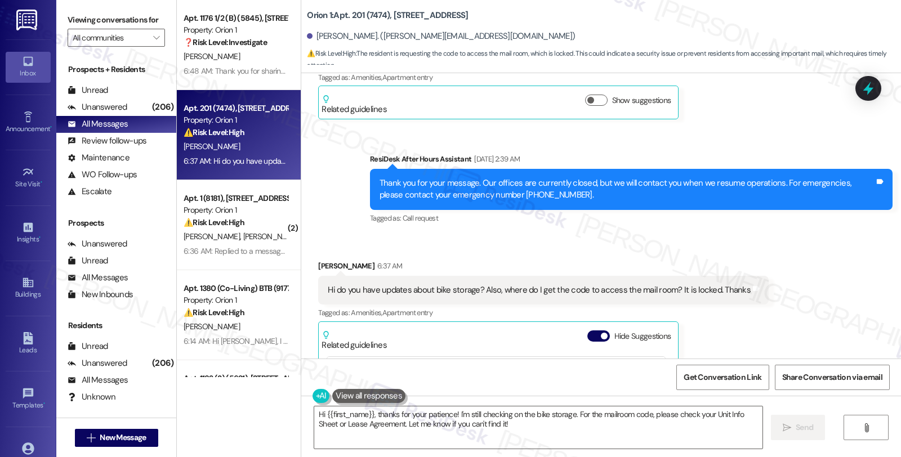
click at [772, 268] on div "Received via SMS Joy Wang 6:37 AM Hi do you have updates about bike storage? Al…" at bounding box center [601, 390] width 600 height 311
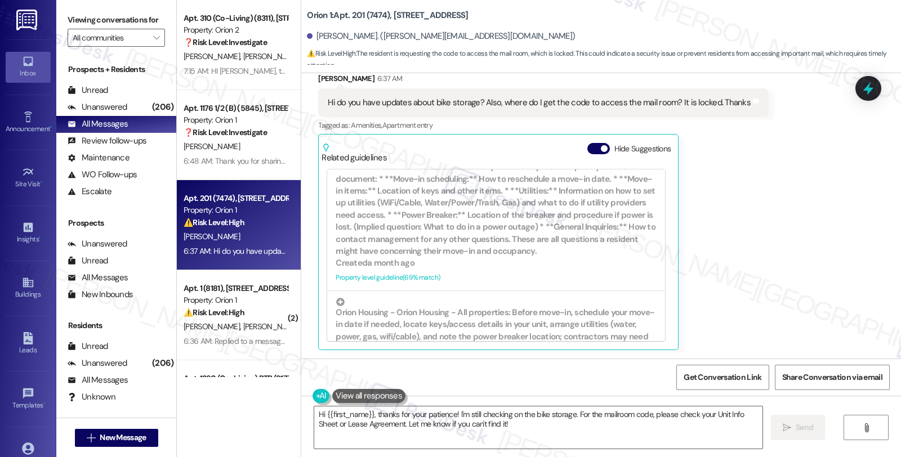
scroll to position [437, 0]
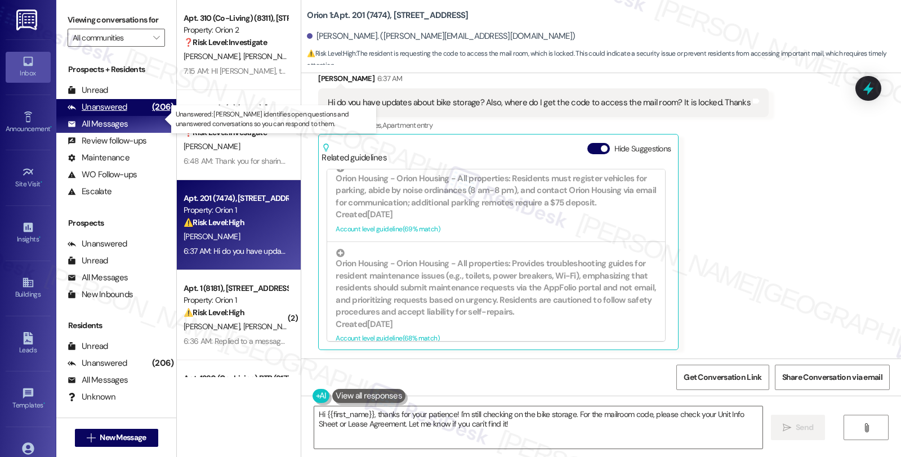
click at [124, 113] on div "Unanswered" at bounding box center [98, 107] width 60 height 12
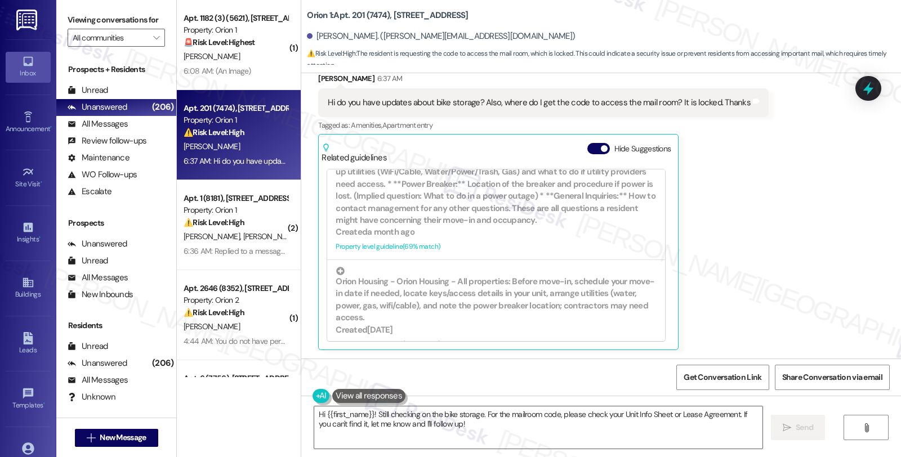
scroll to position [375, 0]
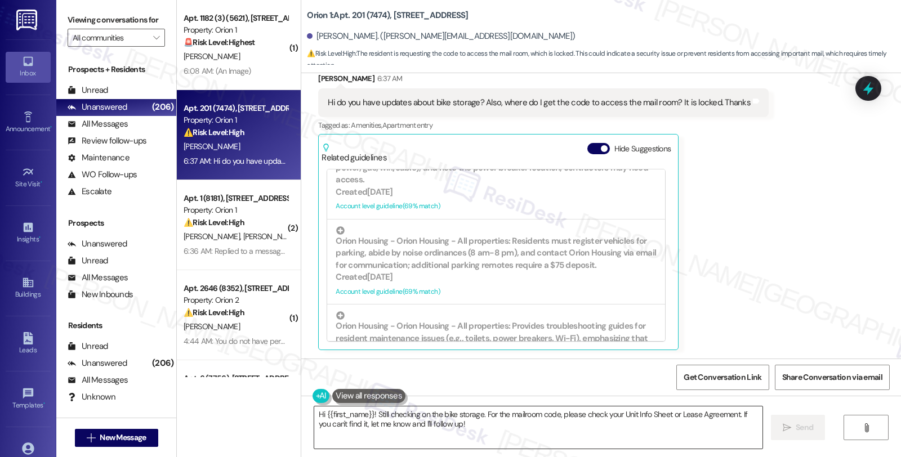
click at [366, 414] on textarea "Hi {{first_name}}! Still checking on the bike storage. For the mailroom code, p…" at bounding box center [538, 427] width 448 height 42
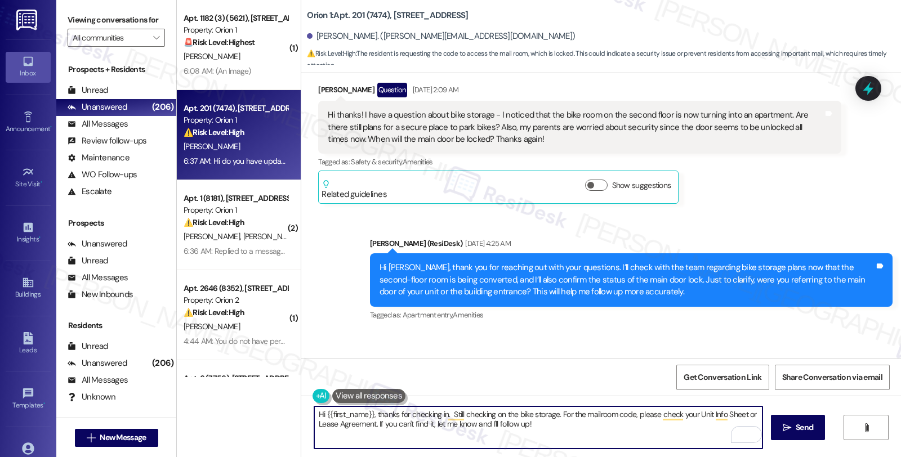
scroll to position [294, 0]
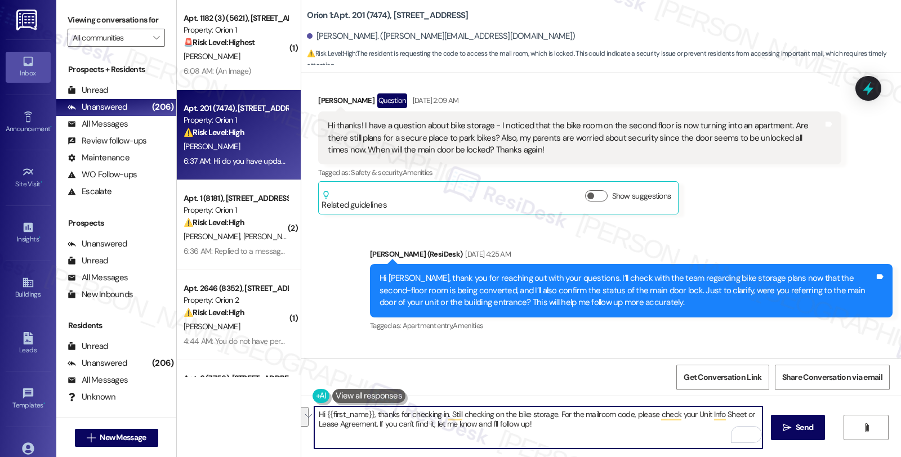
drag, startPoint x: 653, startPoint y: 415, endPoint x: 662, endPoint y: 435, distance: 22.2
click at [662, 435] on textarea "Hi {{first_name}}, thanks for checking in. Still checking on the bike storage. …" at bounding box center [538, 427] width 448 height 42
click at [637, 417] on textarea "Hi {{first_name}}, thanks for checking in. Still checking on the bike storage. …" at bounding box center [538, 427] width 448 height 42
click at [661, 414] on textarea "Hi {{first_name}}, thanks for checking in. Still checking on the bike storage. …" at bounding box center [538, 427] width 448 height 42
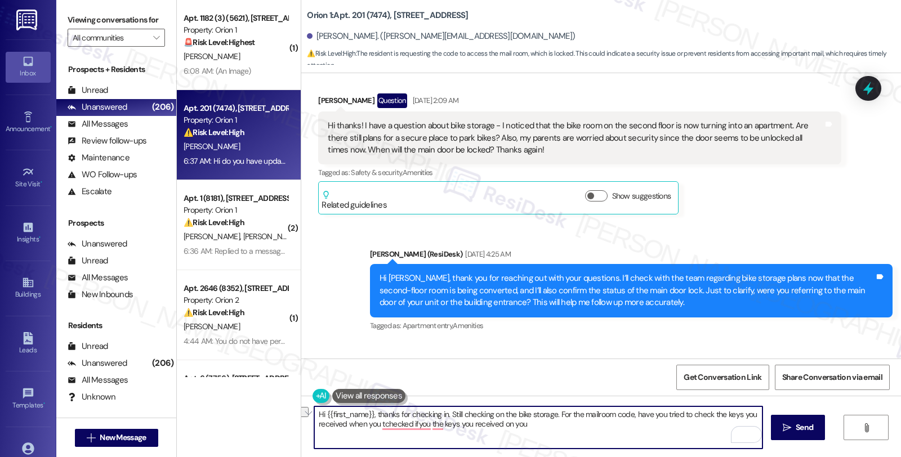
drag, startPoint x: 342, startPoint y: 423, endPoint x: 542, endPoint y: 423, distance: 199.3
click at [542, 423] on textarea "Hi {{first_name}}, thanks for checking in. Still checking on the bike storage. …" at bounding box center [538, 427] width 448 height 42
drag, startPoint x: 394, startPoint y: 424, endPoint x: 480, endPoint y: 424, distance: 85.6
click at [480, 424] on textarea "Hi {{first_name}}, thanks for checking in. Still checking on the bike storage. …" at bounding box center [538, 427] width 448 height 42
type textarea "Hi {{first_name}}, thanks for checking in. Still checking on the bike storage. …"
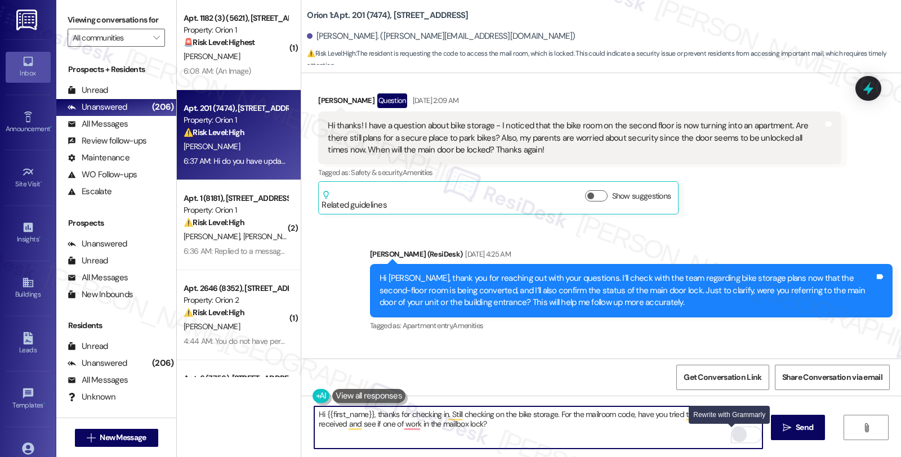
click at [733, 430] on div "Rewrite with Grammarly" at bounding box center [739, 434] width 12 height 13
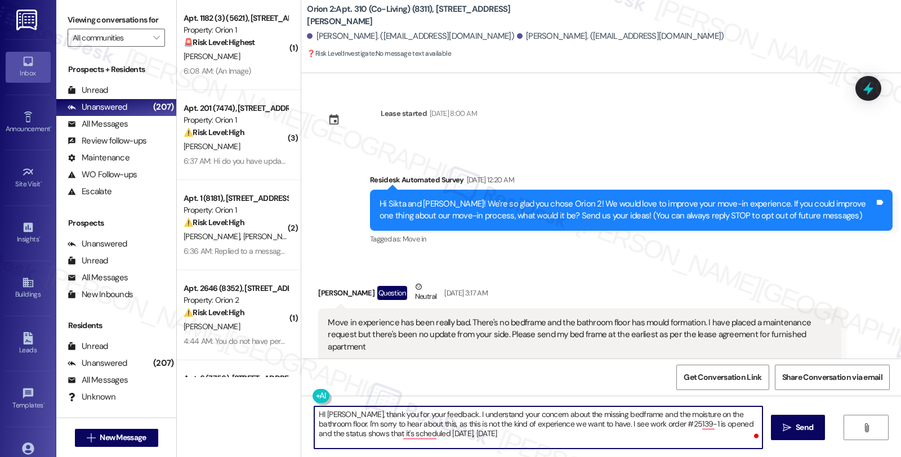
scroll to position [96, 0]
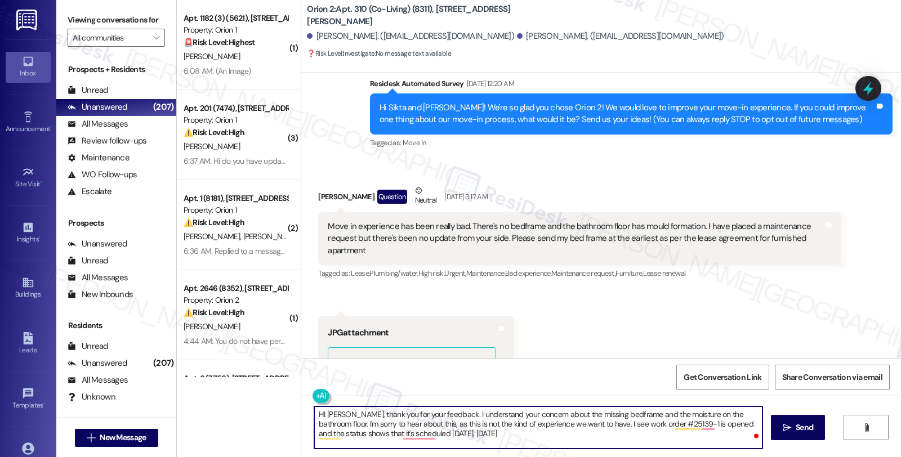
click at [553, 435] on textarea "HI [PERSON_NAME], thank you for your feedback. I understand your concern about …" at bounding box center [538, 427] width 448 height 42
click at [534, 425] on textarea "HI [PERSON_NAME], thank you for your feedback. I understand your concern about …" at bounding box center [538, 427] width 448 height 42
click at [535, 434] on textarea "HI [PERSON_NAME], thank you for your feedback. I understand your concern about …" at bounding box center [538, 427] width 448 height 42
click at [564, 435] on textarea "HI [PERSON_NAME], thank you for your feedback. I understand your concern about …" at bounding box center [538, 427] width 448 height 42
click at [406, 364] on div "Get Conversation Link Share Conversation via email" at bounding box center [601, 377] width 600 height 37
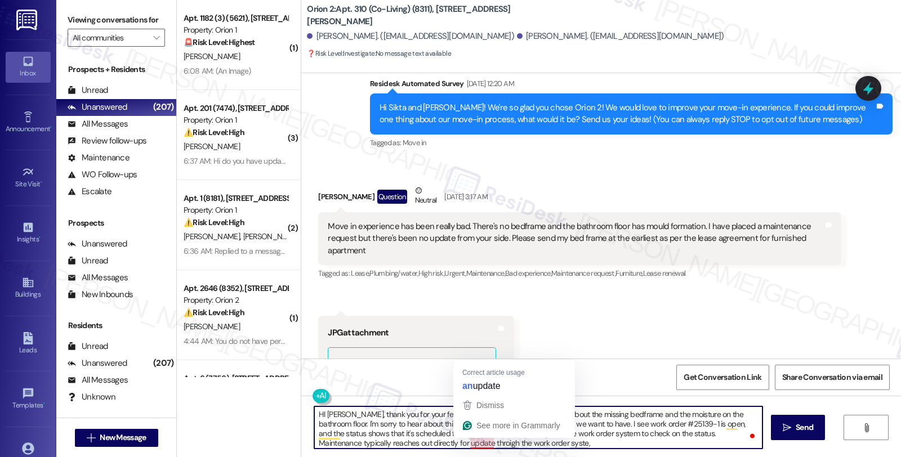
click at [483, 441] on textarea "HI [PERSON_NAME], thank you for your feedback. I understand your concern about …" at bounding box center [538, 427] width 448 height 42
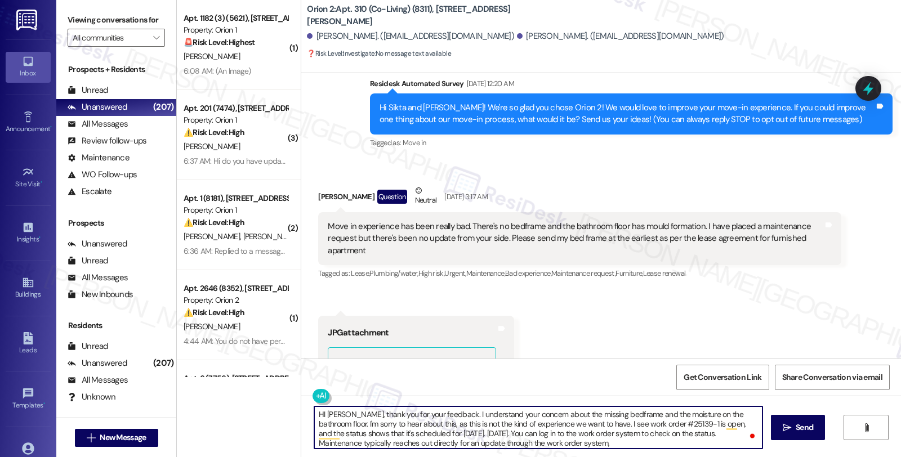
click at [612, 442] on textarea "HI [PERSON_NAME], thank you for your feedback. I understand your concern about …" at bounding box center [538, 427] width 448 height 42
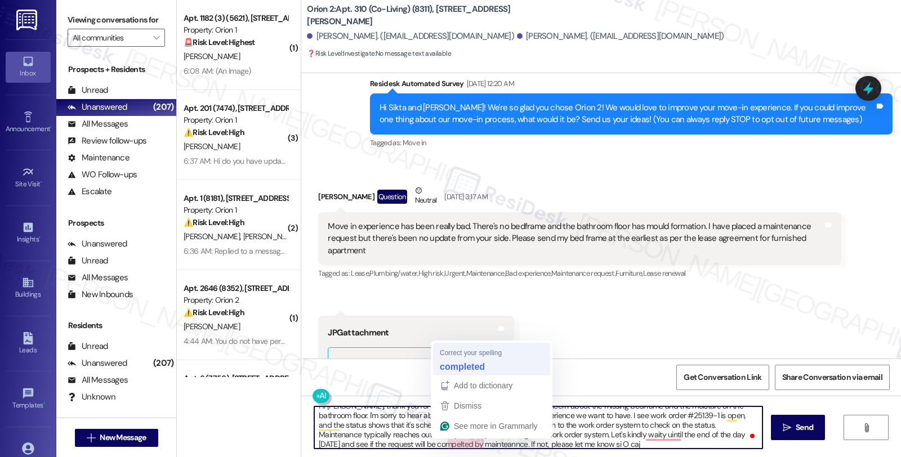
type textarea "HI [PERSON_NAME], thank you for your feedback. I understand your concern about …"
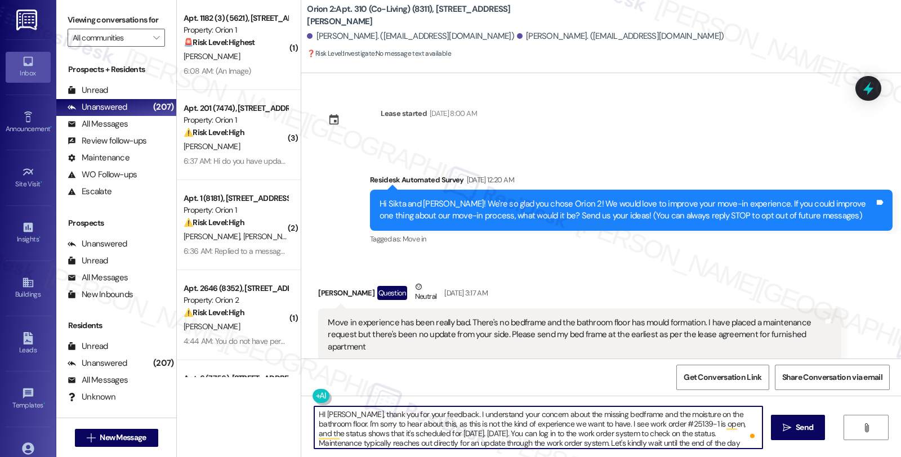
scroll to position [12, 0]
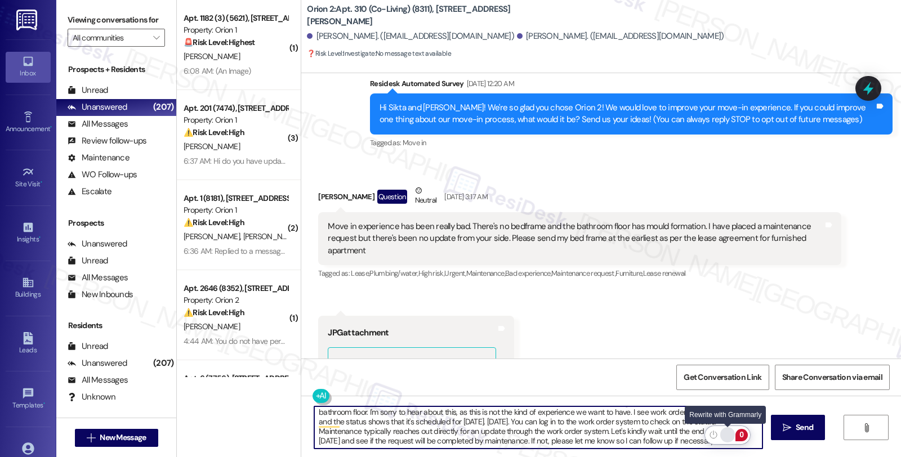
click at [731, 431] on div "Rewrite with Grammarly" at bounding box center [727, 434] width 12 height 13
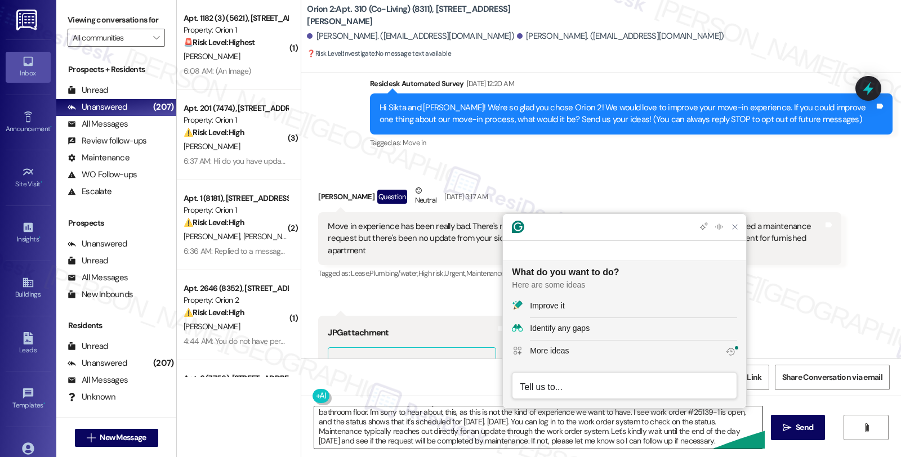
scroll to position [0, 0]
click at [643, 312] on button "Improve it" at bounding box center [624, 307] width 243 height 23
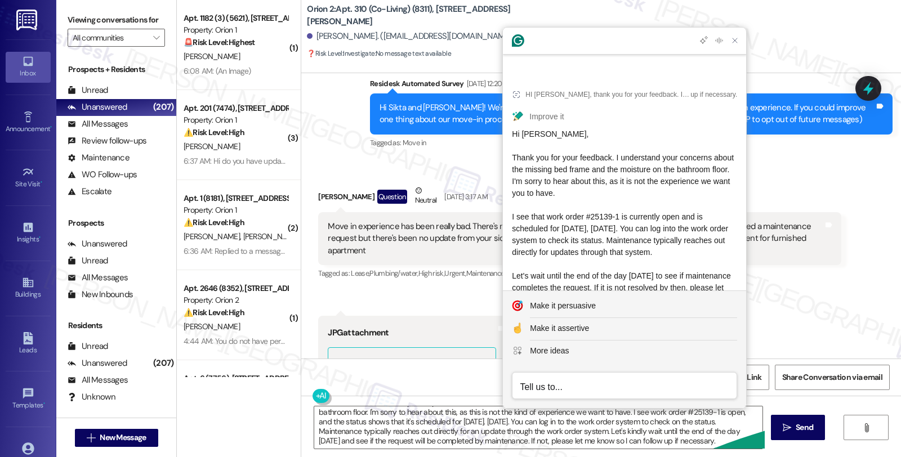
scroll to position [51, 0]
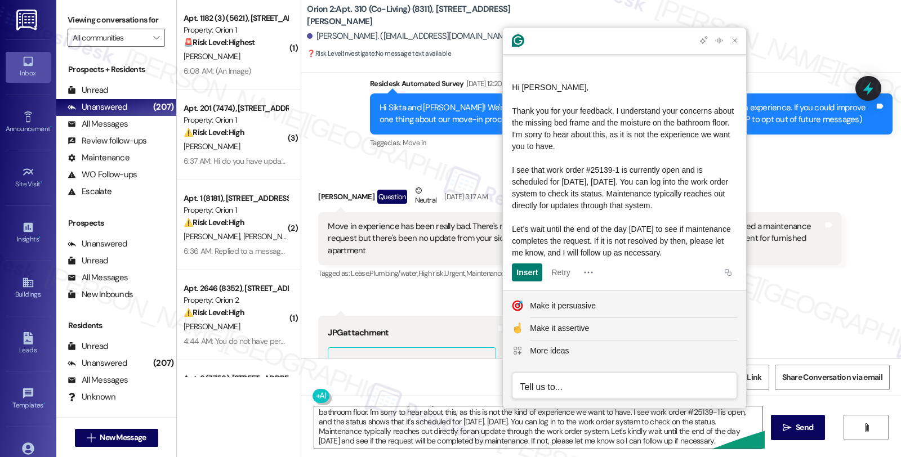
drag, startPoint x: 566, startPoint y: 250, endPoint x: 518, endPoint y: 89, distance: 168.5
click at [518, 89] on div "Hi [PERSON_NAME], Thank you for your feedback. I understand your concerns about…" at bounding box center [624, 170] width 225 height 177
click at [330, 427] on textarea "HI [PERSON_NAME], thank you for your feedback. I understand your concern about …" at bounding box center [538, 427] width 448 height 42
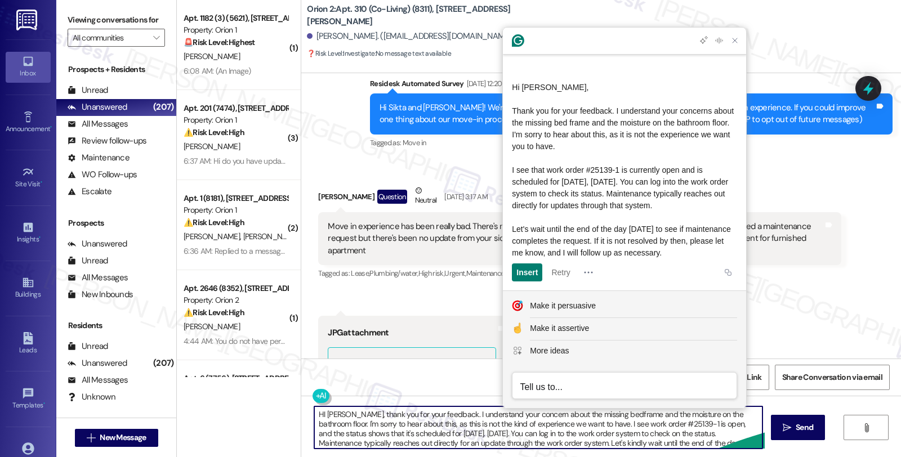
scroll to position [12, 0]
drag, startPoint x: 364, startPoint y: 415, endPoint x: 815, endPoint y: 486, distance: 457.1
click at [815, 457] on html "Inbox Go to Inbox Announcement • Send A Text Announcement Site Visit • Go to Si…" at bounding box center [450, 228] width 901 height 457
paste textarea "[PERSON_NAME] you for your feedback. I understand your concerns about the missi…"
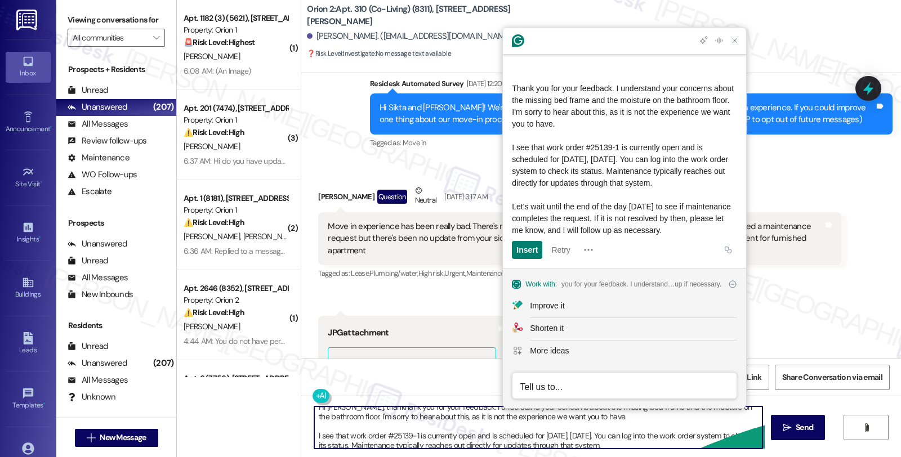
scroll to position [0, 0]
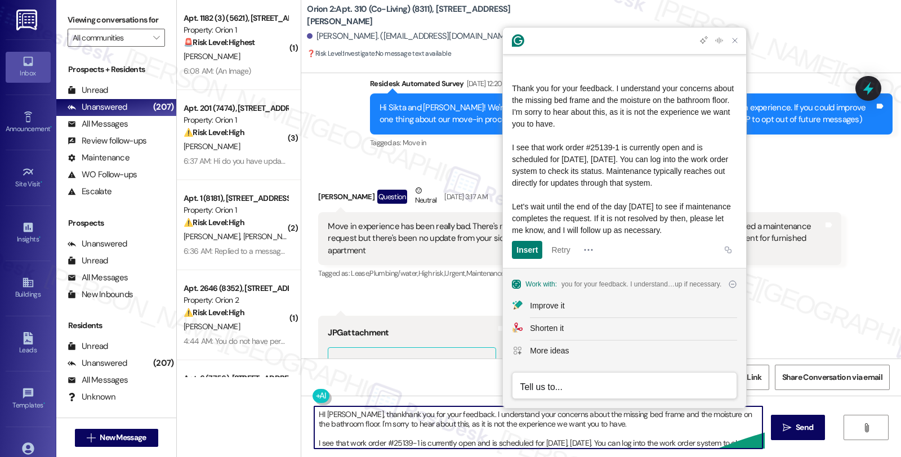
click at [365, 413] on textarea "HI [PERSON_NAME], thankhank you for your feedback. I understand your concerns a…" at bounding box center [538, 427] width 448 height 42
click at [432, 428] on textarea "HI [PERSON_NAME], thank you for your feedback. I understand your concerns about…" at bounding box center [538, 427] width 448 height 42
type textarea "HI [PERSON_NAME], thank you for your feedback. I understand your concerns about…"
click at [817, 429] on button " Send" at bounding box center [798, 427] width 55 height 25
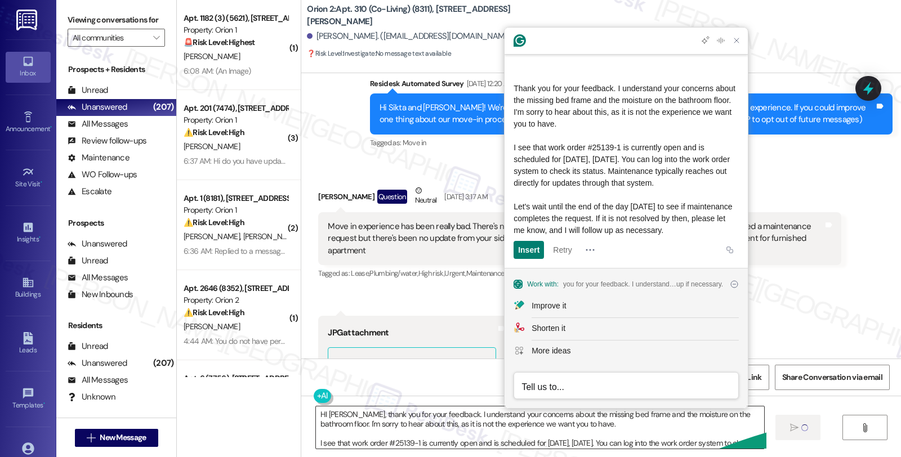
click at [436, 432] on textarea "HI [PERSON_NAME], thank you for your feedback. I understand your concerns about…" at bounding box center [540, 427] width 448 height 42
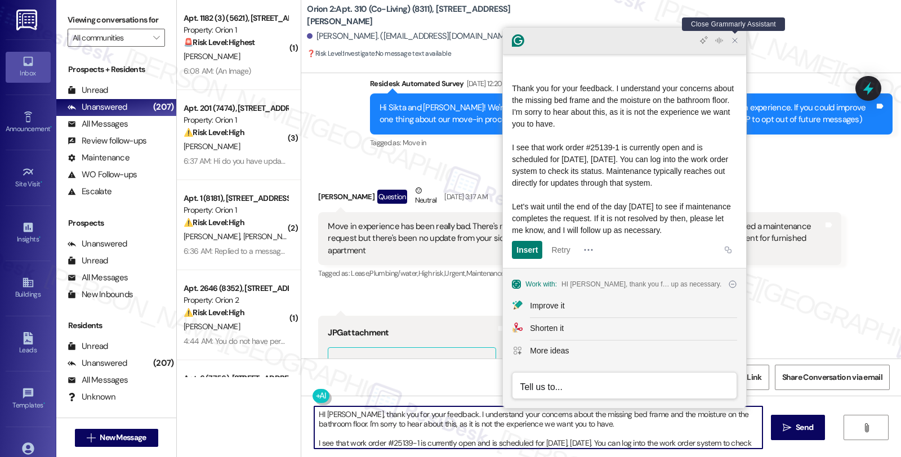
click at [733, 42] on icon "Close Grammarly Assistant" at bounding box center [734, 40] width 5 height 5
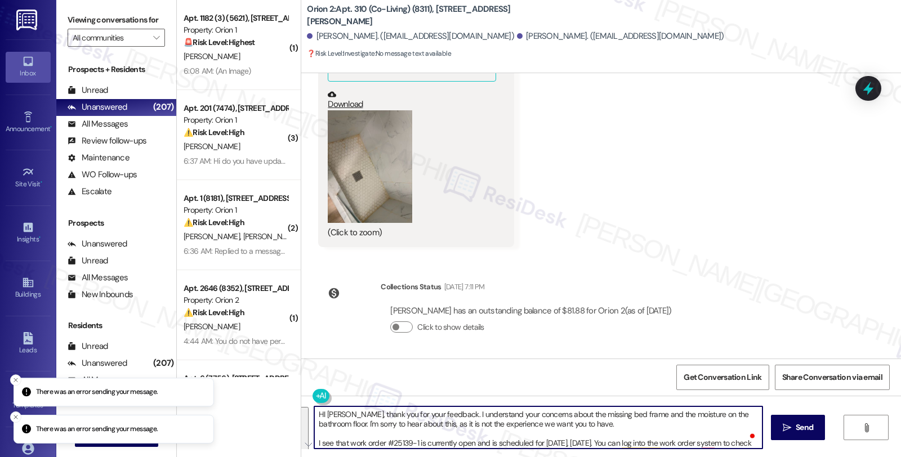
click at [503, 420] on textarea "HI [PERSON_NAME], thank you for your feedback. I understand your concerns about…" at bounding box center [538, 427] width 448 height 42
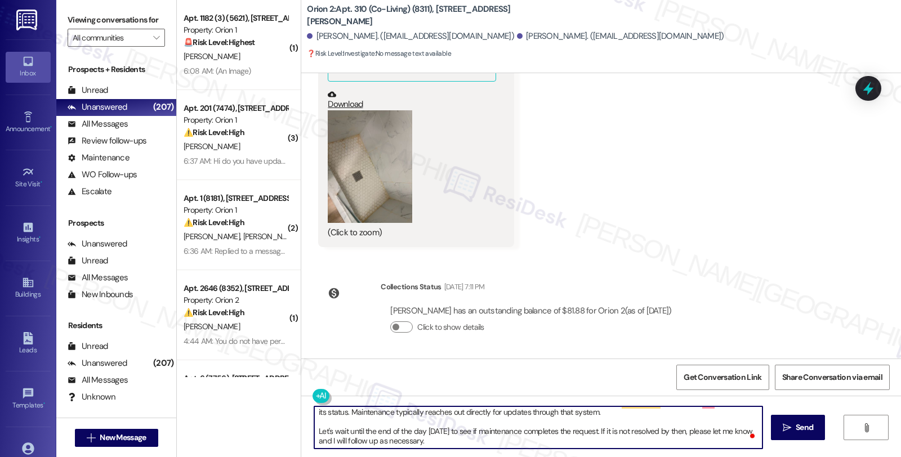
click at [548, 430] on textarea "HI [PERSON_NAME], thank you for your feedback. I understand your concerns about…" at bounding box center [538, 427] width 448 height 42
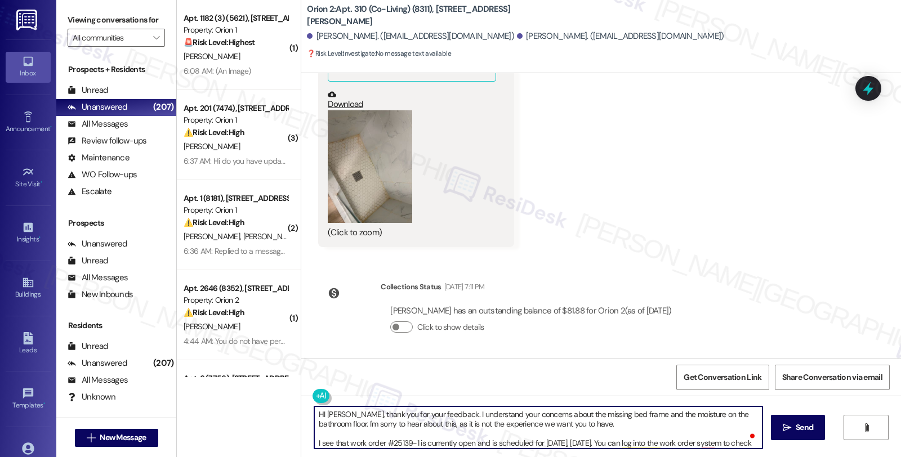
click at [541, 433] on textarea "HI [PERSON_NAME], thank you for your feedback. I understand your concerns about…" at bounding box center [538, 427] width 448 height 42
click at [392, 436] on textarea "HI [PERSON_NAME], thank you for your feedback. I understand your concerns about…" at bounding box center [540, 427] width 448 height 42
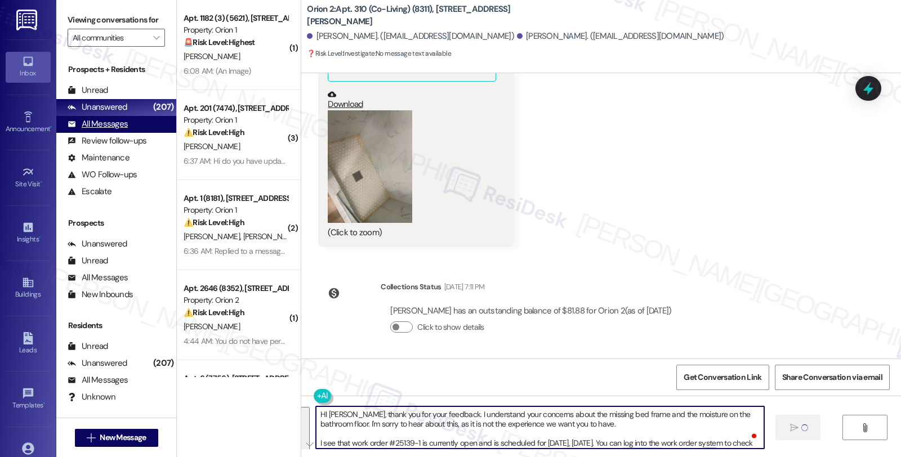
click at [128, 133] on div "All Messages (undefined)" at bounding box center [116, 124] width 120 height 17
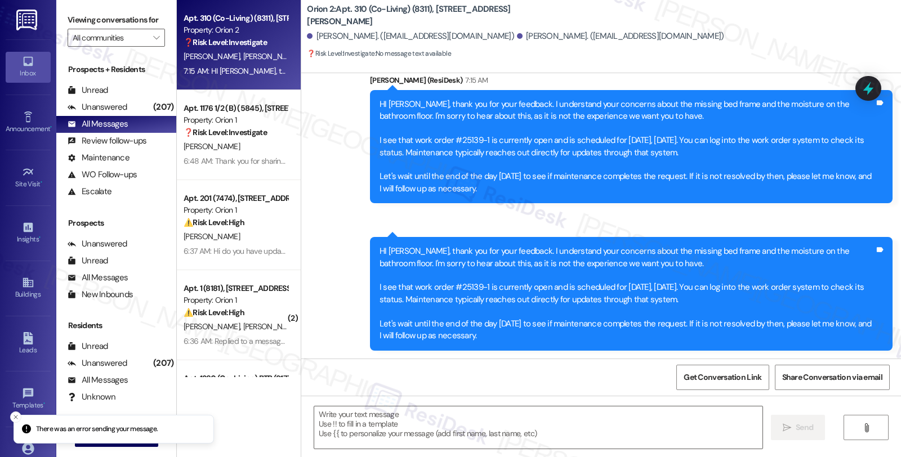
type textarea "Fetching suggested responses. Please feel free to read through the conversation…"
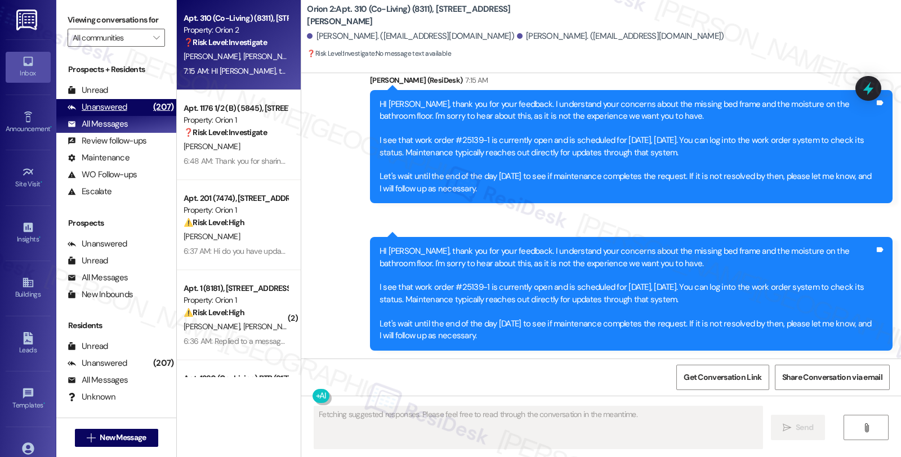
click at [115, 113] on div "Unanswered" at bounding box center [98, 107] width 60 height 12
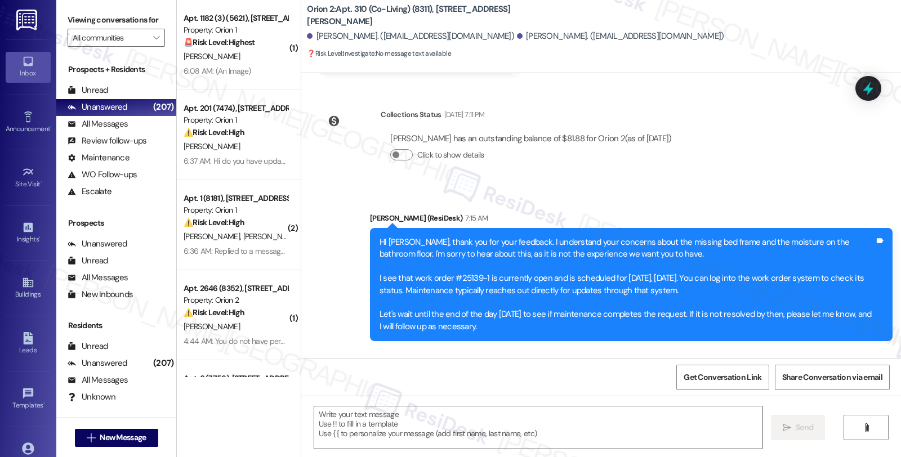
type textarea "Fetching suggested responses. Please feel free to read through the conversation…"
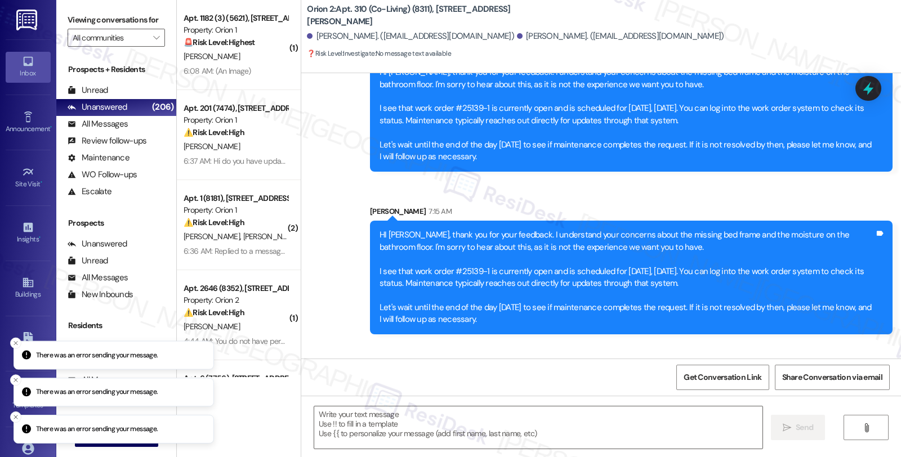
scroll to position [1044, 0]
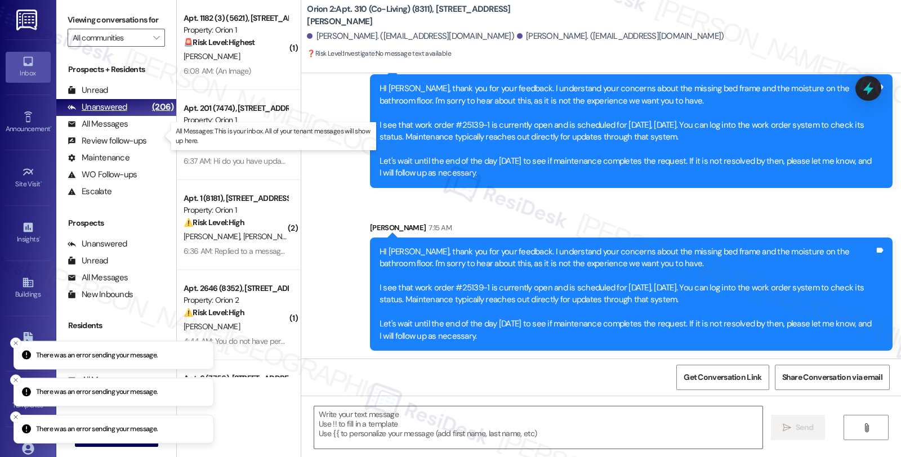
click at [127, 116] on div "Unanswered (206)" at bounding box center [116, 107] width 120 height 17
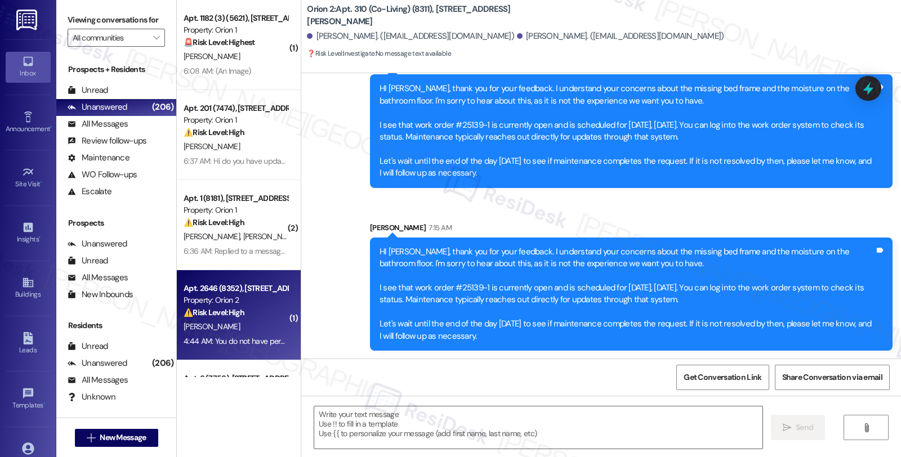
click at [265, 331] on div "[PERSON_NAME]" at bounding box center [235, 327] width 106 height 14
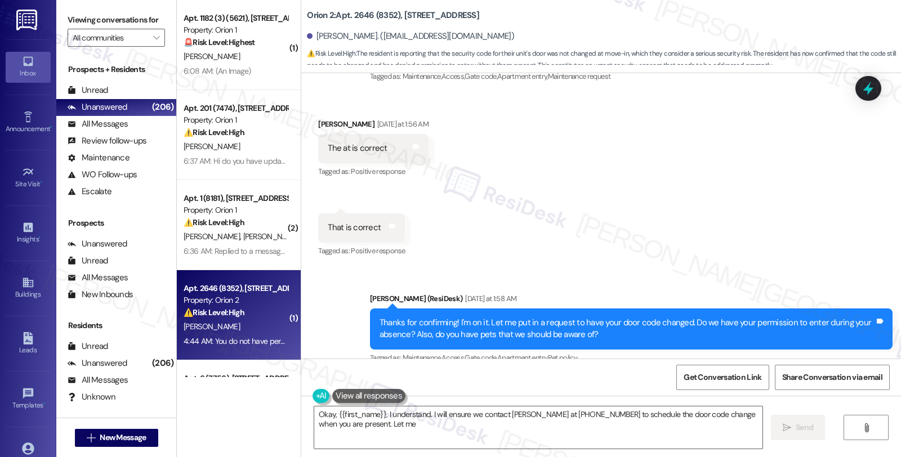
scroll to position [522, 0]
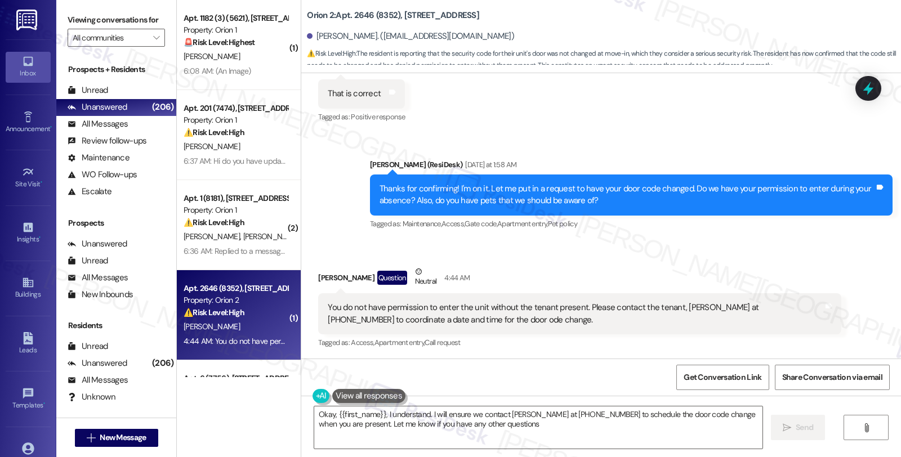
type textarea "Okay, {{first_name}}, I understand. I will ensure we contact [PERSON_NAME] at […"
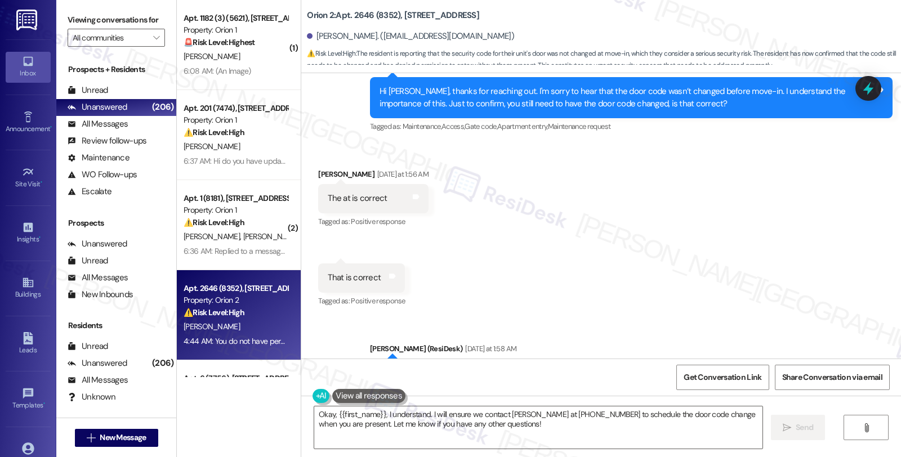
scroll to position [335, 0]
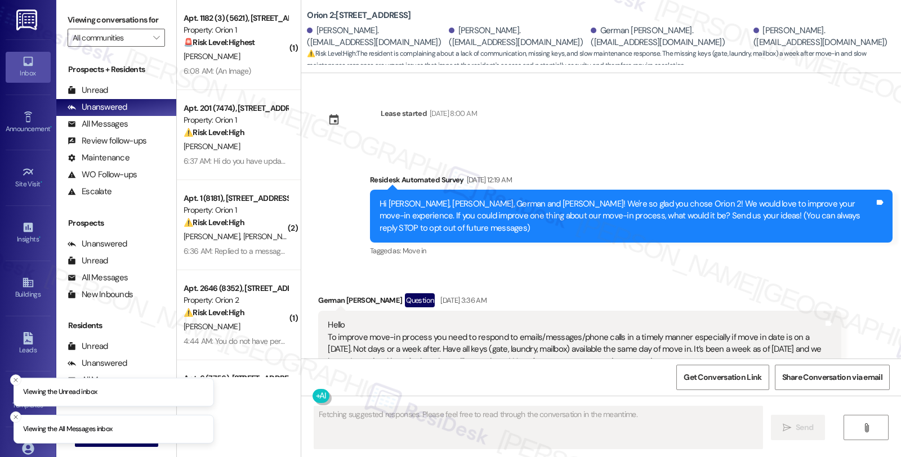
scroll to position [42, 0]
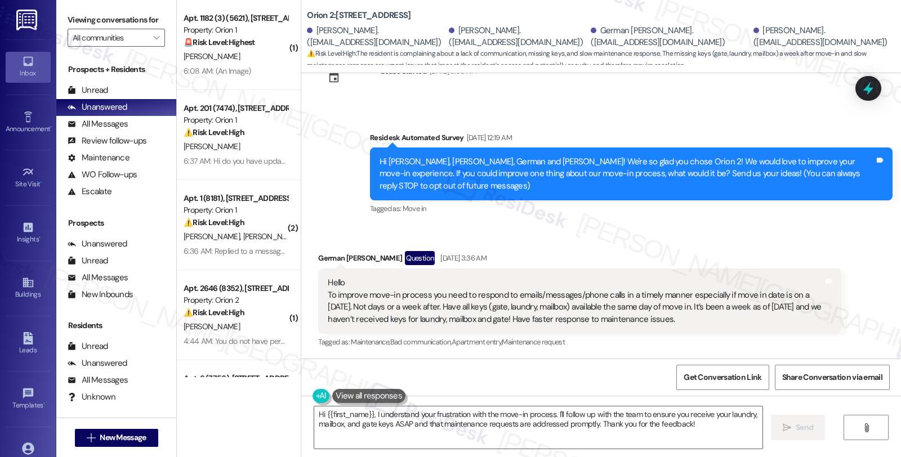
click at [325, 252] on div "German [PERSON_NAME] Question [DATE] 3:36 AM" at bounding box center [579, 260] width 522 height 18
copy div "German"
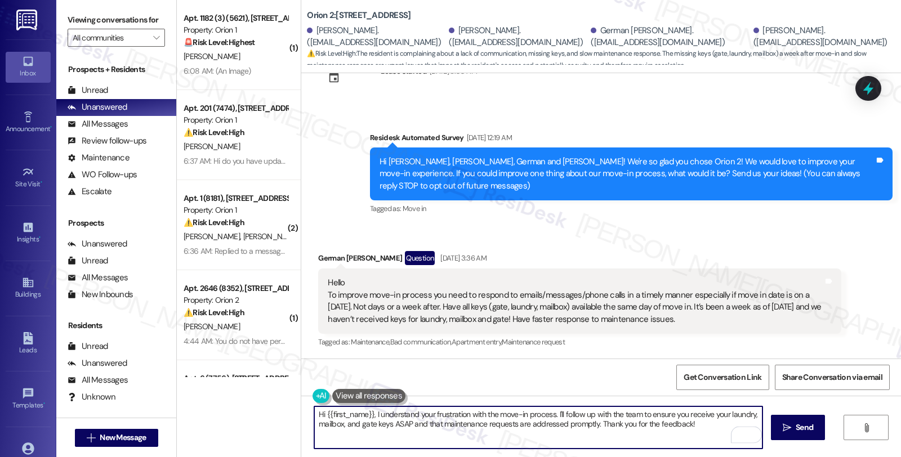
drag, startPoint x: 319, startPoint y: 411, endPoint x: 367, endPoint y: 410, distance: 48.4
click at [367, 410] on textarea "Hi {{first_name}}, I understand your frustration with the move-in process. I'll…" at bounding box center [538, 427] width 448 height 42
paste textarea "German"
click at [531, 411] on textarea "Hi German, I understand your frustration with the move-in process. I'll follow …" at bounding box center [538, 427] width 448 height 42
drag, startPoint x: 530, startPoint y: 413, endPoint x: 621, endPoint y: 407, distance: 91.4
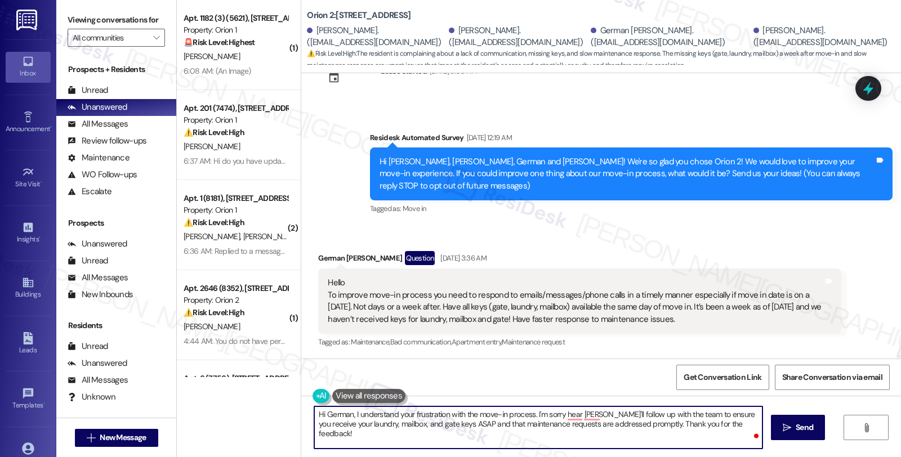
click at [530, 413] on textarea "Hi German, I understand your frustration with the move-in process. I'm sorry he…" at bounding box center [538, 427] width 448 height 42
click at [650, 415] on textarea "Hi German, I understand your frustration with the move-in process. We're sorry …" at bounding box center [538, 427] width 448 height 42
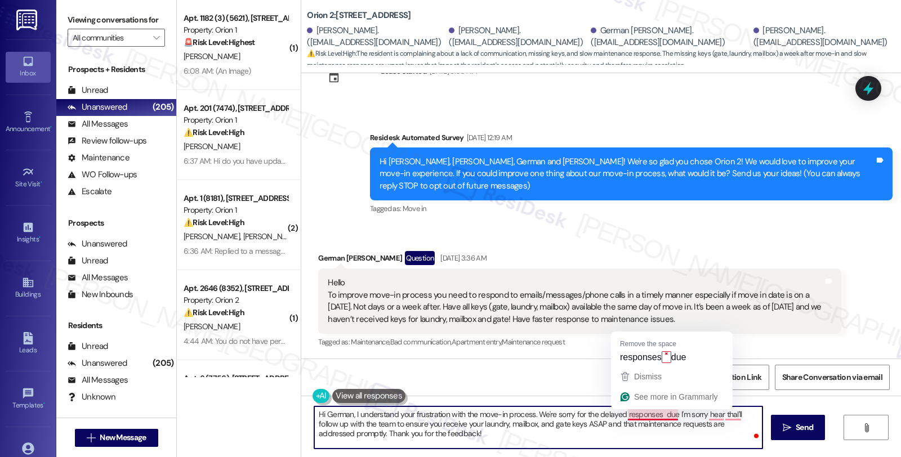
paste textarea "as we are currently receiving a high volume of email inquiries this season, and…"
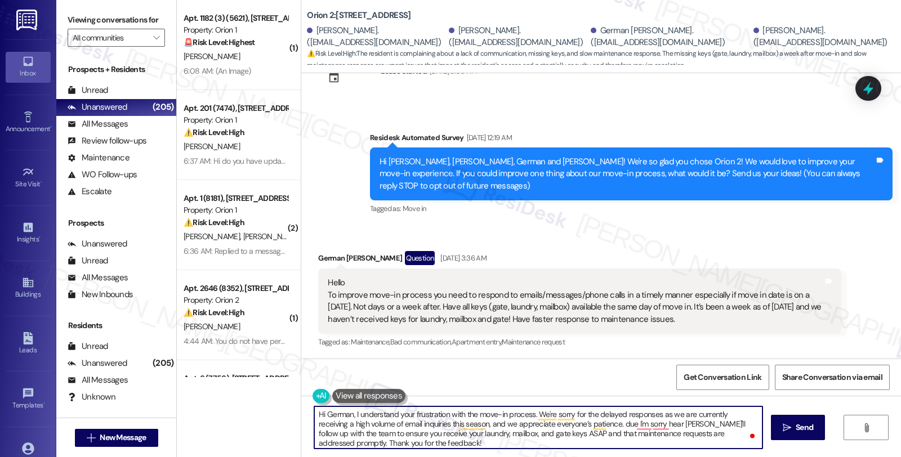
click at [480, 423] on textarea "Hi German, I understand your frustration with the move-in process. We're sorry …" at bounding box center [538, 427] width 448 height 42
drag, startPoint x: 603, startPoint y: 426, endPoint x: 614, endPoint y: 440, distance: 17.8
click at [614, 440] on textarea "Hi German, I understand your frustration with the move-in process. We're sorry …" at bounding box center [538, 427] width 448 height 42
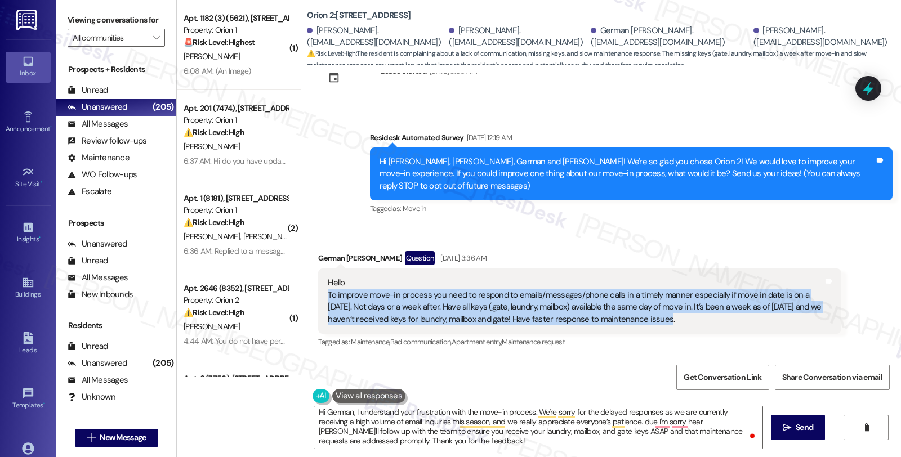
drag, startPoint x: 533, startPoint y: 323, endPoint x: 301, endPoint y: 300, distance: 232.5
click at [310, 300] on div "Received via SMS German [PERSON_NAME] Question [DATE] 3:36 AM Hello To improve …" at bounding box center [579, 301] width 539 height 117
copy div "To improve move-in process you need to respond to emails/messages/phone calls i…"
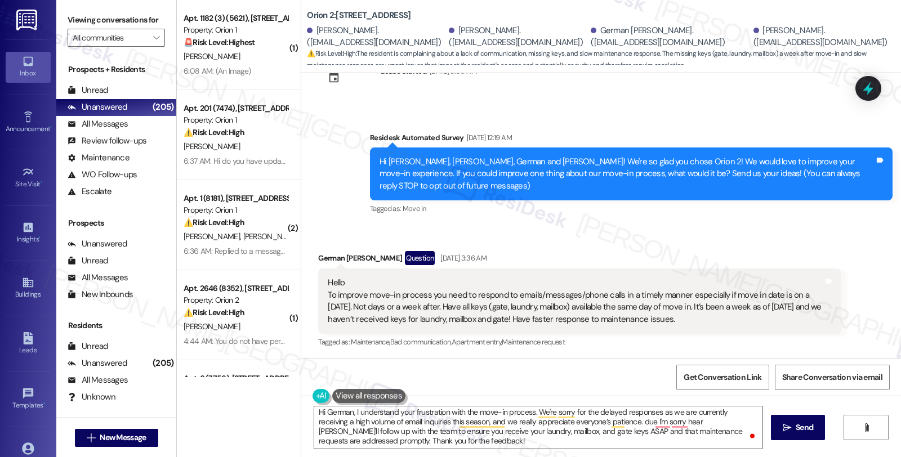
click at [739, 231] on div "Received via SMS German [PERSON_NAME] Question [DATE] 3:36 AM Hello To improve …" at bounding box center [601, 292] width 600 height 133
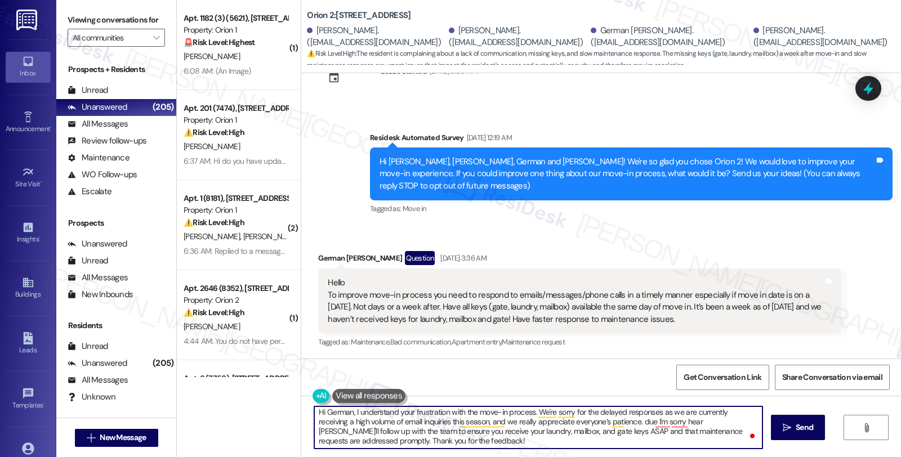
click at [544, 421] on textarea "Hi German, I understand your frustration with the move-in process. We're sorry …" at bounding box center [538, 427] width 448 height 42
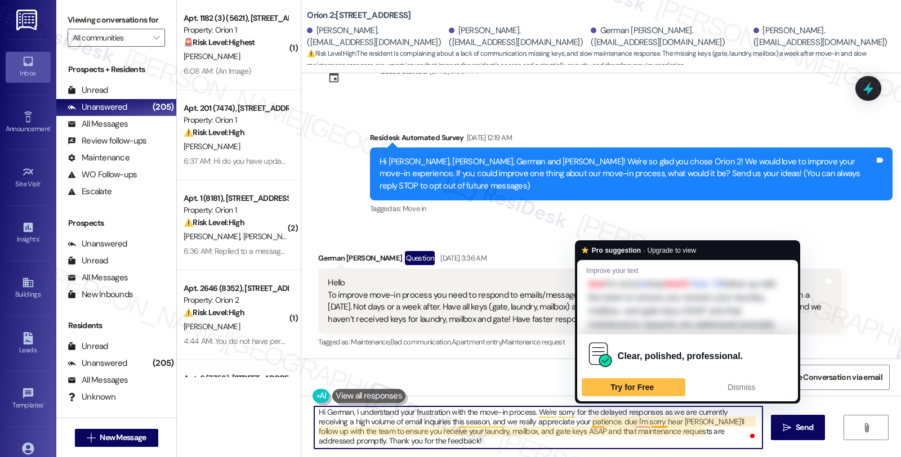
click at [586, 420] on textarea "Hi German, I understand your frustration with the move-in process. We're sorry …" at bounding box center [538, 427] width 448 height 42
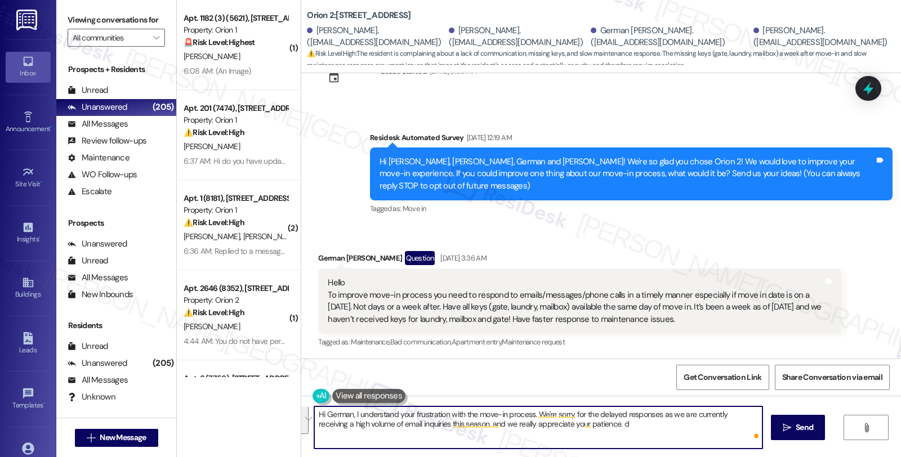
scroll to position [0, 0]
click at [614, 426] on textarea "Hi German, I understand your frustration with the move-in process. We're sorry …" at bounding box center [538, 427] width 448 height 42
paste textarea "All move-in items (keys, garage clickers, etc.) can be found inside your unit, …"
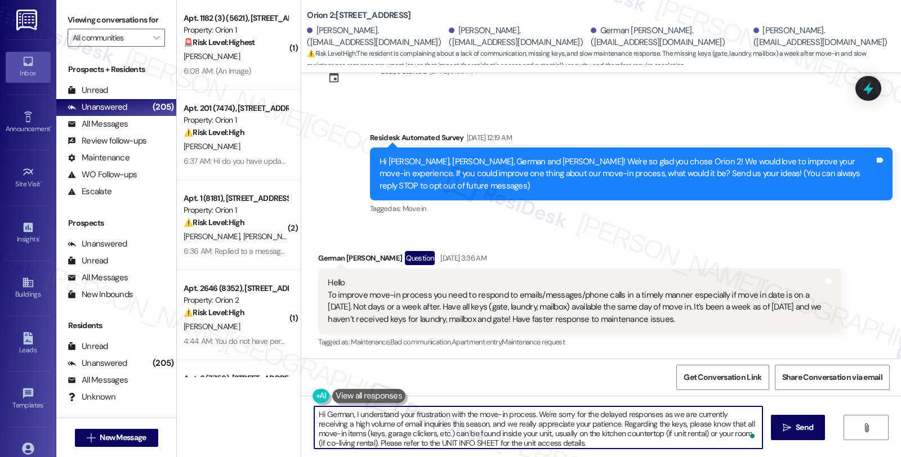
click at [355, 442] on textarea "Hi German, I understand your frustration with the move-in process. We're sorry …" at bounding box center [538, 427] width 448 height 42
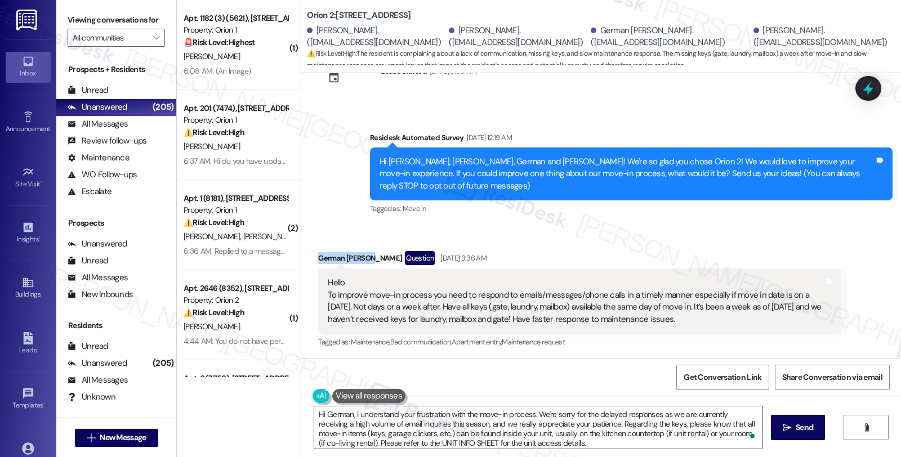
drag, startPoint x: 307, startPoint y: 257, endPoint x: 361, endPoint y: 263, distance: 53.8
click at [361, 263] on div "Received via SMS German Fajardo Question Aug 19, 2025 at 3:36 AM Hello To impro…" at bounding box center [579, 301] width 539 height 117
copy div "German Fajardo"
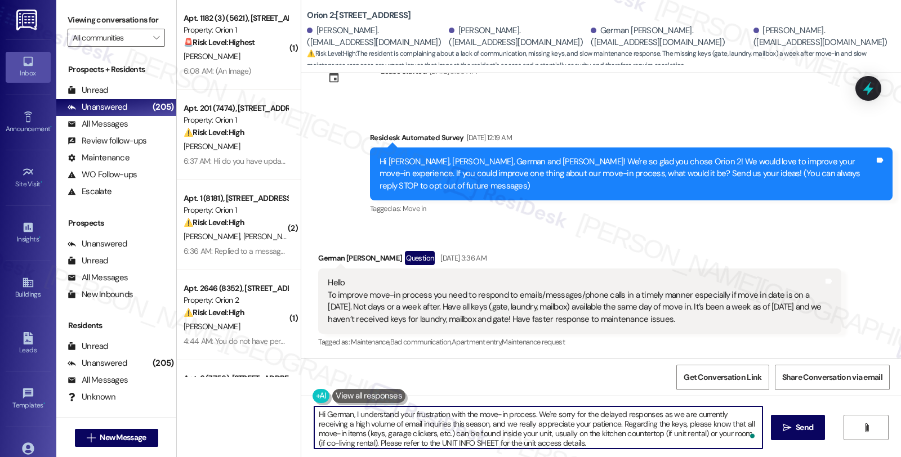
scroll to position [41, 0]
drag, startPoint x: 352, startPoint y: 443, endPoint x: 675, endPoint y: 445, distance: 323.1
click at [675, 445] on textarea "Hi German, I understand your frustration with the move-in process. We're sorry …" at bounding box center [538, 427] width 448 height 42
click at [538, 445] on textarea "Hi German, I understand your frustration with the move-in process. We're sorry …" at bounding box center [540, 427] width 448 height 42
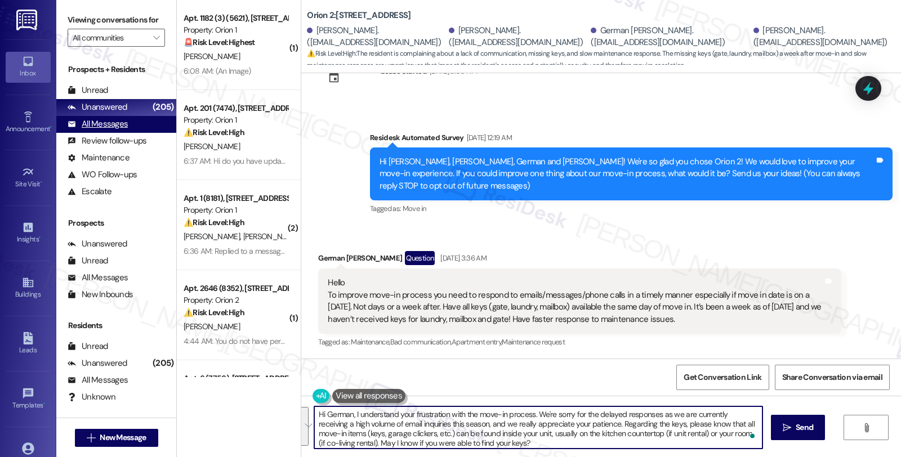
type textarea "Hi German, I understand your frustration with the move-in process. We're sorry …"
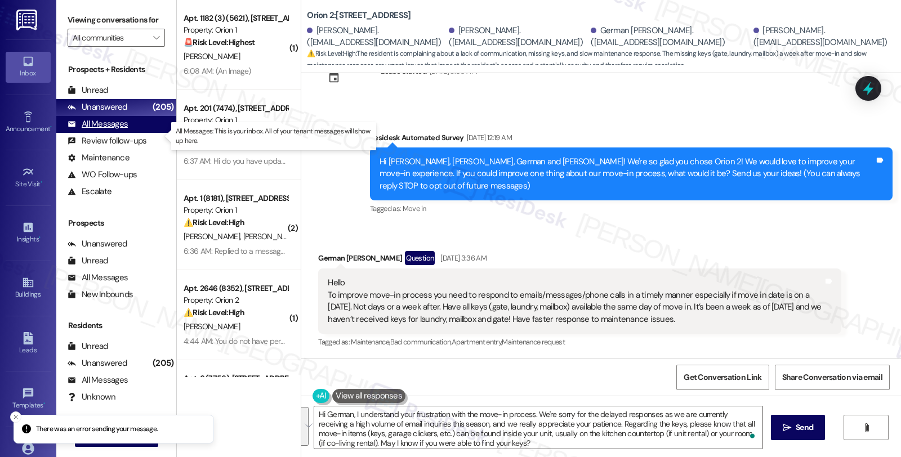
click at [109, 130] on div "All Messages" at bounding box center [98, 124] width 60 height 12
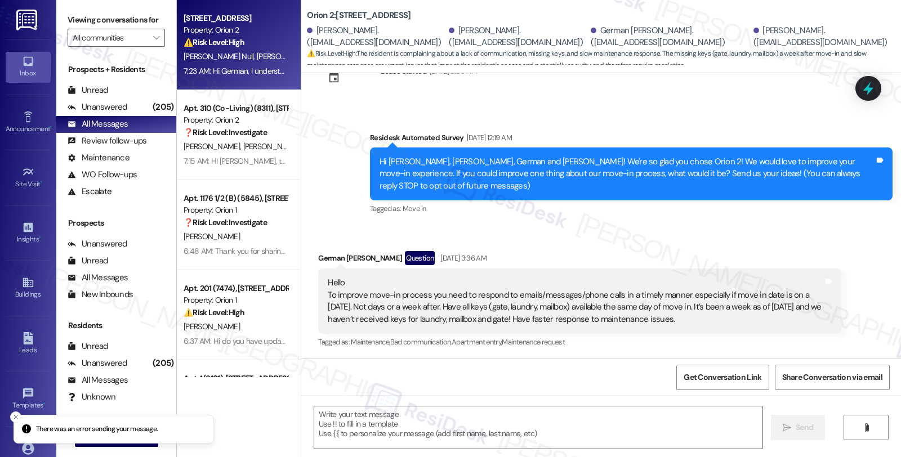
type textarea "Fetching suggested responses. Please feel free to read through the conversation…"
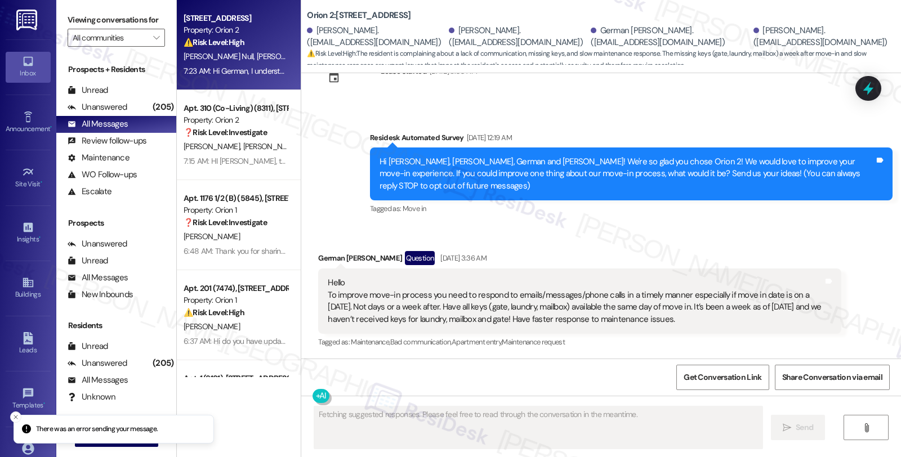
scroll to position [156, 0]
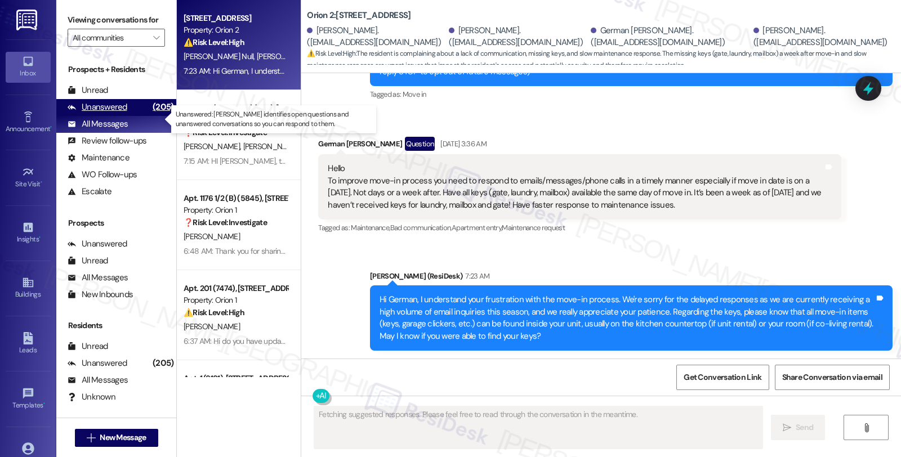
click at [117, 113] on div "Unanswered" at bounding box center [98, 107] width 60 height 12
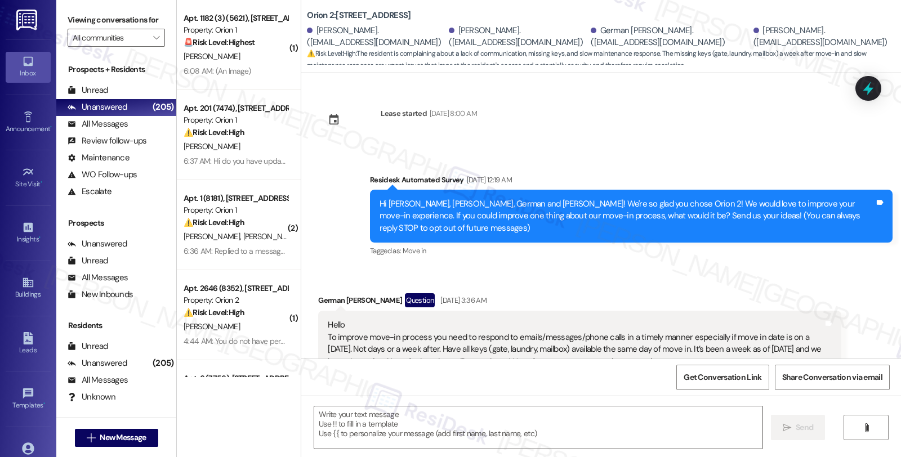
type textarea "Fetching suggested responses. Please feel free to read through the conversation…"
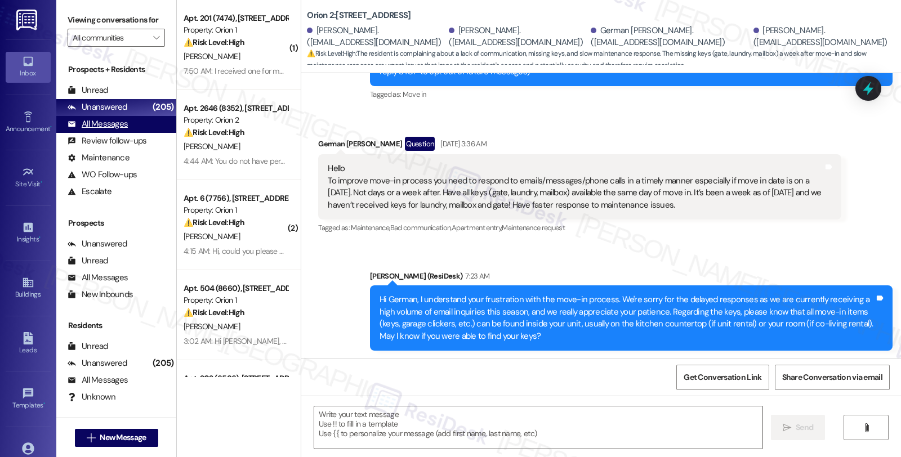
click at [116, 130] on div "All Messages" at bounding box center [98, 124] width 60 height 12
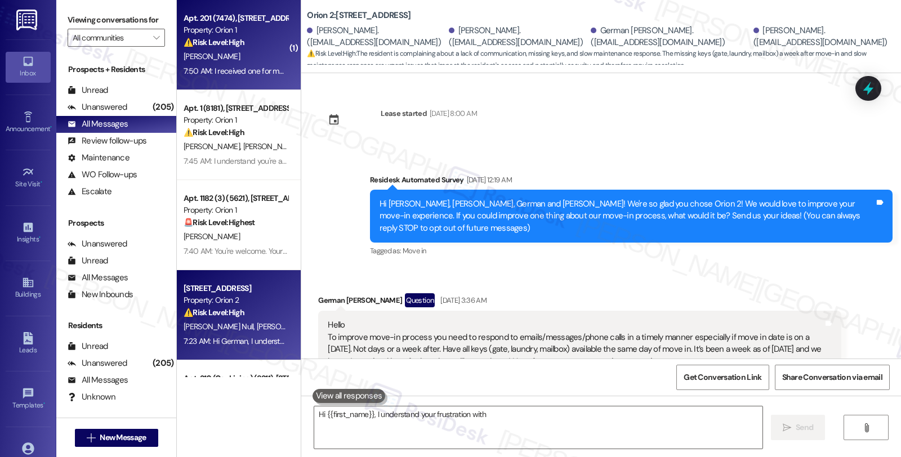
scroll to position [42, 0]
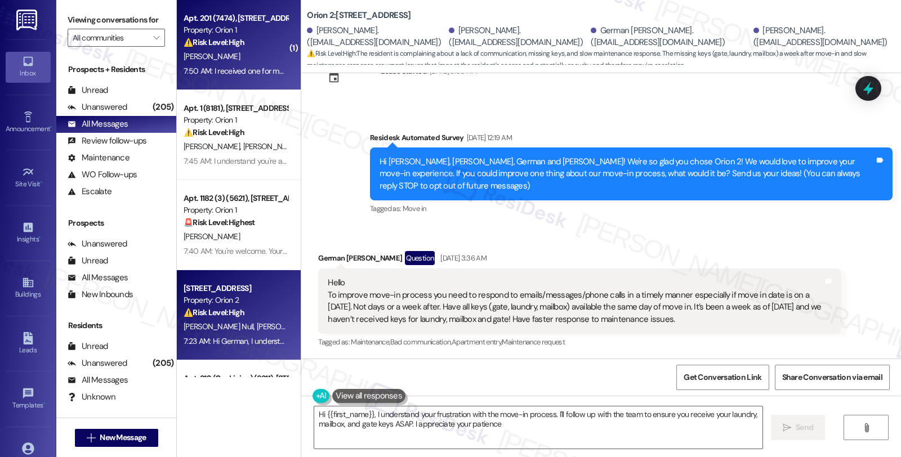
type textarea "Hi {{first_name}}, I understand your frustration with the move-in process. I'll…"
click at [256, 62] on div "[PERSON_NAME]" at bounding box center [235, 57] width 106 height 14
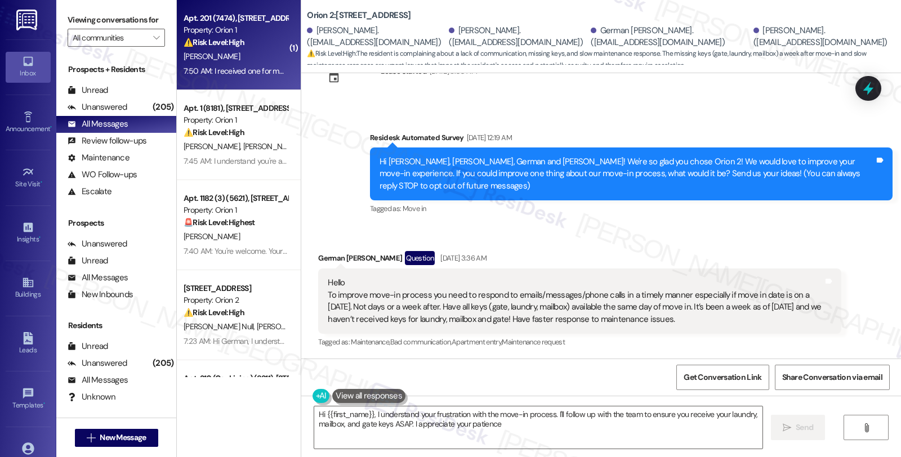
type textarea "Hi {{first_name}}, I understand your frustration with the move-in process. I'll…"
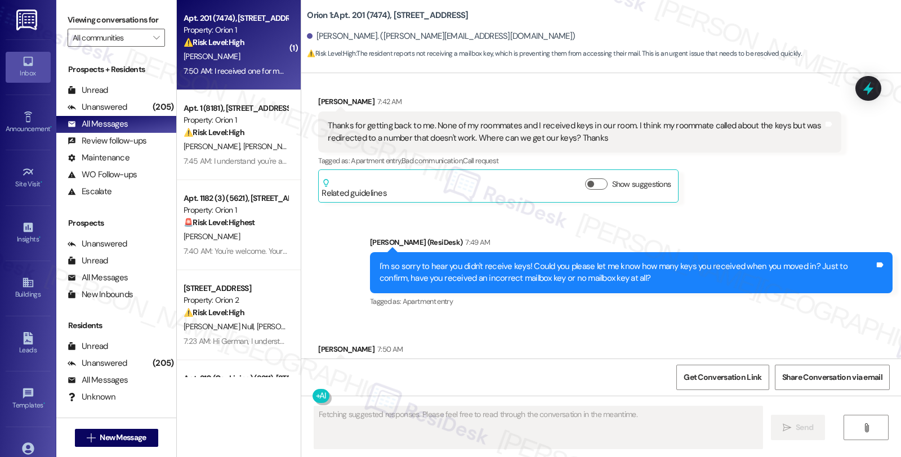
scroll to position [1187, 0]
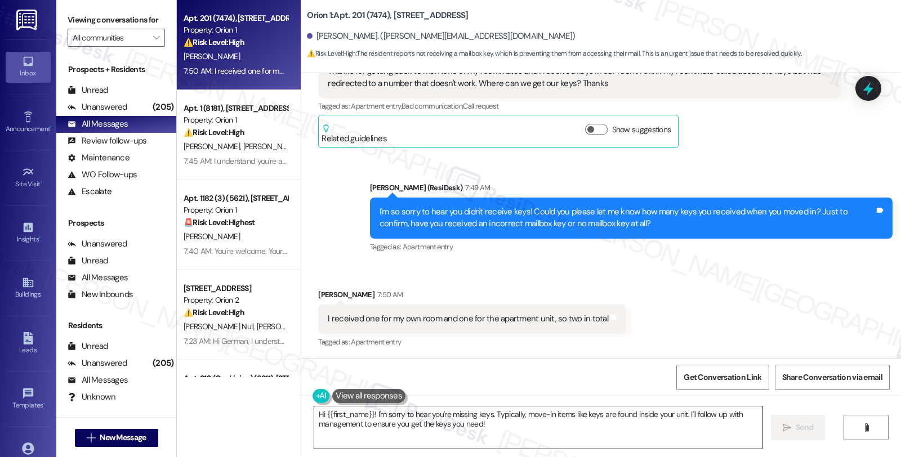
click at [314, 414] on textarea "Hi {{first_name}}! I'm sorry to hear you're missing keys. Typically, move-in it…" at bounding box center [538, 427] width 448 height 42
click at [740, 314] on div "Received via SMS Joy Wang 7:50 AM I received one for my own room and one for th…" at bounding box center [601, 310] width 600 height 95
drag, startPoint x: 775, startPoint y: 288, endPoint x: 752, endPoint y: 295, distance: 24.2
click at [775, 288] on div "Received via SMS Joy Wang 7:50 AM I received one for my own room and one for th…" at bounding box center [601, 310] width 600 height 95
click at [317, 422] on textarea "Hi {{first_name}}! I'm sorry to hear you're missing keys. Typically, move-in it…" at bounding box center [538, 427] width 448 height 42
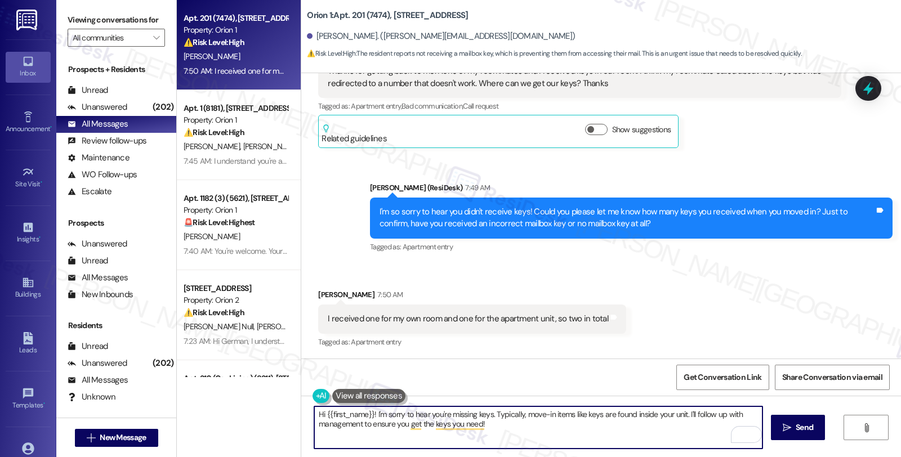
click at [314, 413] on textarea "Hi {{first_name}}! I'm sorry to hear you're missing keys. Typically, move-in it…" at bounding box center [538, 427] width 448 height 42
click at [578, 415] on textarea "Got it! I'll check on this and will keep you posted when we have an update." at bounding box center [538, 427] width 448 height 42
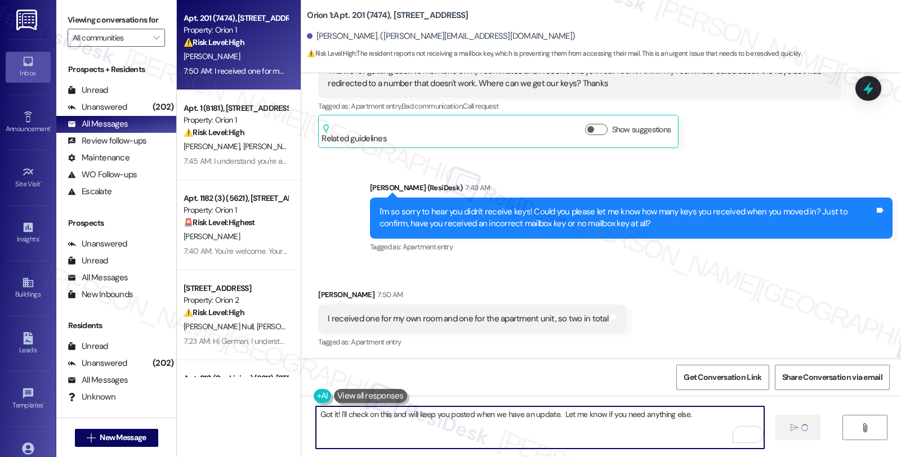
click at [597, 420] on textarea "Got it! I'll check on this and will keep you posted when we have an update. Let…" at bounding box center [540, 427] width 448 height 42
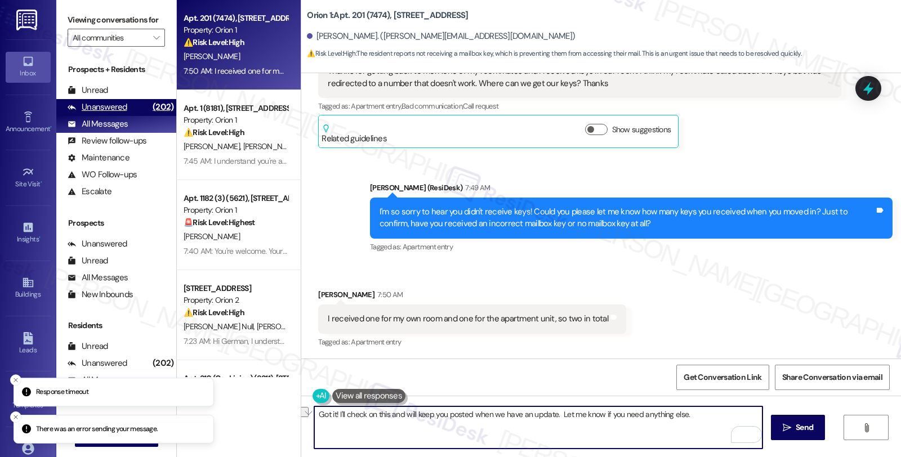
type textarea "Got it! I'll check on this and will keep you posted when we have an update. Let…"
click at [150, 116] on div "(202)" at bounding box center [163, 107] width 26 height 17
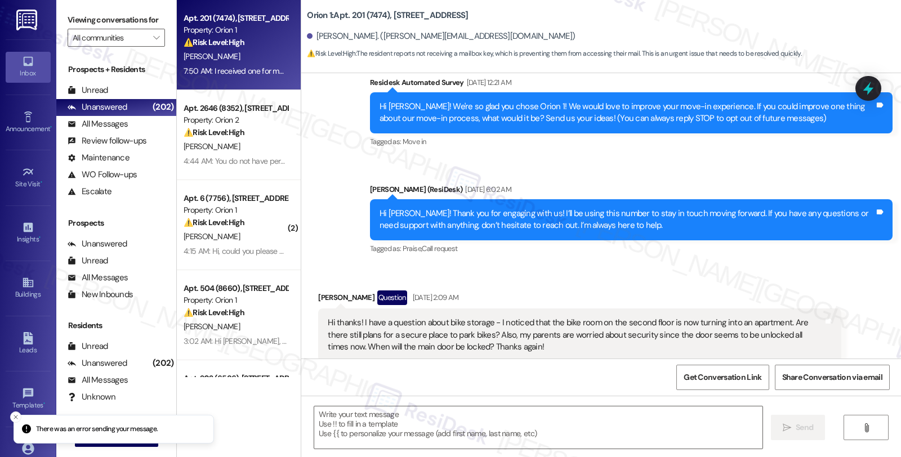
type textarea "Fetching suggested responses. Please feel free to read through the conversation…"
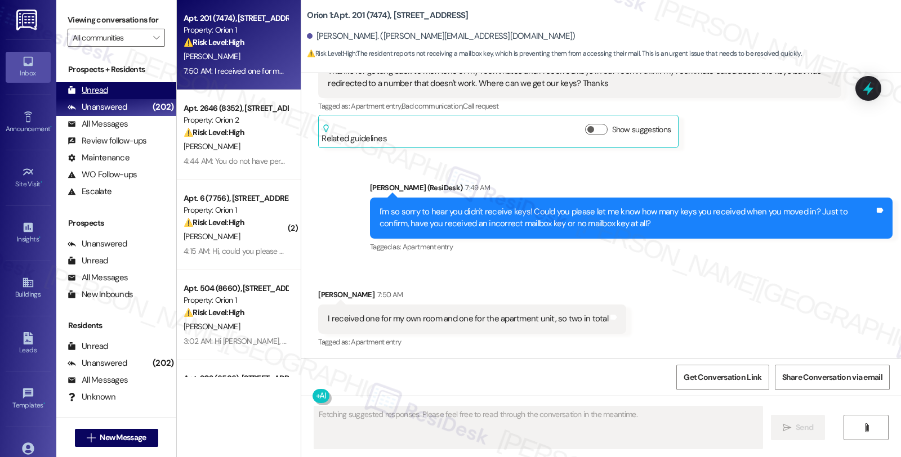
click at [100, 96] on div "Unread" at bounding box center [88, 90] width 41 height 12
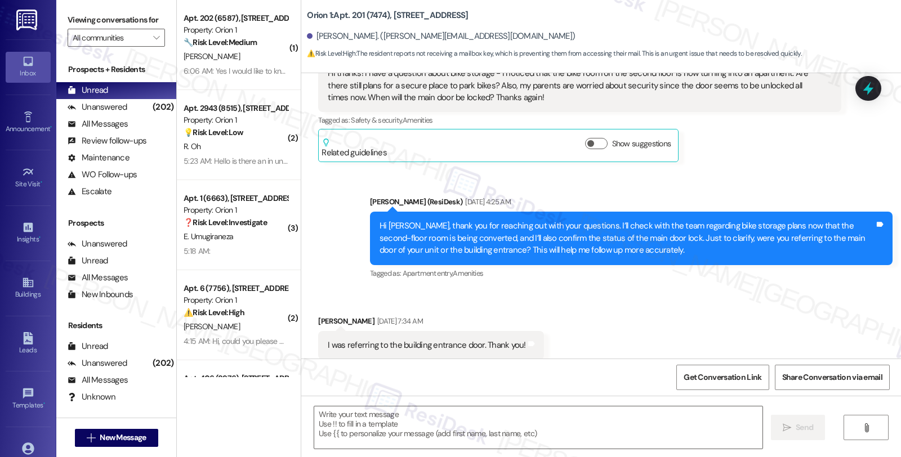
type textarea "Fetching suggested responses. Please feel free to read through the conversation…"
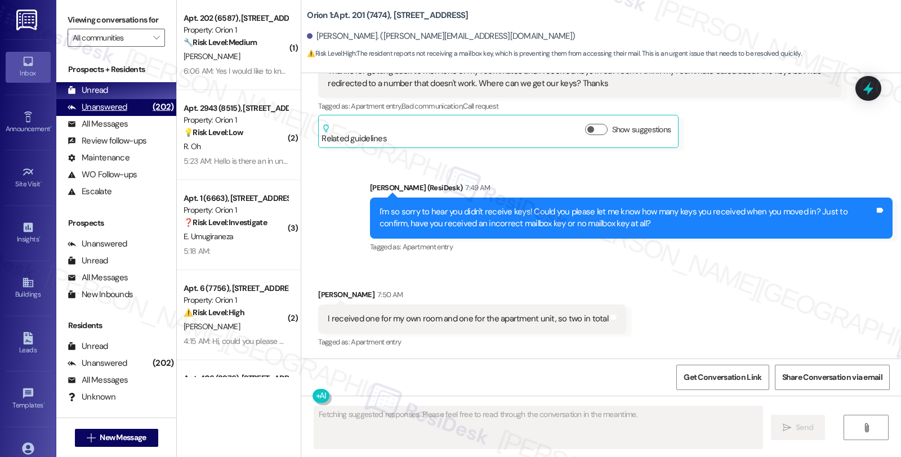
click at [134, 116] on div "Unanswered (202)" at bounding box center [116, 107] width 120 height 17
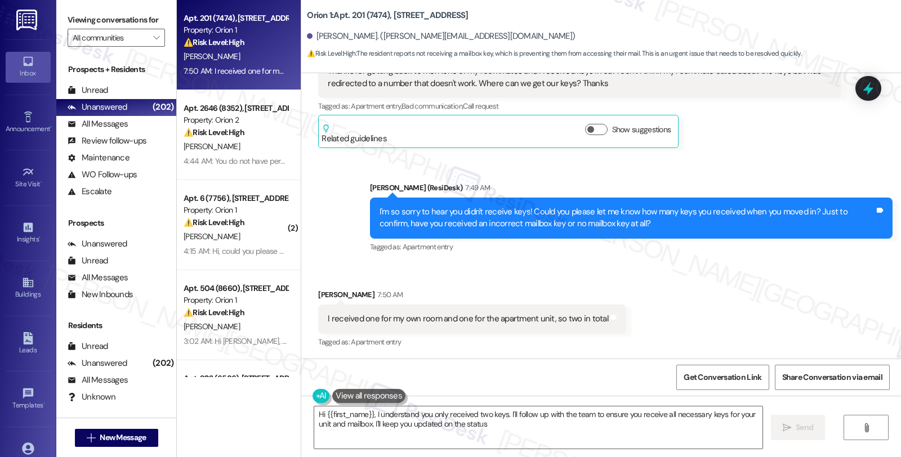
type textarea "Hi {{first_name}}, I understand you only received two keys. I'll follow up with…"
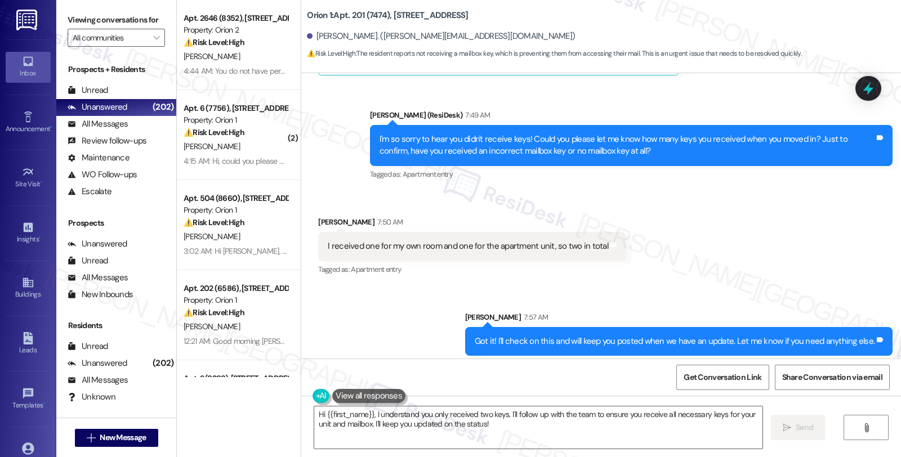
scroll to position [1265, 0]
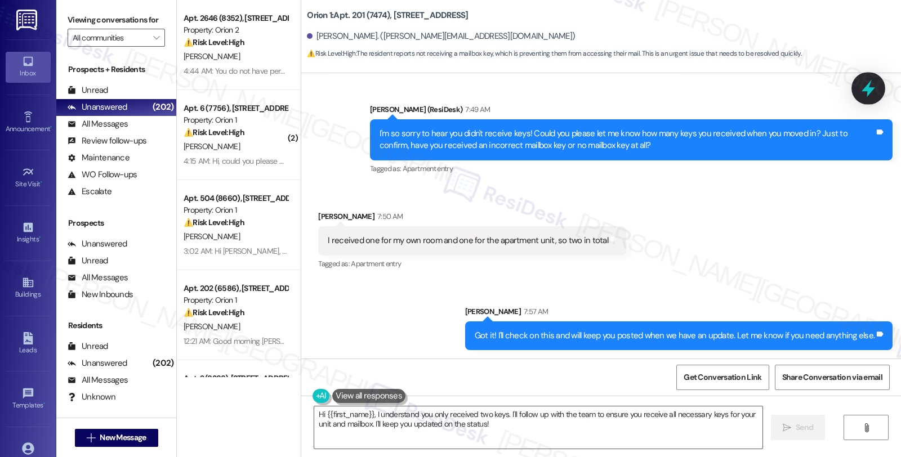
click at [868, 90] on icon at bounding box center [868, 88] width 14 height 17
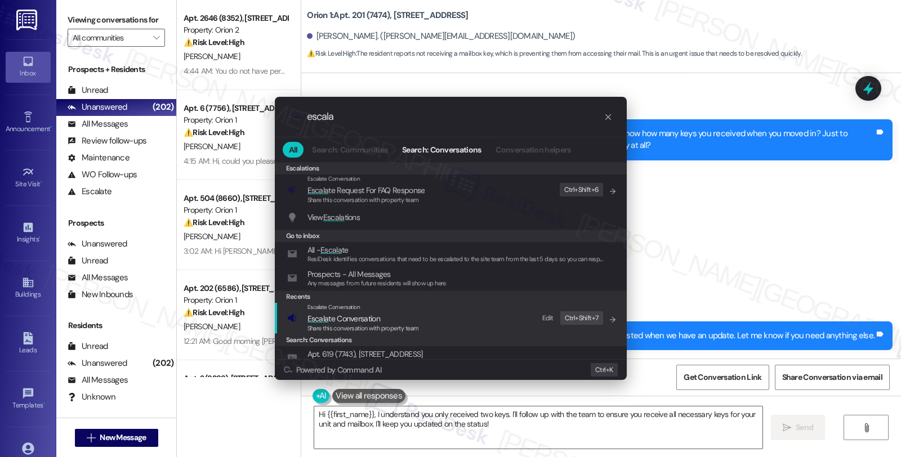
type input "escala"
drag, startPoint x: 391, startPoint y: 313, endPoint x: 387, endPoint y: 307, distance: 7.1
click at [391, 313] on span "Escala te Conversation" at bounding box center [362, 318] width 111 height 12
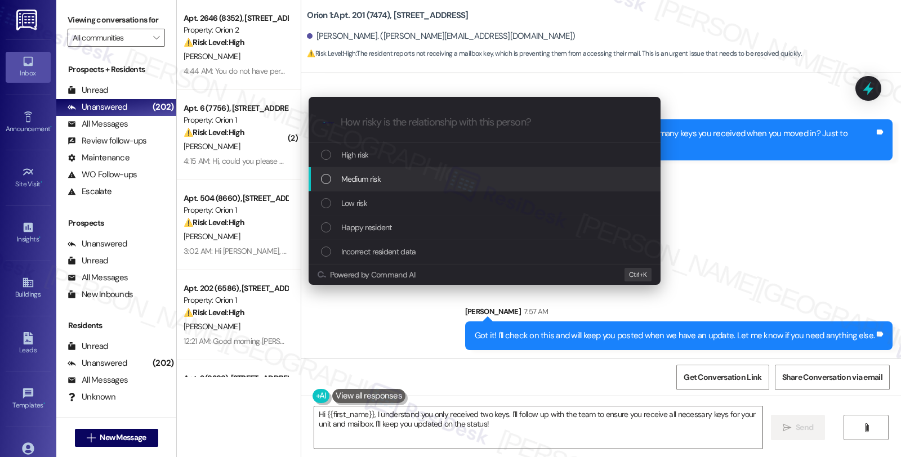
click at [383, 185] on div "Medium risk" at bounding box center [485, 179] width 329 height 12
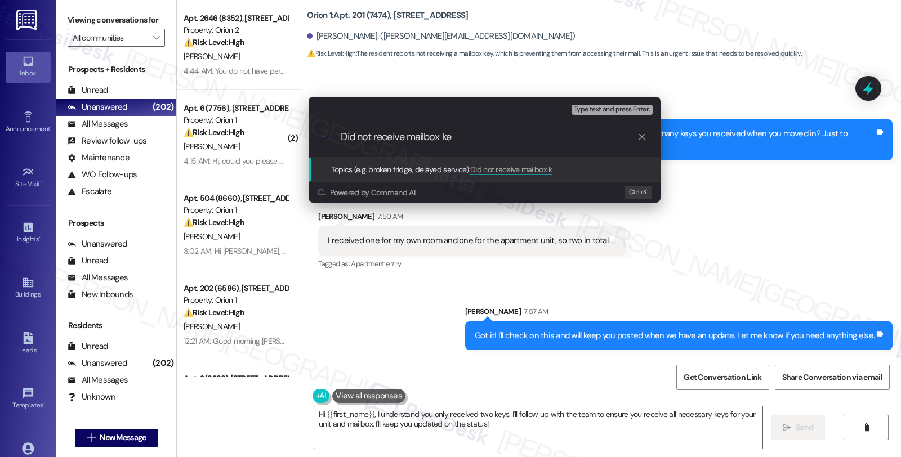
type input "Did not receive mailbox key"
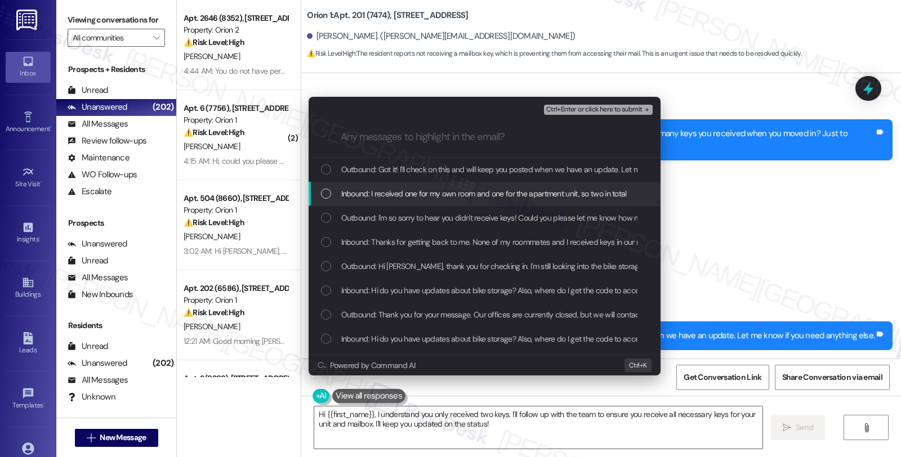
click at [384, 187] on span "Inbound: I received one for my own room and one for the apartment unit, so two …" at bounding box center [483, 193] width 285 height 12
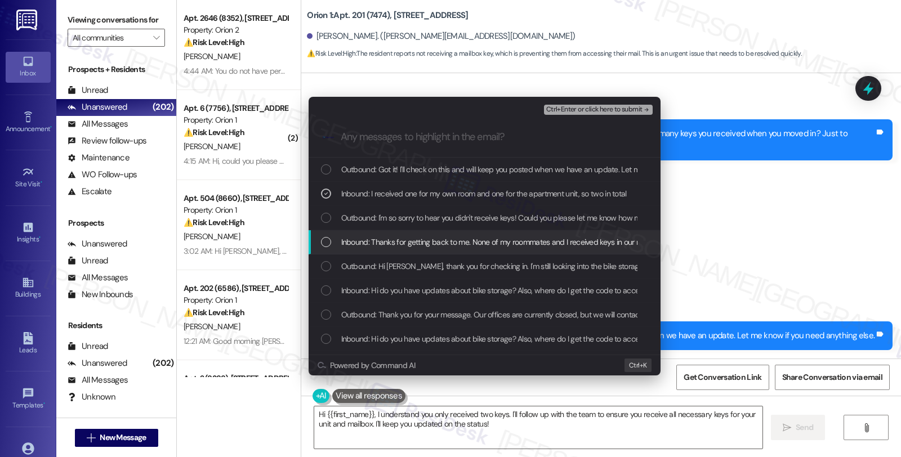
click at [379, 240] on span "Inbound: Thanks for getting back to me. None of my roommates and I received key…" at bounding box center [711, 242] width 740 height 12
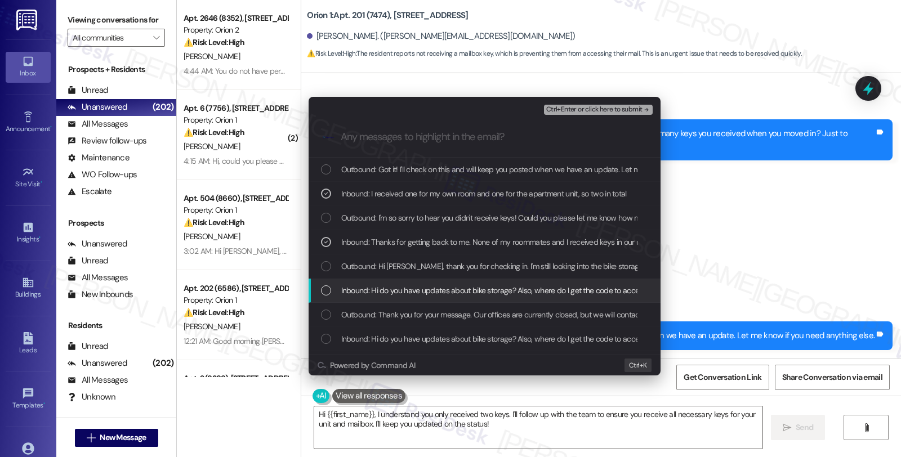
click at [383, 290] on span "Inbound: Hi do you have updates about bike storage? Also, where do I get the co…" at bounding box center [549, 290] width 417 height 12
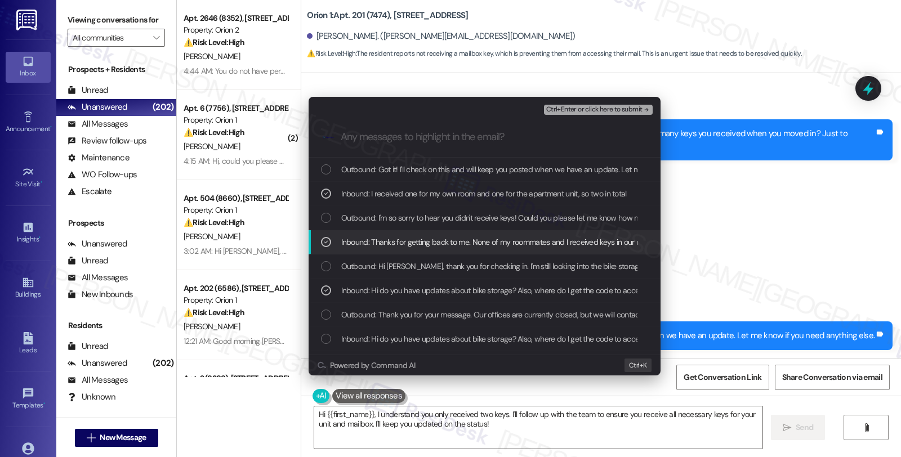
click at [792, 217] on div "Escalate Conversation Medium risk Did not receive mailbox key Inbound: I receiv…" at bounding box center [450, 228] width 901 height 457
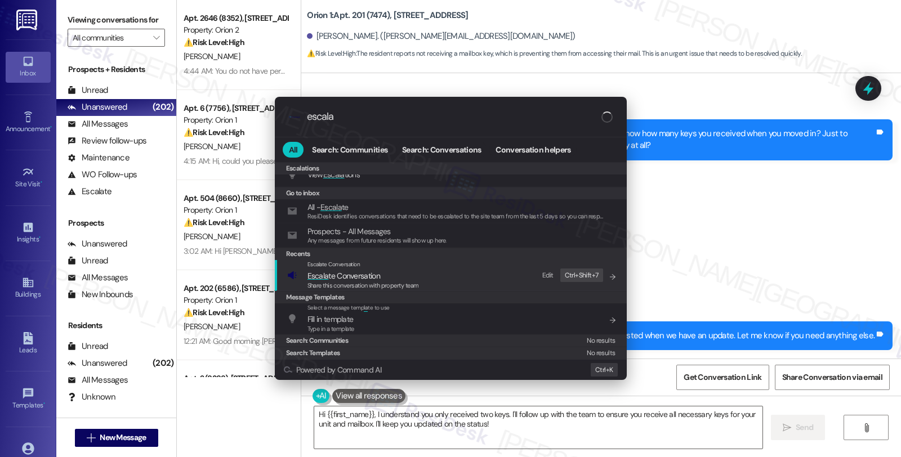
scroll to position [23, 0]
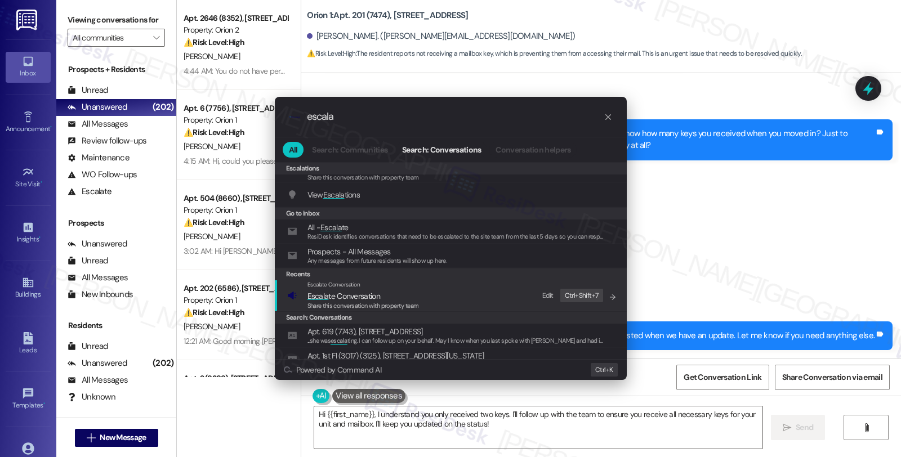
type input "escala"
click at [396, 291] on span "Escala te Conversation" at bounding box center [362, 296] width 111 height 12
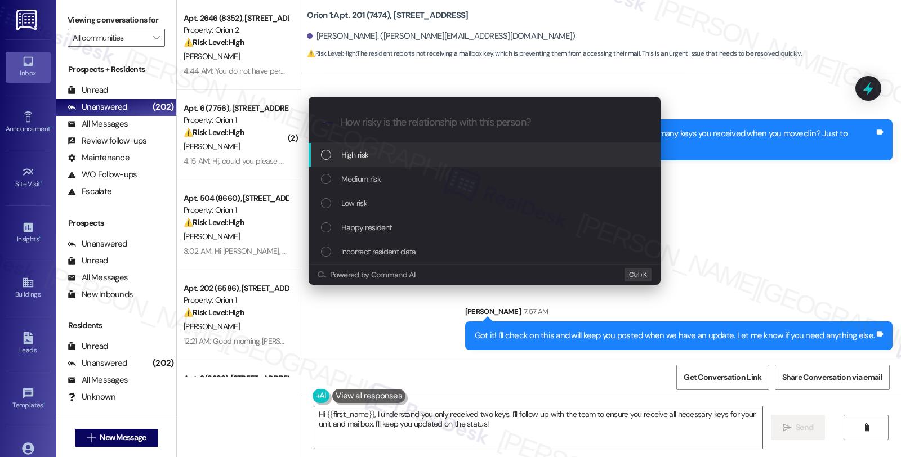
scroll to position [0, 0]
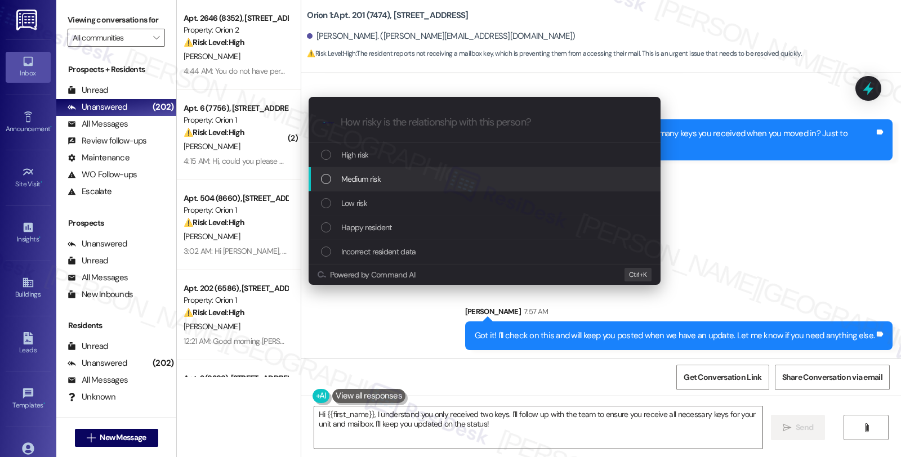
click at [379, 171] on div "Medium risk" at bounding box center [484, 179] width 352 height 24
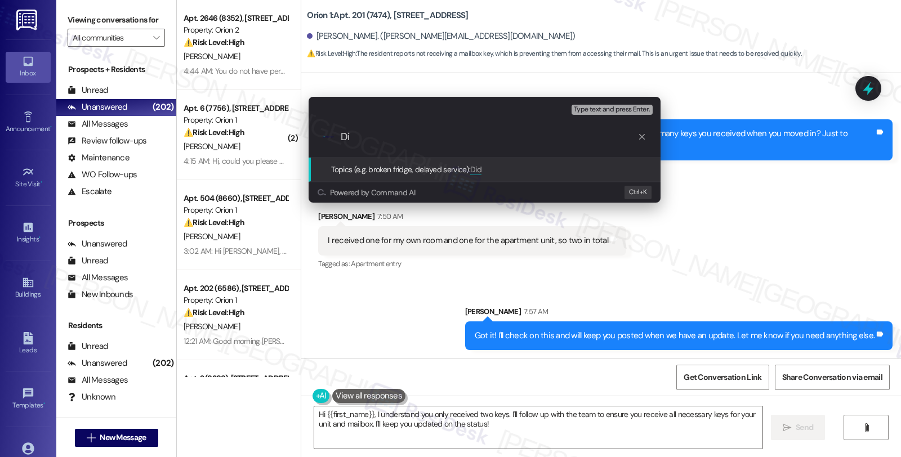
type input "D"
type input "Mailbox key and bike storage"
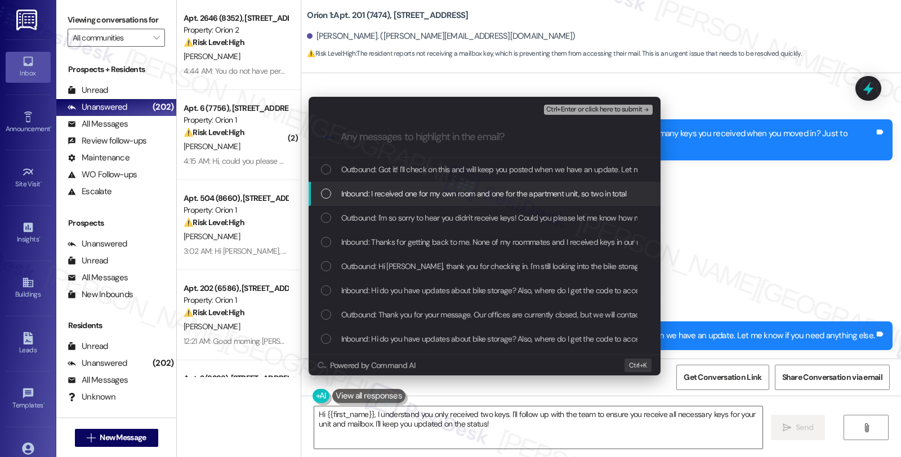
click at [396, 199] on span "Inbound: I received one for my own room and one for the apartment unit, so two …" at bounding box center [483, 193] width 285 height 12
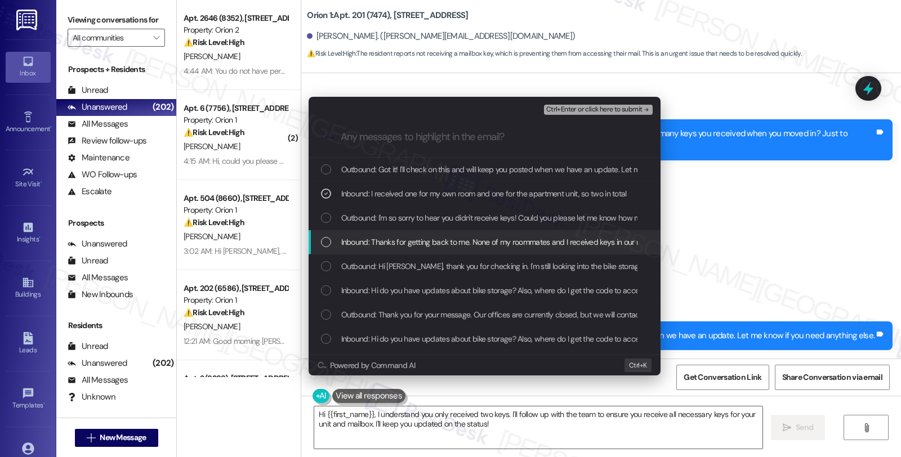
click at [400, 243] on span "Inbound: Thanks for getting back to me. None of my roommates and I received key…" at bounding box center [711, 242] width 740 height 12
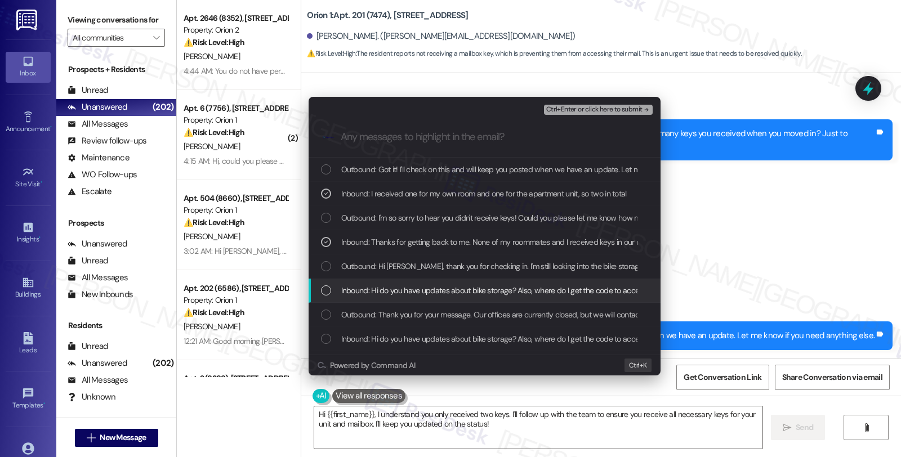
click at [402, 299] on div "Inbound: Hi do you have updates about bike storage? Also, where do I get the co…" at bounding box center [484, 291] width 352 height 24
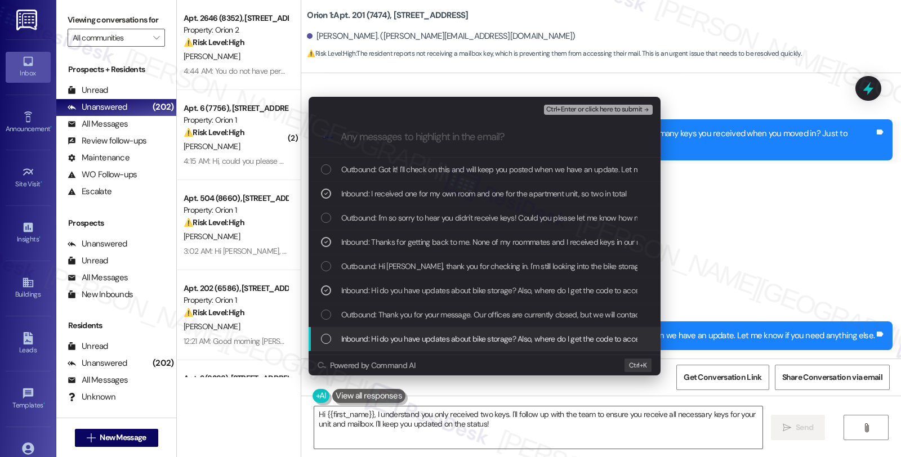
click at [409, 339] on span "Inbound: Hi do you have updates about bike storage? Also, where do I get the co…" at bounding box center [549, 339] width 417 height 12
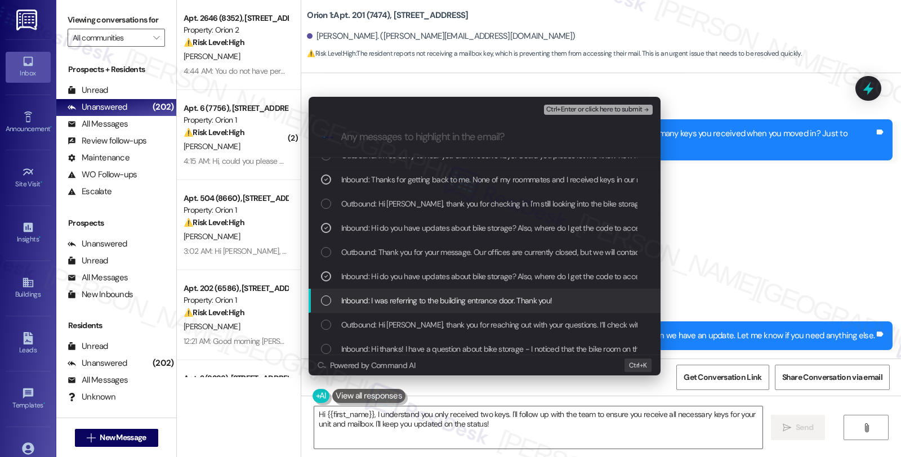
click at [466, 305] on span "Inbound: I was referring to the building entrance door. Thank you!" at bounding box center [446, 300] width 211 height 12
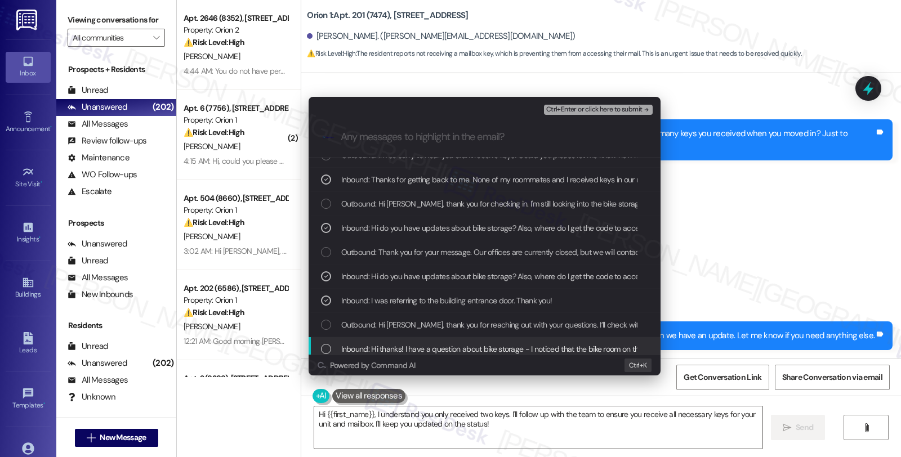
click at [468, 349] on span "Inbound: Hi thanks! I have a question about bike storage - I noticed that the b…" at bounding box center [892, 349] width 1102 height 12
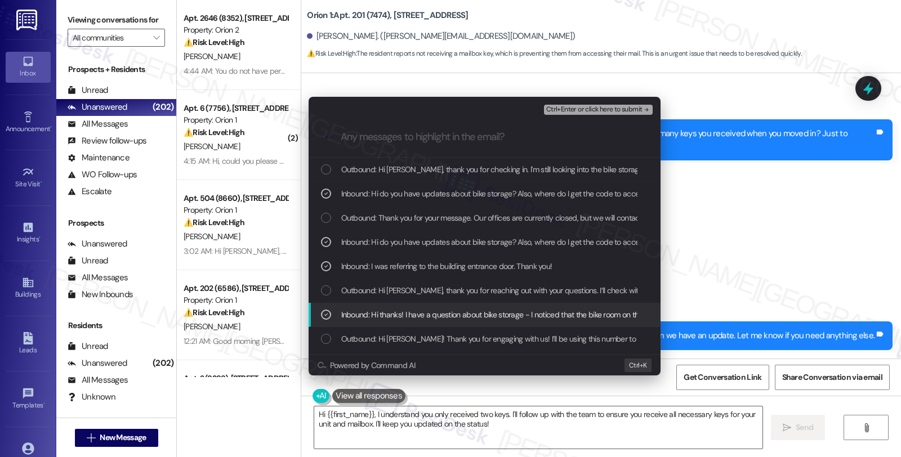
scroll to position [117, 0]
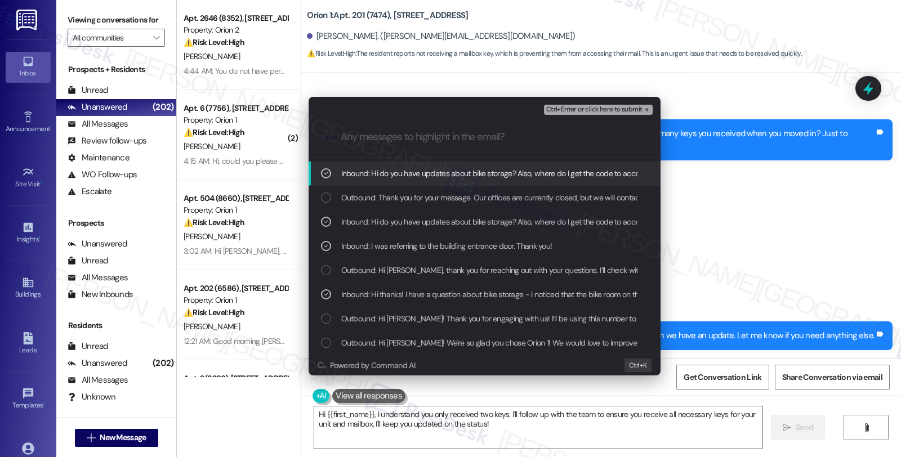
click at [592, 110] on span "Ctrl+Enter or click here to submit" at bounding box center [594, 110] width 96 height 8
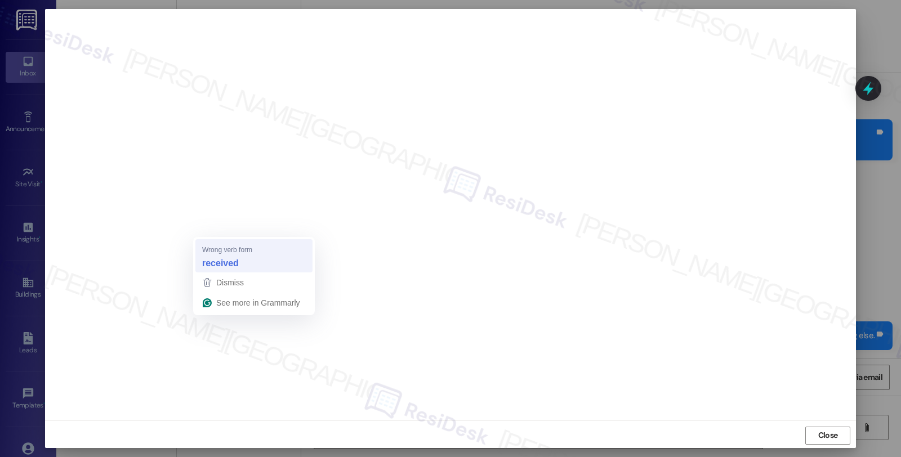
click at [221, 258] on strong "received" at bounding box center [220, 263] width 37 height 12
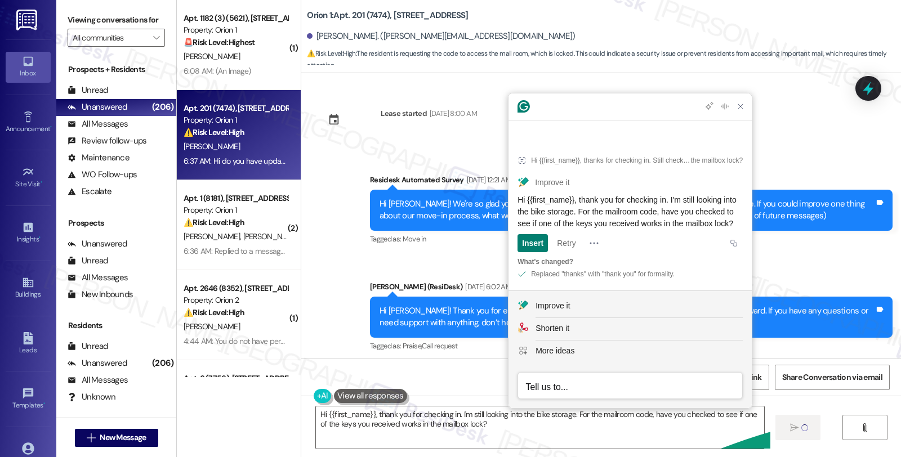
scroll to position [375, 0]
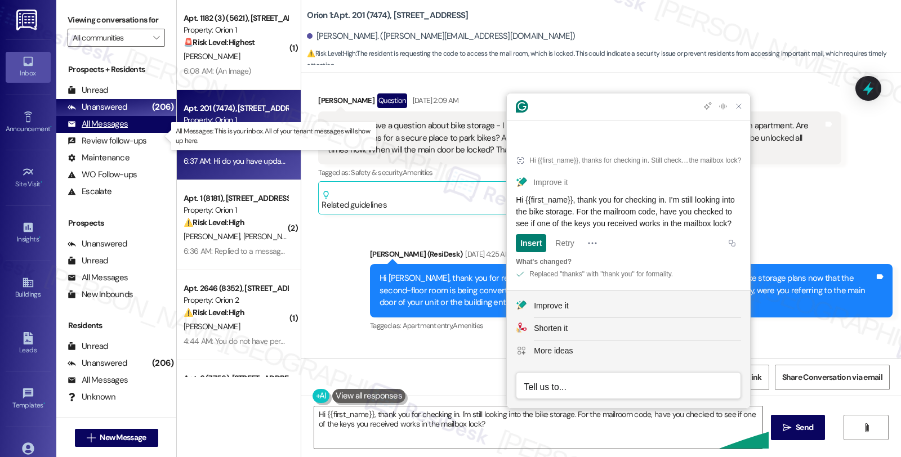
click at [92, 130] on div "All Messages" at bounding box center [98, 124] width 60 height 12
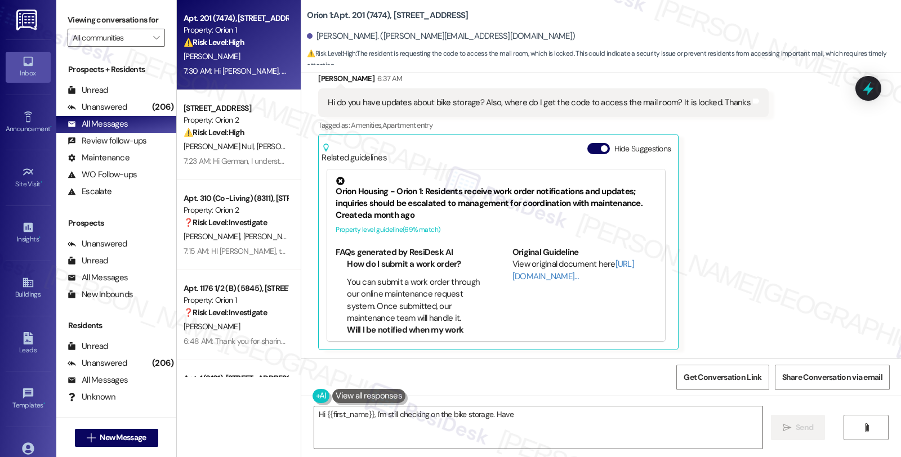
scroll to position [1010, 0]
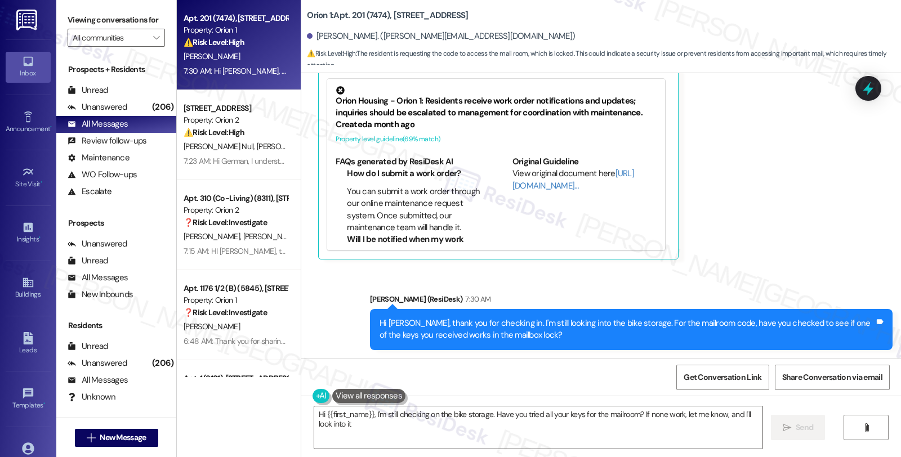
type textarea "Hi {{first_name}}, I'm still checking on the bike storage. Have you tried all y…"
click at [131, 116] on div "Unanswered (206)" at bounding box center [116, 107] width 120 height 17
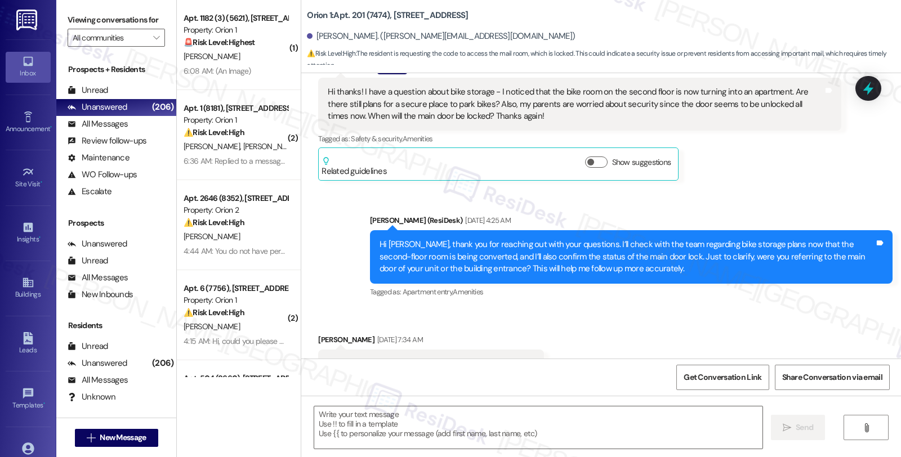
type textarea "Fetching suggested responses. Please feel free to read through the conversation…"
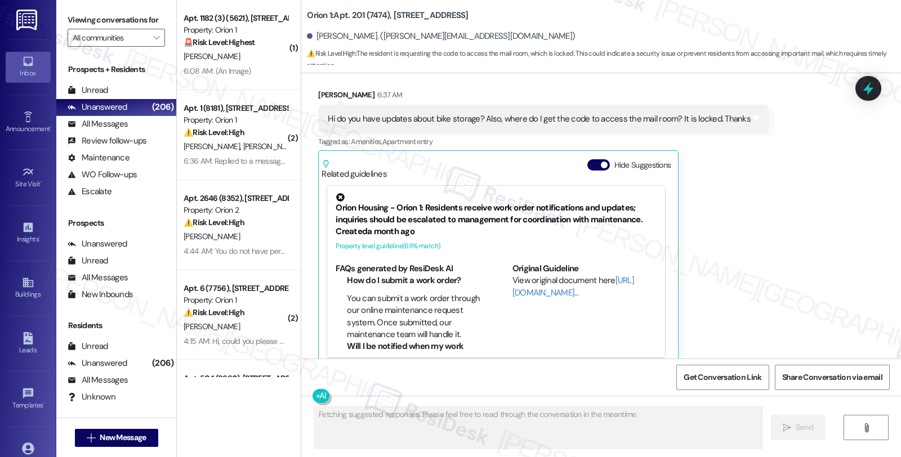
scroll to position [920, 0]
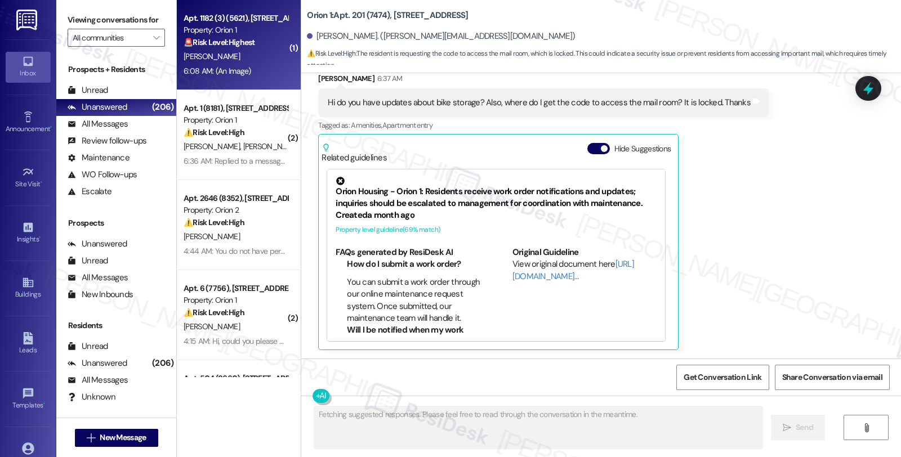
click at [247, 37] on div "🚨 Risk Level: Highest The resident reported a dumpster fire that required emerg…" at bounding box center [236, 43] width 104 height 12
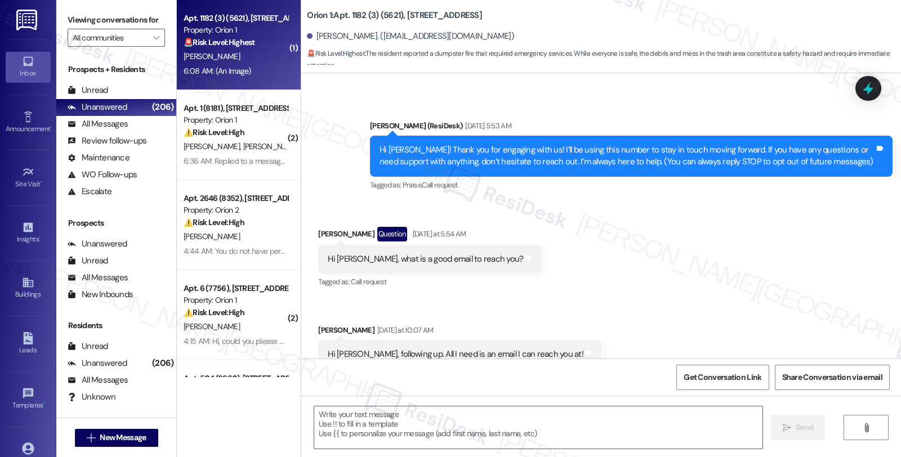
type textarea "Fetching suggested responses. Please feel free to read through the conversation…"
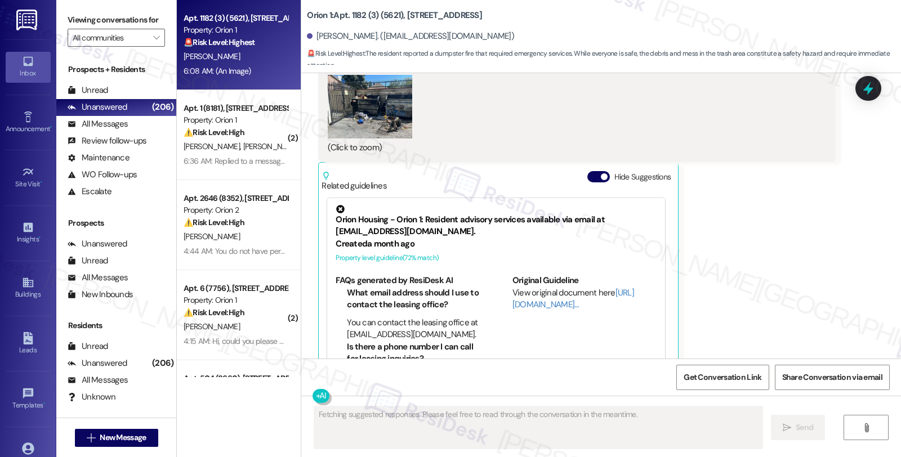
scroll to position [1029, 0]
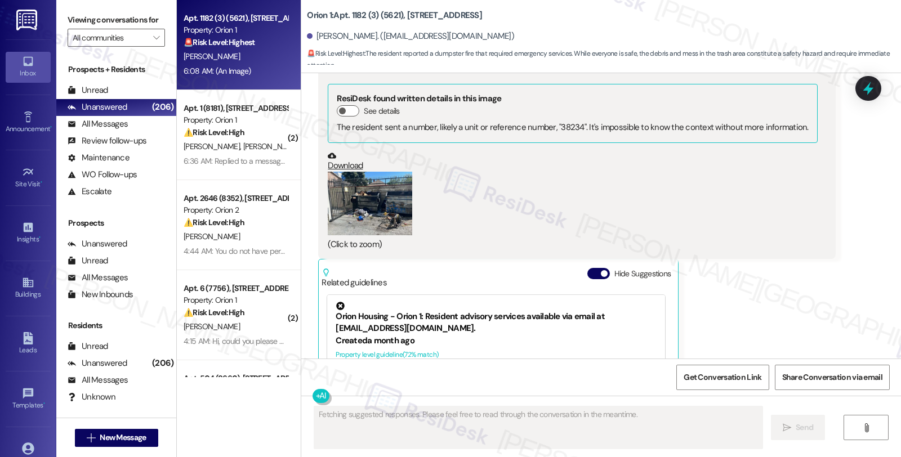
click at [381, 209] on button "Zoom image" at bounding box center [370, 204] width 84 height 64
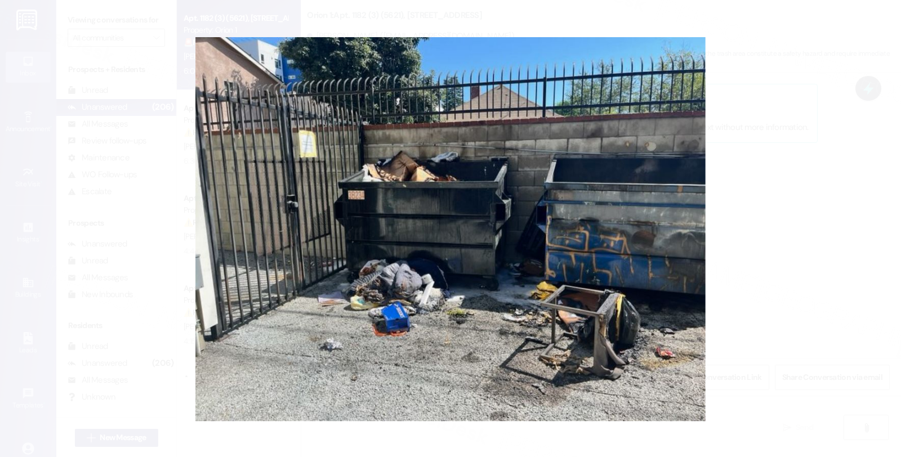
click at [757, 193] on button "Unzoom image" at bounding box center [450, 228] width 901 height 457
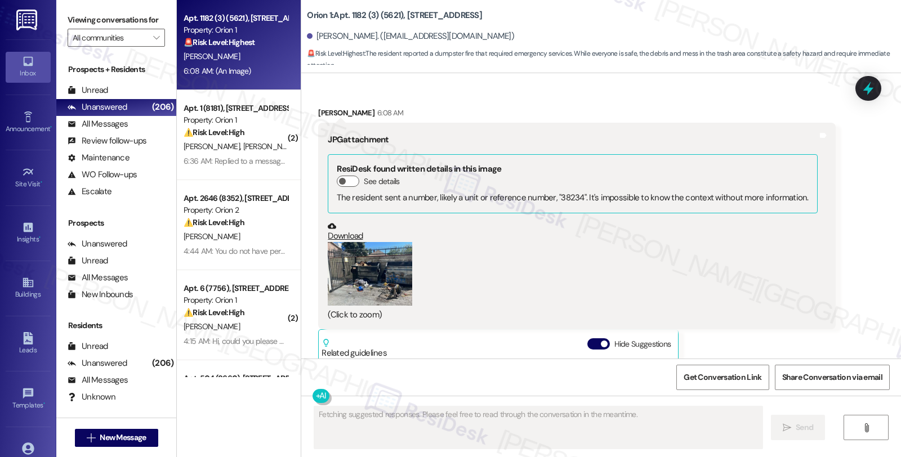
scroll to position [967, 0]
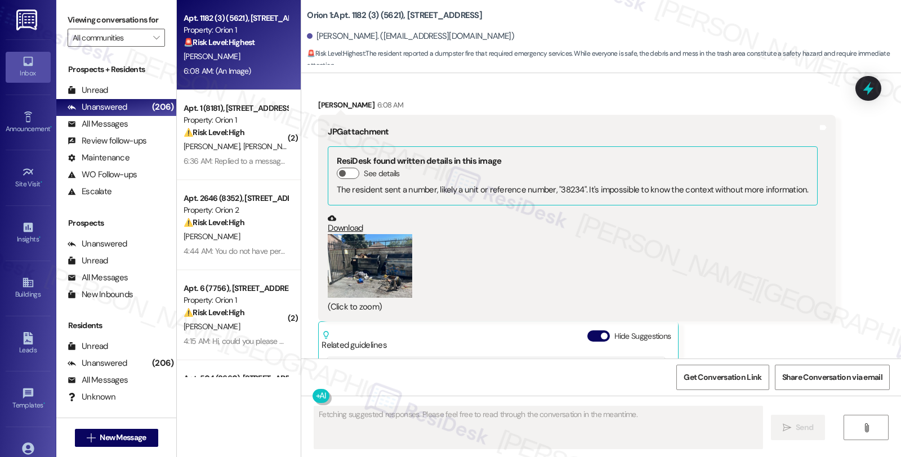
click at [398, 267] on button "Zoom image" at bounding box center [370, 266] width 84 height 64
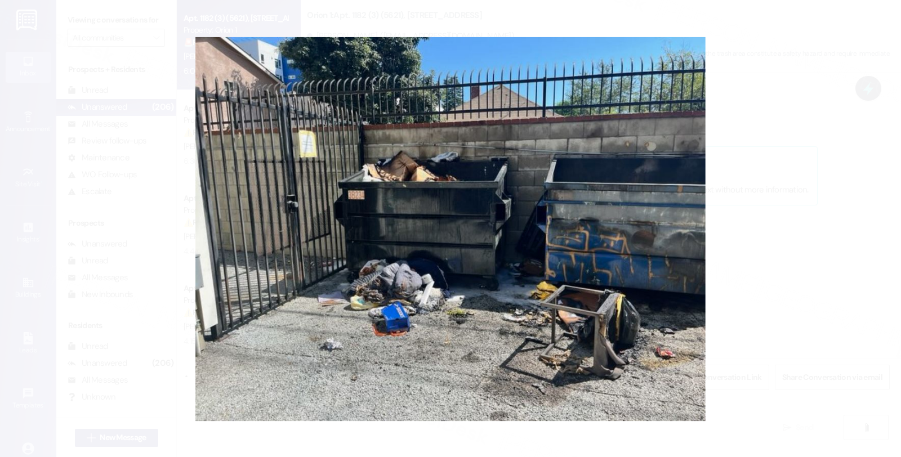
click at [747, 244] on button "Unzoom image" at bounding box center [450, 228] width 901 height 457
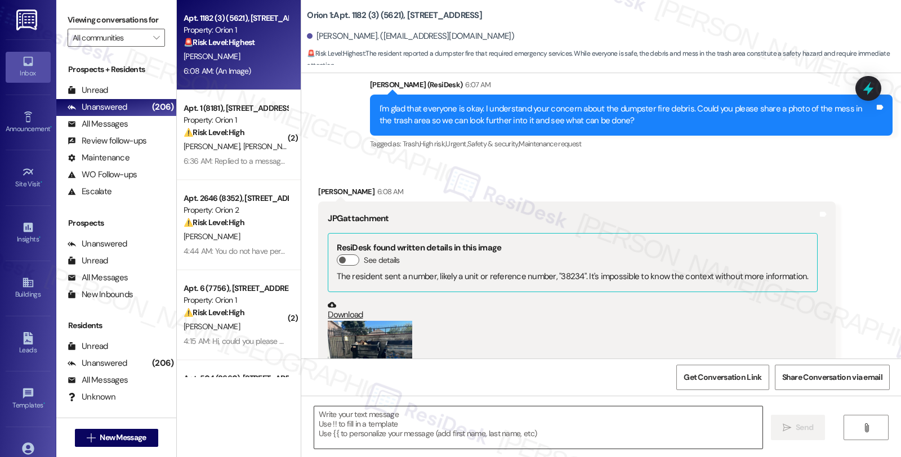
scroll to position [904, 0]
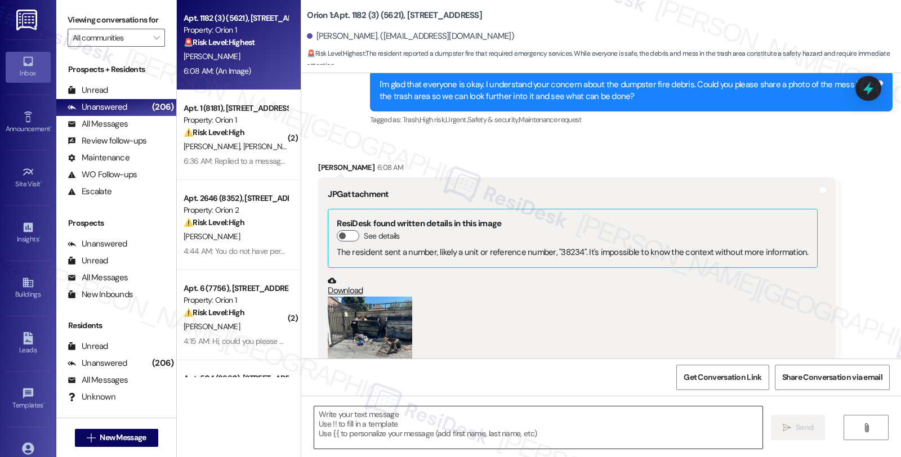
click at [402, 423] on textarea at bounding box center [538, 427] width 448 height 42
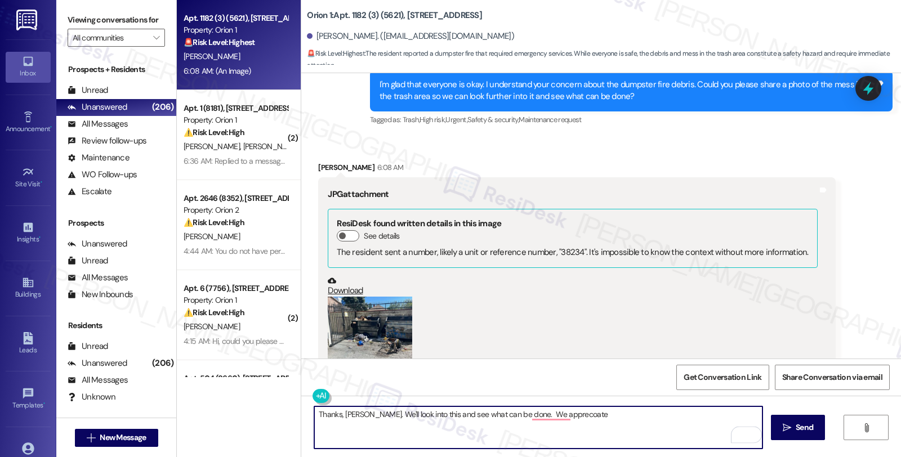
click at [513, 410] on textarea "Thanks, [PERSON_NAME]. We'll look into this and see what can be done. We apprec…" at bounding box center [538, 427] width 448 height 42
click at [685, 420] on textarea "Thanks, [PERSON_NAME]. We'll look into this and see what can be done. Thank you…" at bounding box center [538, 427] width 448 height 42
type textarea "Thanks, [PERSON_NAME]. We'll look into this and see what can be done. Thank you…"
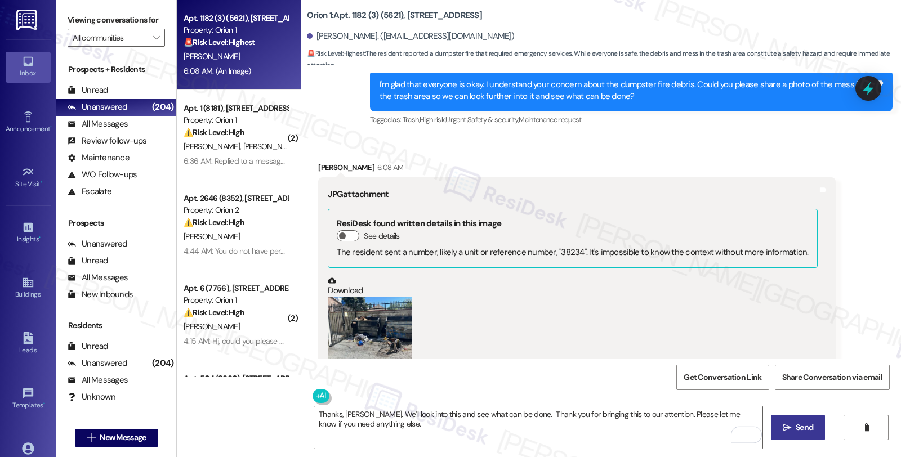
click at [804, 426] on span "Send" at bounding box center [803, 428] width 17 height 12
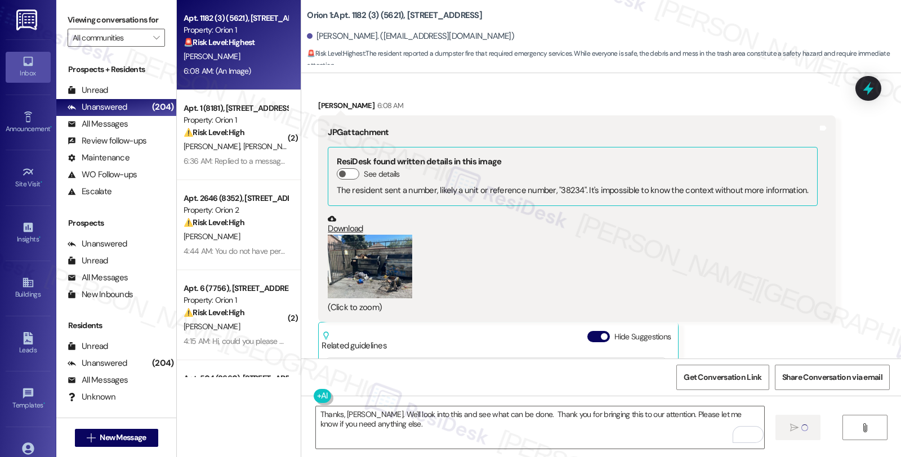
scroll to position [967, 0]
click at [536, 442] on textarea "Thanks, [PERSON_NAME]. We'll look into this and see what can be done. Thank you…" at bounding box center [540, 427] width 448 height 42
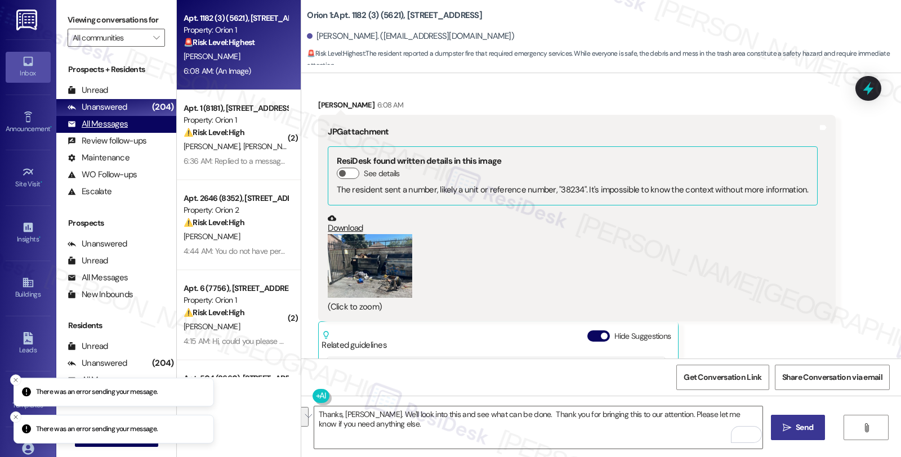
click at [90, 130] on div "All Messages" at bounding box center [98, 124] width 60 height 12
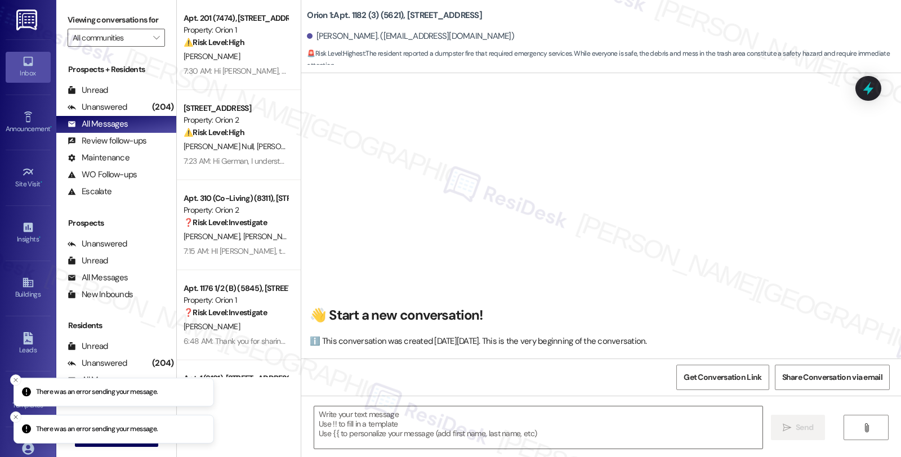
scroll to position [1154, 0]
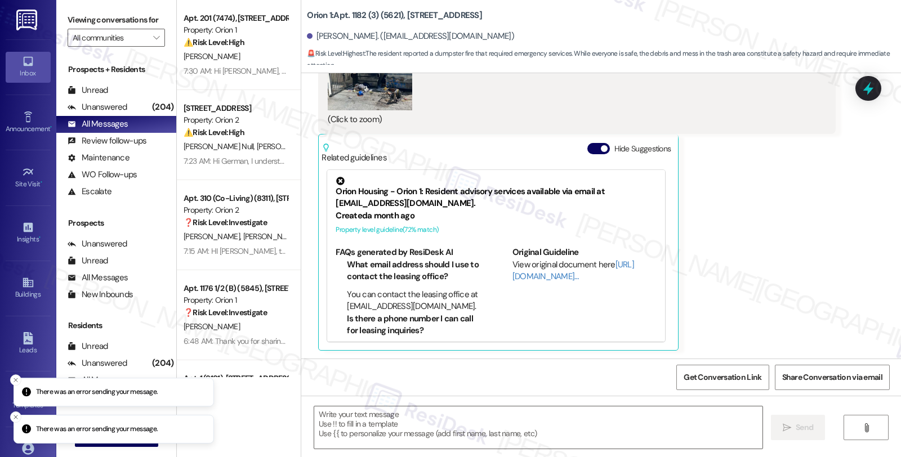
type textarea "Fetching suggested responses. Please feel free to read through the conversation…"
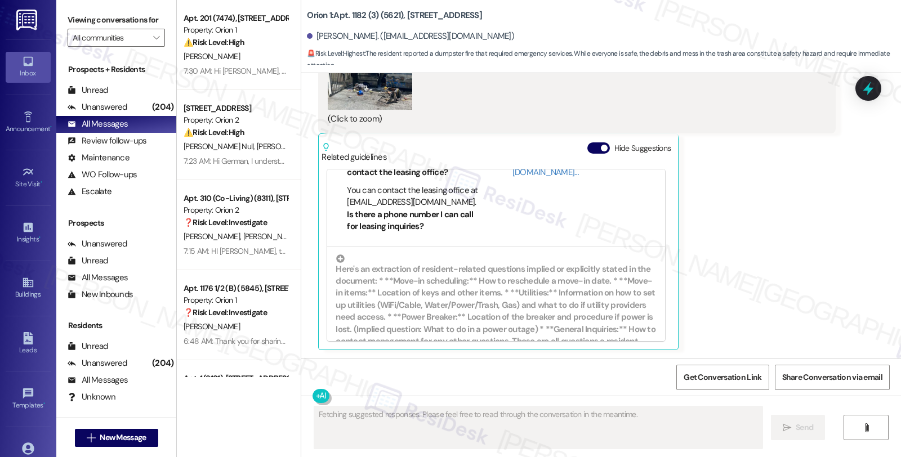
scroll to position [0, 0]
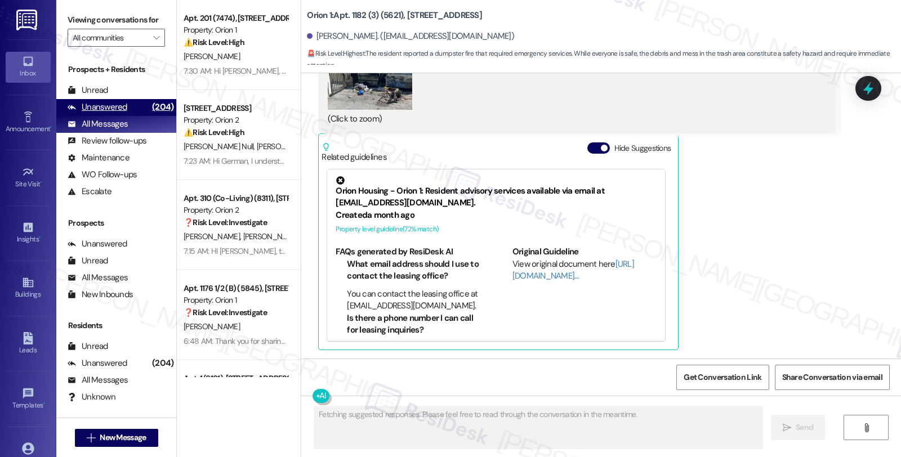
click at [111, 113] on div "Unanswered" at bounding box center [98, 107] width 60 height 12
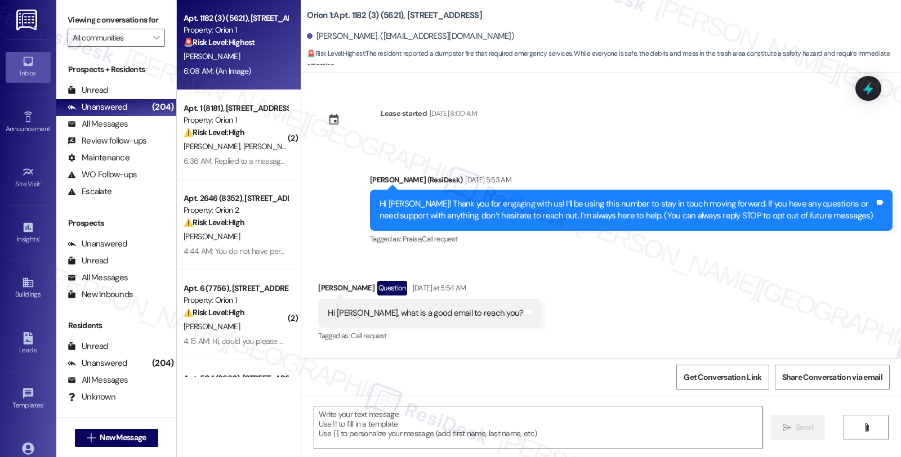
scroll to position [1154, 0]
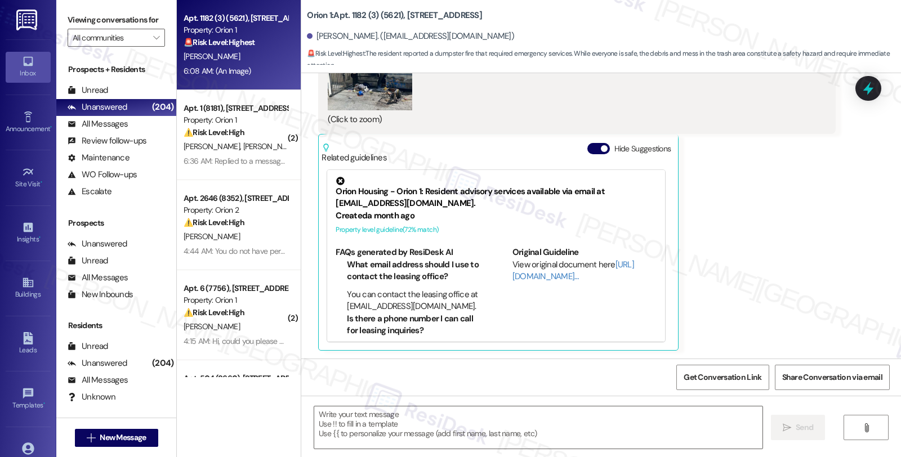
type textarea "Fetching suggested responses. Please feel free to read through the conversation…"
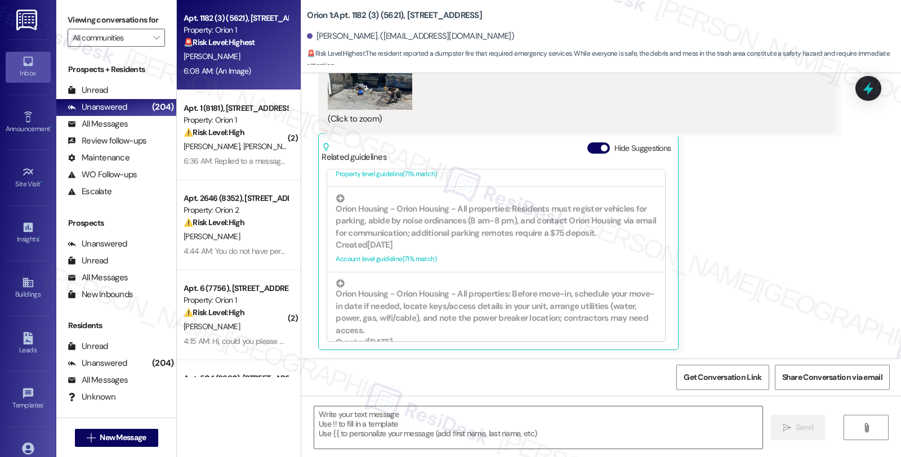
scroll to position [563, 0]
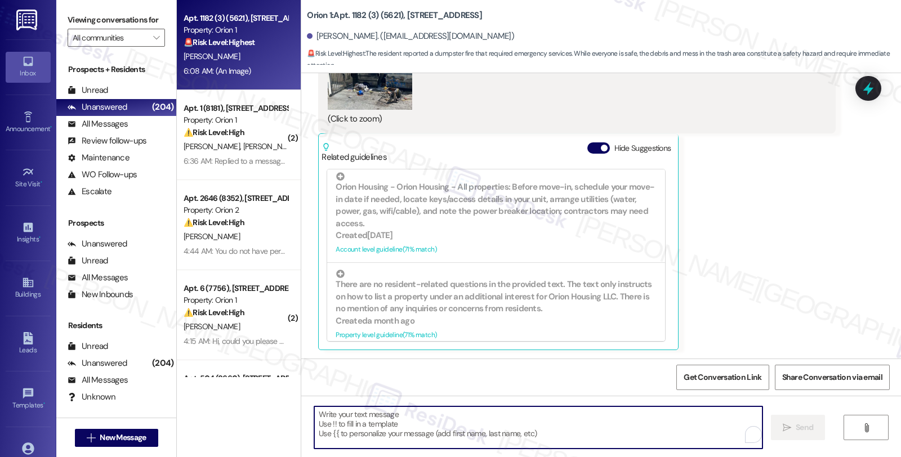
click at [459, 434] on textarea "To enrich screen reader interactions, please activate Accessibility in Grammarl…" at bounding box center [538, 427] width 448 height 42
paste textarea "Thanks, [PERSON_NAME]. We'll look into this and see what can be done. Thank you…"
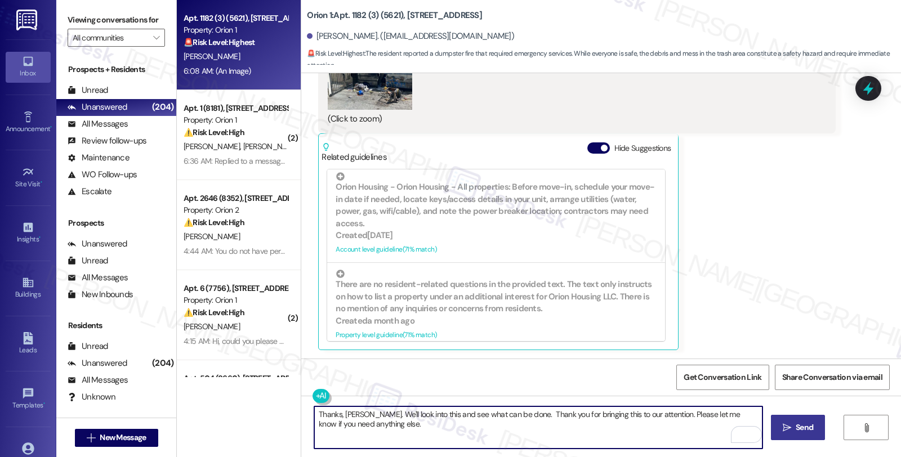
type textarea "Thanks, [PERSON_NAME]. We'll look into this and see what can be done. Thank you…"
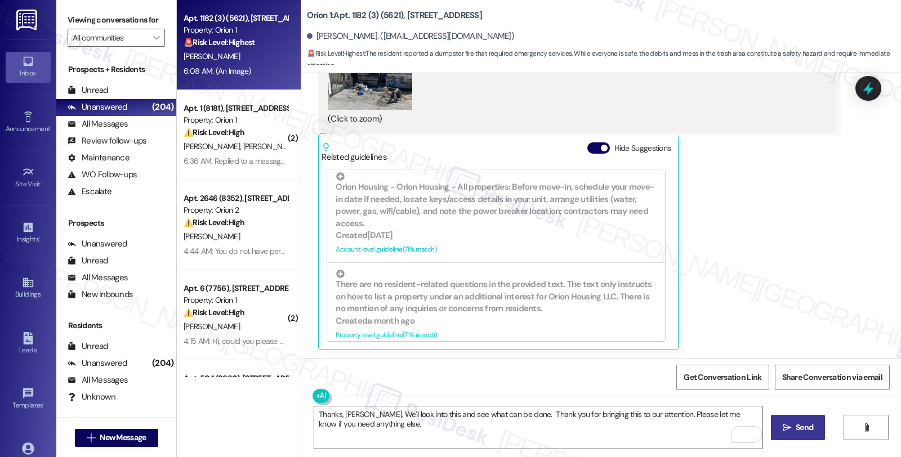
click at [780, 431] on span " Send" at bounding box center [797, 428] width 35 height 12
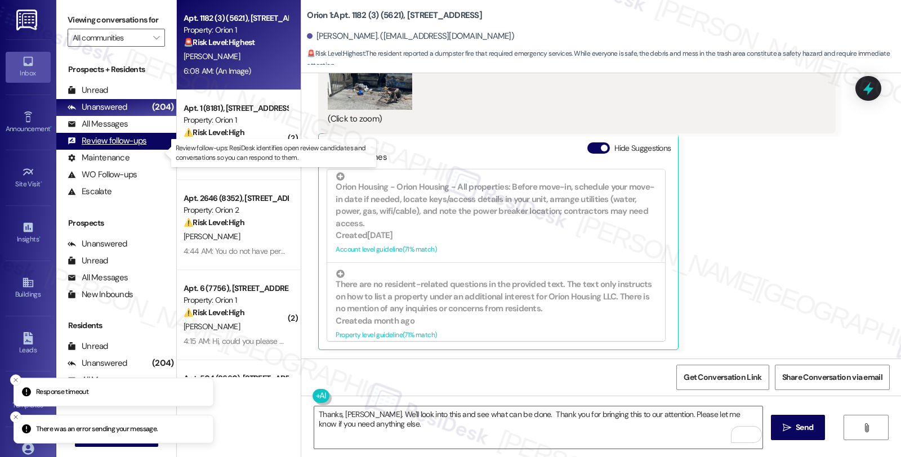
click at [105, 144] on div "Review follow-ups (undefined)" at bounding box center [116, 141] width 120 height 17
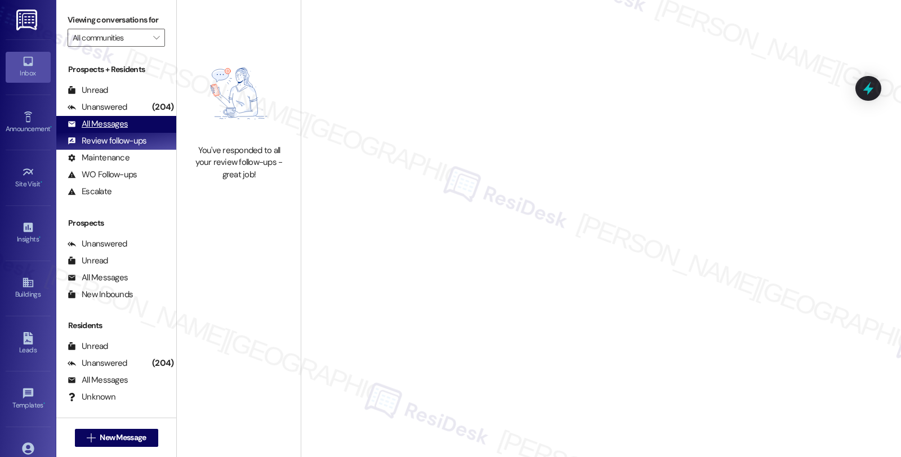
click at [111, 130] on div "All Messages" at bounding box center [98, 124] width 60 height 12
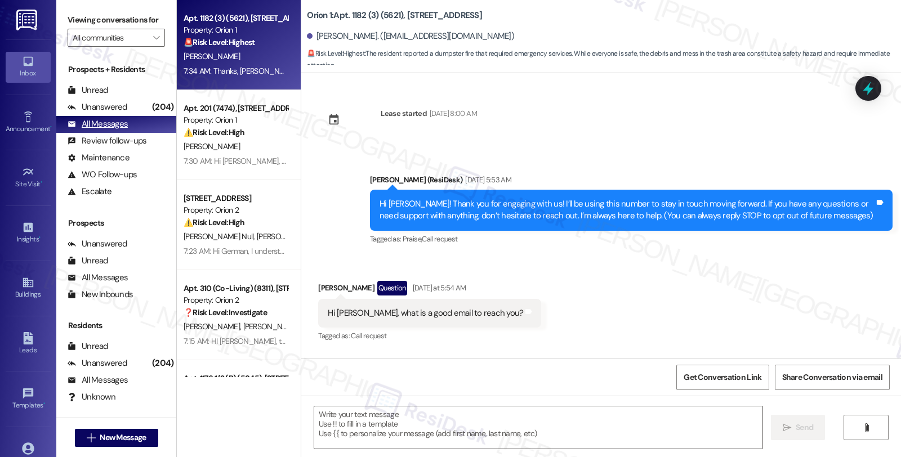
type textarea "Fetching suggested responses. Please feel free to read through the conversation…"
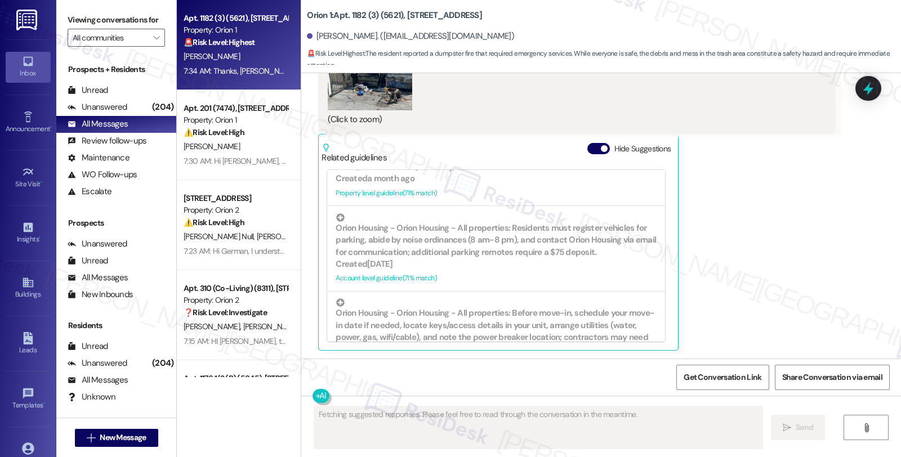
scroll to position [1245, 0]
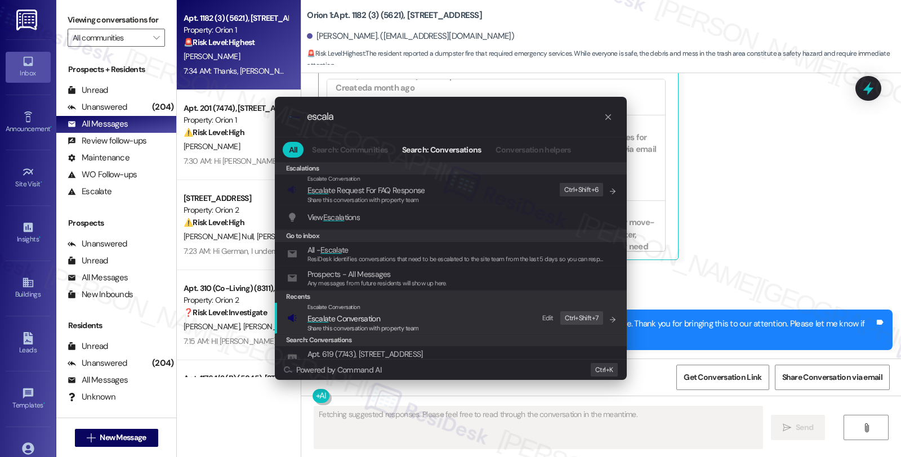
type input "escala"
click at [368, 324] on span "Share this conversation with property team" at bounding box center [362, 328] width 111 height 8
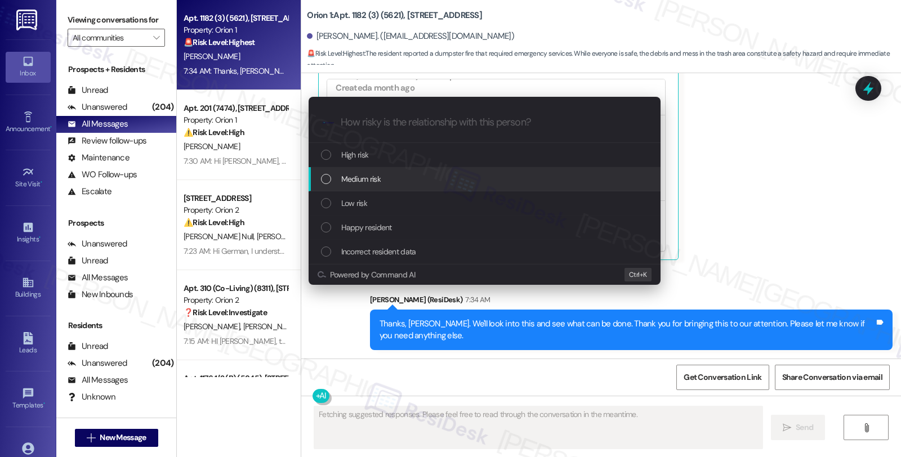
click at [364, 184] on span "Medium risk" at bounding box center [360, 179] width 39 height 12
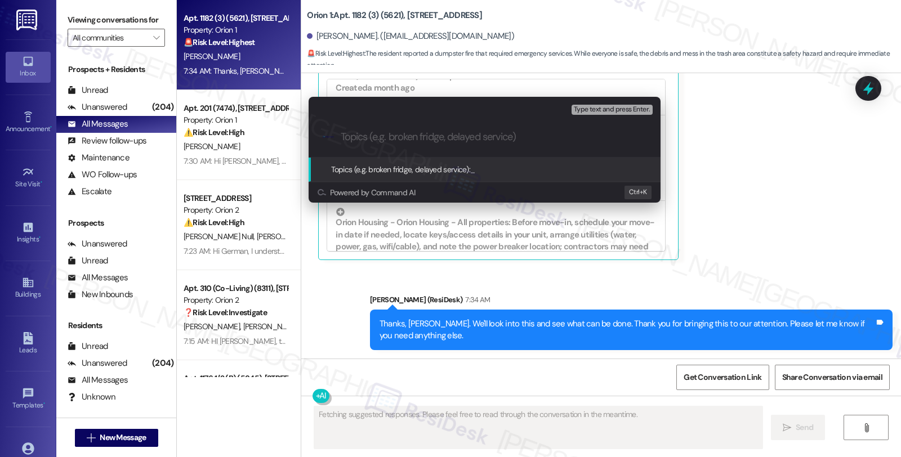
drag, startPoint x: 707, startPoint y: 232, endPoint x: 708, endPoint y: 239, distance: 6.2
click at [708, 232] on div "Escalate Conversation Medium risk Topics (e.g. broken fridge, delayed service) …" at bounding box center [450, 228] width 901 height 457
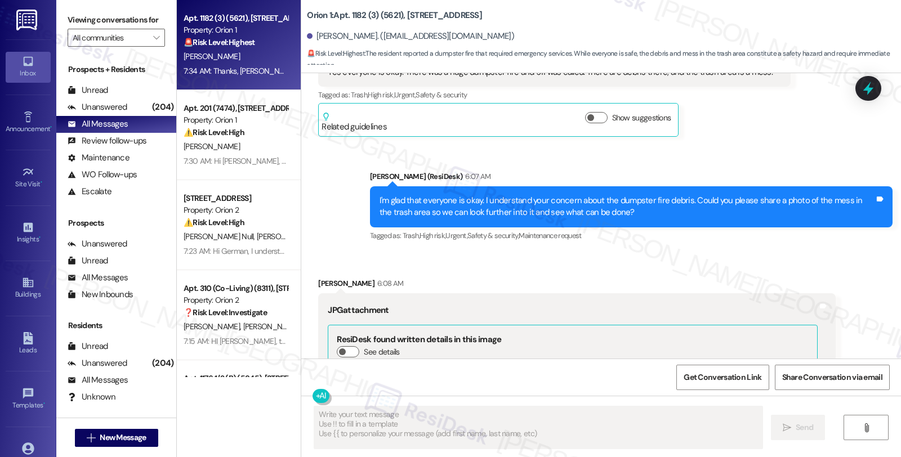
scroll to position [744, 0]
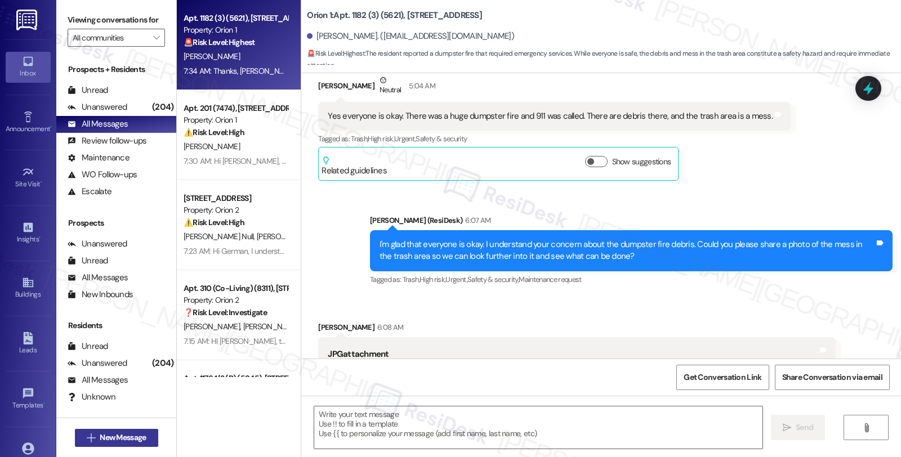
click at [100, 434] on span "New Message" at bounding box center [123, 438] width 46 height 12
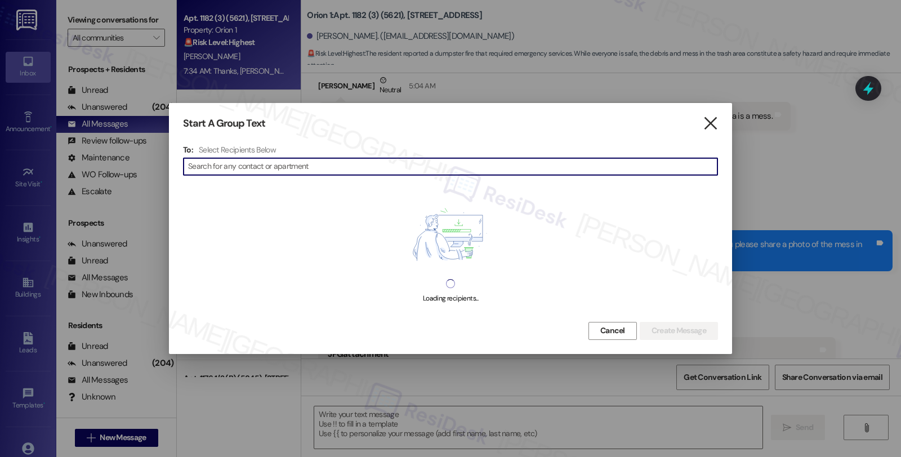
click at [716, 126] on icon "" at bounding box center [710, 124] width 15 height 12
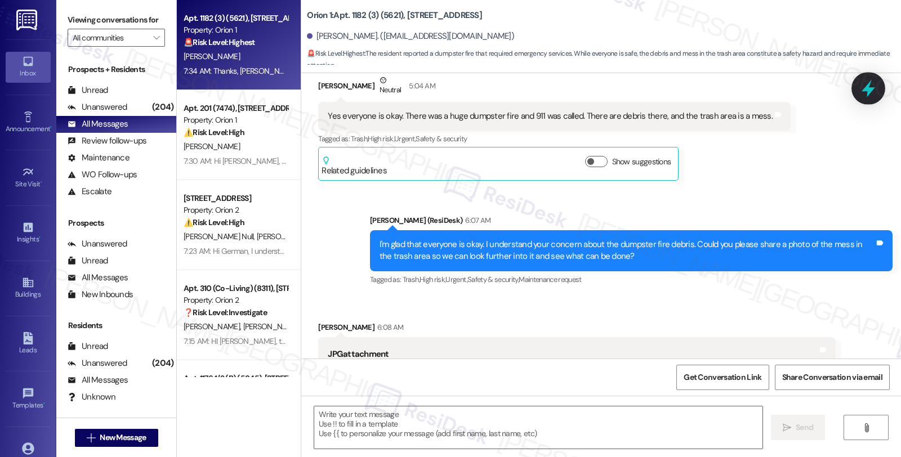
click at [873, 91] on icon at bounding box center [867, 88] width 19 height 19
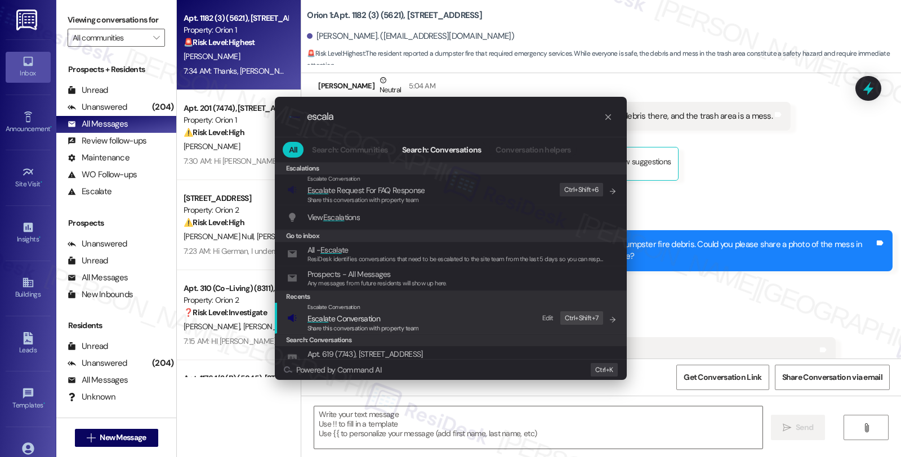
type input "escala"
click at [368, 321] on span "Escala te Conversation" at bounding box center [343, 319] width 73 height 10
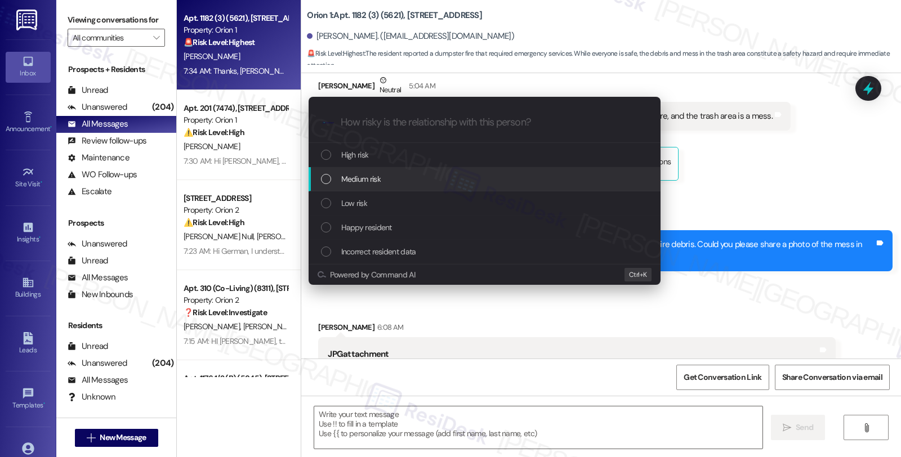
click at [339, 175] on div "Medium risk" at bounding box center [485, 179] width 329 height 12
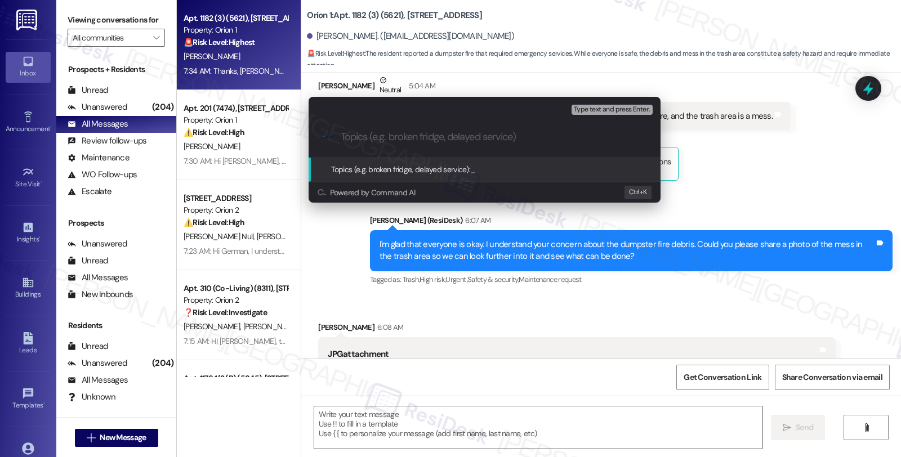
click at [760, 154] on div "Escalate Conversation Medium risk Topics (e.g. broken fridge, delayed service) …" at bounding box center [450, 228] width 901 height 457
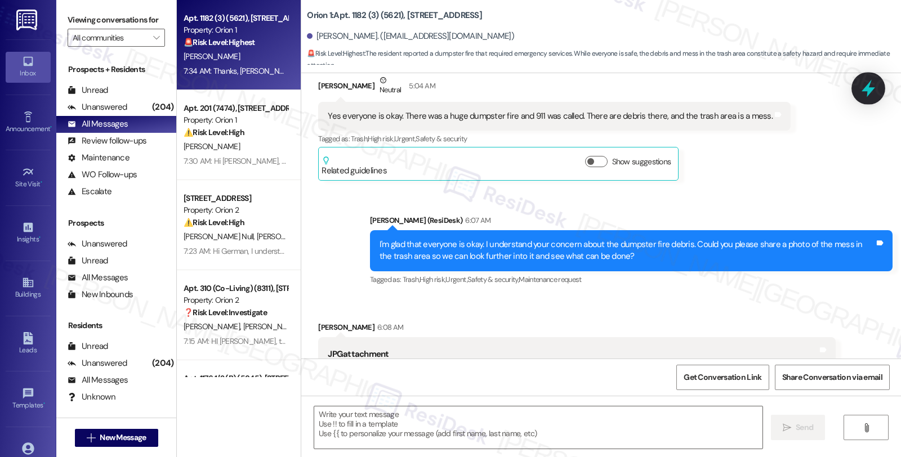
click at [862, 84] on icon at bounding box center [867, 88] width 19 height 19
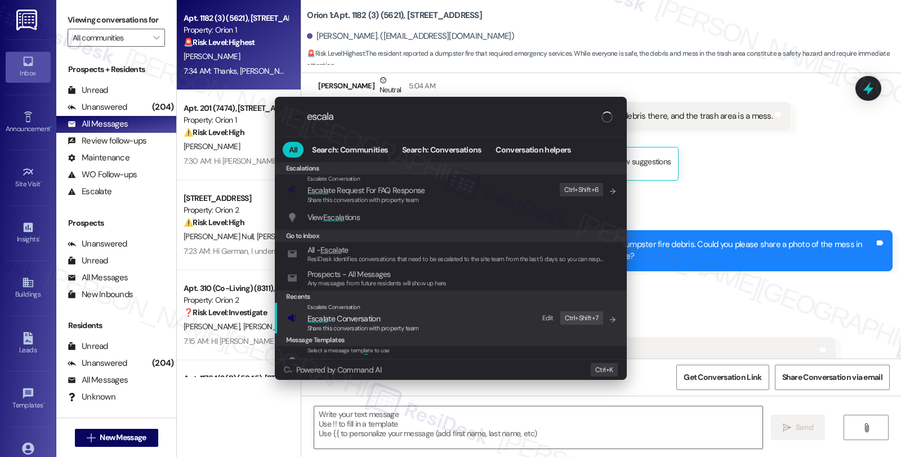
type input "escala"
click at [321, 308] on span "Escalate Conversation" at bounding box center [333, 306] width 53 height 7
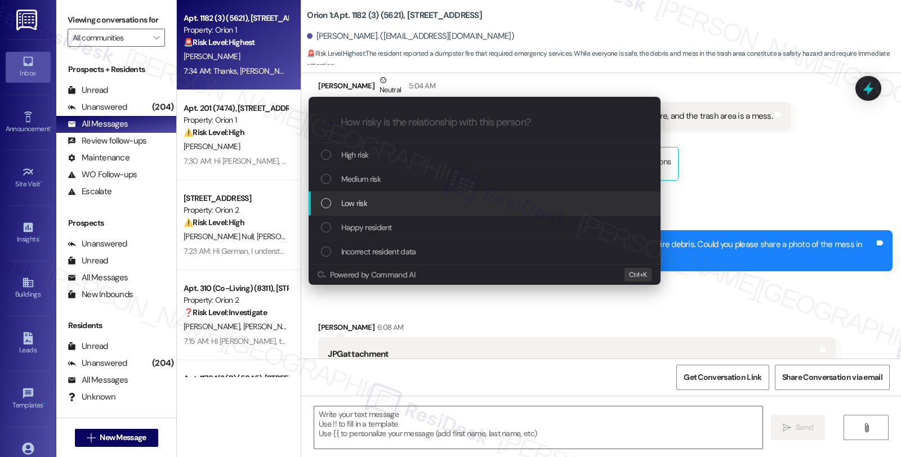
click at [345, 203] on span "Low risk" at bounding box center [354, 203] width 26 height 12
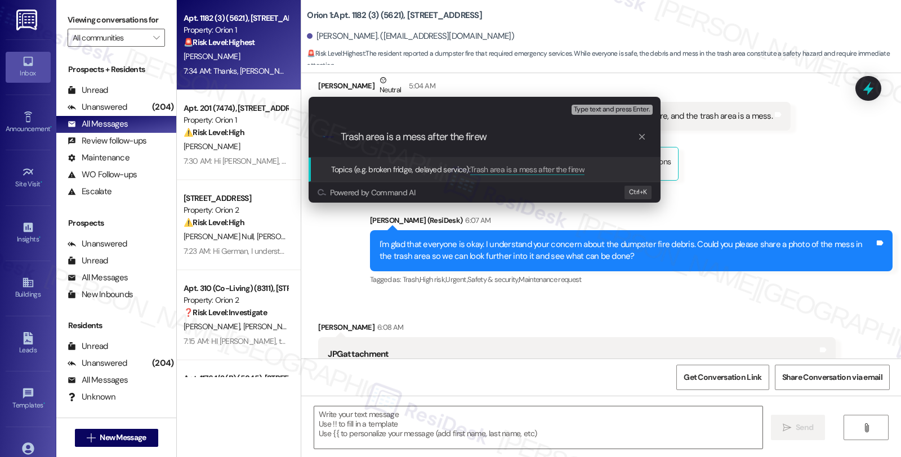
type input "Trash area is a mess after the fire"
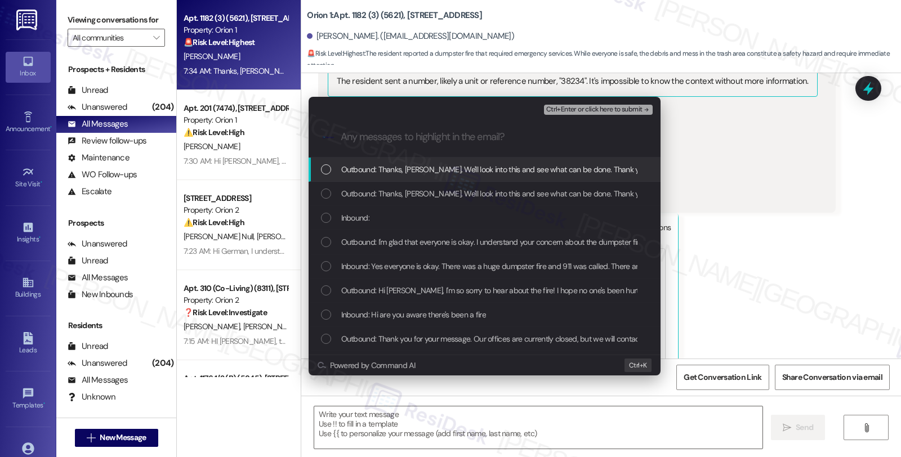
scroll to position [1154, 0]
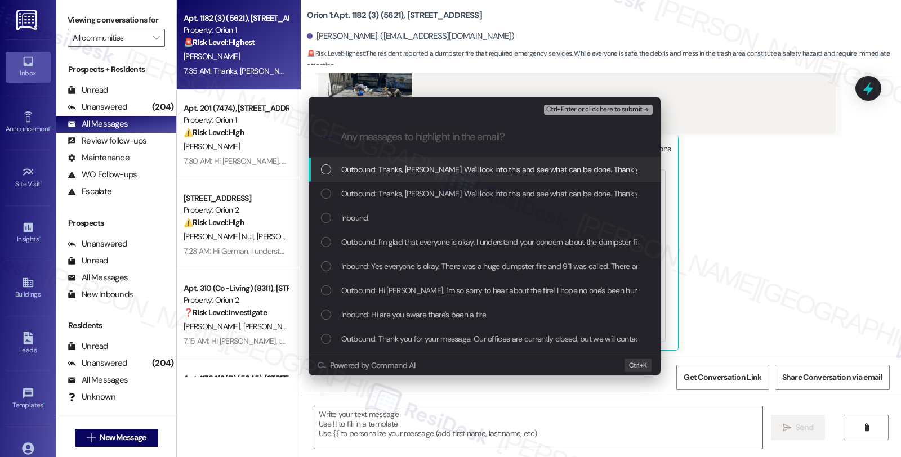
click at [350, 210] on div "Inbound:" at bounding box center [484, 218] width 352 height 24
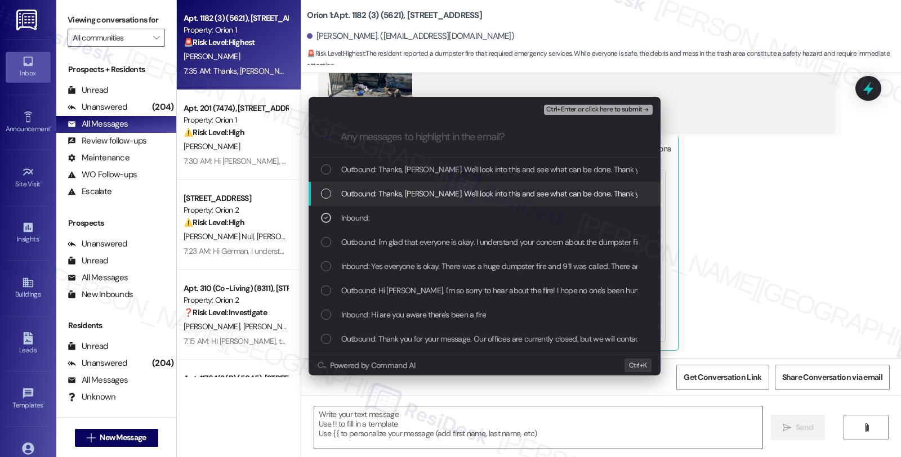
click at [759, 177] on div "Escalate Conversation Low risk Trash area is a mess after the fire Inbound: Ctr…" at bounding box center [450, 228] width 901 height 457
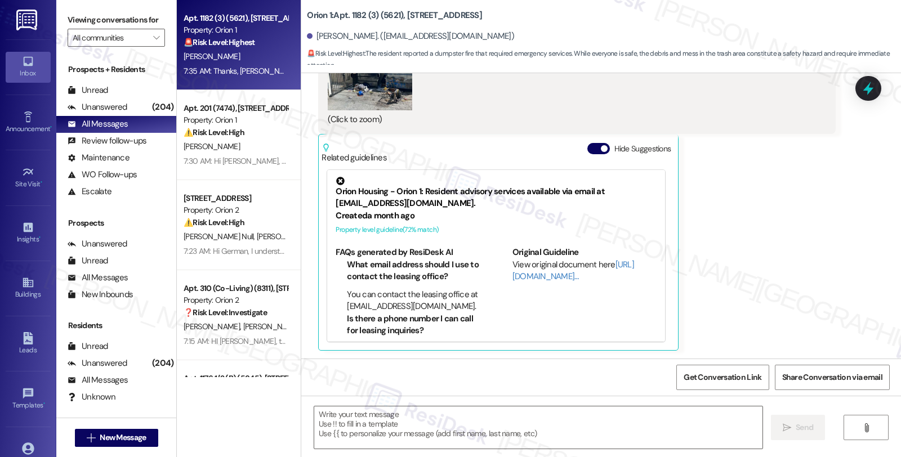
scroll to position [1335, 0]
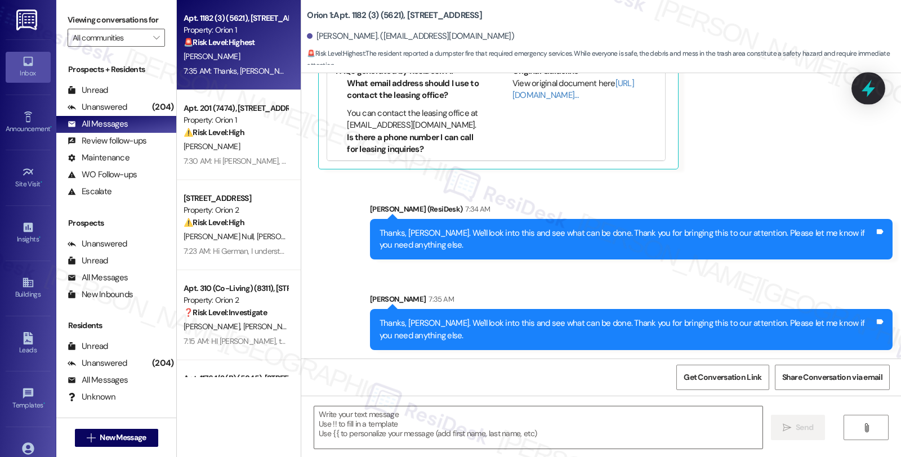
click at [864, 79] on icon at bounding box center [867, 88] width 19 height 19
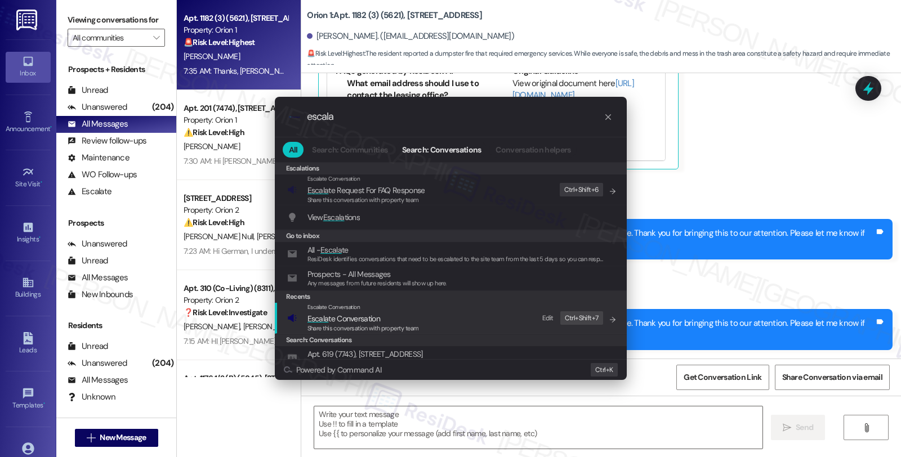
type input "escala"
click at [375, 318] on span "Escala te Conversation" at bounding box center [343, 319] width 73 height 10
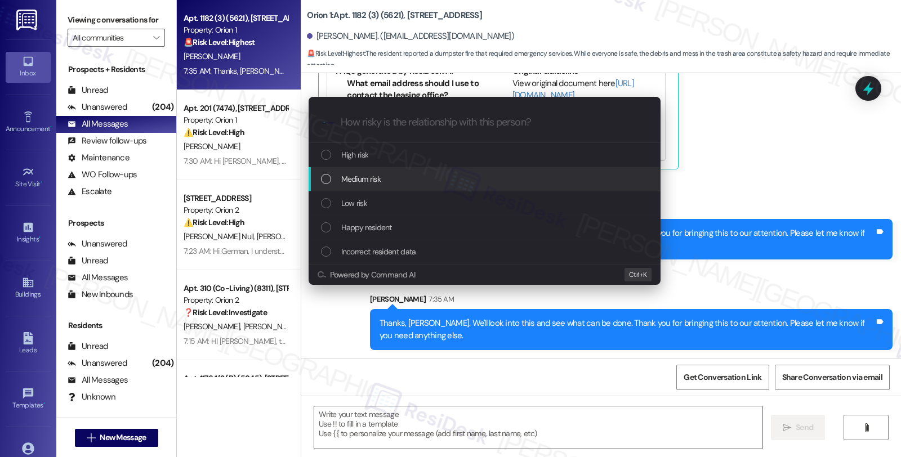
click at [369, 185] on span "Medium risk" at bounding box center [360, 179] width 39 height 12
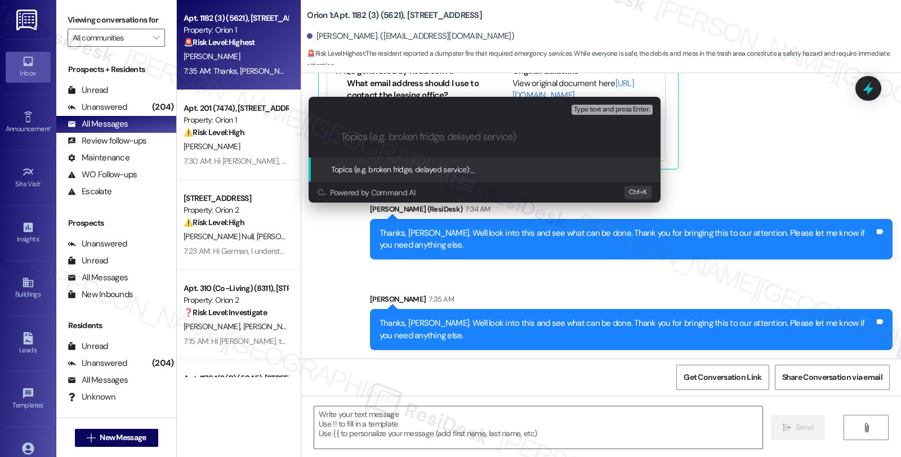
paste input "Trash area is a mess after the fire"
click at [874, 96] on div "Escalate Conversation Medium risk Topics (e.g. broken fridge, delayed service) …" at bounding box center [450, 228] width 901 height 457
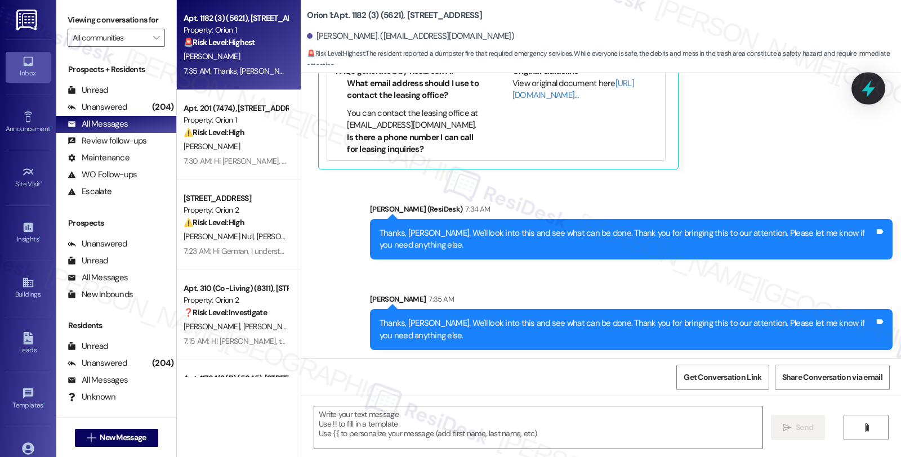
click at [865, 83] on icon at bounding box center [867, 88] width 19 height 19
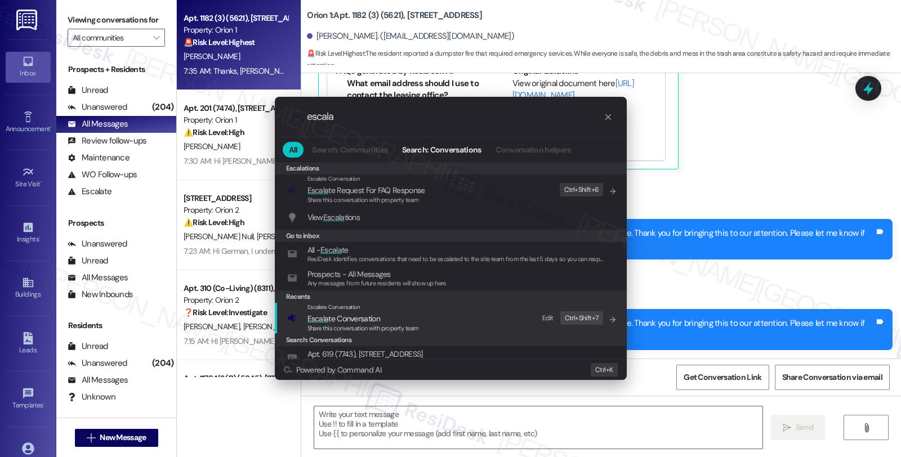
type input "escala"
click at [440, 308] on div "Escalate Conversation Escala te Conversation Share this conversation with prope…" at bounding box center [451, 318] width 329 height 30
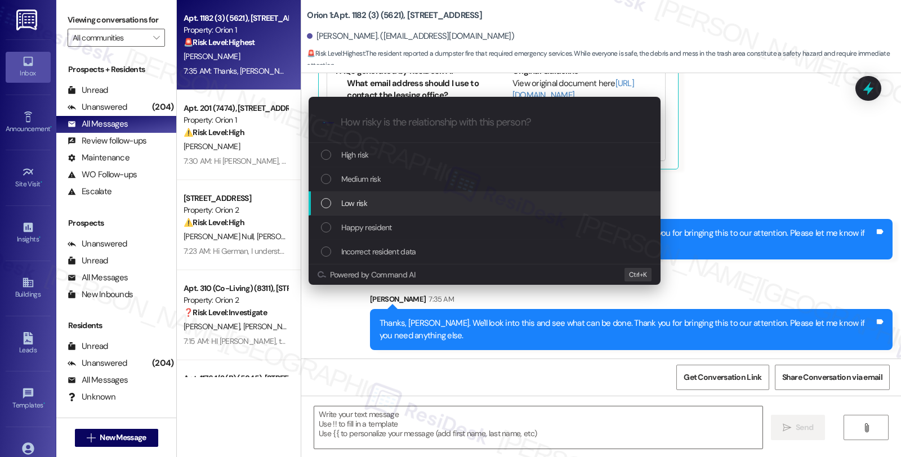
click at [378, 207] on div "Low risk" at bounding box center [485, 203] width 329 height 12
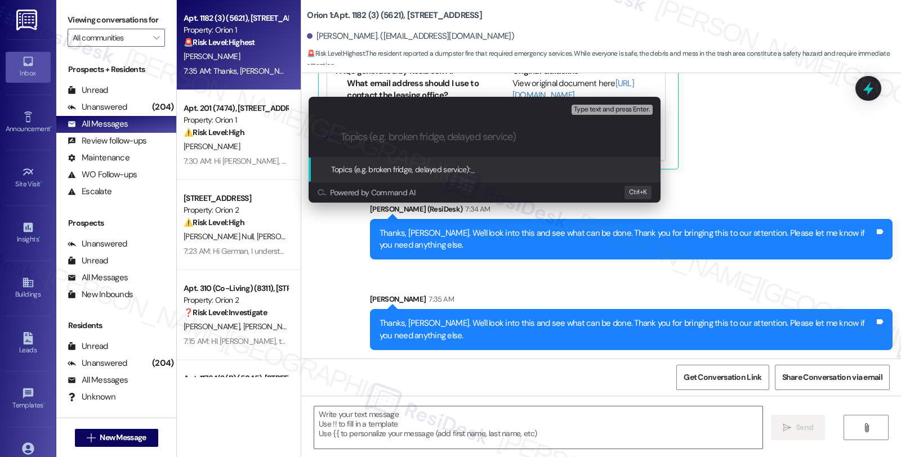
paste input "Trash area is a mess after the fire"
type input "Trash area is a mess after the fire"
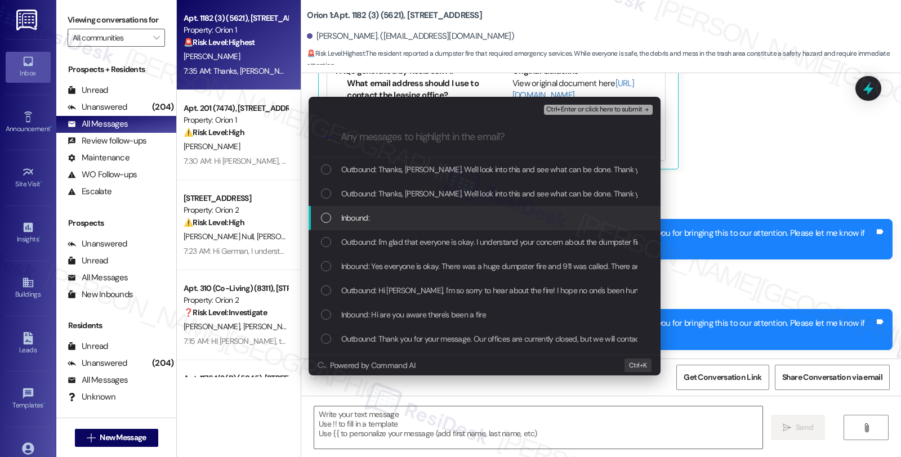
click at [375, 218] on div "Inbound:" at bounding box center [485, 218] width 329 height 12
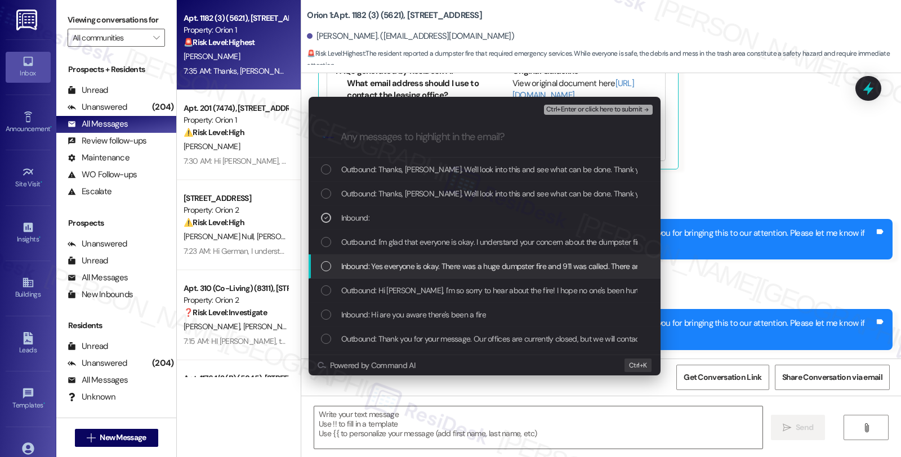
click at [366, 266] on span "Inbound: Yes everyone is okay. There was a huge dumpster fire and 911 was calle…" at bounding box center [561, 266] width 440 height 12
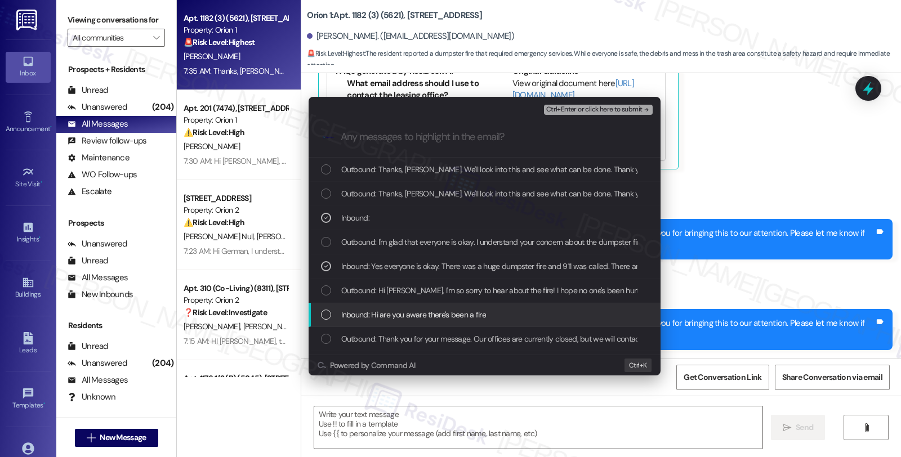
click at [364, 312] on span "Inbound: Hi are you aware there's been a fire" at bounding box center [413, 314] width 145 height 12
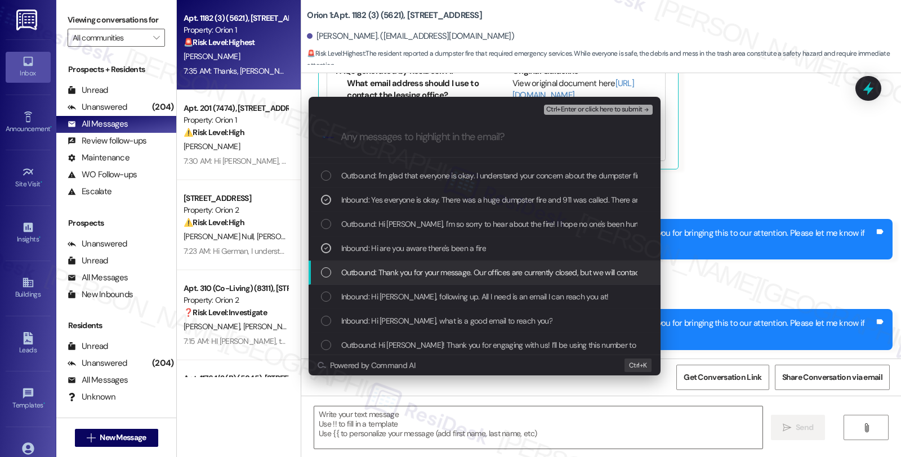
scroll to position [69, 0]
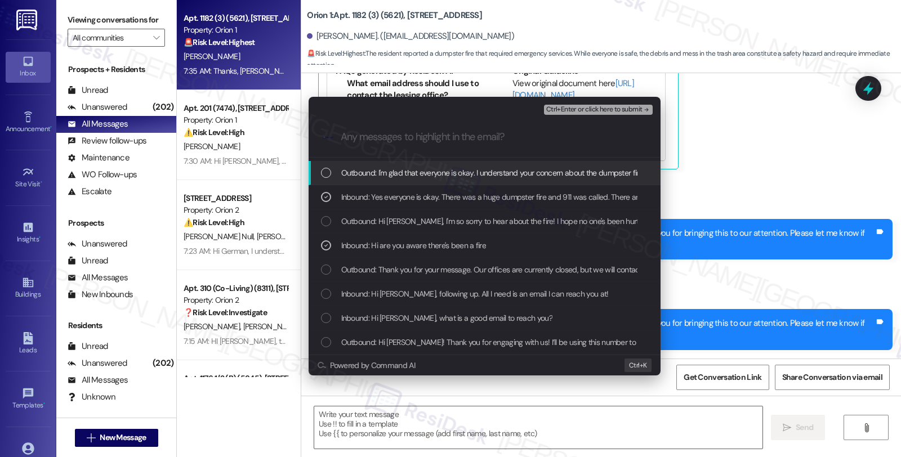
click at [609, 109] on span "Ctrl+Enter or click here to submit" at bounding box center [594, 110] width 96 height 8
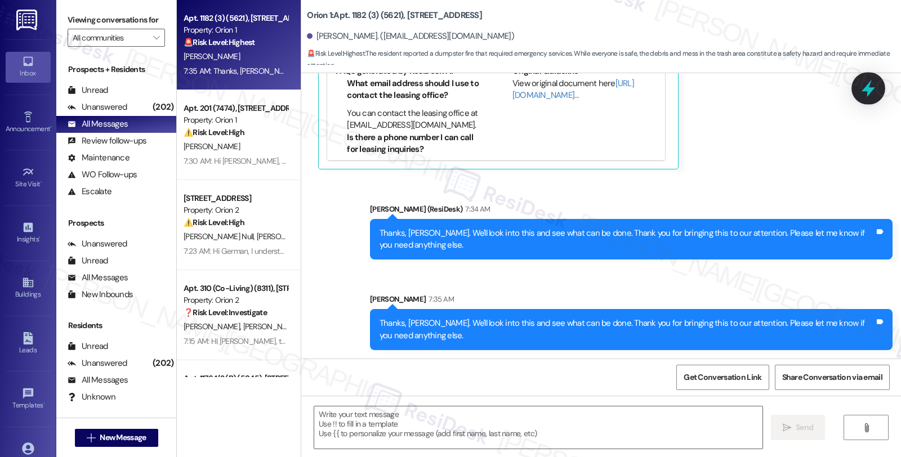
click at [869, 96] on icon at bounding box center [867, 88] width 19 height 19
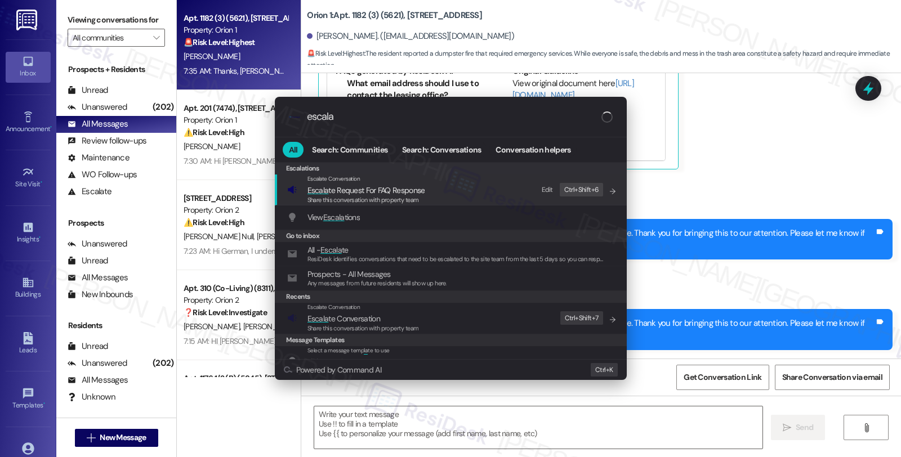
type input "escala"
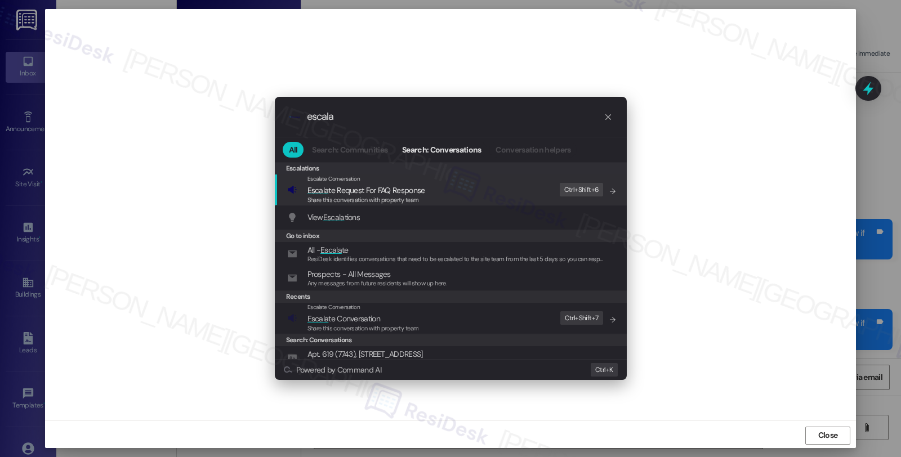
click at [609, 114] on icon "progress bar" at bounding box center [607, 117] width 9 height 9
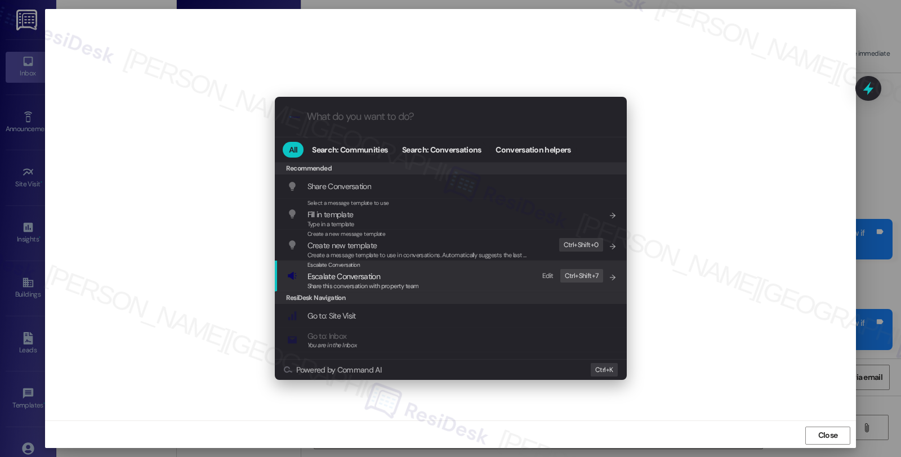
click at [603, 395] on div ".cls-1{fill:#0a055f;}.cls-2{fill:#0cc4c4;} resideskLogoBlueOrange All Search: C…" at bounding box center [450, 228] width 901 height 457
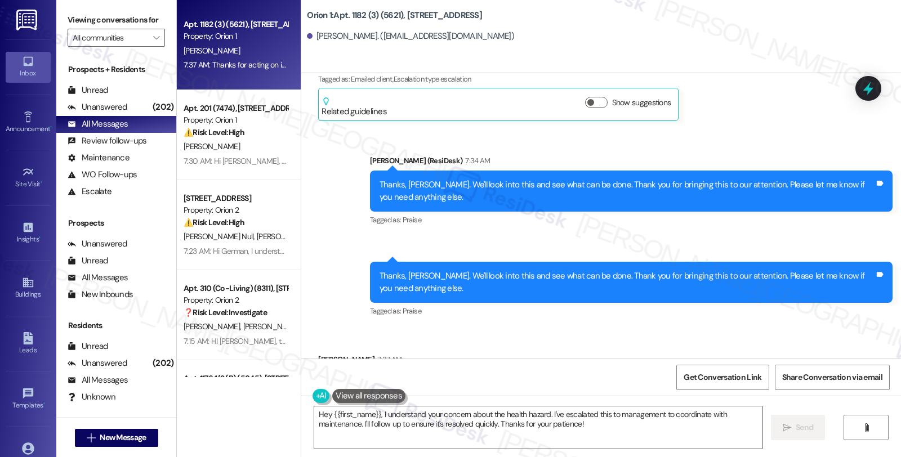
scroll to position [1277, 0]
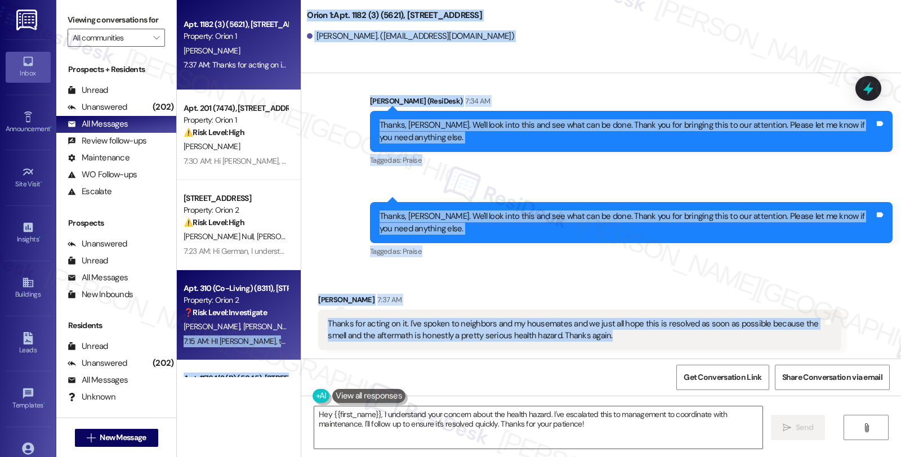
drag, startPoint x: 535, startPoint y: 334, endPoint x: 283, endPoint y: 324, distance: 252.4
click at [283, 324] on div "Apt. 1182 (3) (5621), 1180 W 37th Pl Property: Orion 1 J. Kwon 7:37 AM: Thanks …" at bounding box center [539, 228] width 724 height 457
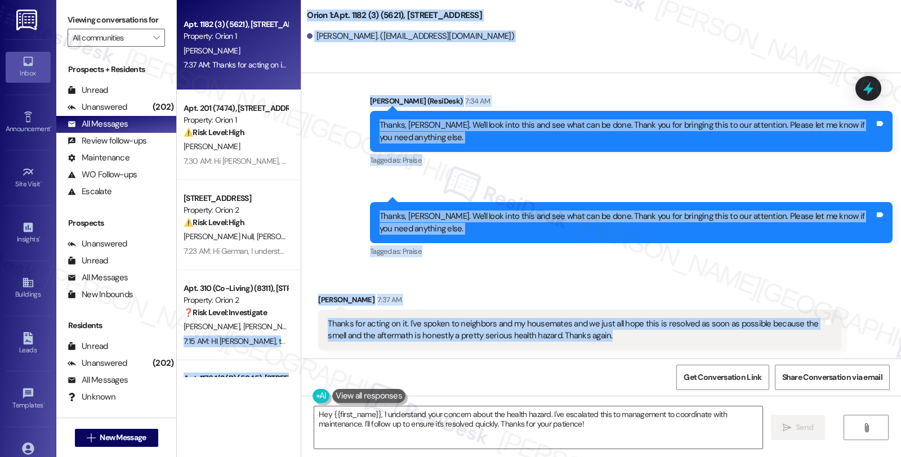
click at [345, 327] on div "Thanks for acting on it. I've spoken to neighbors and my housemates and we just…" at bounding box center [575, 330] width 495 height 24
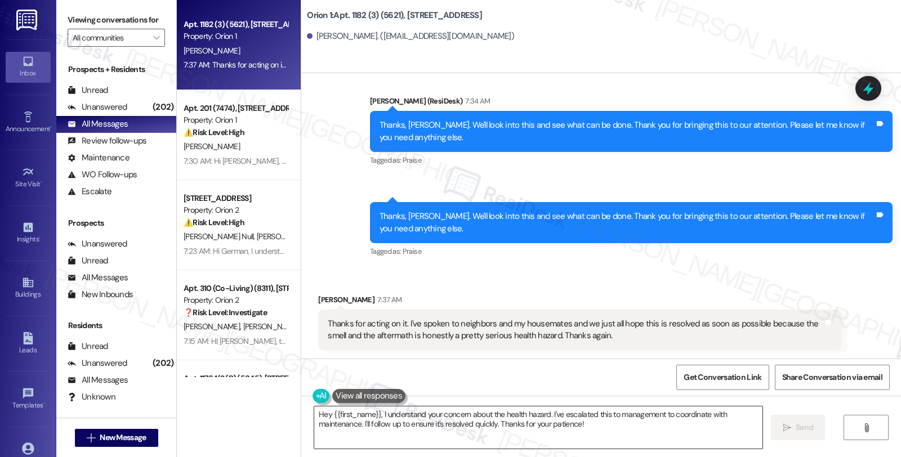
click at [314, 410] on textarea "Hey {{first_name}}, I understand your concern about the health hazard. I've esc…" at bounding box center [538, 427] width 448 height 42
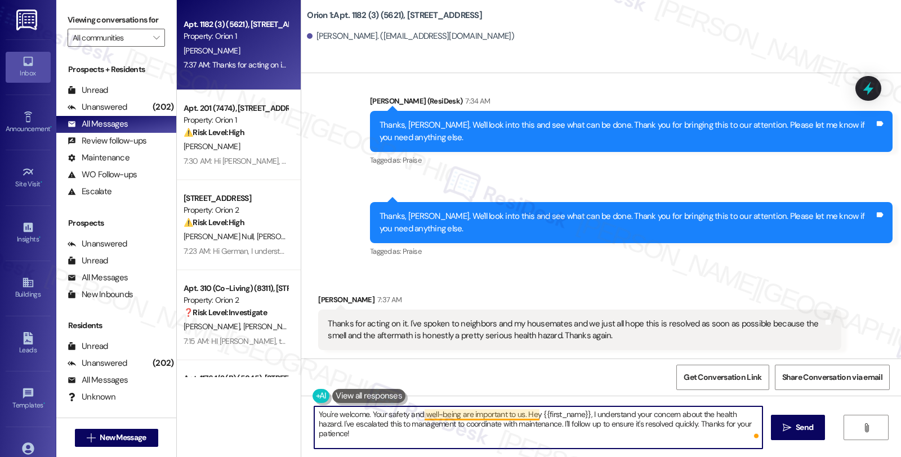
click at [517, 413] on textarea "You're welcome. Your safety and well-being are important to us. Hey {{first_nam…" at bounding box center [538, 427] width 448 height 42
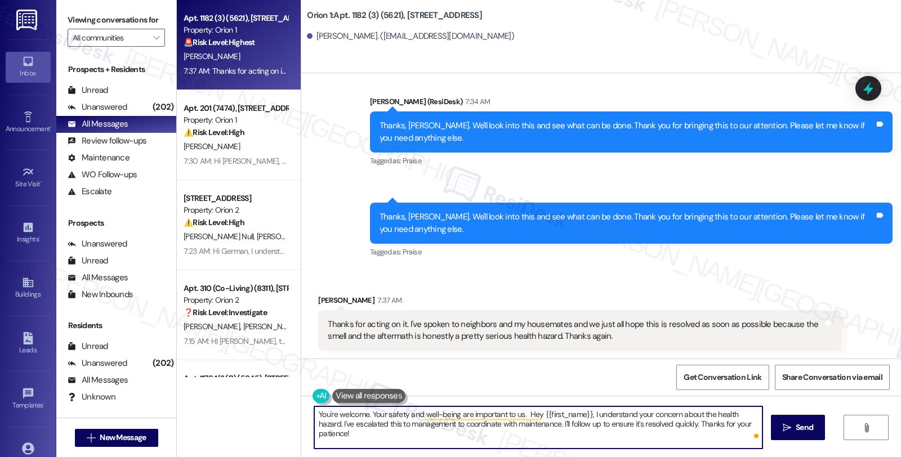
click at [617, 441] on textarea "You're welcome. Your safety and well-being are important to us. Hey {{first_nam…" at bounding box center [538, 427] width 448 height 42
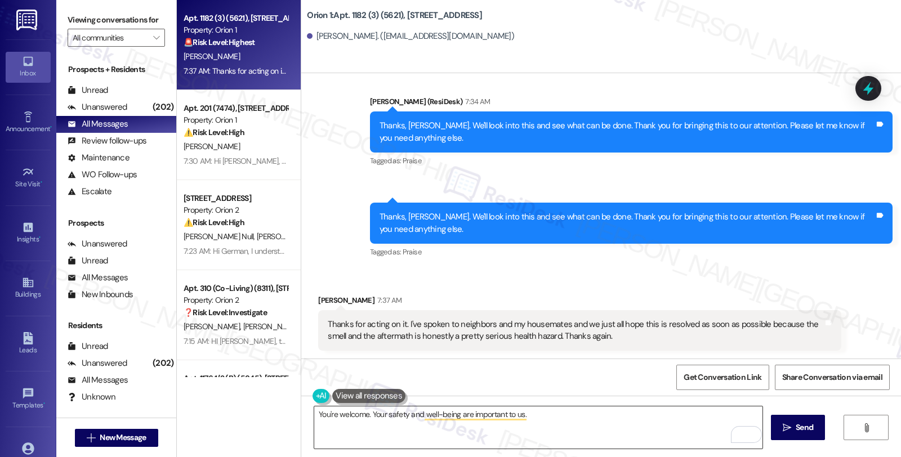
click at [446, 428] on textarea "You're welcome. Your safety and well-being are important to us." at bounding box center [538, 427] width 448 height 42
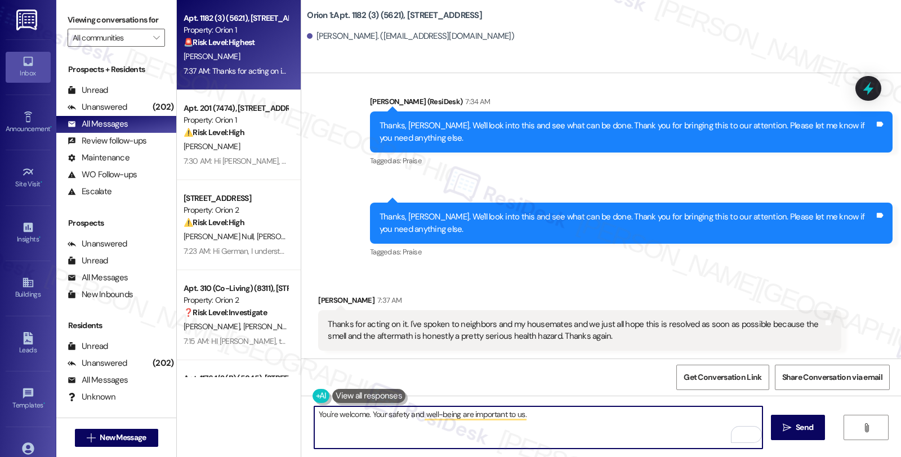
click at [600, 410] on textarea "You're welcome. Your safety and well-being are important to us." at bounding box center [538, 427] width 448 height 42
paste textarea "Should you have other concerns, please feel free to reach out. Have a great day!"
type textarea "You're welcome. Your safety and well-being are important to us. Should you have…"
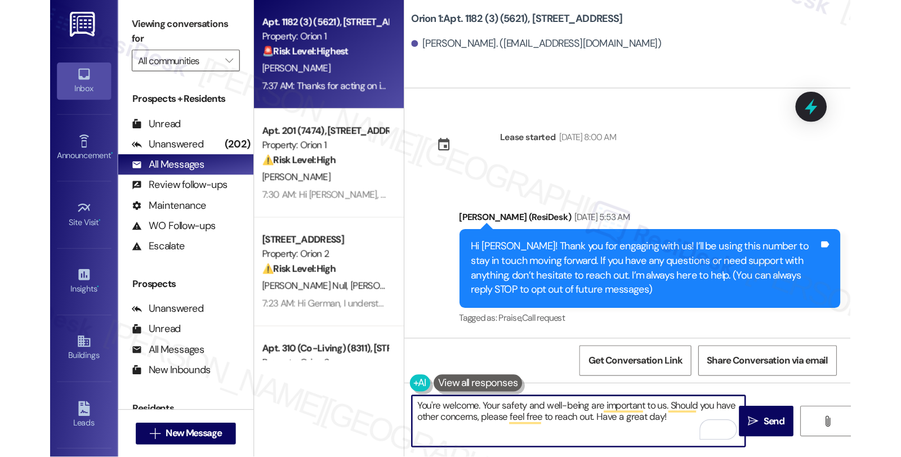
scroll to position [1372, 0]
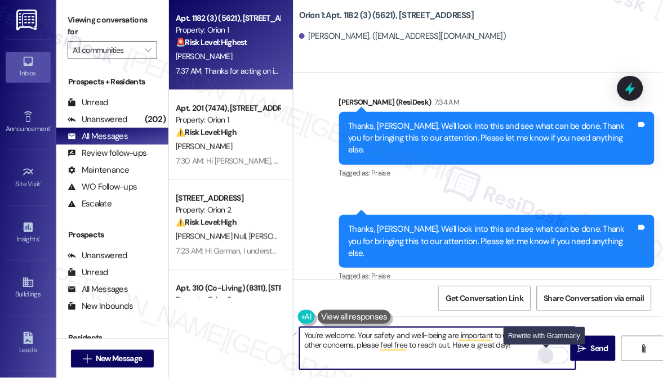
drag, startPoint x: 448, startPoint y: 346, endPoint x: 547, endPoint y: 355, distance: 98.9
click at [547, 355] on div "You're welcome. Your safety and well-being are important to us. Should you have…" at bounding box center [437, 348] width 277 height 43
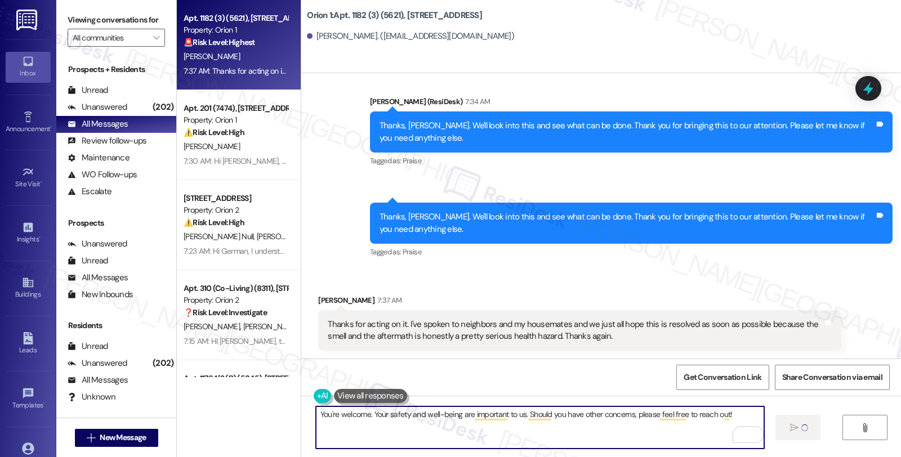
scroll to position [1277, 0]
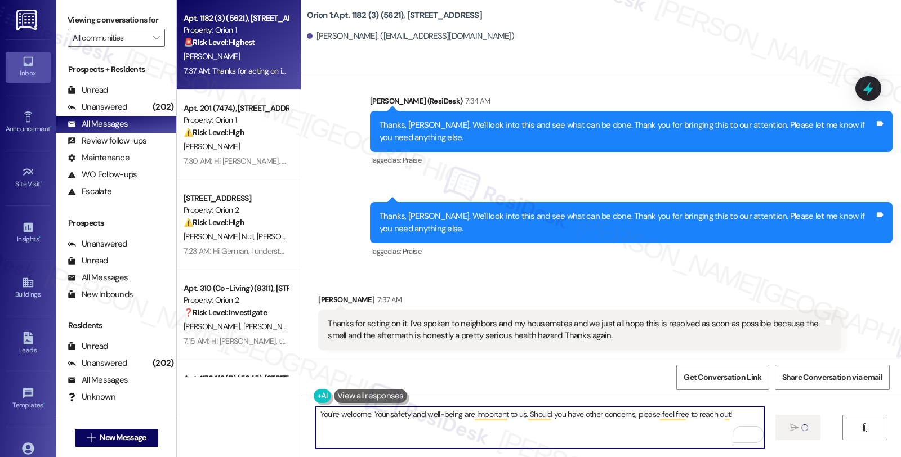
click at [485, 424] on textarea "You're welcome. Your safety and well-being are important to us. Should you have…" at bounding box center [540, 427] width 448 height 42
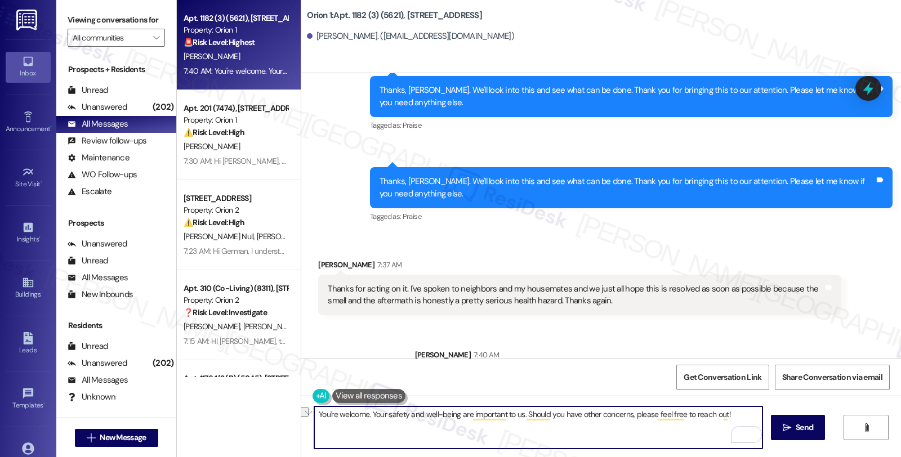
scroll to position [1355, 0]
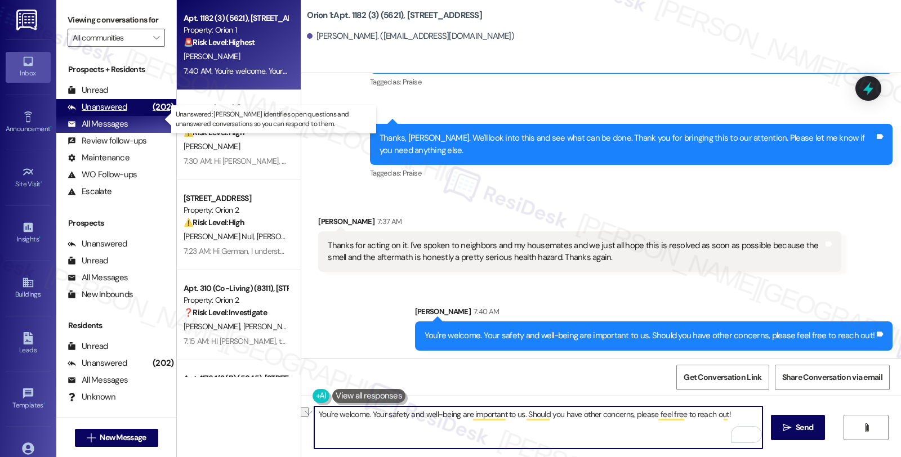
type textarea "You're welcome. Your safety and well-being are important to us. Should you have…"
click at [123, 113] on div "Unanswered" at bounding box center [98, 107] width 60 height 12
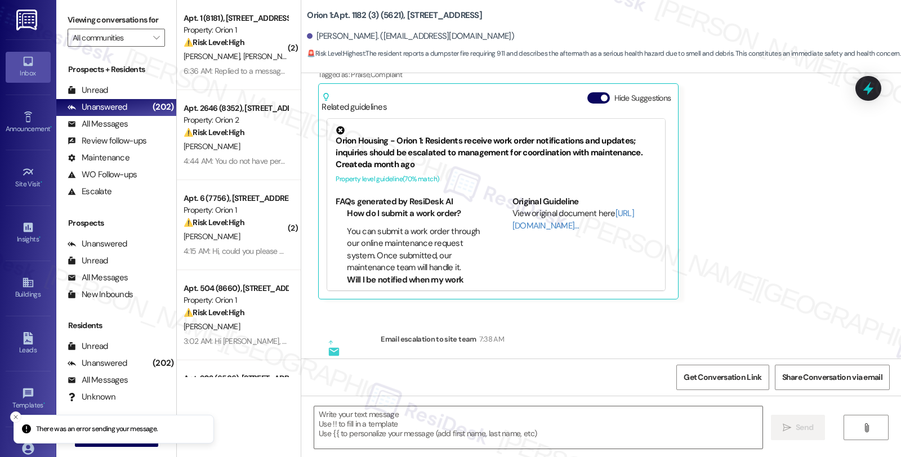
type textarea "Fetching suggested responses. Please feel free to read through the conversation…"
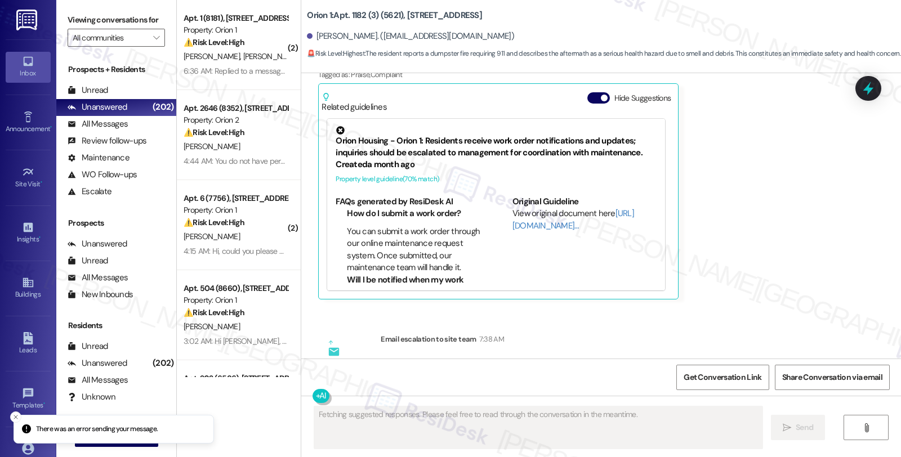
scroll to position [1510, 0]
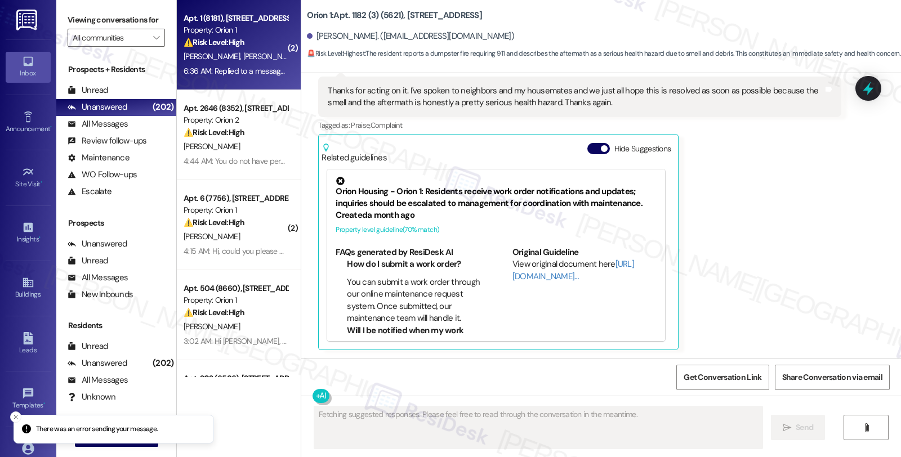
click at [235, 25] on div "Property: Orion 1" at bounding box center [236, 30] width 104 height 12
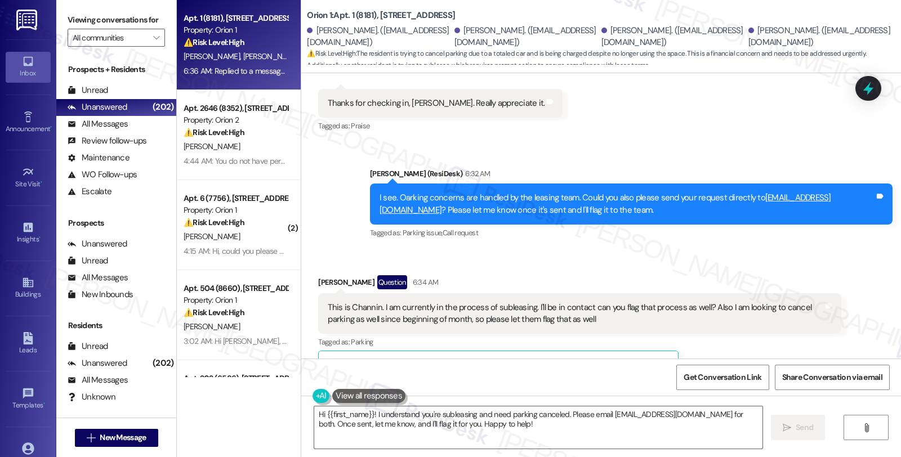
scroll to position [1043, 0]
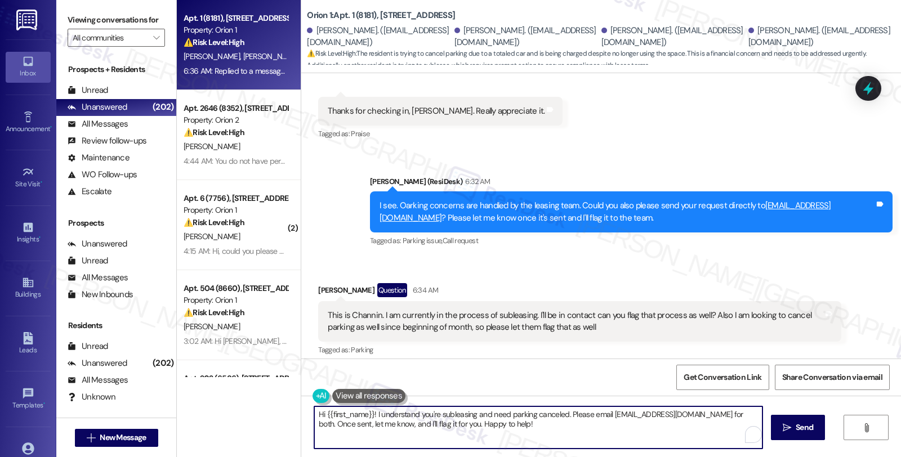
drag, startPoint x: 373, startPoint y: 414, endPoint x: 207, endPoint y: 414, distance: 165.5
click at [207, 414] on div "Apt. 1 (8181), 1189 W 37th Pl Property: Orion 1 ⚠️ Risk Level: High The residen…" at bounding box center [539, 228] width 724 height 457
click at [374, 414] on textarea "I understand you're subleasing and need parking canceled. Please email leasing@…" at bounding box center [538, 427] width 448 height 42
click at [413, 425] on textarea "I understand you're also in the process of getting a submease approved. Have yo…" at bounding box center [538, 427] width 448 height 42
click at [671, 413] on textarea "I understand you're also in the process of getting a sublease approved. Have yo…" at bounding box center [538, 427] width 448 height 42
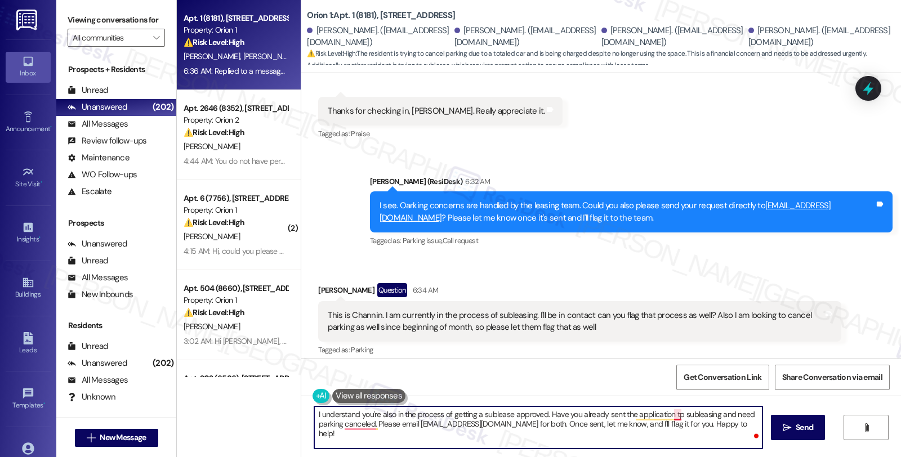
click at [671, 413] on textarea "I understand you're also in the process of getting a sublease approved. Have yo…" at bounding box center [538, 427] width 448 height 42
click at [408, 424] on textarea "I understand you're also in the process of getting a sublease approved. Have yo…" at bounding box center [538, 427] width 448 height 42
drag, startPoint x: 406, startPoint y: 423, endPoint x: 758, endPoint y: 423, distance: 351.3
click at [758, 423] on textarea "I understand you're also in the process of getting a sublease approved. Have yo…" at bounding box center [538, 427] width 448 height 42
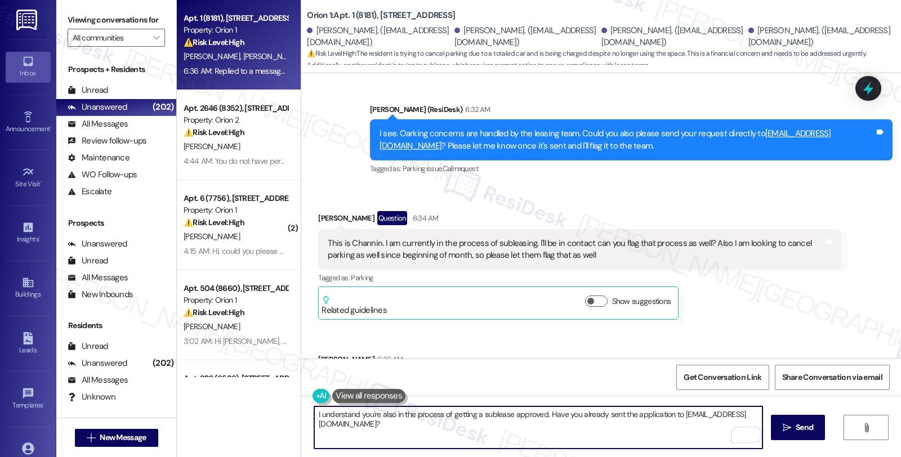
scroll to position [1168, 0]
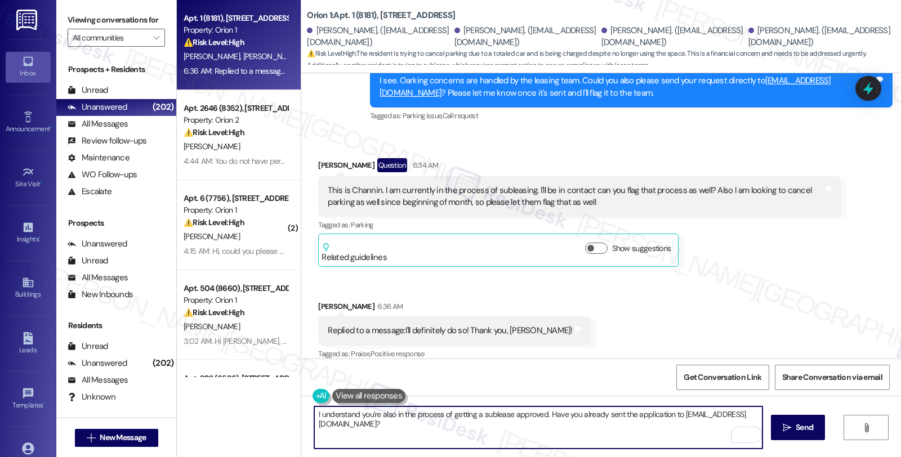
type textarea "I understand you're also in the process of getting a sublease approved. Have yo…"
click at [432, 429] on textarea "I understand you're also in the process of getting a sublease approved. Have yo…" at bounding box center [538, 427] width 448 height 42
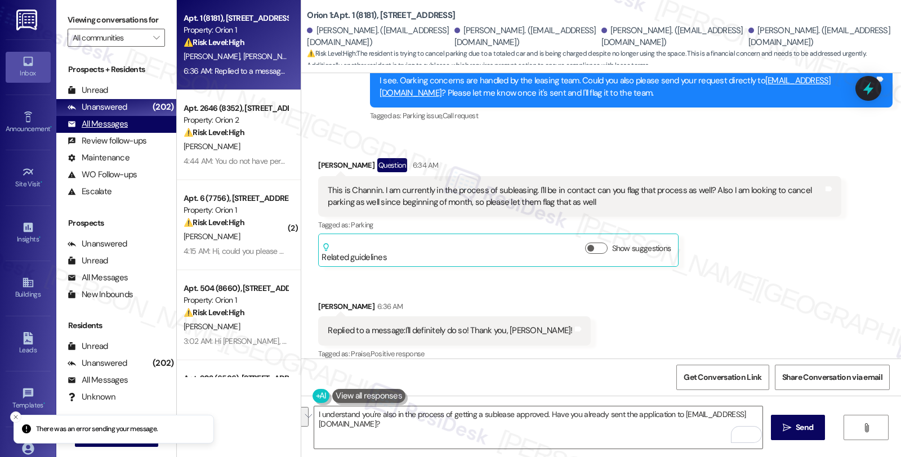
click at [141, 133] on div "All Messages (undefined)" at bounding box center [116, 124] width 120 height 17
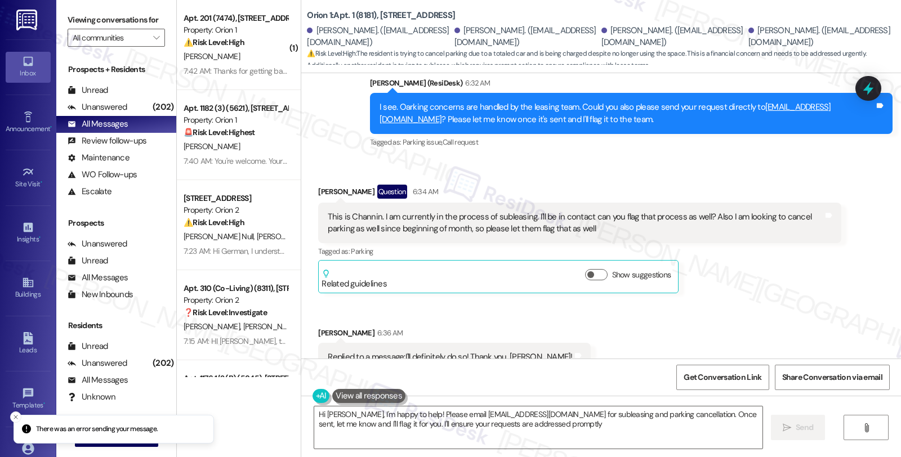
type textarea "Hi Channin, I'm happy to help! Please email leasing@orionhousing.com for sublea…"
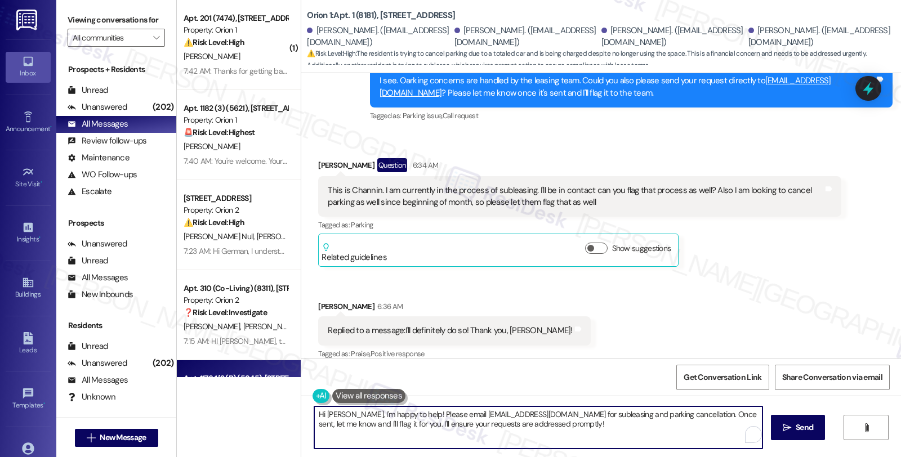
drag, startPoint x: 548, startPoint y: 426, endPoint x: 229, endPoint y: 363, distance: 325.5
click at [231, 365] on div "( 1 ) Apt. 201 (7474), 1192 W 35th St Property: Orion 1 ⚠️ Risk Level: High The…" at bounding box center [539, 228] width 724 height 457
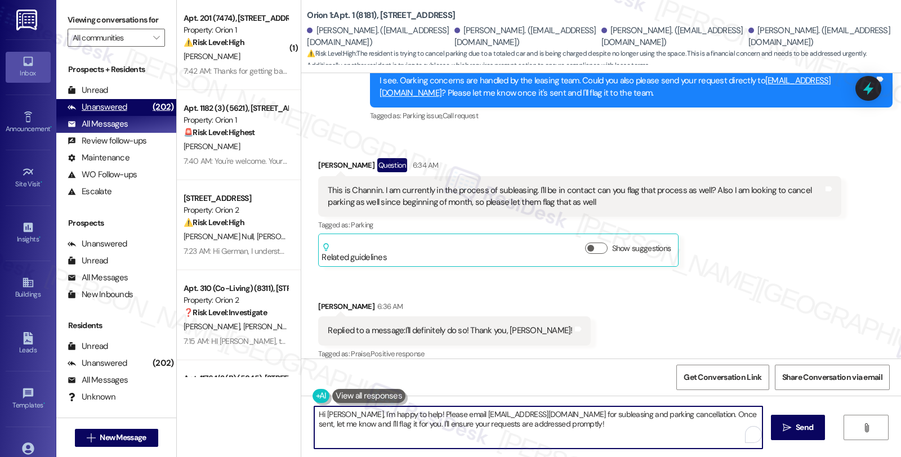
click at [104, 113] on div "Unanswered" at bounding box center [98, 107] width 60 height 12
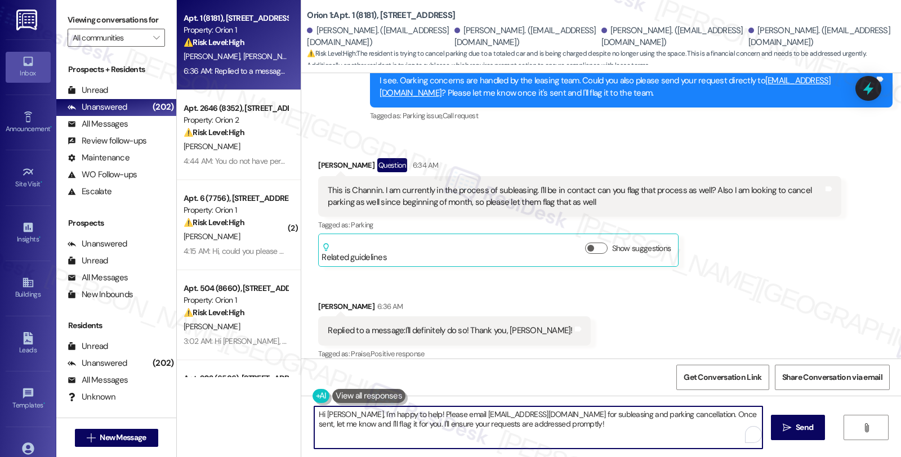
click at [534, 432] on textarea "Hi Channin, I'm happy to help! Please email leasing@orionhousing.com for sublea…" at bounding box center [538, 427] width 448 height 42
paste textarea "I understand you're also in the process of getting a sublease approved. Have yo…"
type textarea "I understand you're also in the process of getting a sublease approved. Have yo…"
click at [793, 424] on span "Send" at bounding box center [804, 428] width 22 height 12
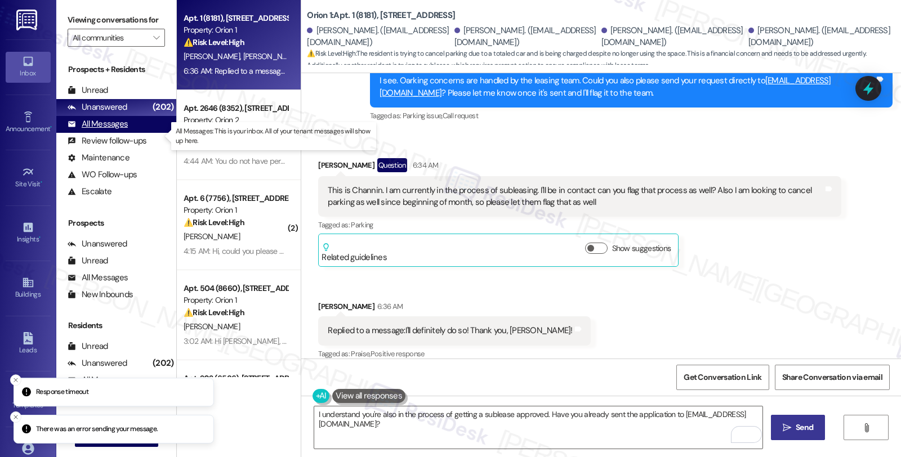
click at [117, 130] on div "All Messages" at bounding box center [98, 124] width 60 height 12
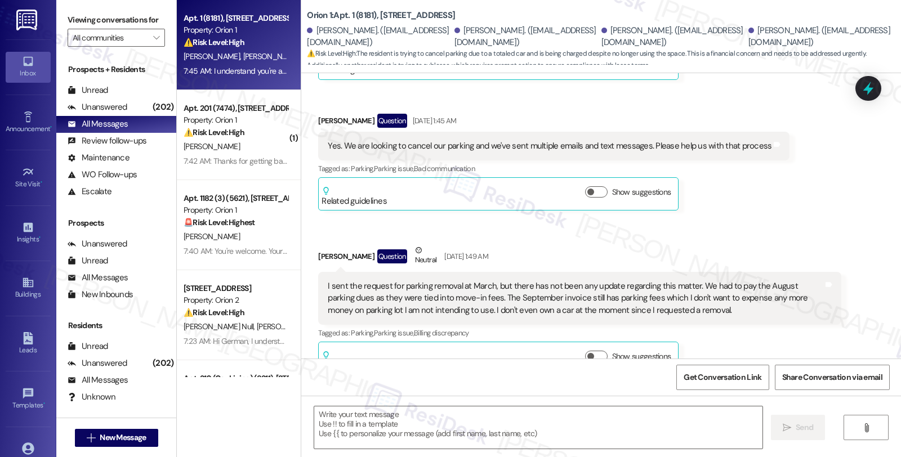
type textarea "Fetching suggested responses. Please feel free to read through the conversation…"
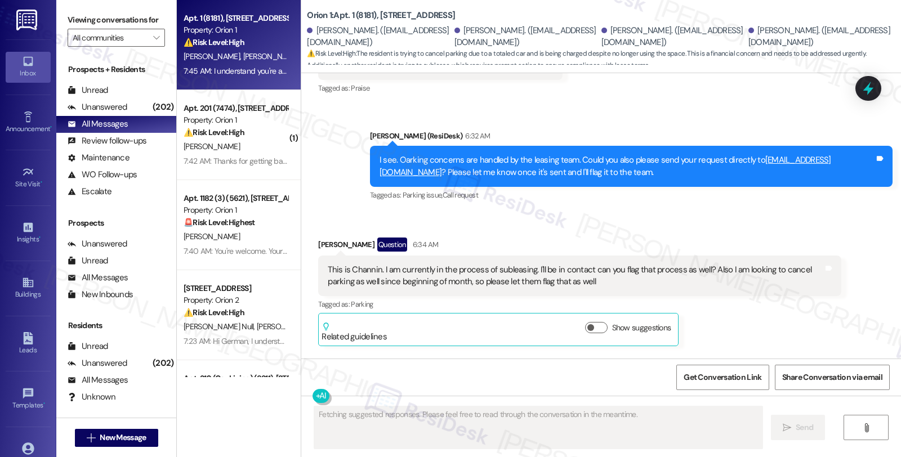
scroll to position [1246, 0]
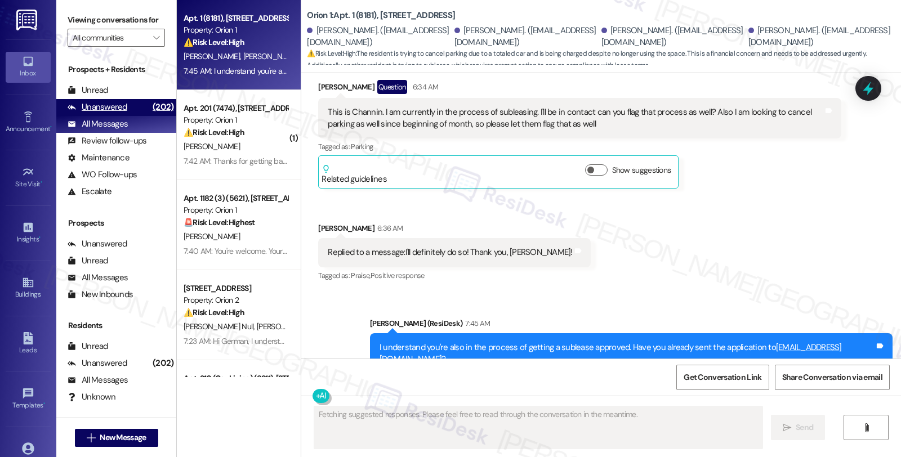
click at [150, 116] on div "(202)" at bounding box center [163, 107] width 26 height 17
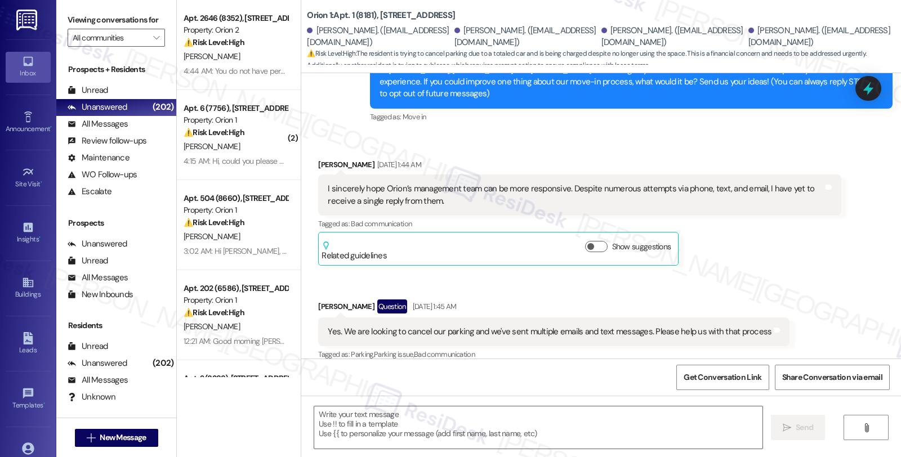
type textarea "Fetching suggested responses. Please feel free to read through the conversation…"
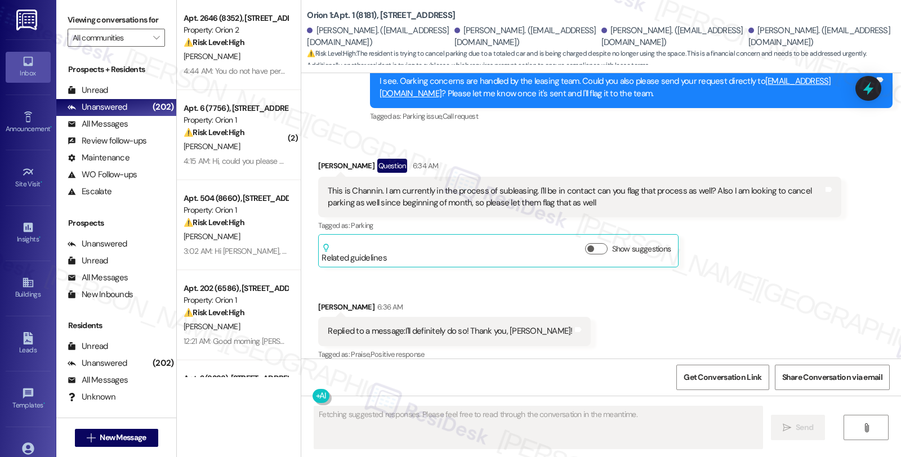
scroll to position [1168, 0]
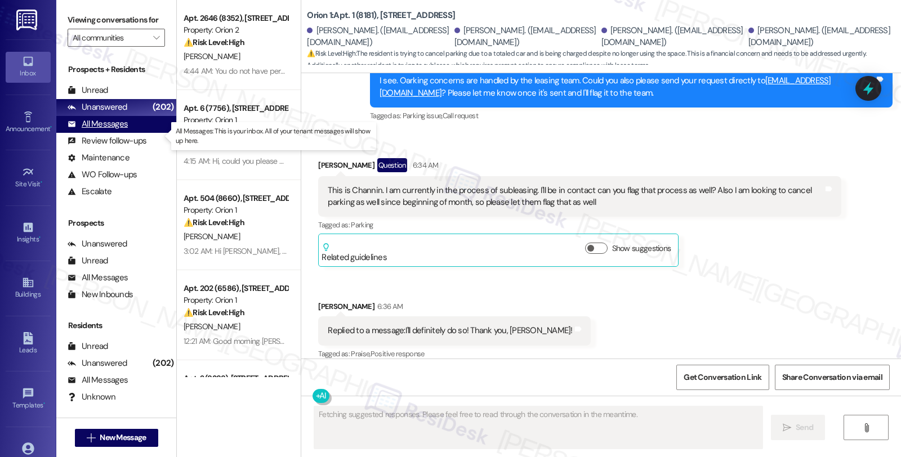
click at [119, 130] on div "All Messages" at bounding box center [98, 124] width 60 height 12
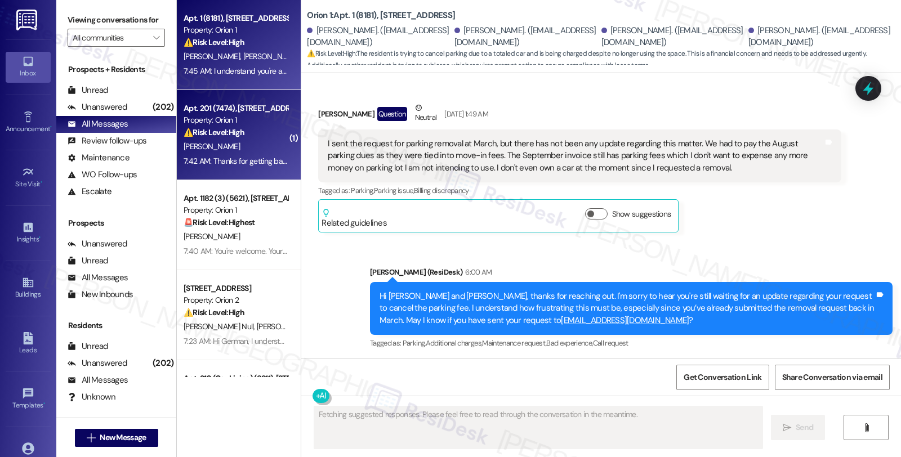
type textarea "Fetching suggested responses. Please feel free to read through the conversation…"
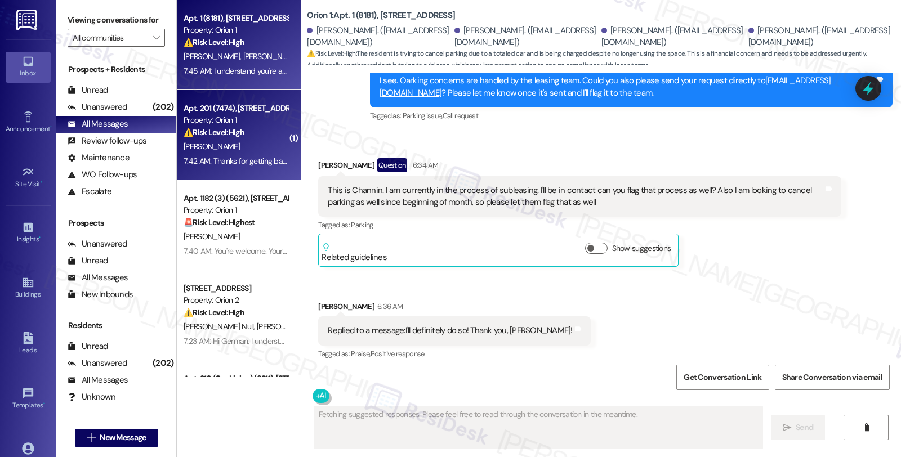
click at [256, 141] on div "J. Wang" at bounding box center [235, 147] width 106 height 14
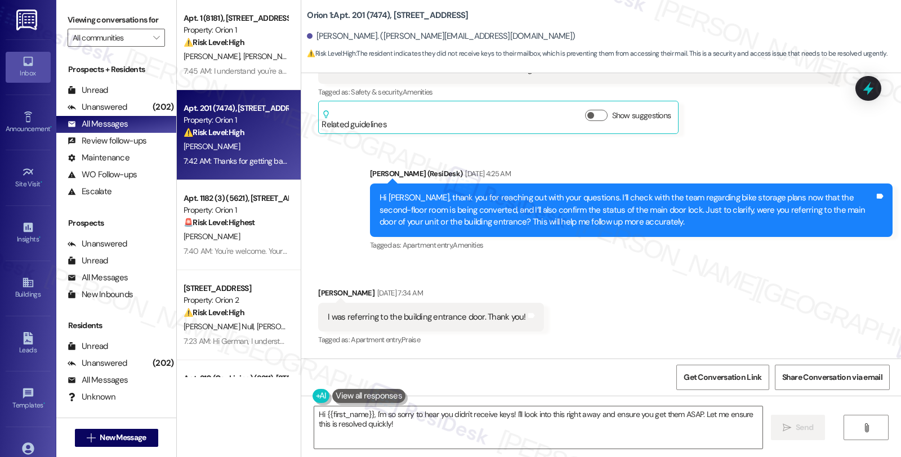
scroll to position [0, 0]
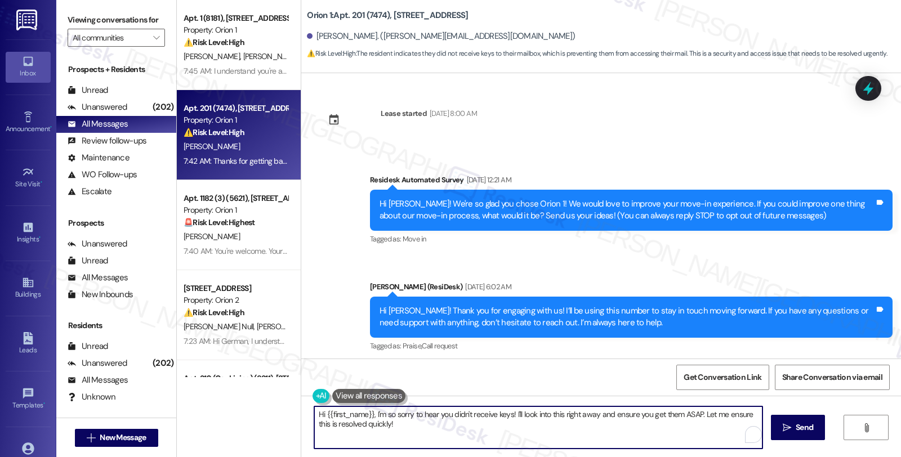
drag, startPoint x: 369, startPoint y: 417, endPoint x: 283, endPoint y: 417, distance: 86.1
click at [283, 417] on div "Apt. 1 (8181), 1189 W 37th Pl Property: Orion 1 ⚠️ Risk Level: High The residen…" at bounding box center [539, 228] width 724 height 457
type textarea "I'm so sorry to hear you didn't receive keys! I'll look into this right away an…"
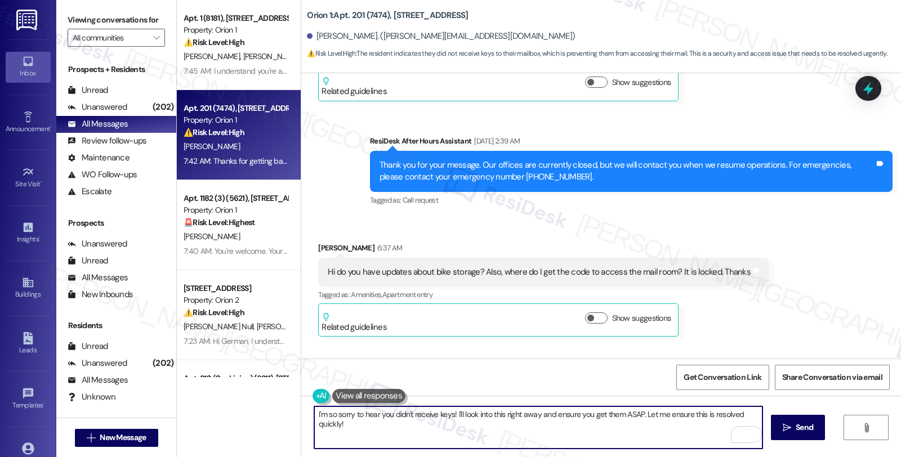
scroll to position [1167, 0]
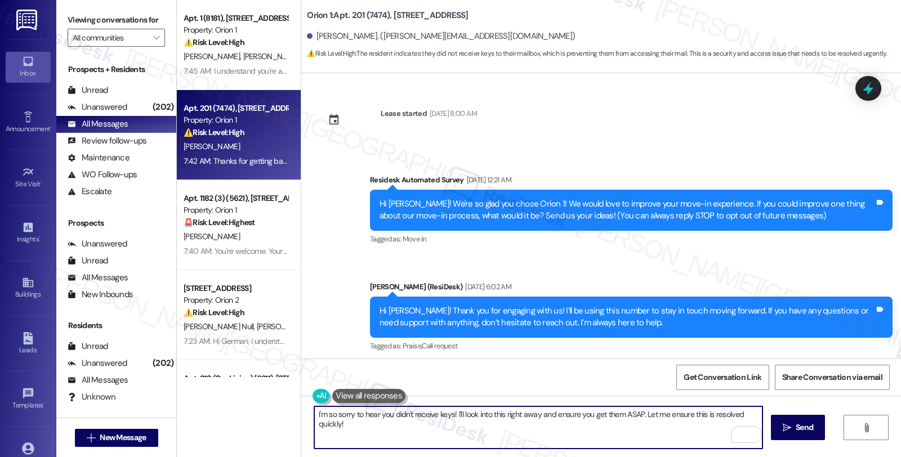
scroll to position [1167, 0]
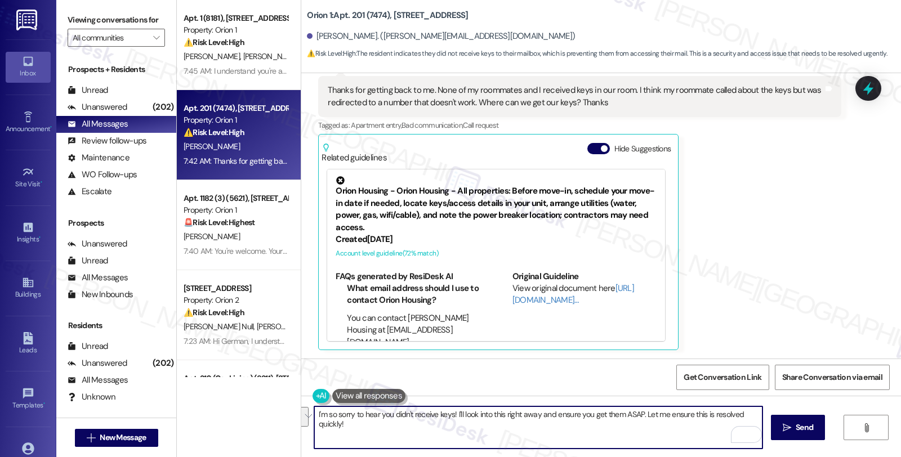
drag, startPoint x: 451, startPoint y: 415, endPoint x: 498, endPoint y: 458, distance: 63.3
click at [498, 457] on html "Inbox Go to Inbox Announcement • Send A Text Announcement Site Visit • Go to Si…" at bounding box center [450, 228] width 901 height 457
click at [452, 413] on textarea "I'm so sorry to hear you didn't receive keys! Just to confirm, you did not rece…" at bounding box center [538, 427] width 448 height 42
click at [452, 415] on textarea "I'm so sorry to hear you didn't receive keys! When yo got your keys" at bounding box center [538, 427] width 448 height 42
click at [668, 418] on textarea "I'm so sorry to hear you didn't receive keys! Could you please let me know how …" at bounding box center [538, 427] width 448 height 42
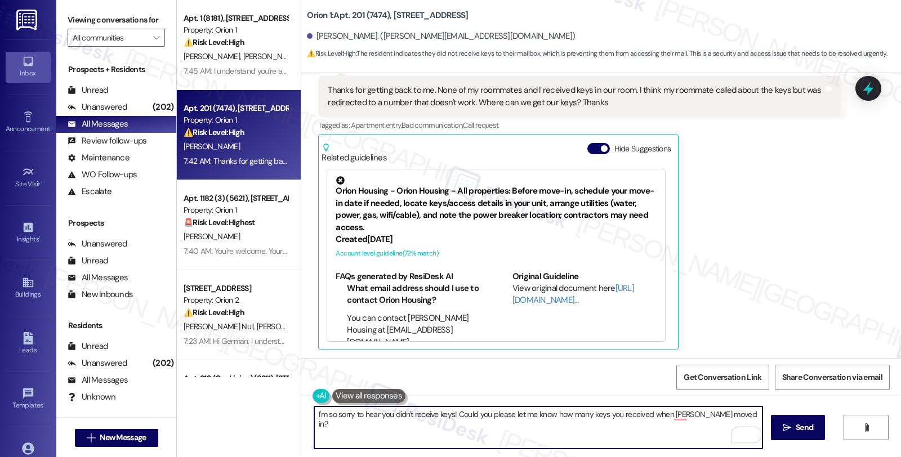
click at [737, 418] on textarea "I'm so sorry to hear you didn't receive keys! Could you please let me know how …" at bounding box center [538, 427] width 448 height 42
click at [729, 417] on textarea "I'm so sorry to hear you didn't receive keys! Could you please let me know how …" at bounding box center [538, 427] width 448 height 42
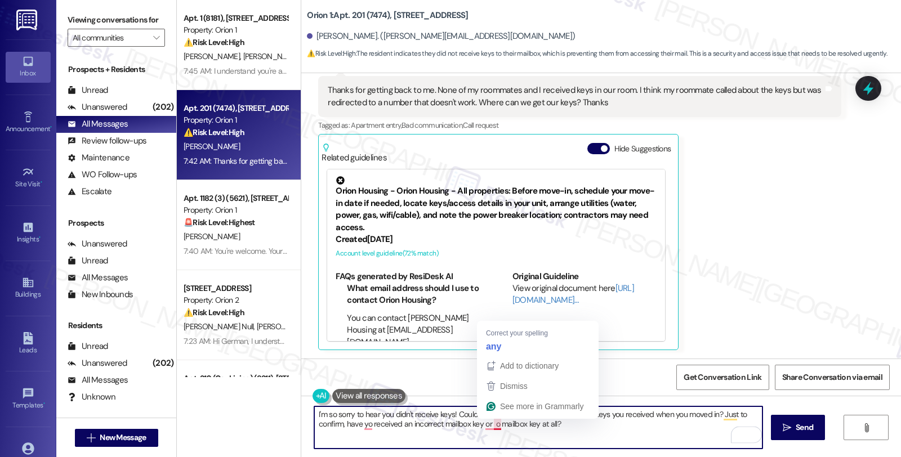
click at [487, 421] on textarea "I'm so sorry to hear you didn't receive keys! Could you please let me know how …" at bounding box center [538, 427] width 448 height 42
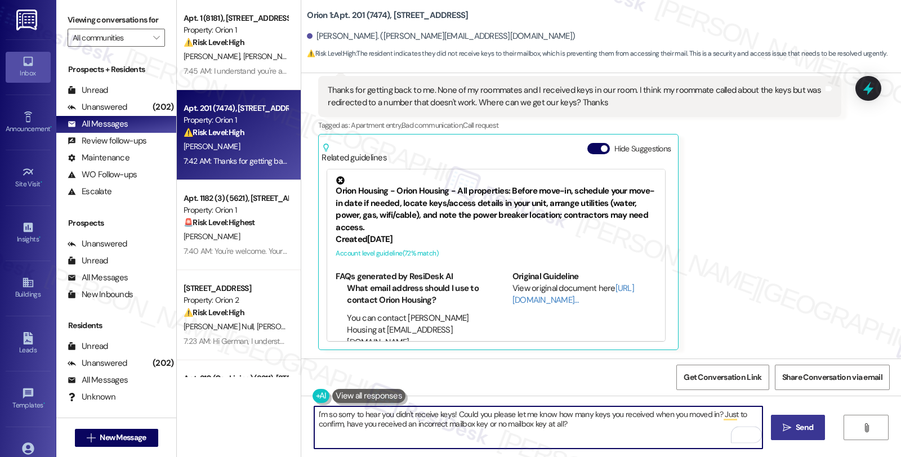
type textarea "I'm so sorry to hear you didn't receive keys! Could you please let me know how …"
click at [800, 431] on span "Send" at bounding box center [803, 428] width 17 height 12
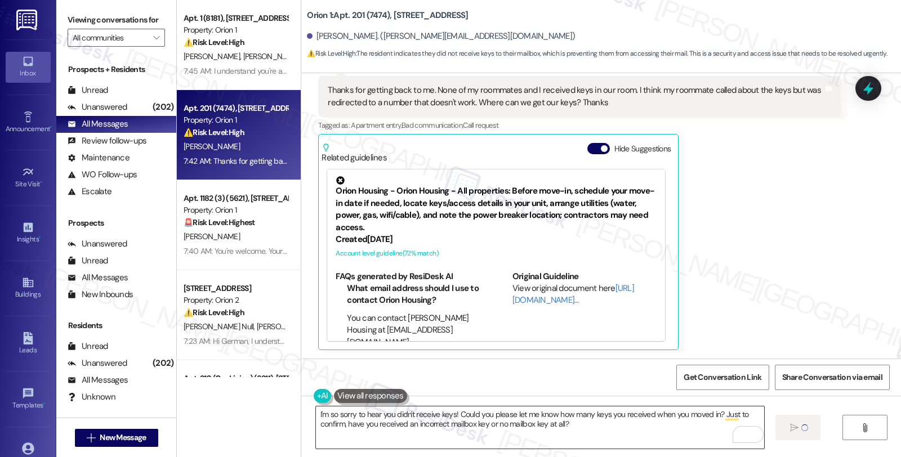
click at [533, 420] on textarea "I'm so sorry to hear you didn't receive keys! Could you please let me know how …" at bounding box center [540, 427] width 448 height 42
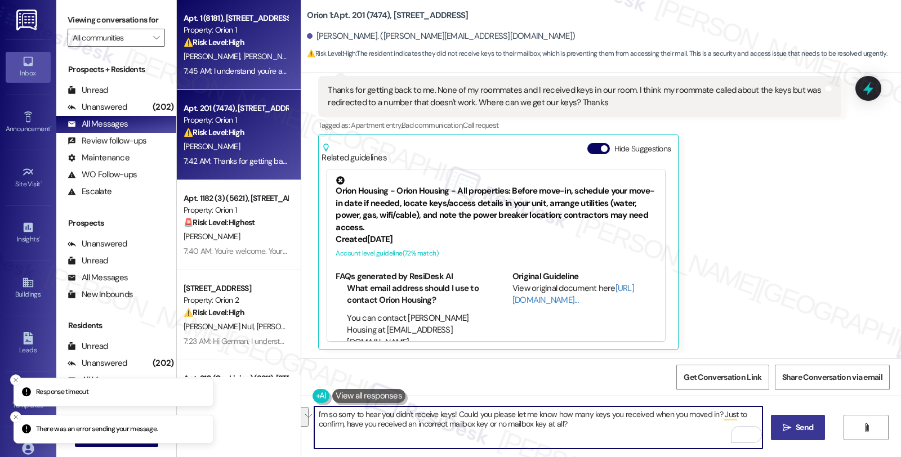
click at [234, 26] on div "Property: Orion 1" at bounding box center [236, 30] width 104 height 12
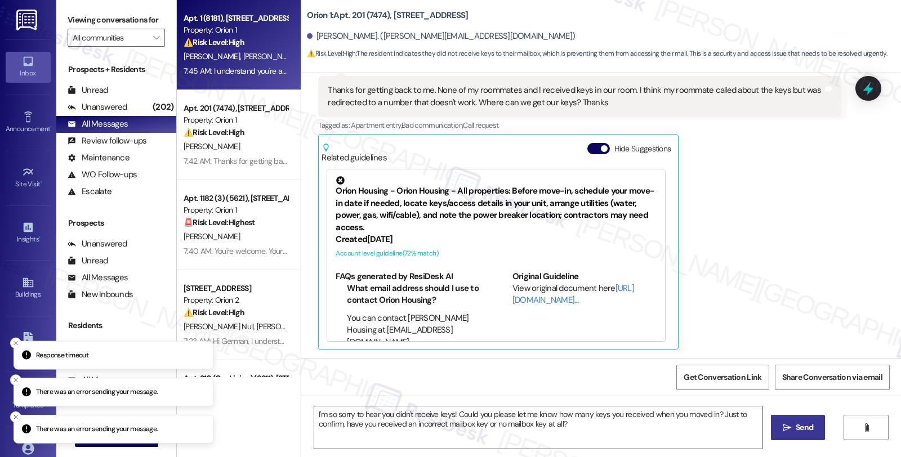
type textarea "Fetching suggested responses. Please feel free to read through the conversation…"
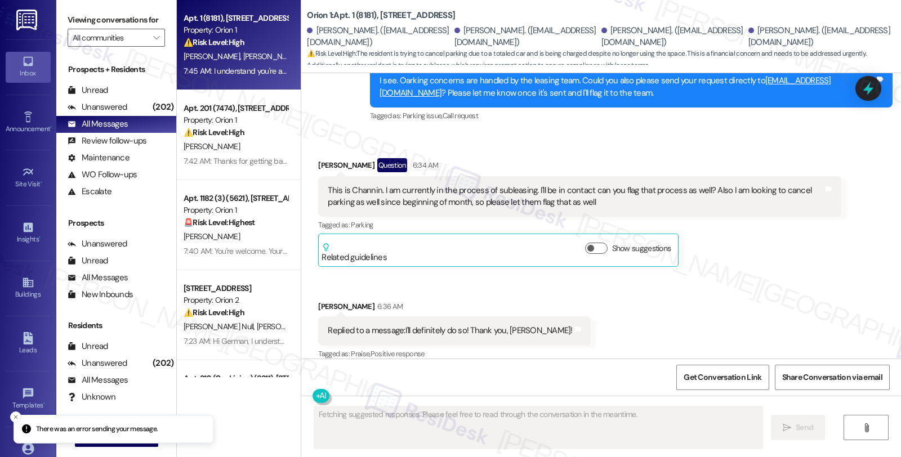
scroll to position [1343, 0]
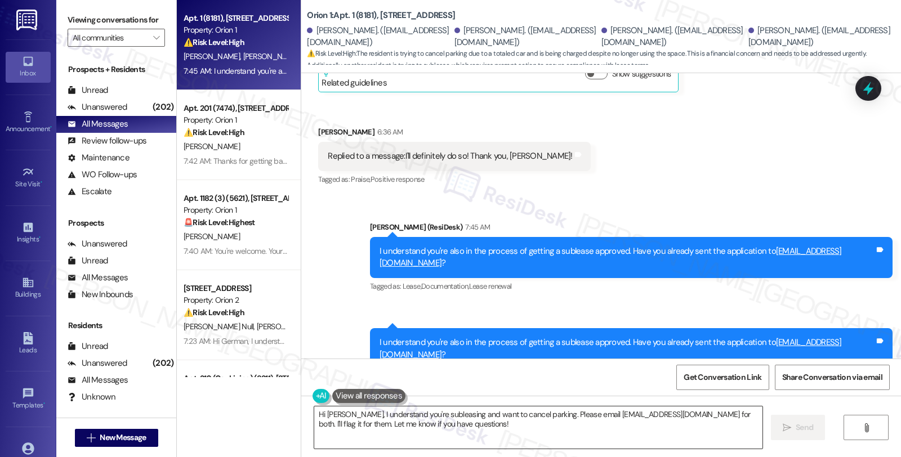
click at [449, 431] on textarea "Hi [PERSON_NAME], I understand you're subleasing and want to cancel parking. Pl…" at bounding box center [538, 427] width 448 height 42
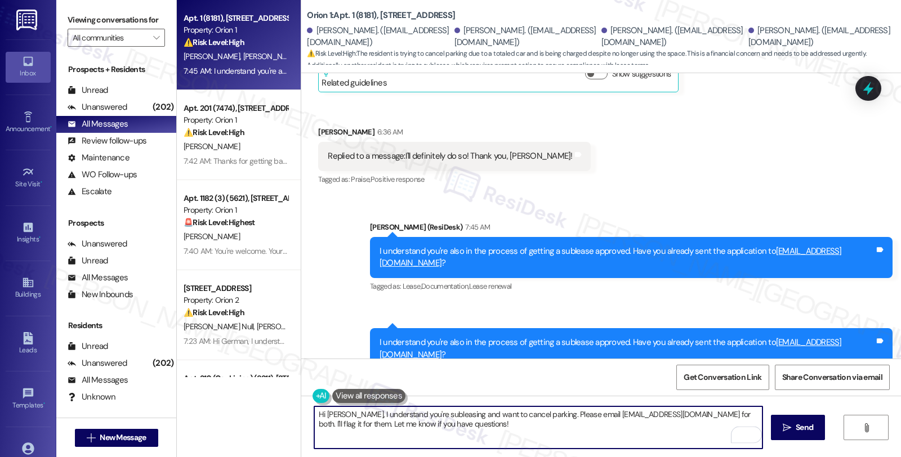
paste textarea "I'm so sorry to hear you didn't receive keys! Could you please let me know how …"
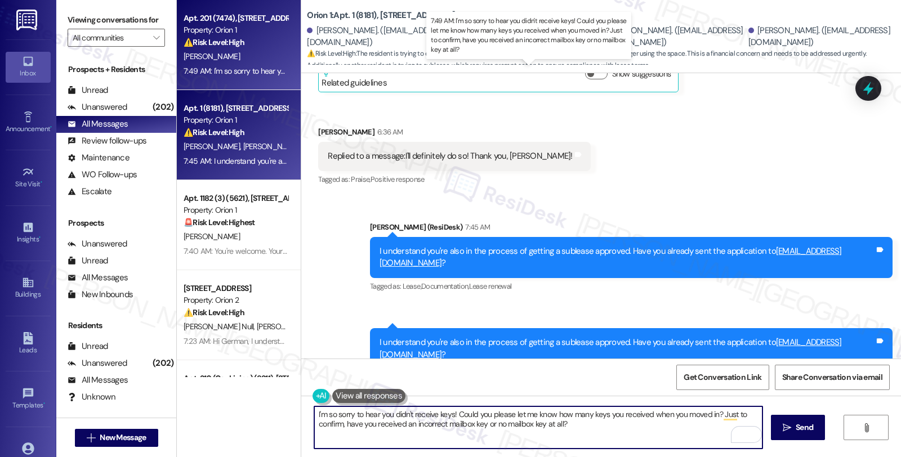
type textarea "I'm so sorry to hear you didn't receive keys! Could you please let me know how …"
click at [270, 66] on div "7:49 AM: I'm so sorry to hear you didn't receive keys! Could you please let me …" at bounding box center [538, 71] width 709 height 10
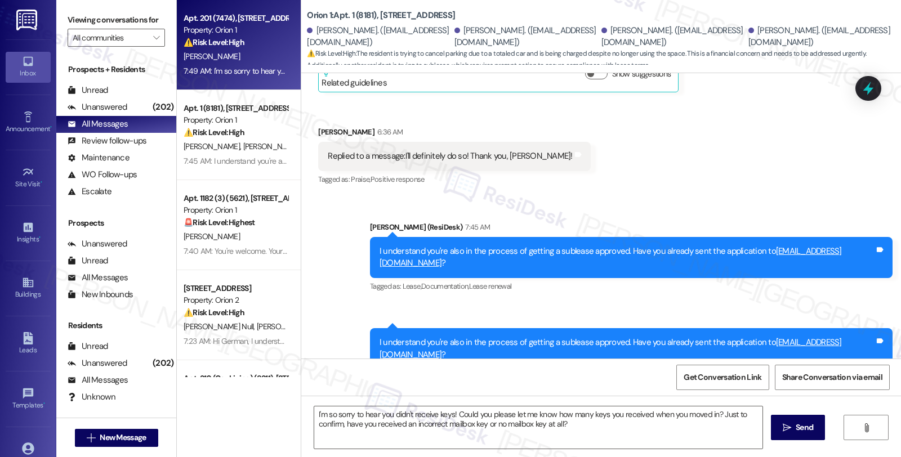
type textarea "Fetching suggested responses. Please feel free to read through the conversation…"
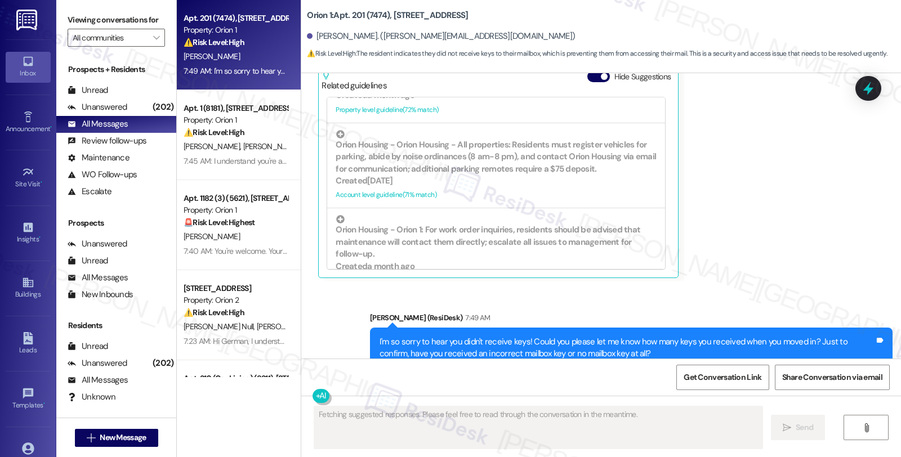
scroll to position [1275, 0]
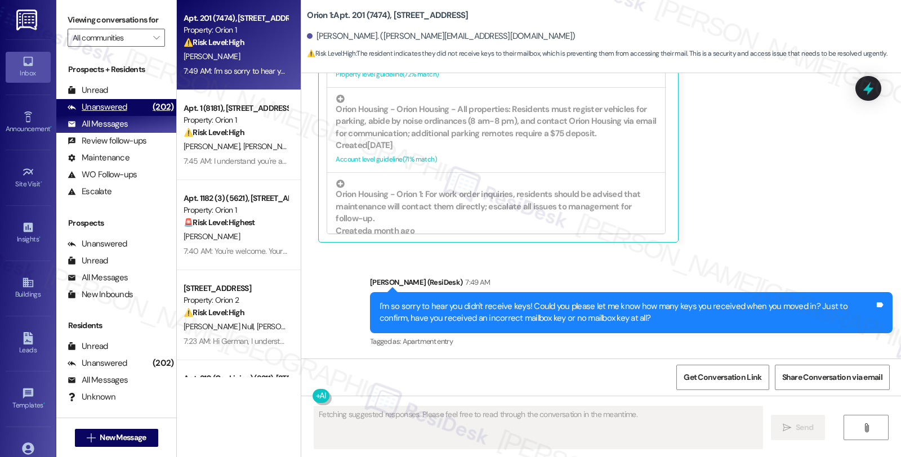
click at [150, 116] on div "(202)" at bounding box center [163, 107] width 26 height 17
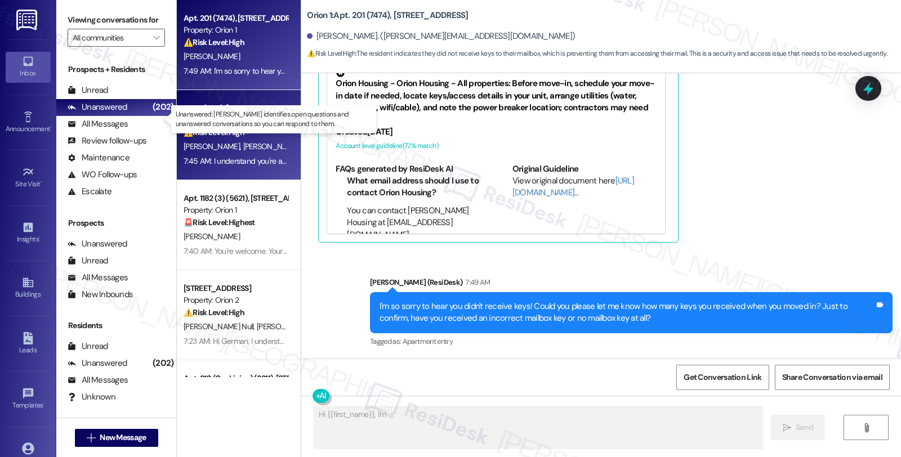
type textarea "Hi {{first_name}}, I'm"
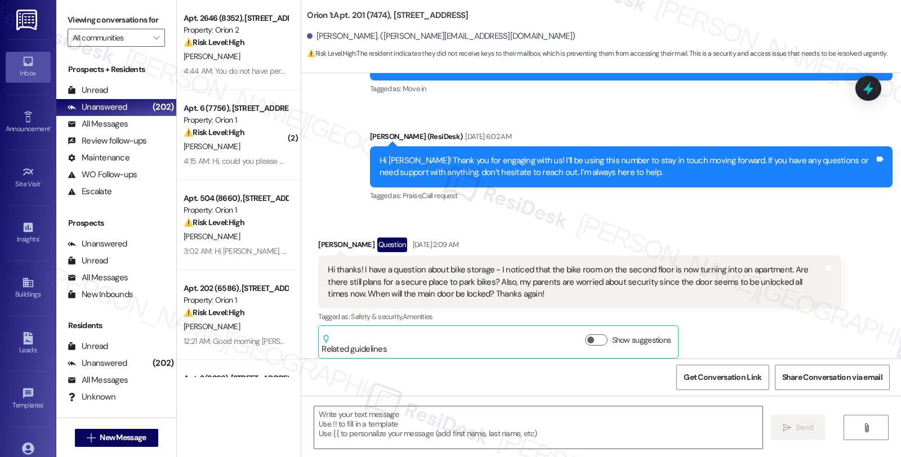
type textarea "Fetching suggested responses. Please feel free to read through the conversation…"
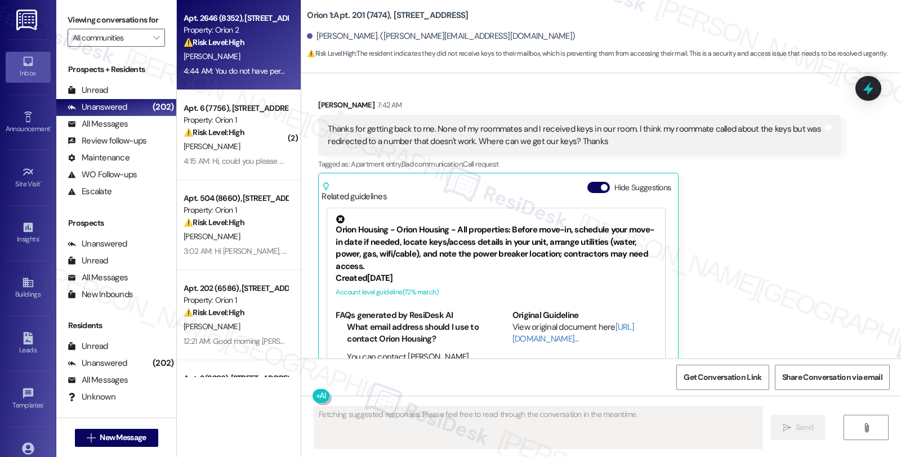
scroll to position [1167, 0]
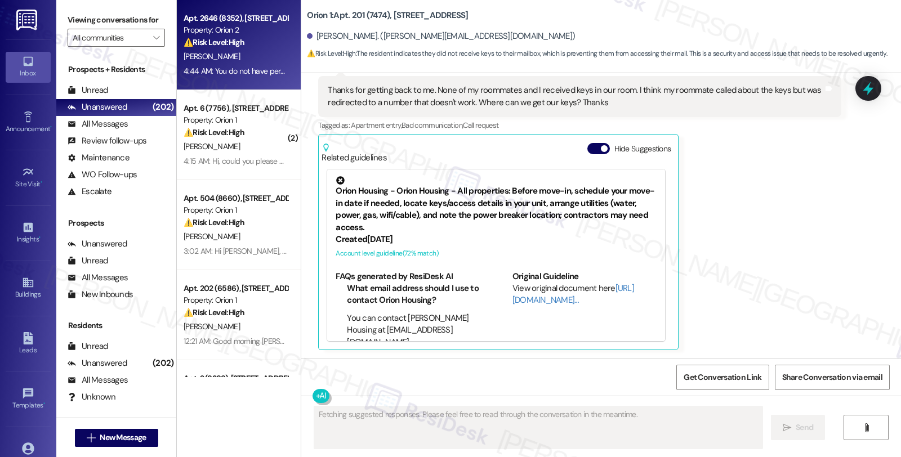
click at [274, 25] on div "Property: Orion 2" at bounding box center [236, 30] width 104 height 12
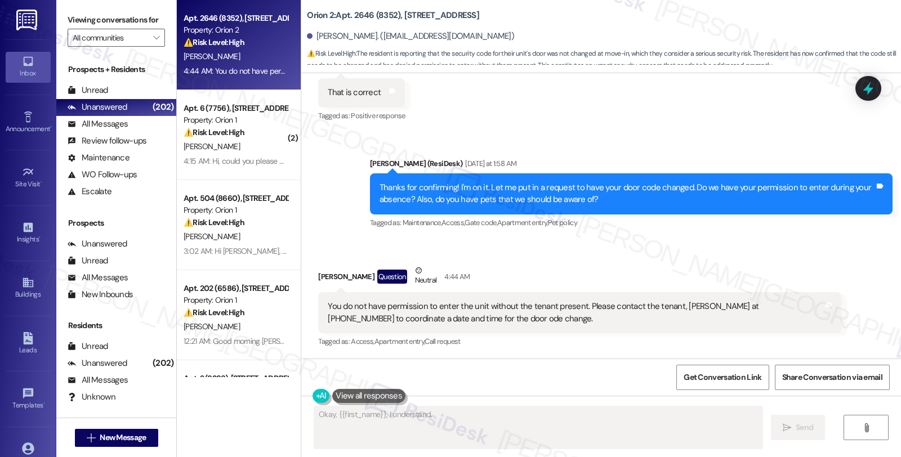
scroll to position [524, 0]
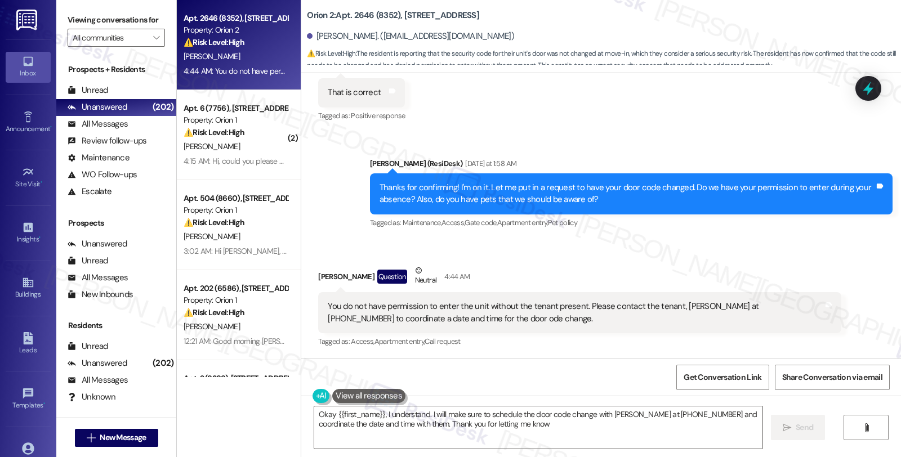
type textarea "Okay {{first_name}}, I understand. I will make sure to schedule the door code c…"
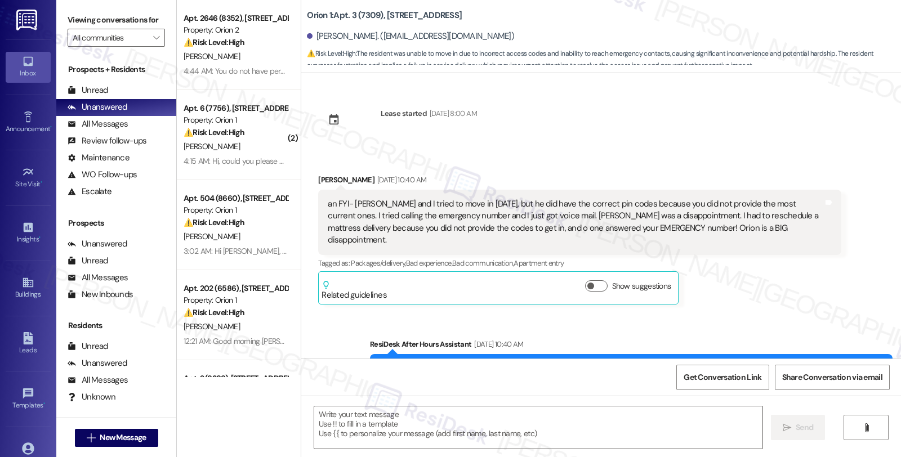
type textarea "Fetching suggested responses. Please feel free to read through the conversation…"
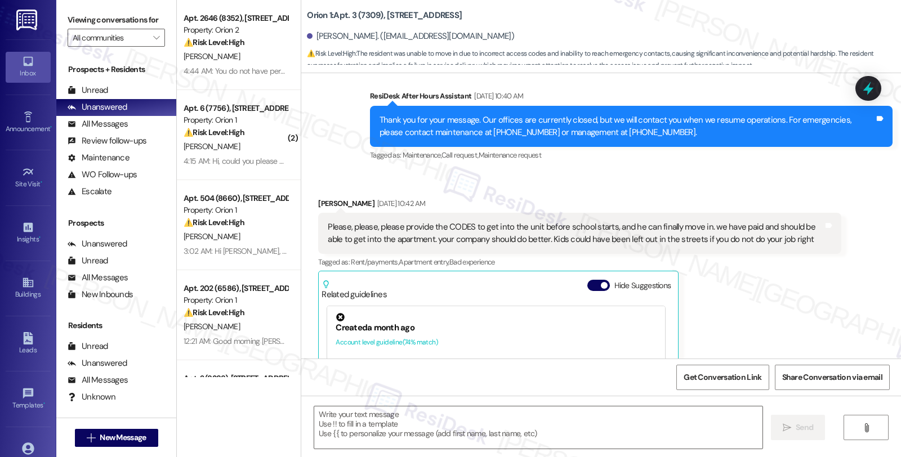
scroll to position [480, 0]
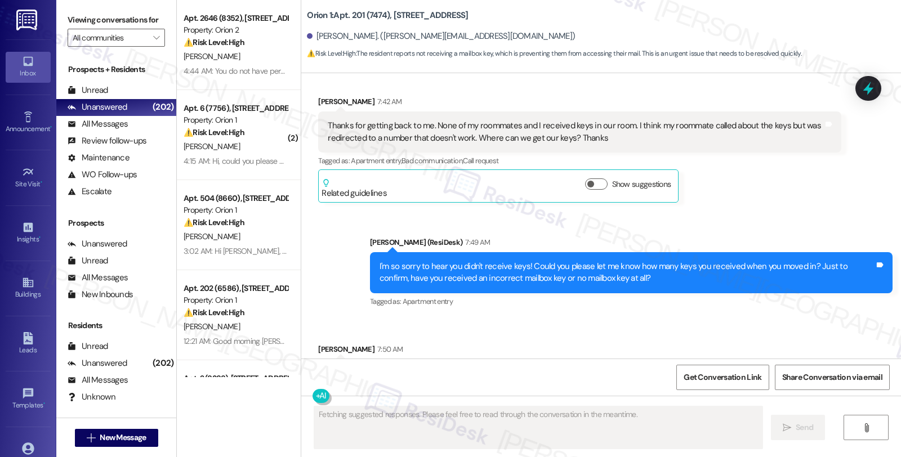
scroll to position [1187, 0]
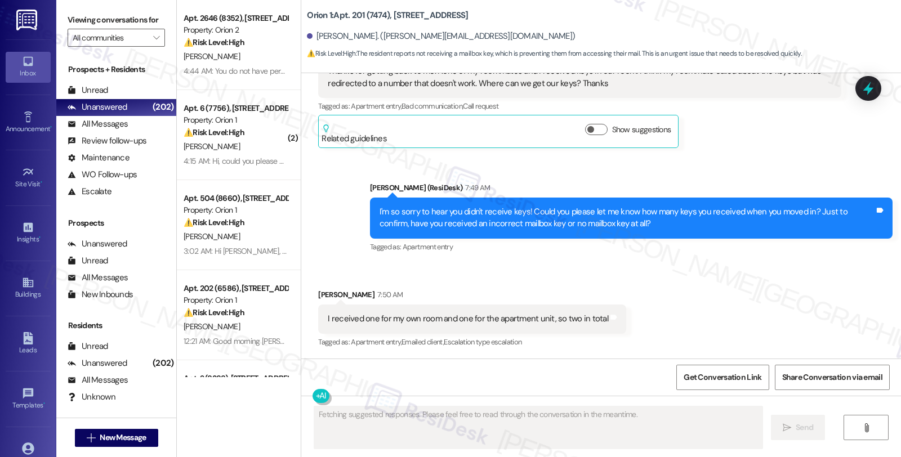
click at [608, 253] on div "Tagged as: Apartment entry Click to highlight conversations about Apartment ent…" at bounding box center [631, 247] width 522 height 16
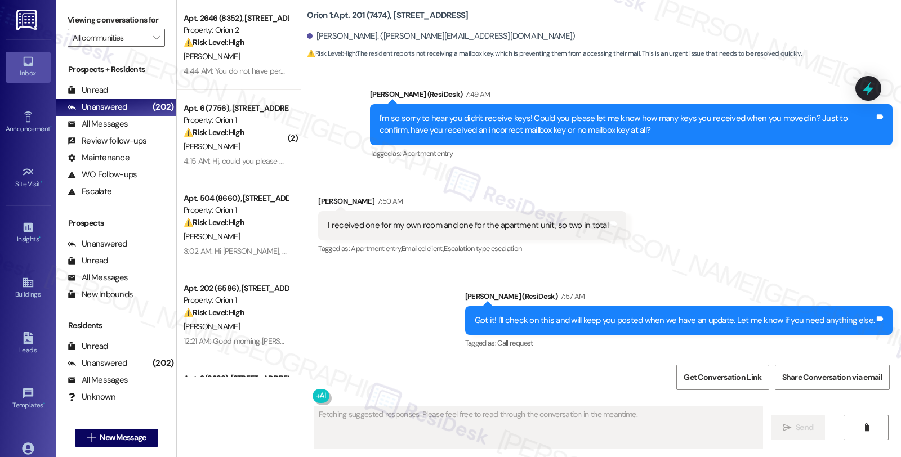
scroll to position [1282, 0]
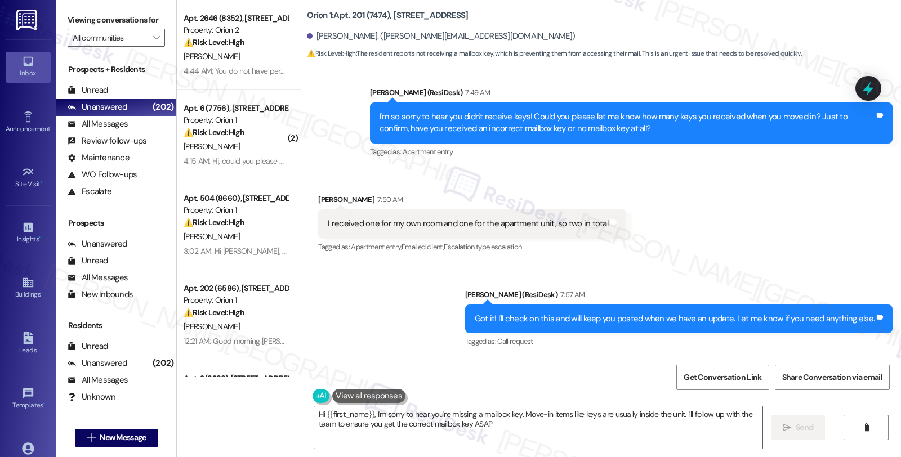
type textarea "Hi {{first_name}}, I'm sorry to hear you're missing a mailbox key. Move-in item…"
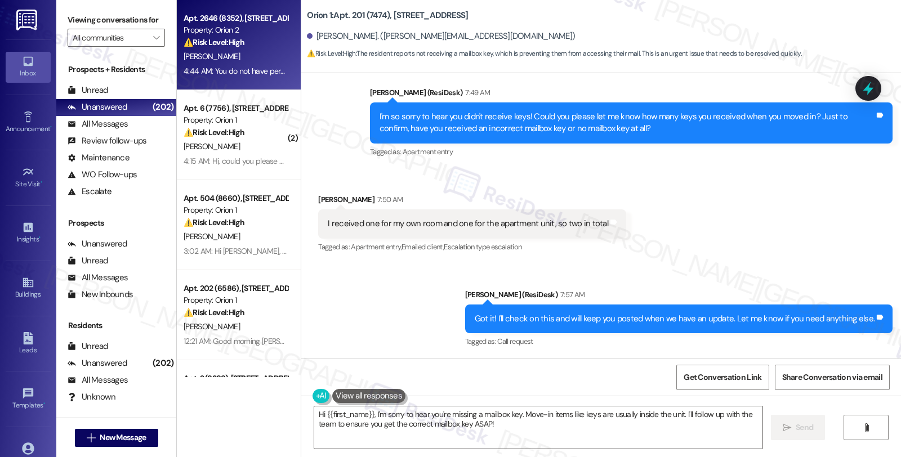
click at [265, 37] on div "⚠️ Risk Level: High The resident is reporting that the security code for their …" at bounding box center [236, 43] width 104 height 12
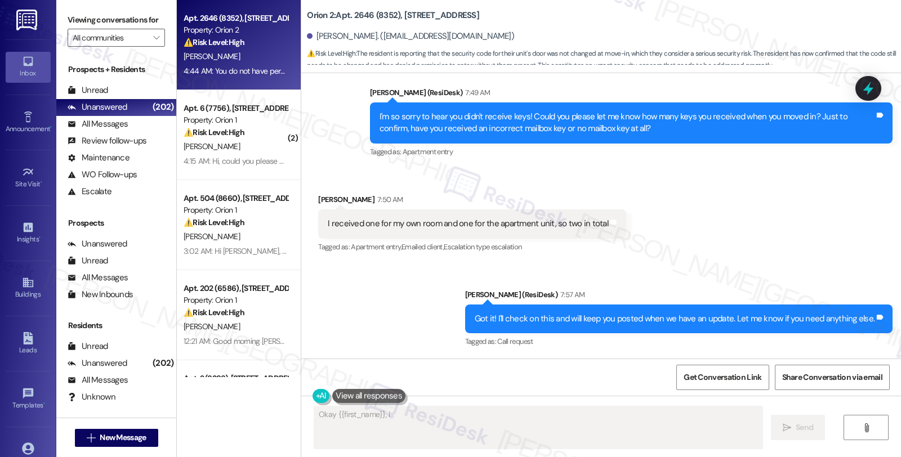
scroll to position [524, 0]
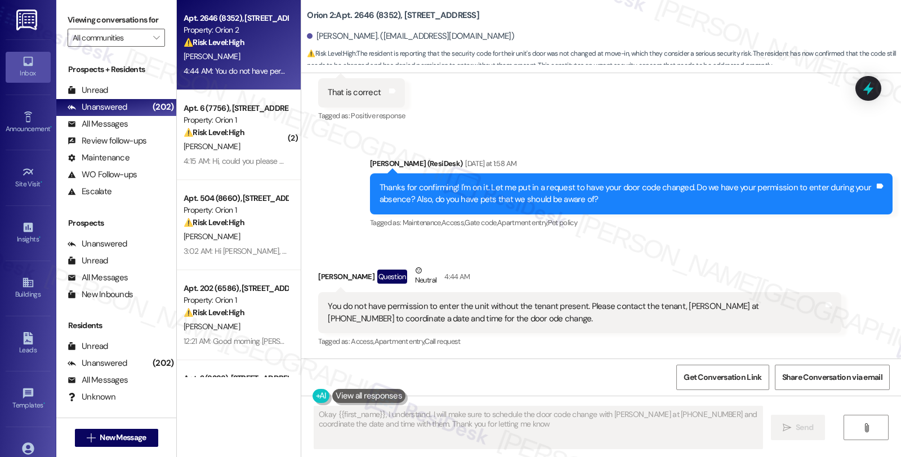
type textarea "Okay {{first_name}}, I understand. I will make sure to schedule the door code c…"
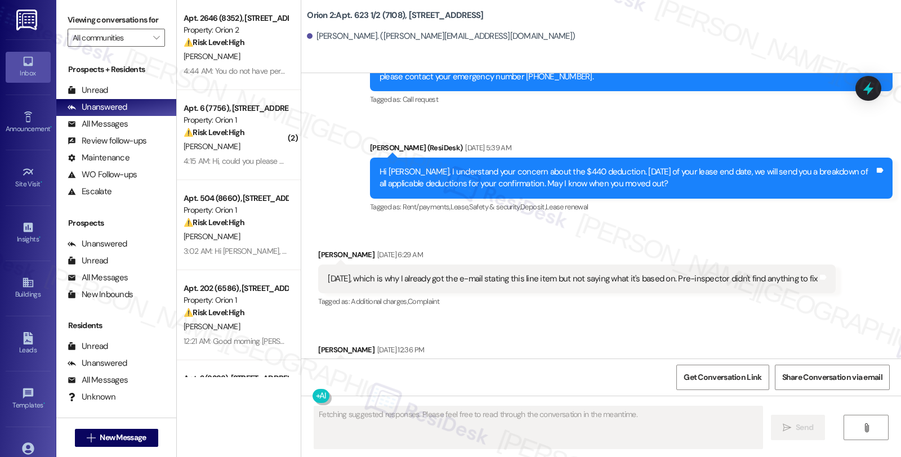
scroll to position [2216, 0]
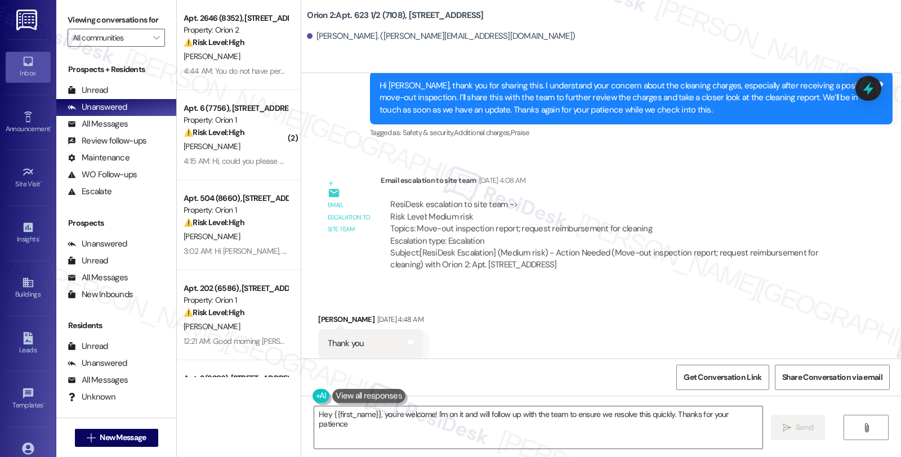
type textarea "Hey {{first_name}}, you're welcome! I'm on it and will follow up with the team …"
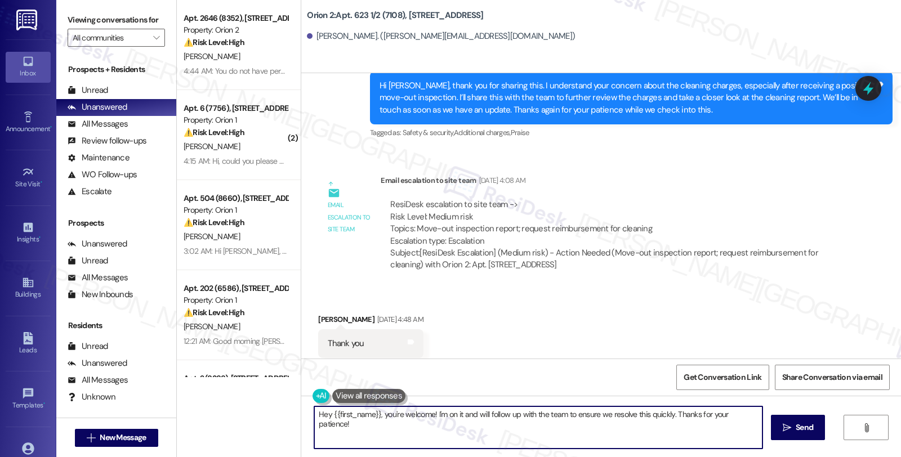
click at [625, 434] on textarea "Hey {{first_name}}, you're welcome! I'm on it and will follow up with the team …" at bounding box center [538, 427] width 448 height 42
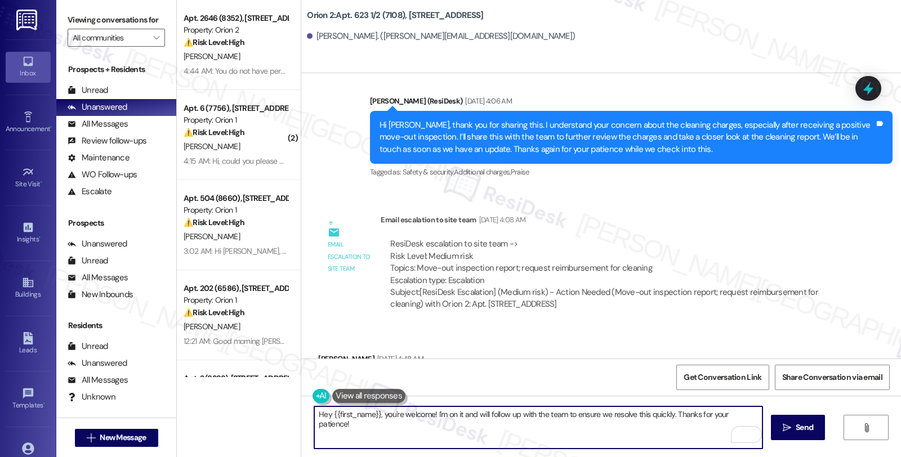
scroll to position [2153, 0]
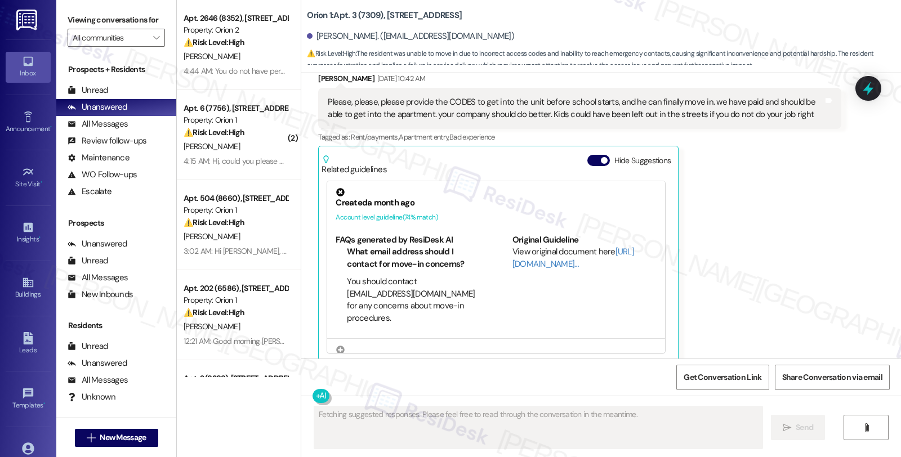
scroll to position [480, 0]
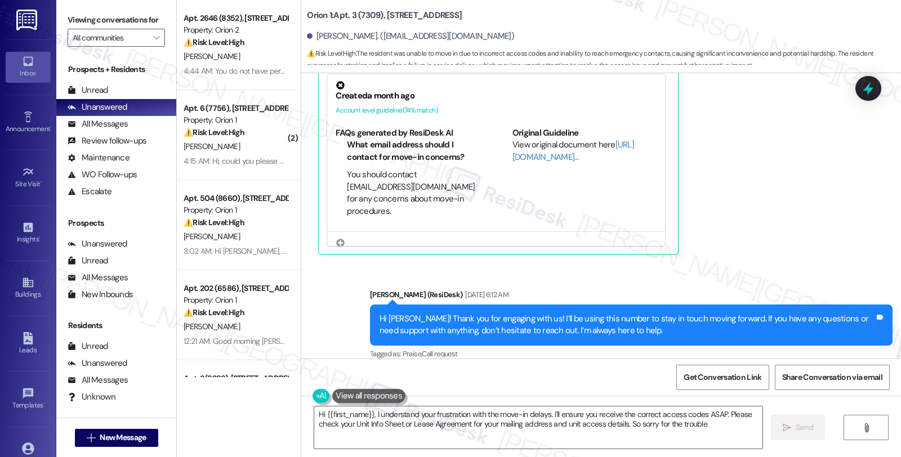
type textarea "Hi {{first_name}}, I understand your frustration with the move-in delays. I'll …"
click at [839, 196] on div "Received via SMS [PERSON_NAME] [DATE] 10:42 AM Please, please, please provide t…" at bounding box center [579, 110] width 539 height 306
